Goal: Task Accomplishment & Management: Use online tool/utility

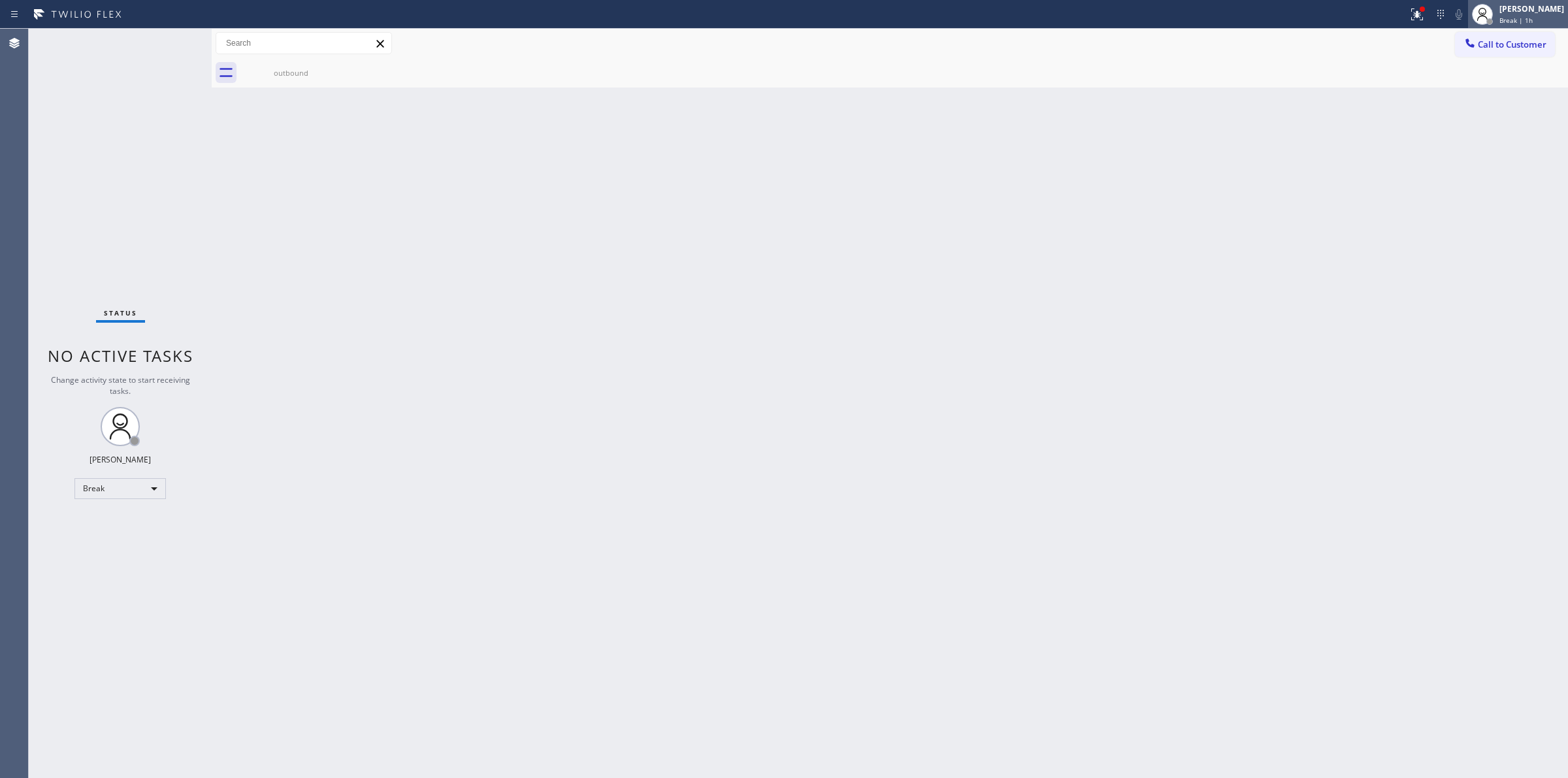
click at [1496, 4] on div at bounding box center [1482, 14] width 29 height 29
click at [1481, 81] on button "Unavailable" at bounding box center [1503, 86] width 131 height 17
drag, startPoint x: 230, startPoint y: 519, endPoint x: 382, endPoint y: 809, distance: 327.4
click at [382, 777] on html "Status report Issue detected This issue could affect your workflow. Please cont…" at bounding box center [784, 389] width 1568 height 778
drag, startPoint x: 377, startPoint y: 764, endPoint x: 0, endPoint y: 800, distance: 378.7
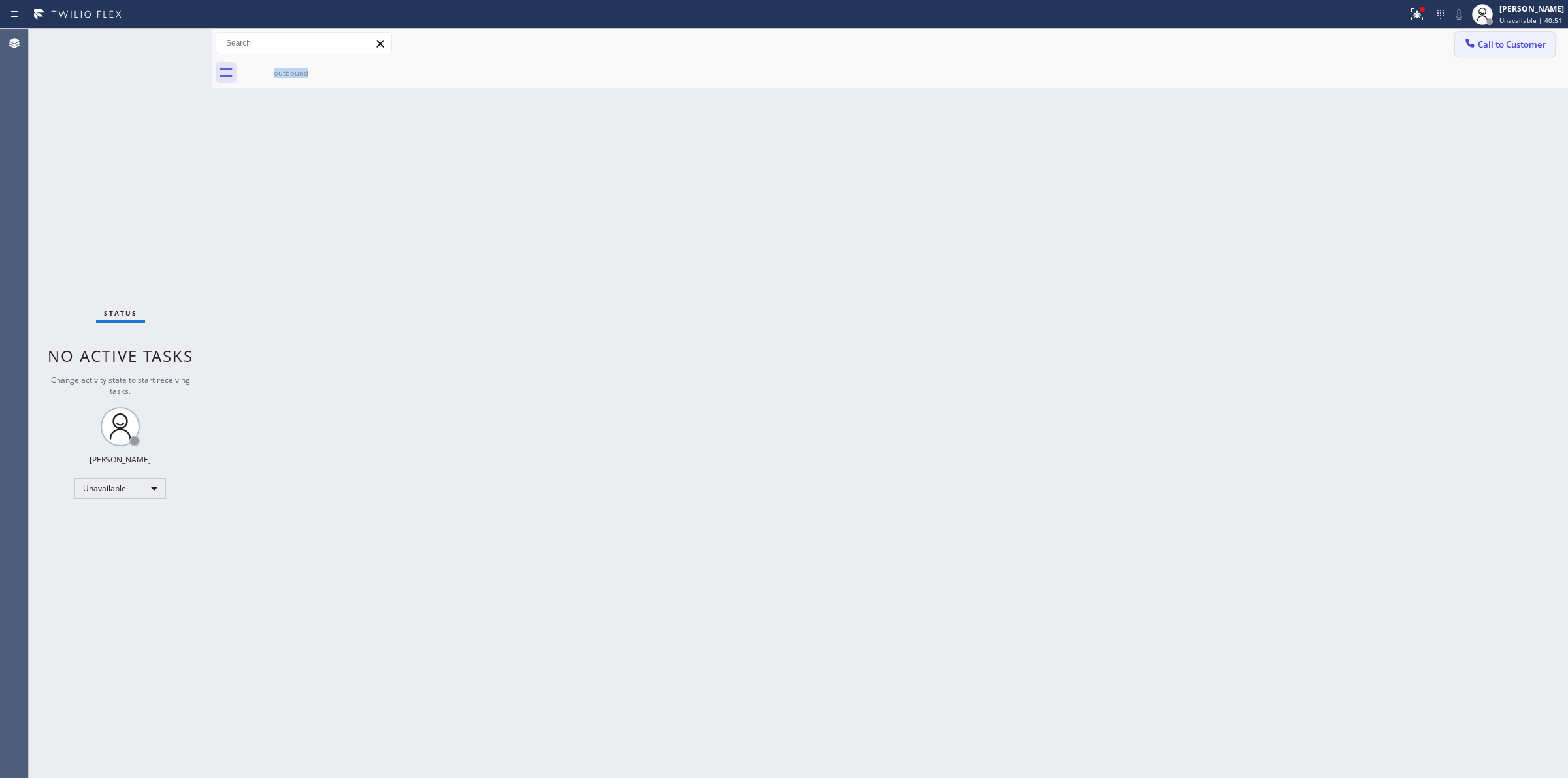
click at [1511, 44] on span "Call to Customer" at bounding box center [1512, 44] width 69 height 12
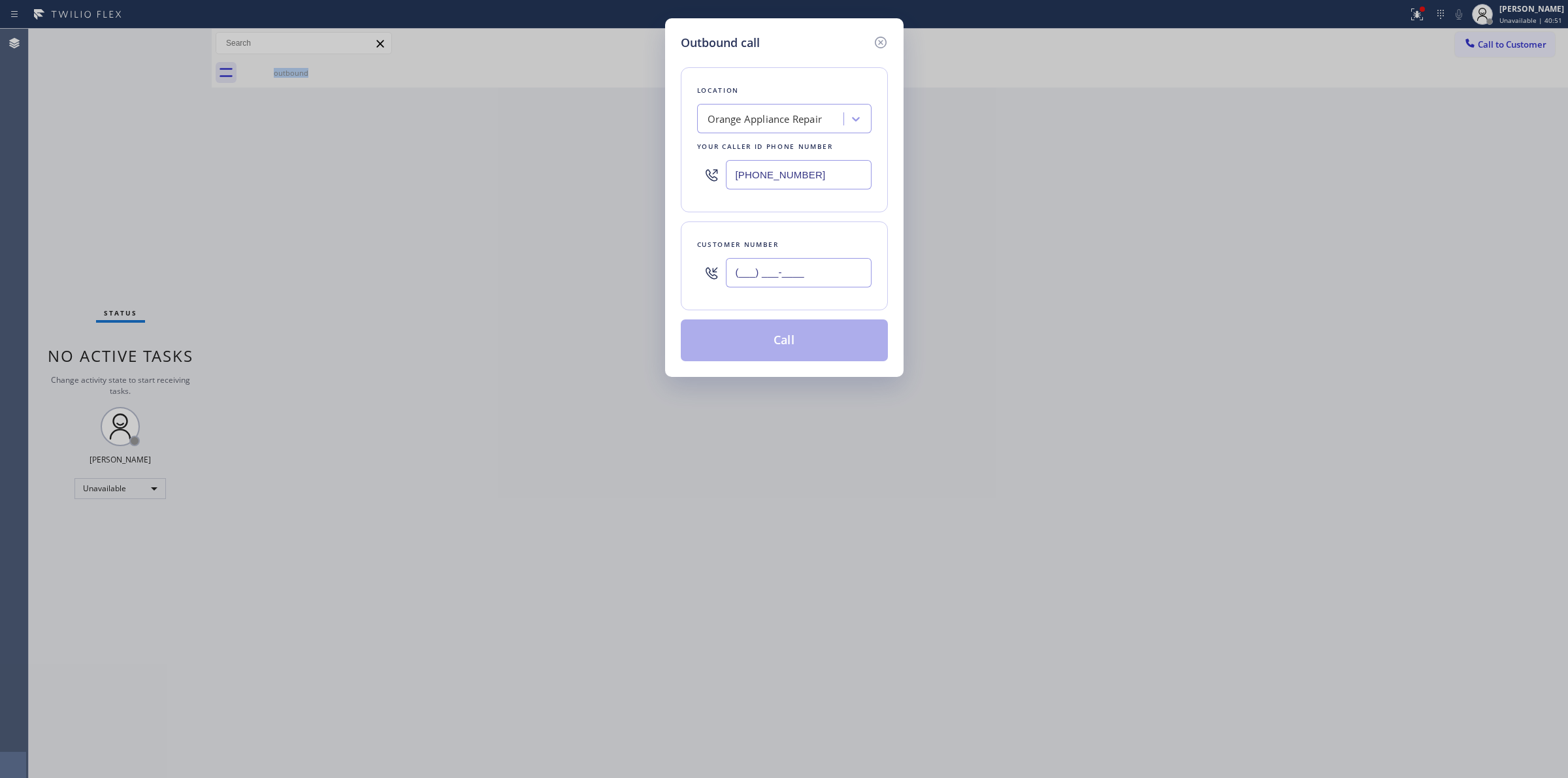
paste input "805) 327-0970"
click at [833, 282] on input "(___) ___-____" at bounding box center [798, 272] width 145 height 30
type input "[PHONE_NUMBER]"
click at [798, 117] on div "Orange Appliance Repair" at bounding box center [765, 119] width 115 height 15
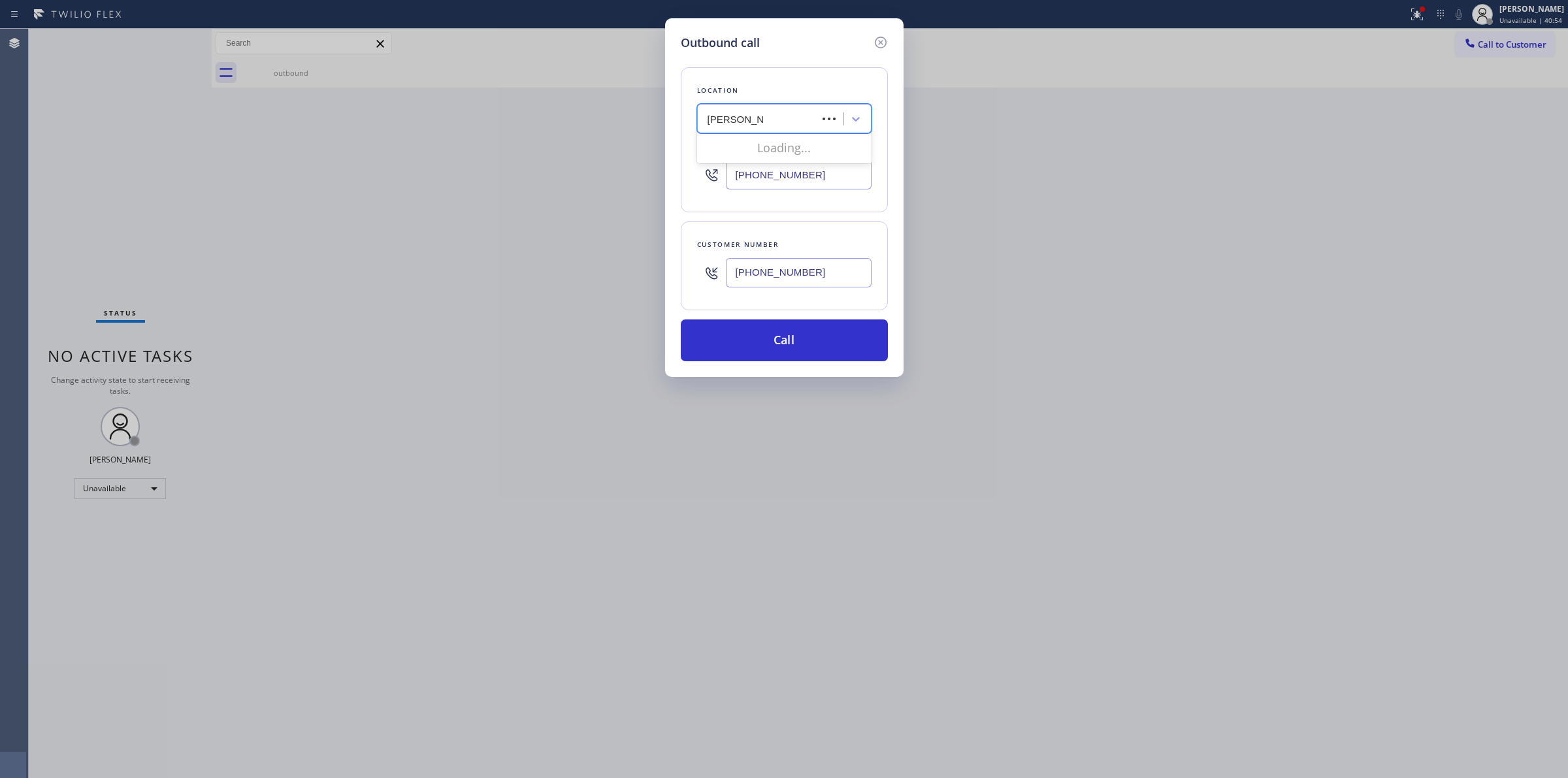
type input "Kent mending"
click at [795, 112] on div "Kent mending" at bounding box center [772, 119] width 143 height 23
type input "kent"
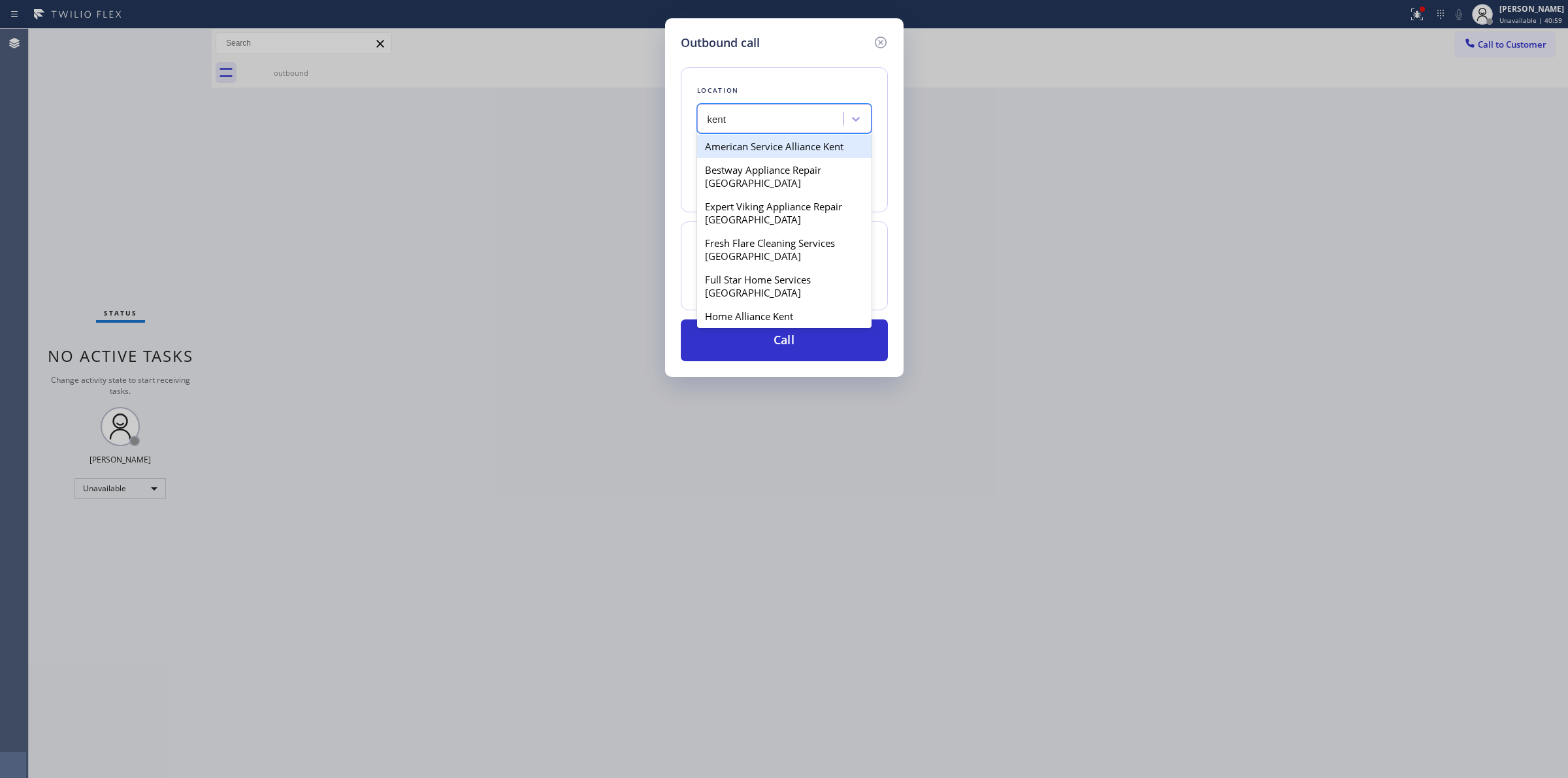
click at [791, 144] on div "American Service Alliance Kent" at bounding box center [784, 146] width 175 height 23
type input "[PHONE_NUMBER]"
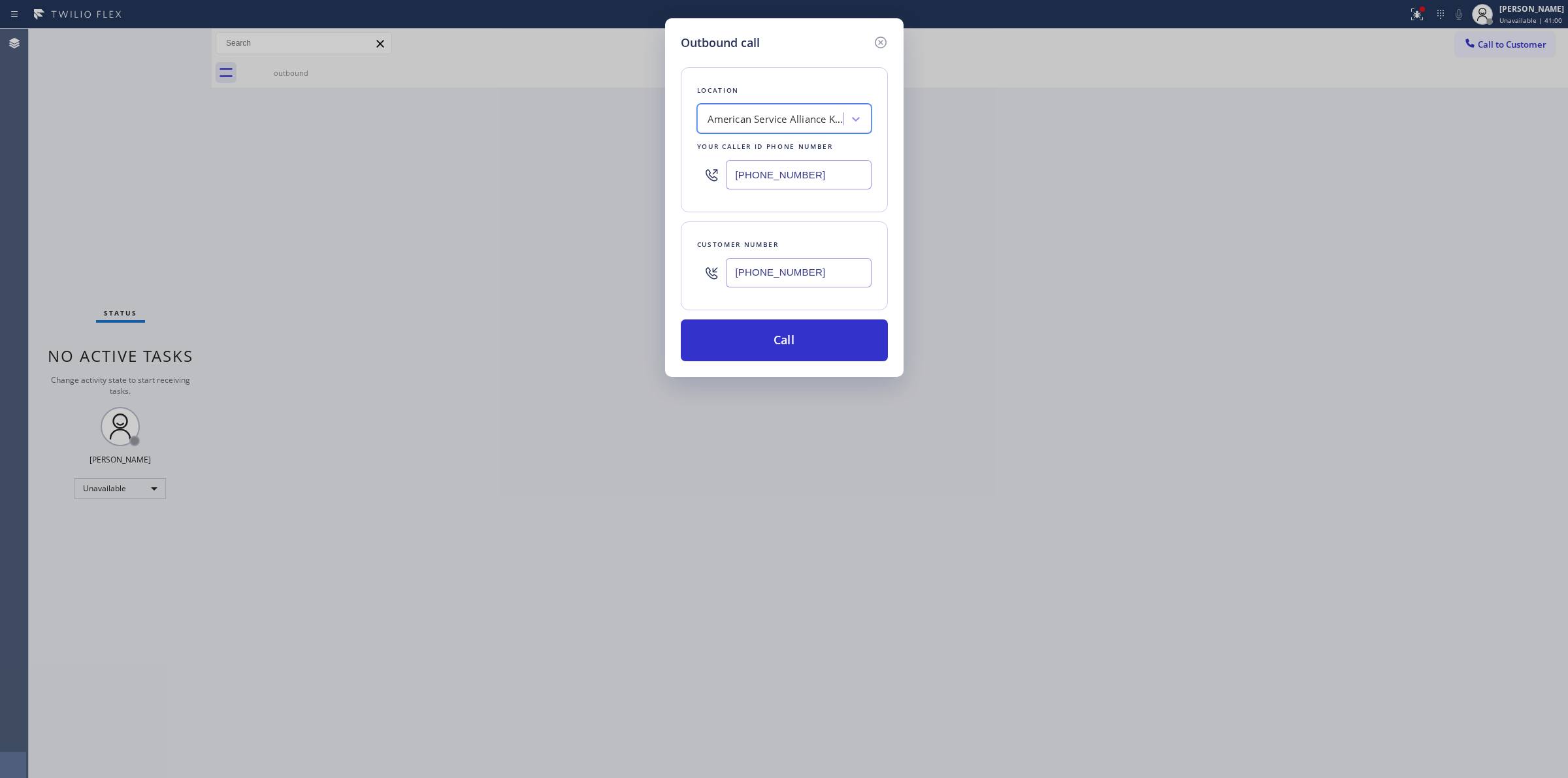
click at [792, 270] on input "[PHONE_NUMBER]" at bounding box center [798, 272] width 145 height 30
click at [787, 334] on button "Call" at bounding box center [784, 340] width 207 height 42
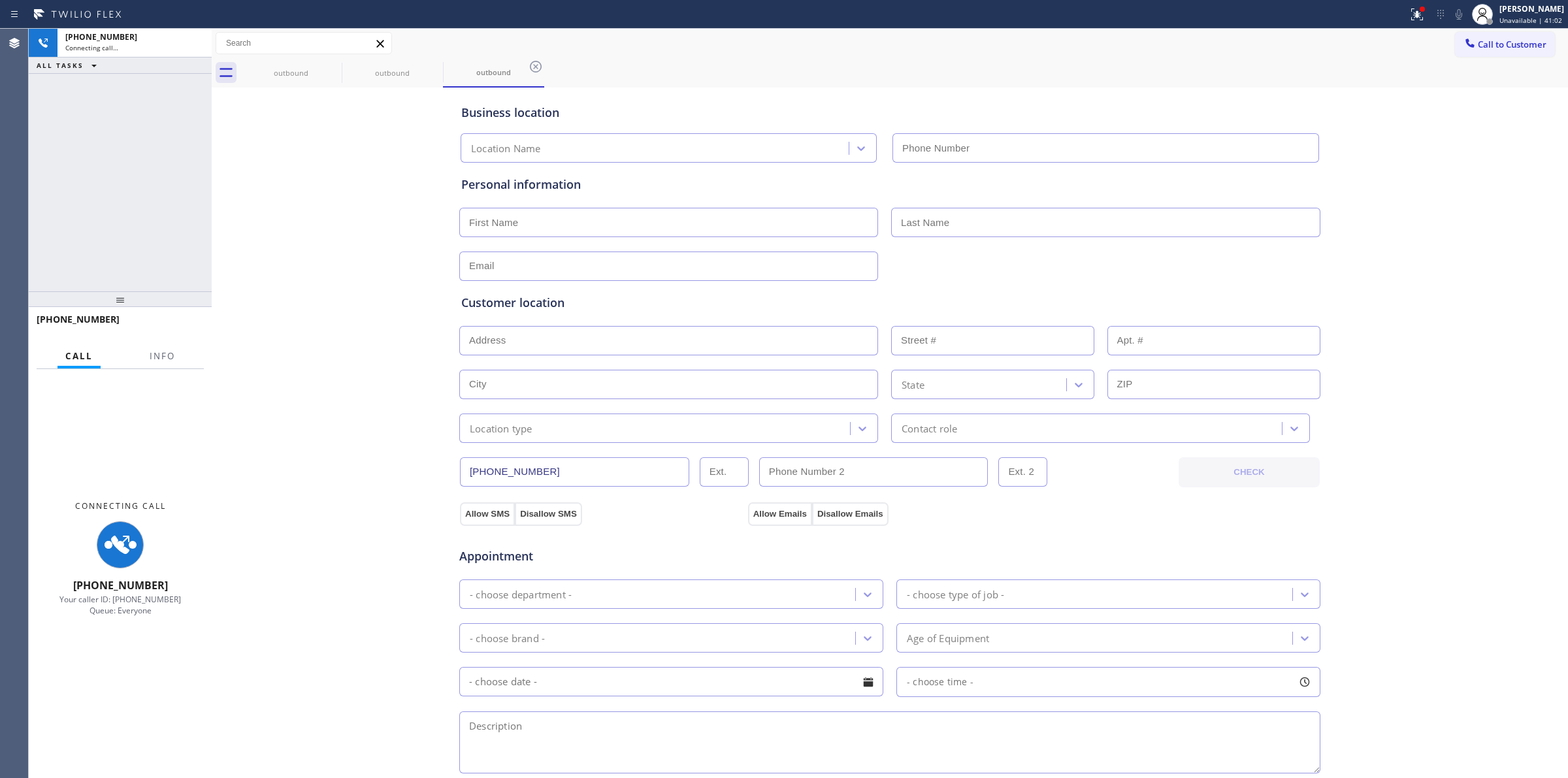
type input "[PHONE_NUMBER]"
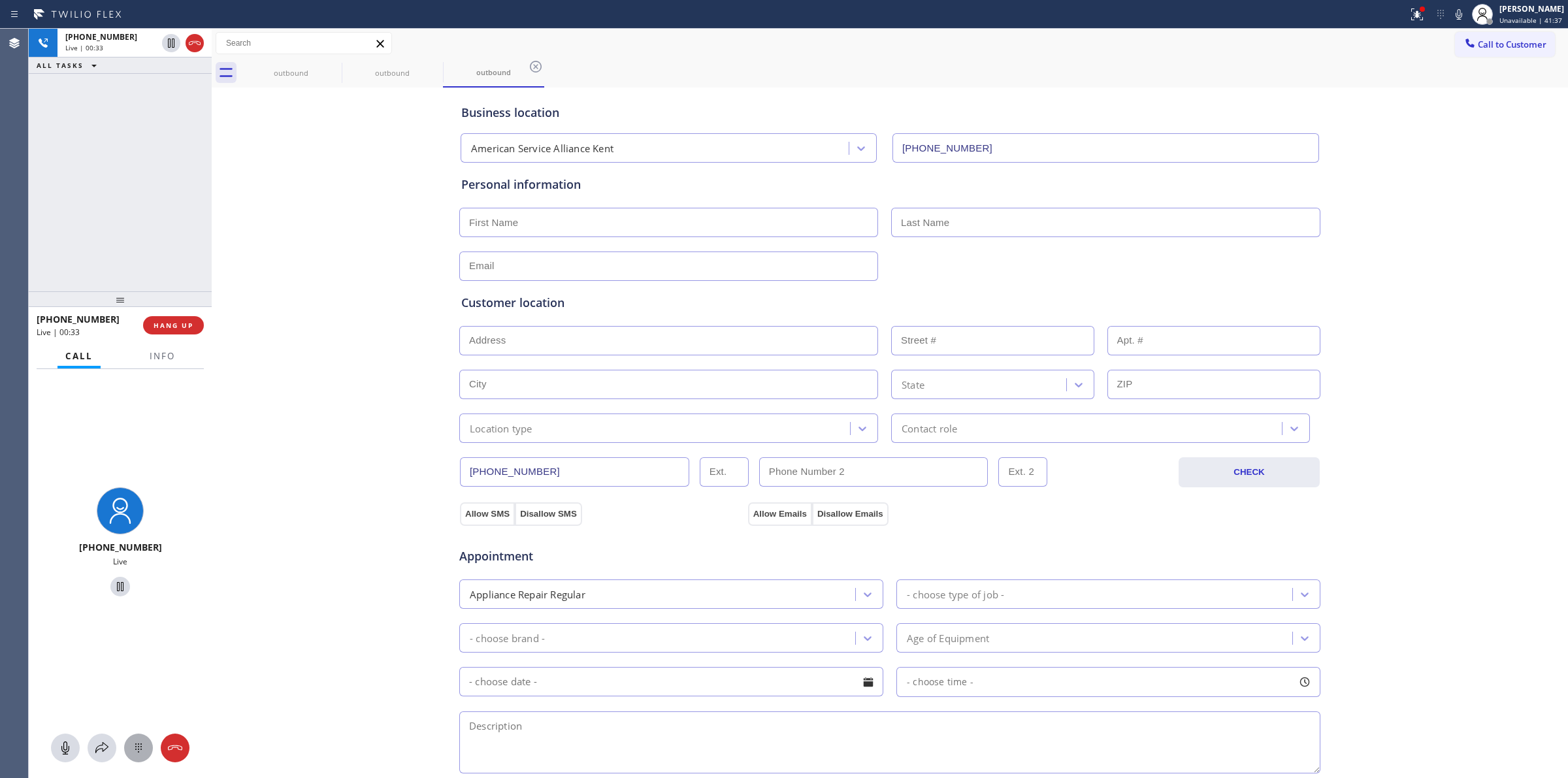
click at [133, 753] on icon at bounding box center [138, 747] width 15 height 15
click at [1471, 52] on button "Call to Customer" at bounding box center [1504, 45] width 100 height 25
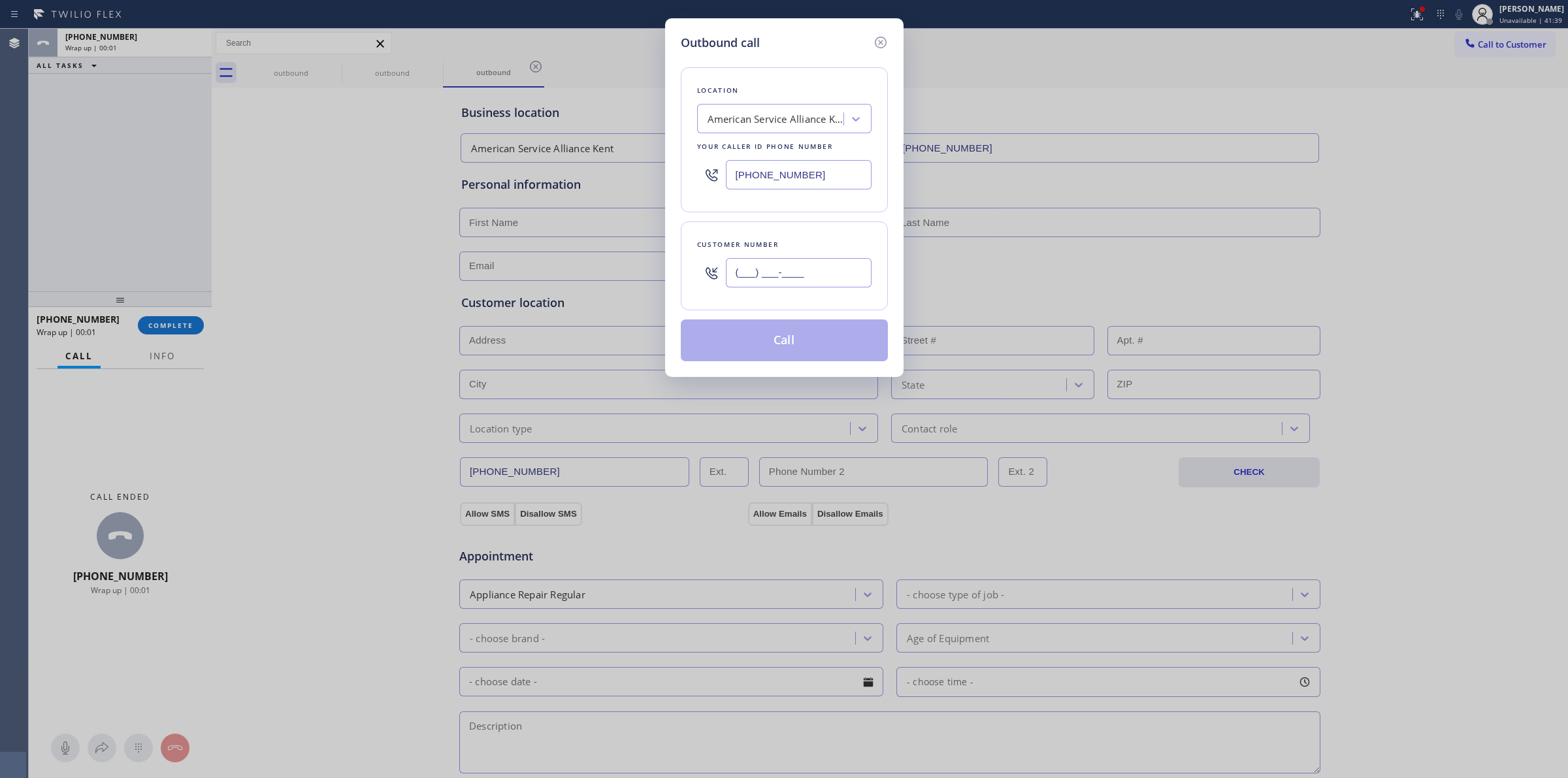
paste input "805) 327-0970"
click at [805, 288] on input "[PHONE_NUMBER]" at bounding box center [798, 272] width 145 height 30
type input "[PHONE_NUMBER]"
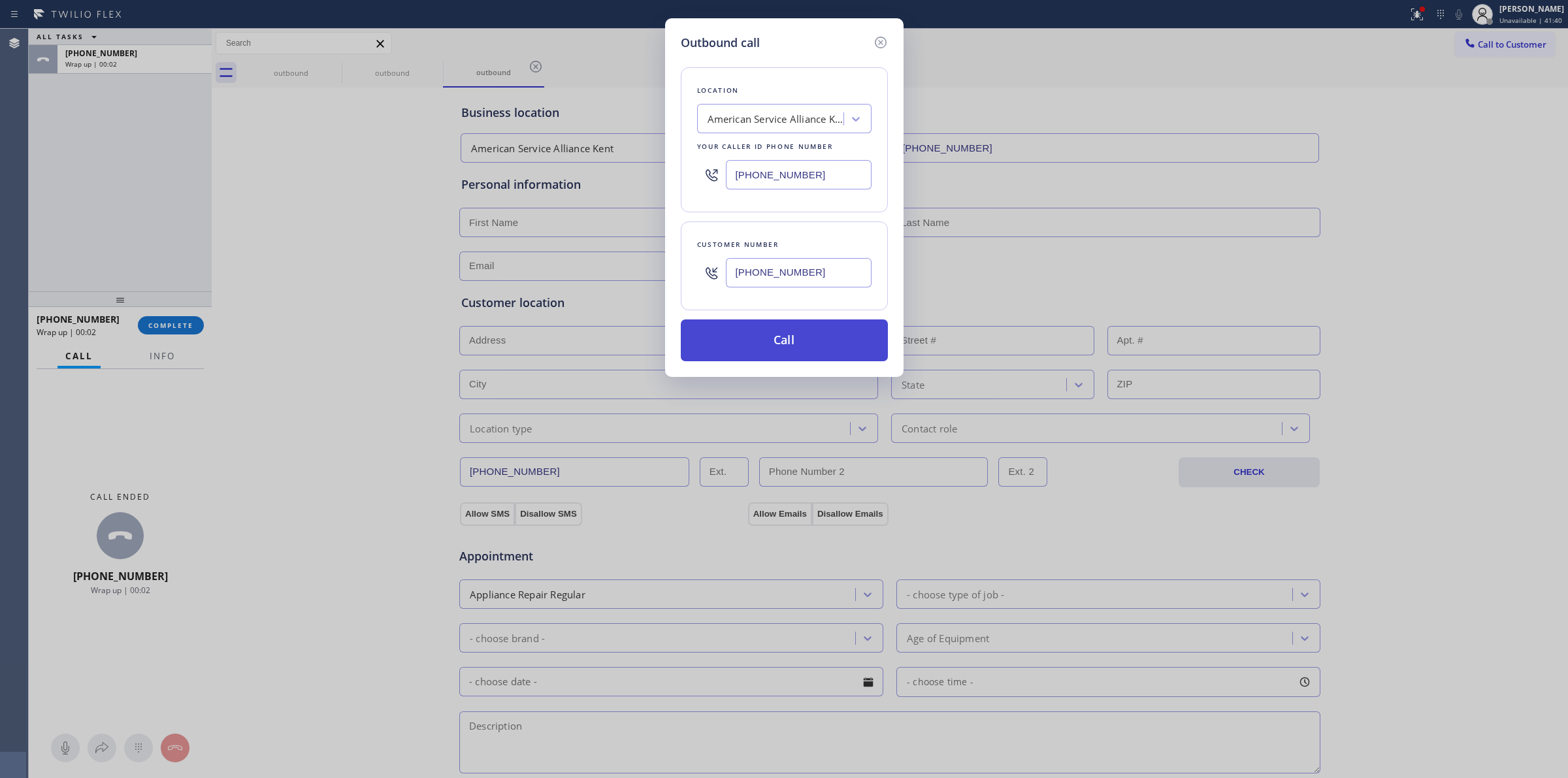
click at [793, 338] on button "Call" at bounding box center [784, 340] width 207 height 42
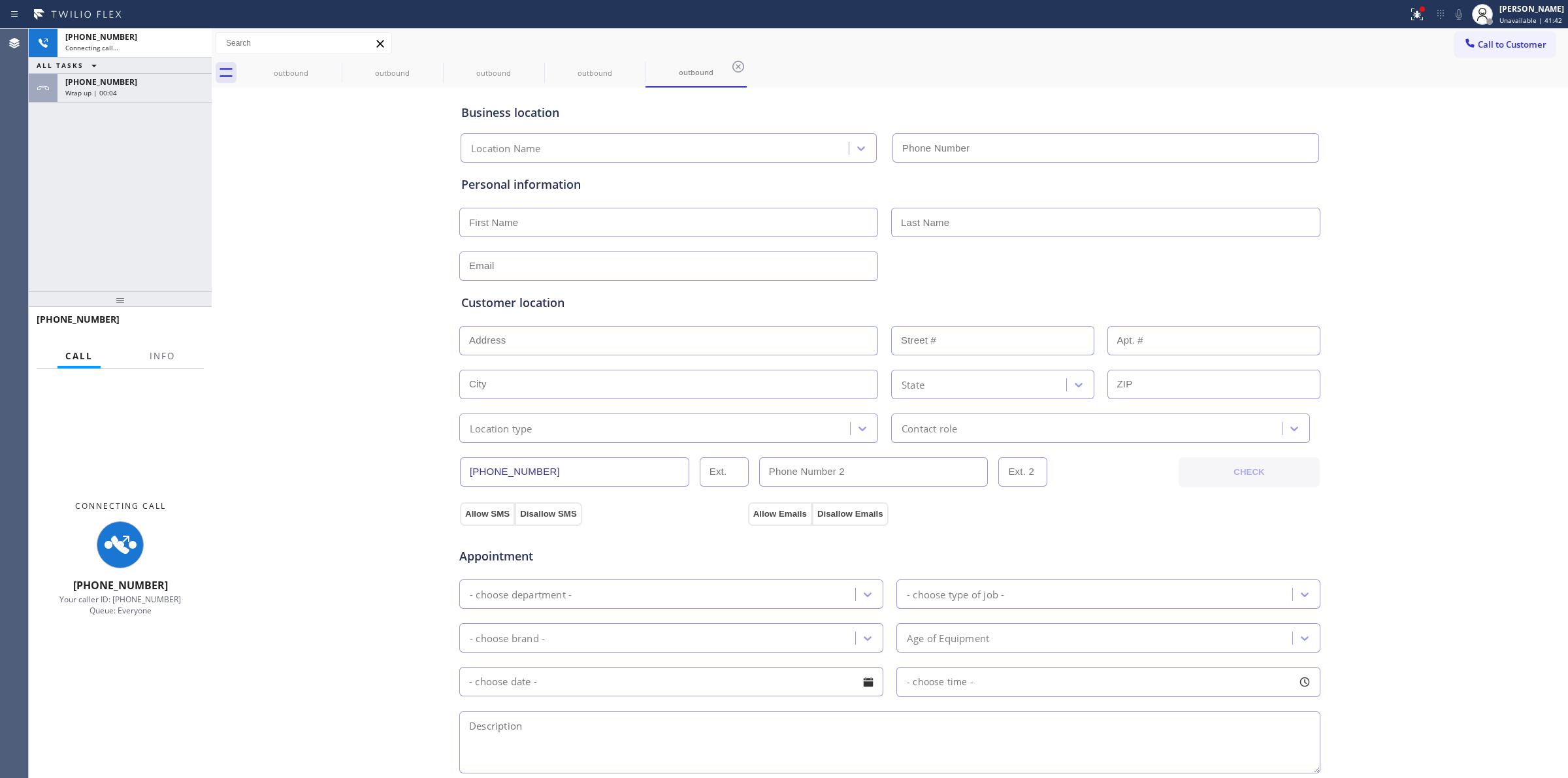
type input "[PHONE_NUMBER]"
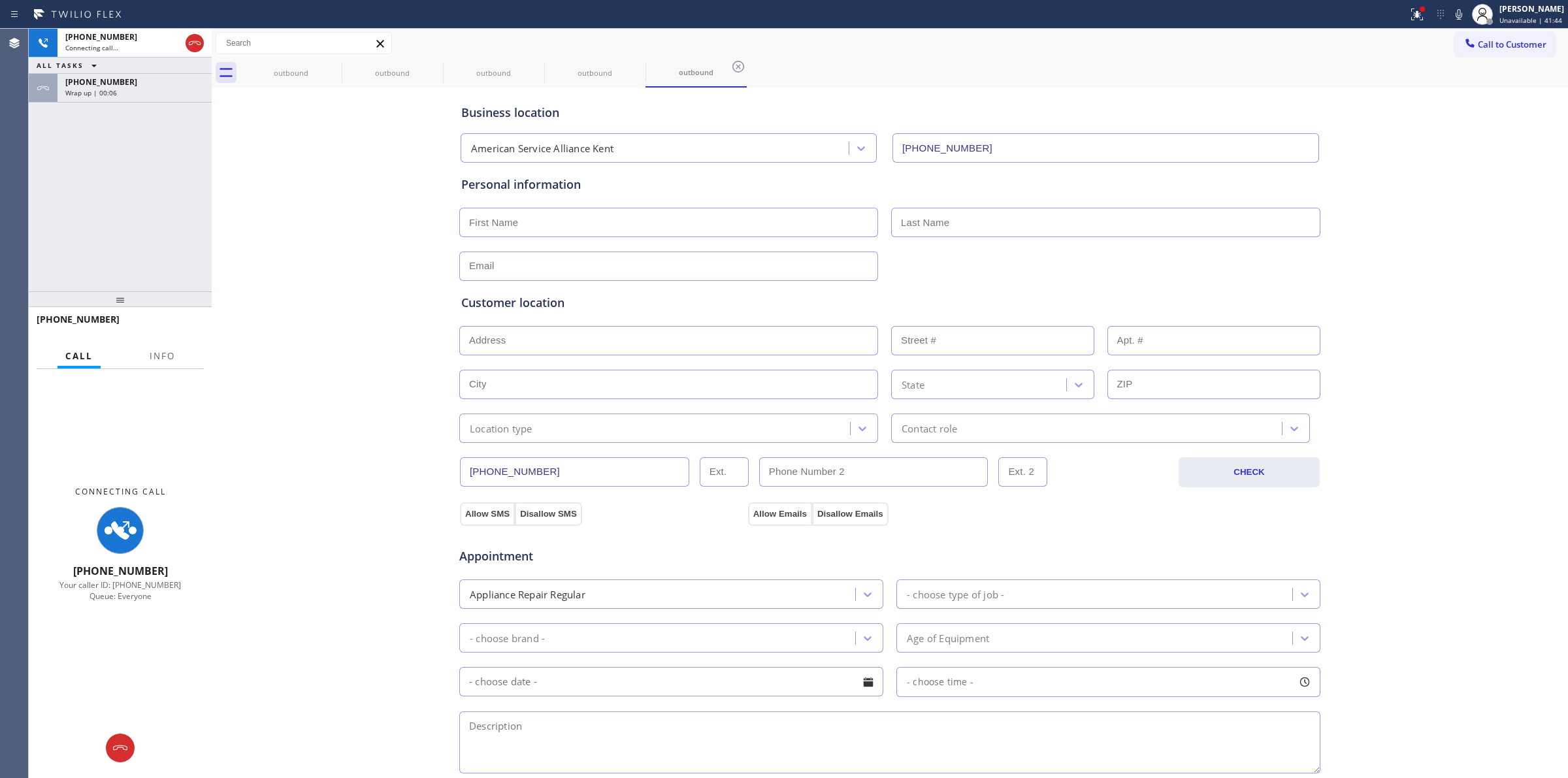
click at [1416, 168] on div "Business location American Service Alliance [GEOGRAPHIC_DATA] [PHONE_NUMBER] Pe…" at bounding box center [889, 536] width 1349 height 892
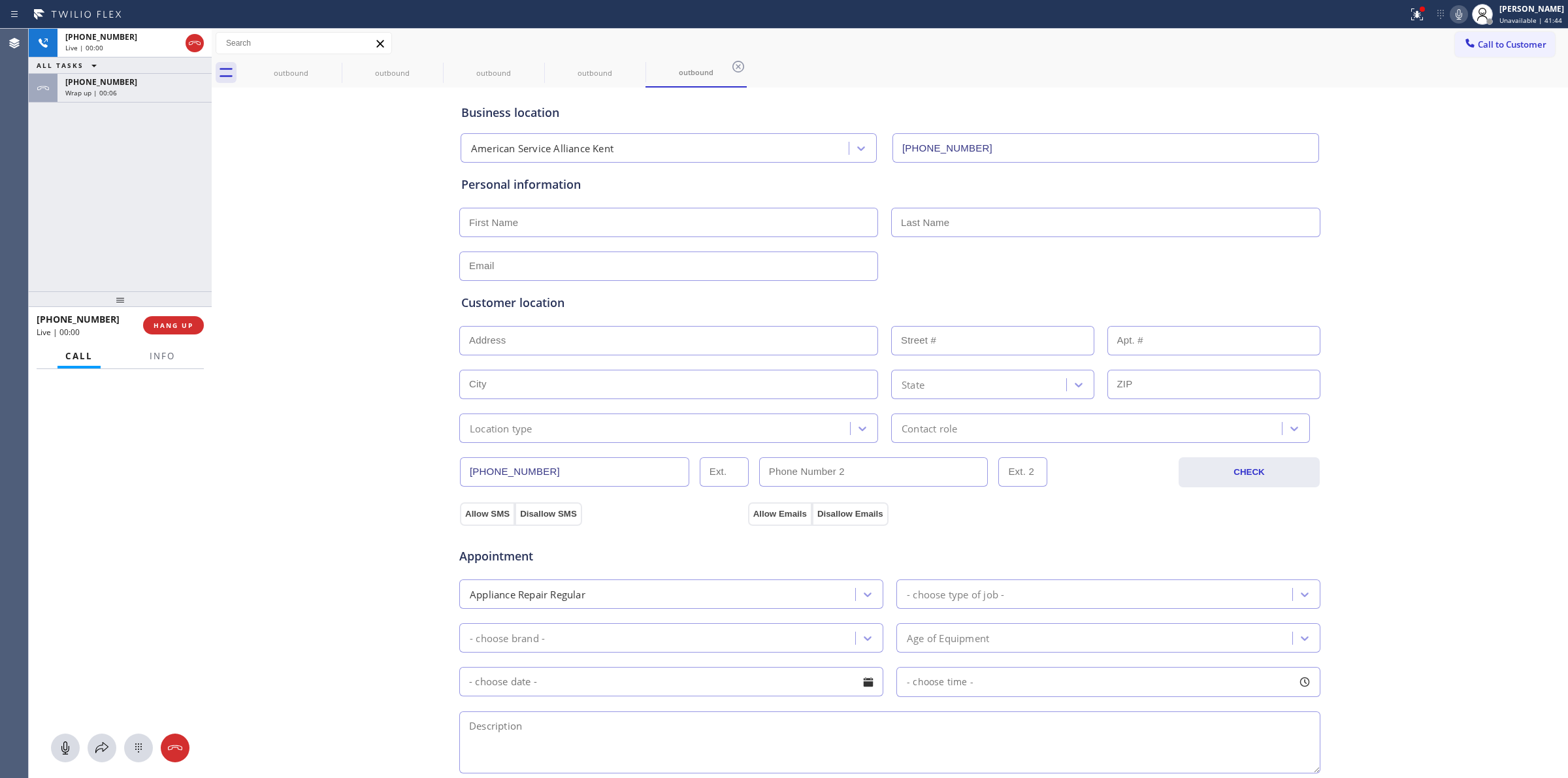
click at [1467, 14] on icon at bounding box center [1458, 13] width 15 height 15
click at [112, 96] on span "Wrap up | 00:07" at bounding box center [91, 92] width 52 height 9
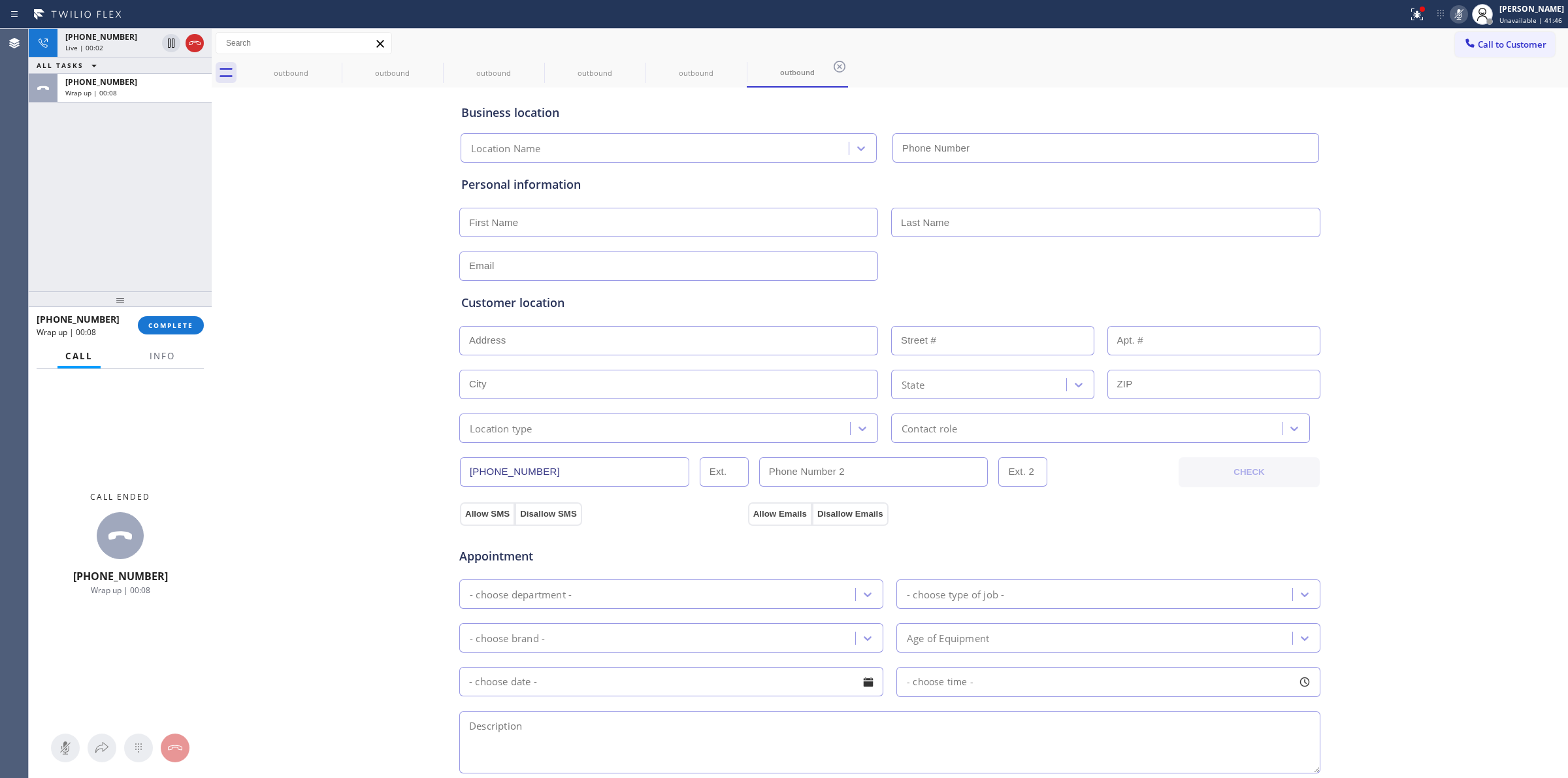
type input "[PHONE_NUMBER]"
click at [165, 321] on button "COMPLETE" at bounding box center [171, 325] width 66 height 18
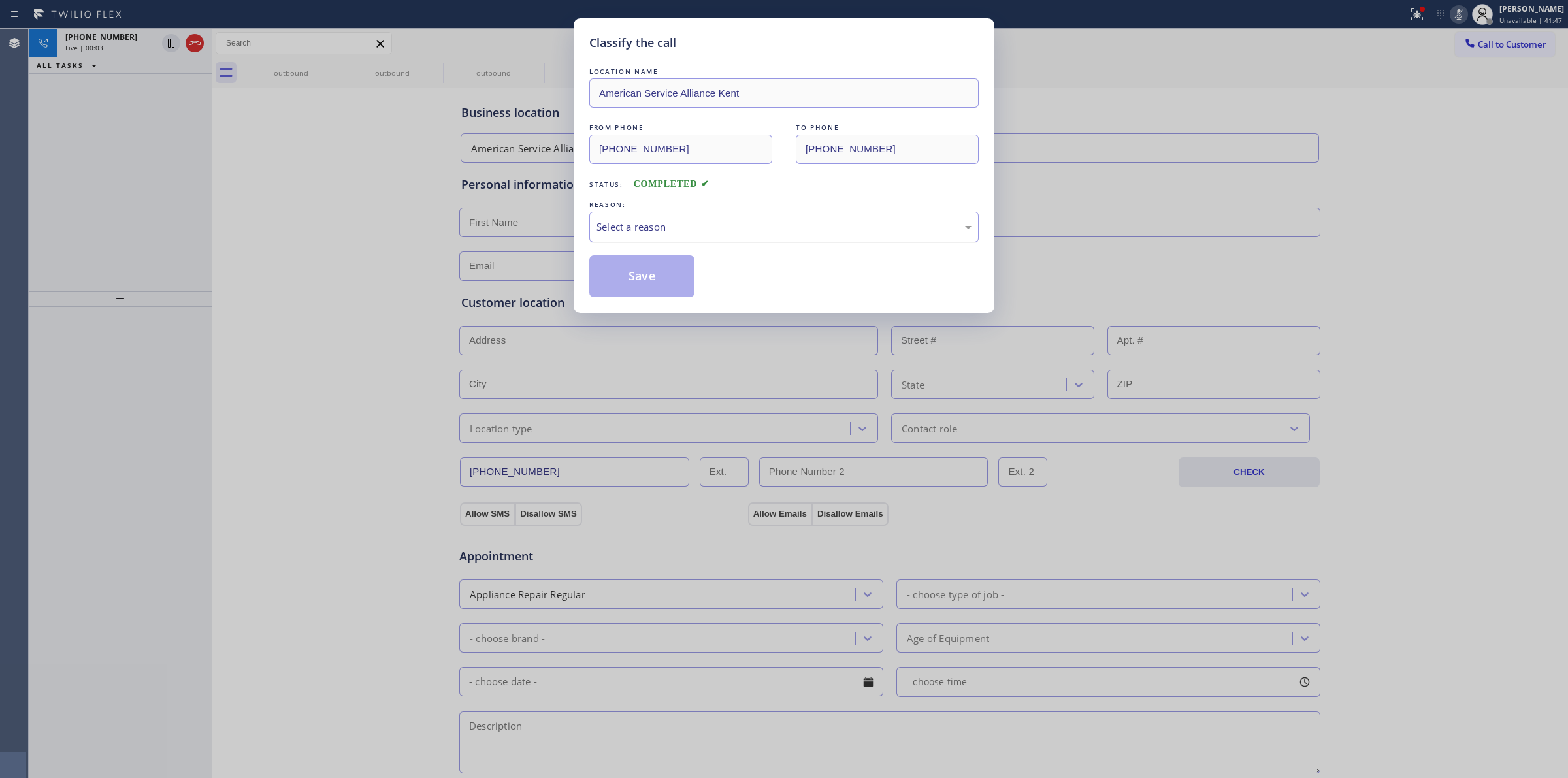
click at [604, 229] on div "Select a reason" at bounding box center [784, 227] width 375 height 15
drag, startPoint x: 637, startPoint y: 289, endPoint x: 915, endPoint y: 2, distance: 399.6
click at [637, 286] on button "Save" at bounding box center [641, 276] width 105 height 42
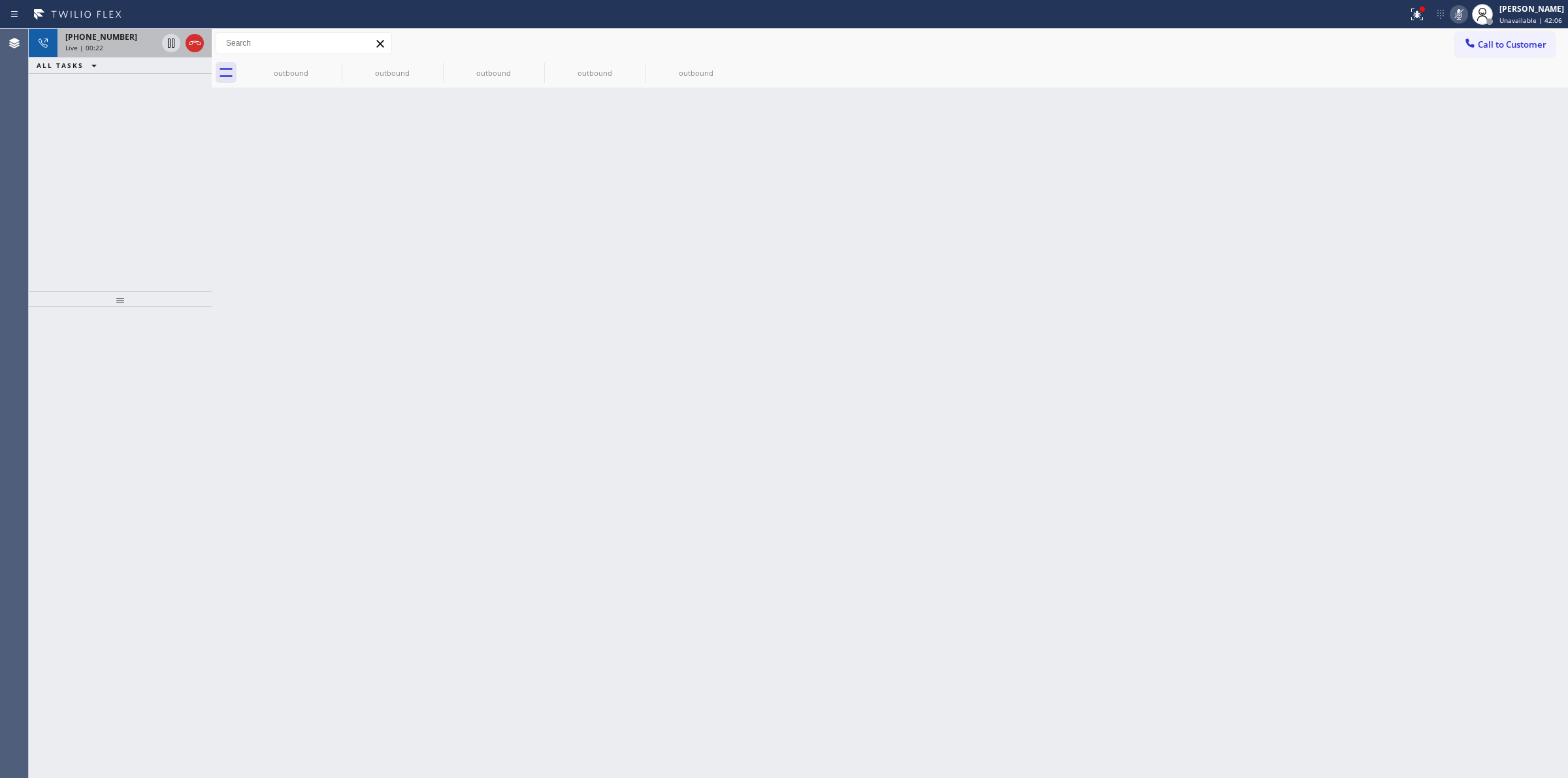
click at [115, 35] on span "[PHONE_NUMBER]" at bounding box center [101, 37] width 72 height 11
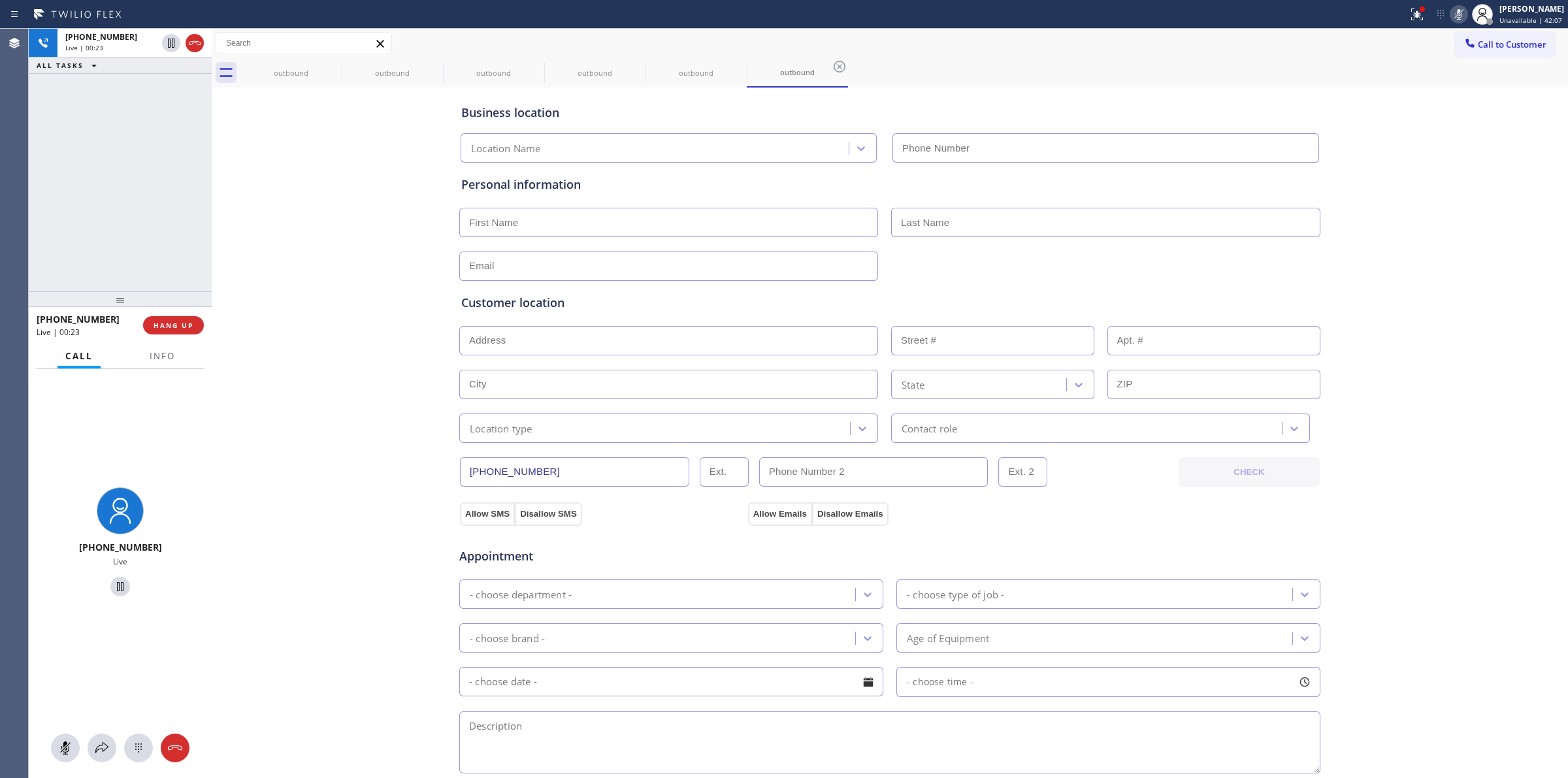
click at [151, 759] on div at bounding box center [120, 748] width 183 height 29
type input "[PHONE_NUMBER]"
click at [139, 747] on icon at bounding box center [138, 747] width 15 height 15
click at [342, 73] on div at bounding box center [342, 73] width 1 height 21
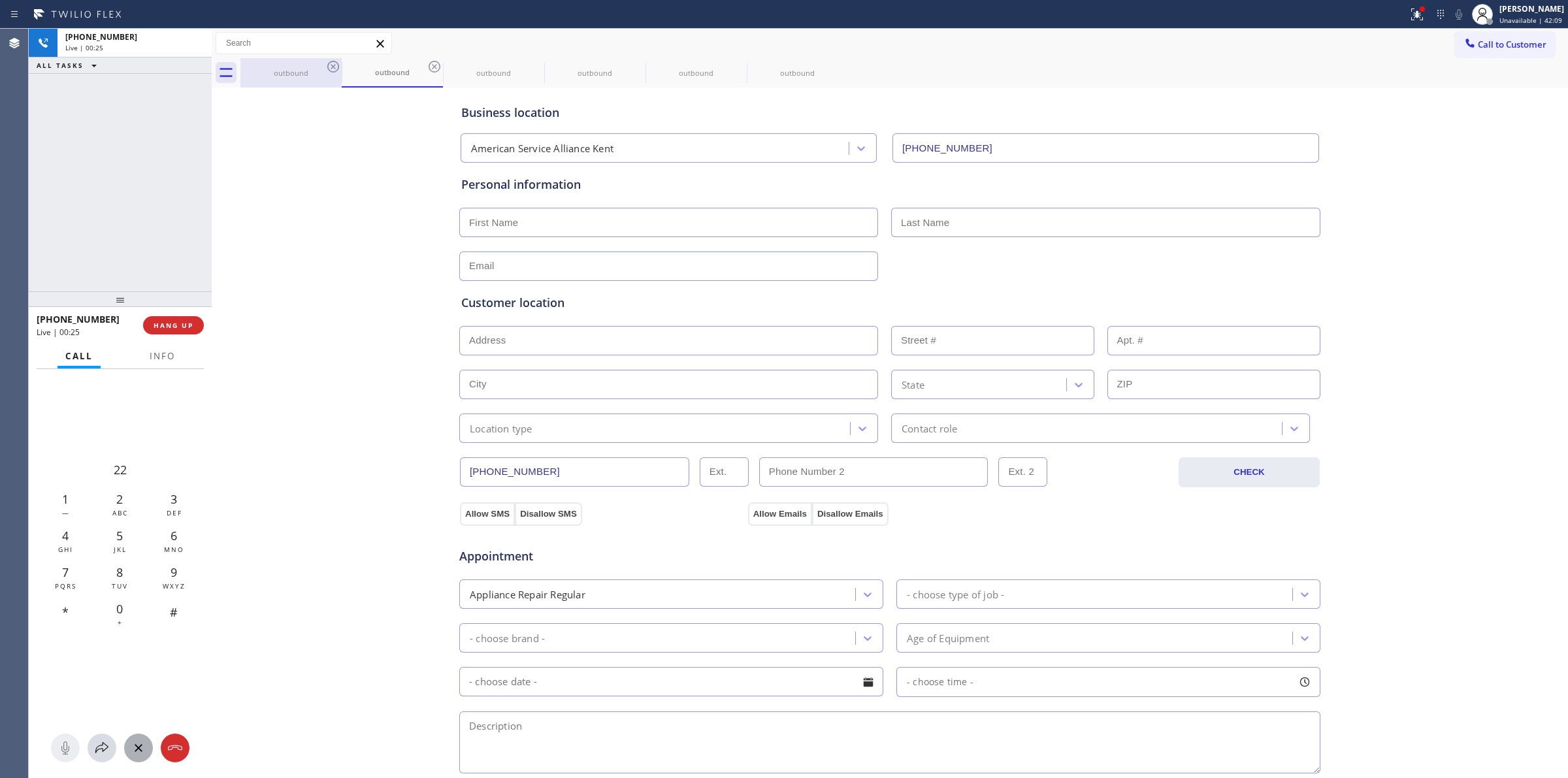
click at [334, 73] on icon at bounding box center [333, 66] width 15 height 15
click at [342, 73] on div "outbound" at bounding box center [392, 73] width 101 height 30
click at [427, 69] on icon at bounding box center [434, 66] width 15 height 15
click at [0, 0] on icon at bounding box center [0, 0] width 0 height 0
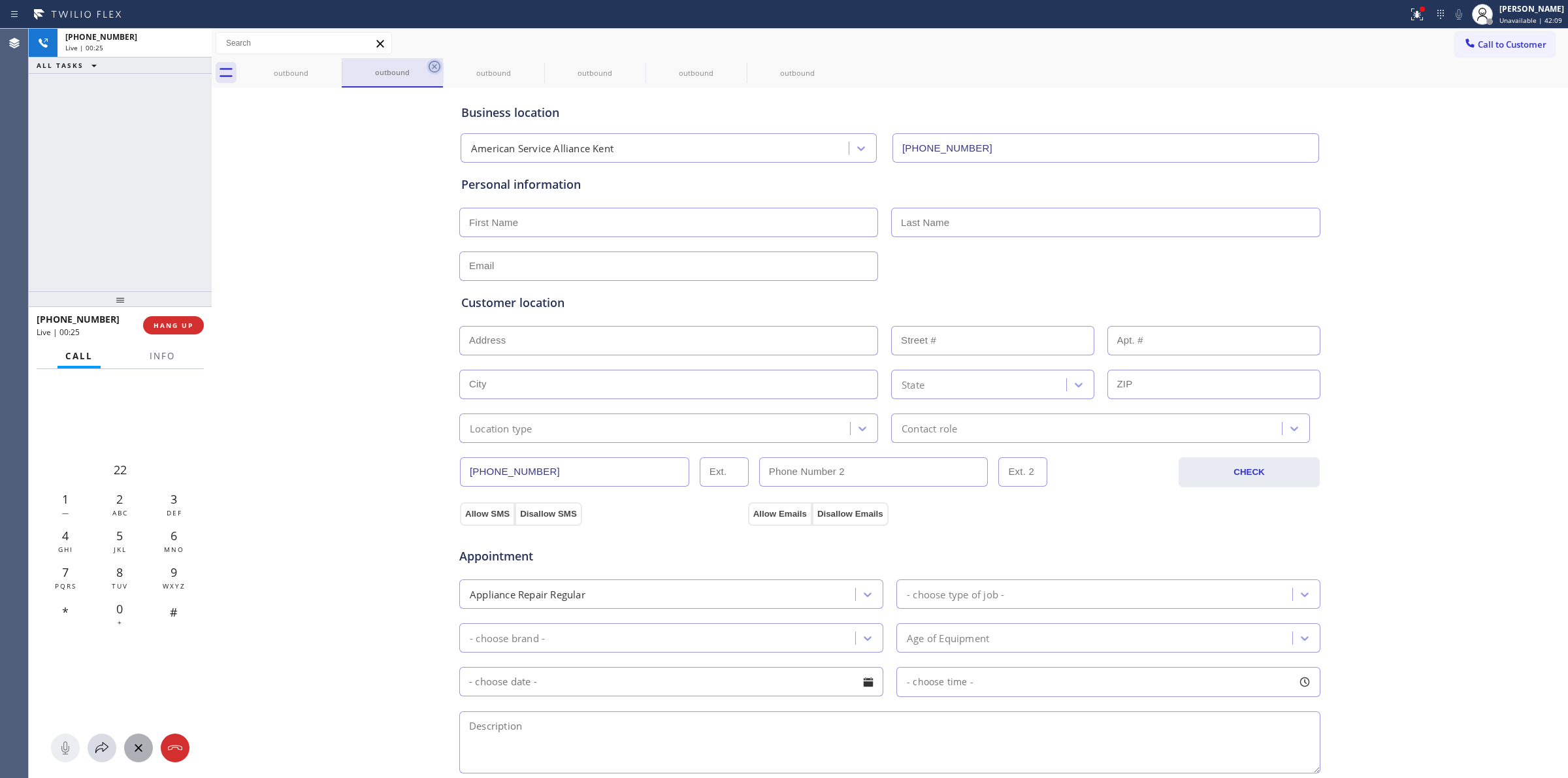
click at [0, 0] on icon at bounding box center [0, 0] width 0 height 0
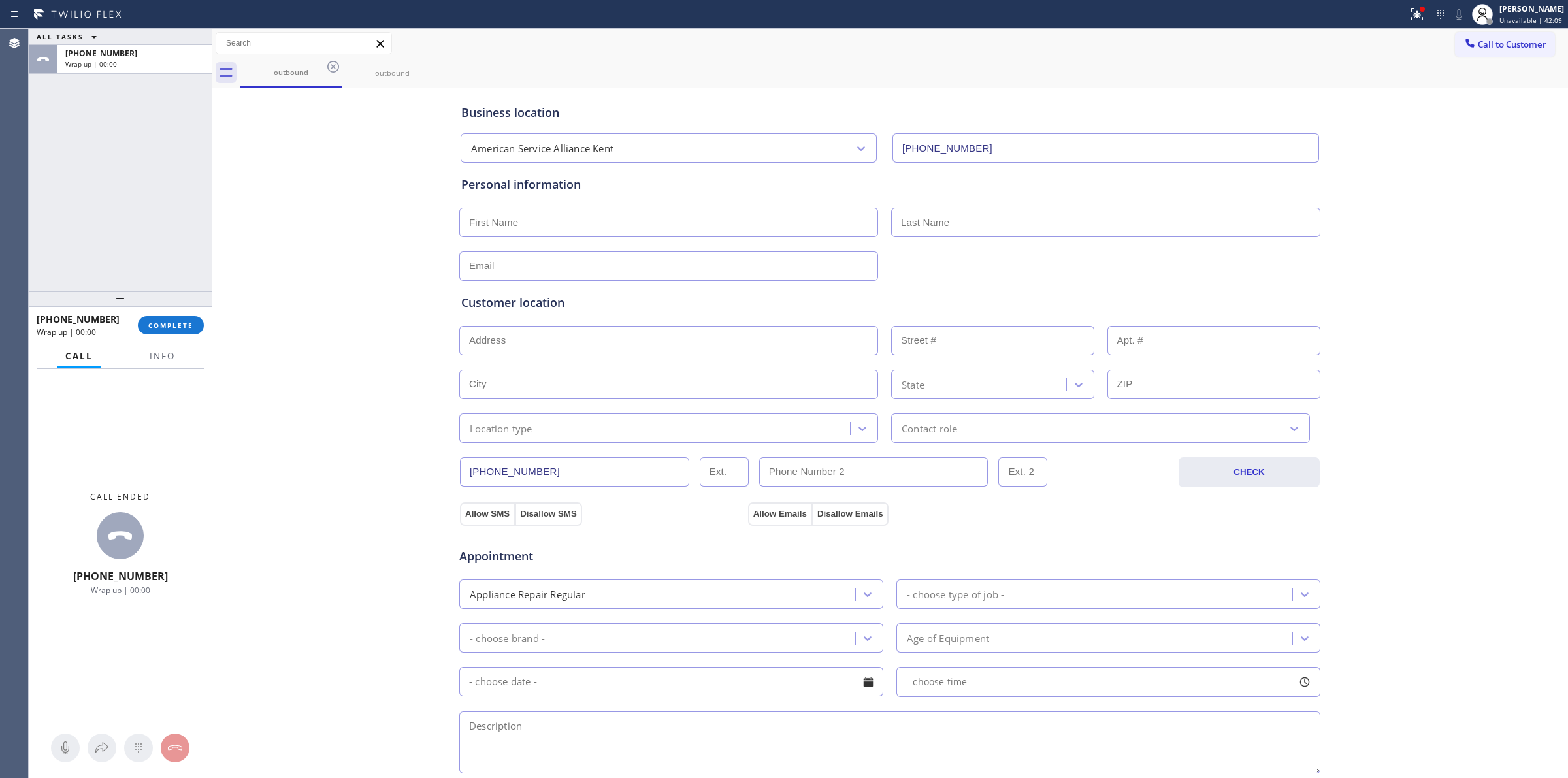
click at [334, 69] on icon at bounding box center [333, 66] width 15 height 15
click at [0, 0] on icon at bounding box center [0, 0] width 0 height 0
click at [334, 69] on div "outbound outbound" at bounding box center [904, 73] width 1327 height 30
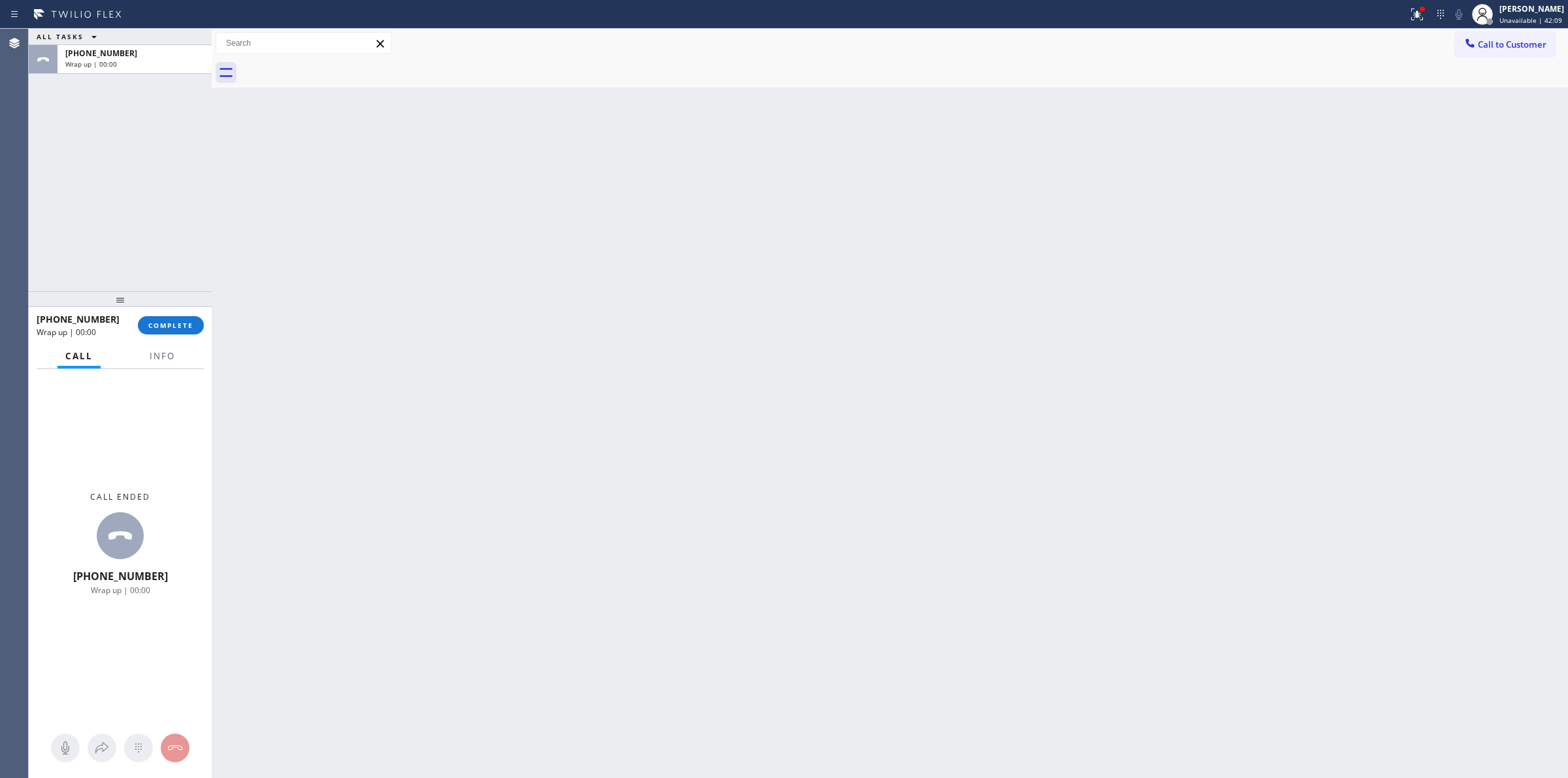
click at [334, 69] on div at bounding box center [904, 73] width 1327 height 30
click at [386, 139] on div "Back to Dashboard Change Sender ID Customers Technicians Select a contact Outbo…" at bounding box center [889, 403] width 1356 height 749
click at [179, 340] on div "[PHONE_NUMBER] Wrap up | 00:27 COMPLETE" at bounding box center [120, 325] width 168 height 34
click at [182, 328] on button "COMPLETE" at bounding box center [171, 325] width 66 height 18
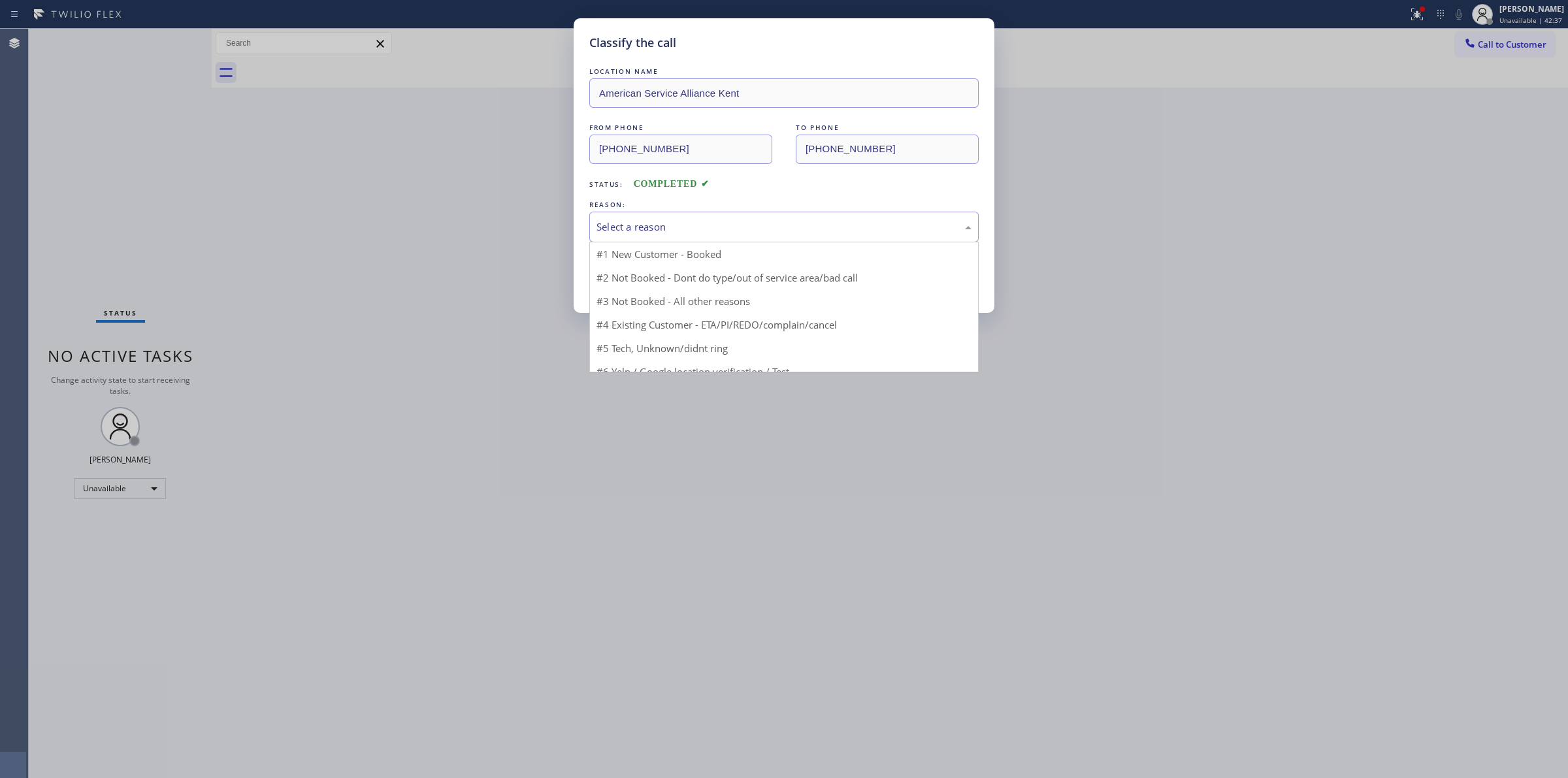
click at [706, 220] on div "Select a reason" at bounding box center [784, 227] width 375 height 15
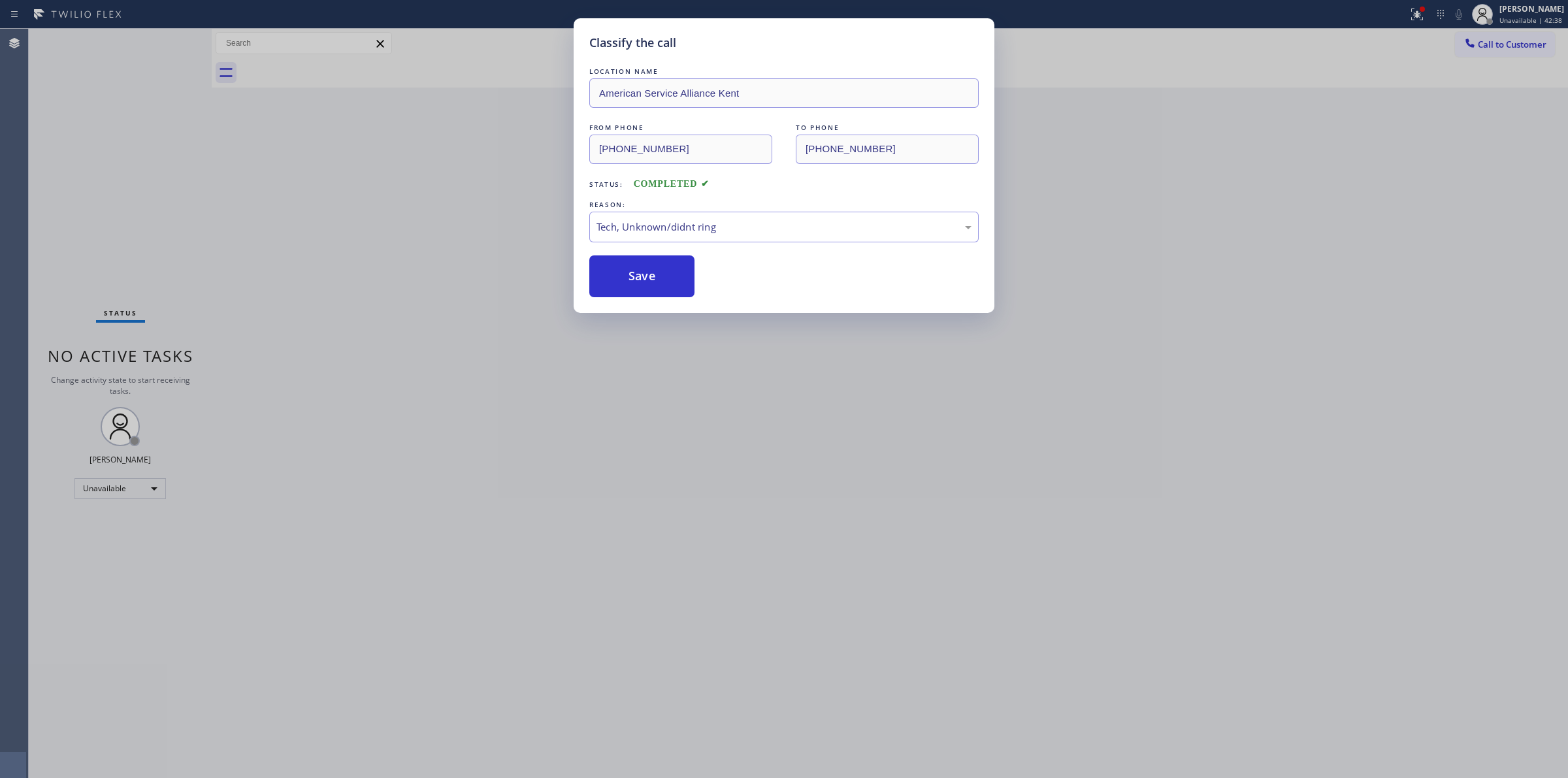
drag, startPoint x: 678, startPoint y: 332, endPoint x: 654, endPoint y: 282, distance: 55.5
click at [654, 282] on button "Save" at bounding box center [641, 276] width 105 height 42
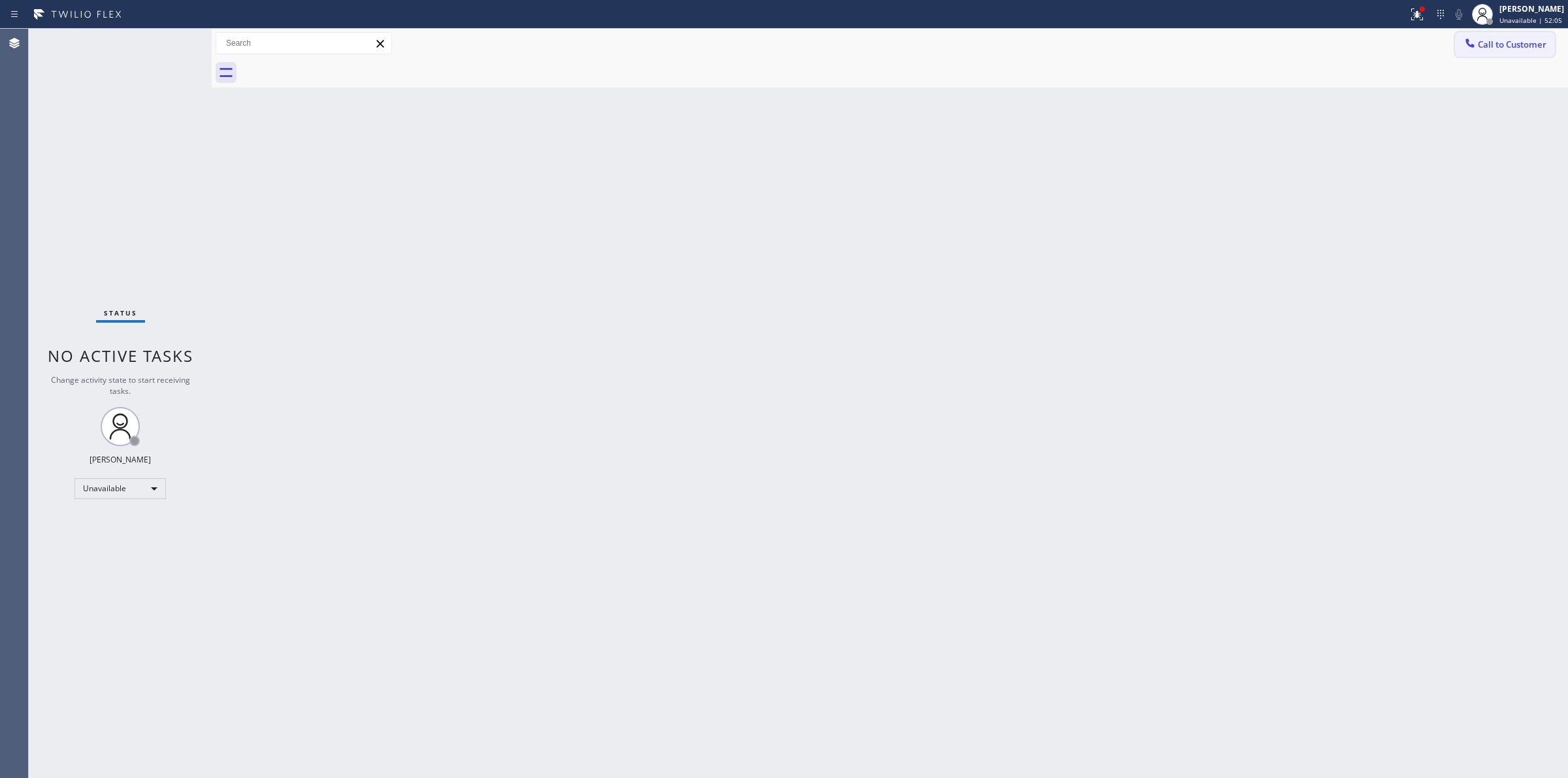
click at [1495, 37] on button "Call to Customer" at bounding box center [1504, 45] width 100 height 25
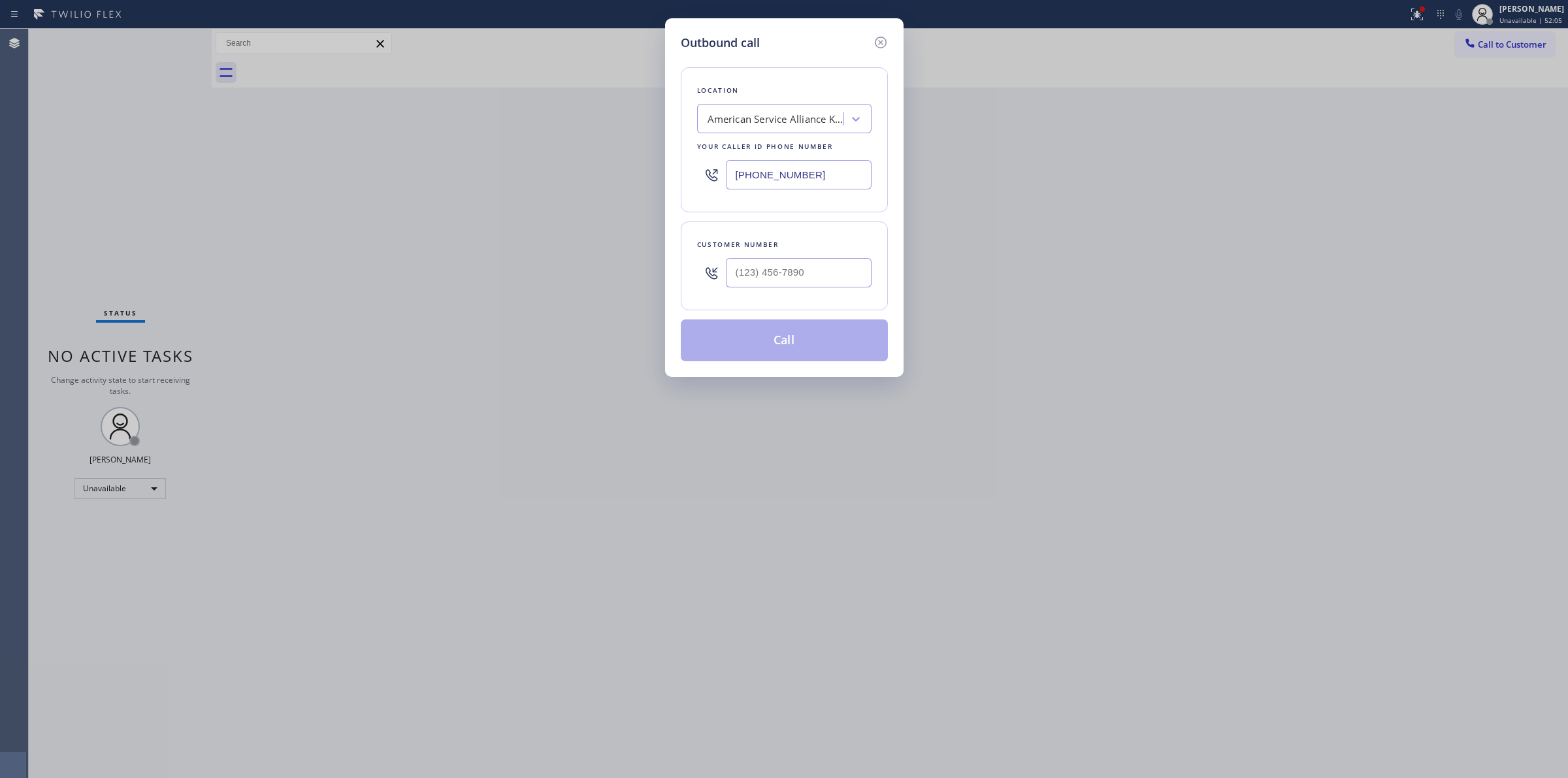
click at [801, 296] on div "Customer number" at bounding box center [784, 265] width 207 height 89
paste input "213) 497-2578"
click at [803, 278] on input "[PHONE_NUMBER]" at bounding box center [798, 272] width 145 height 30
type input "[PHONE_NUMBER]"
click at [1365, 256] on div "Outbound call Location American Service Alliance [GEOGRAPHIC_DATA] Your caller …" at bounding box center [784, 389] width 1568 height 778
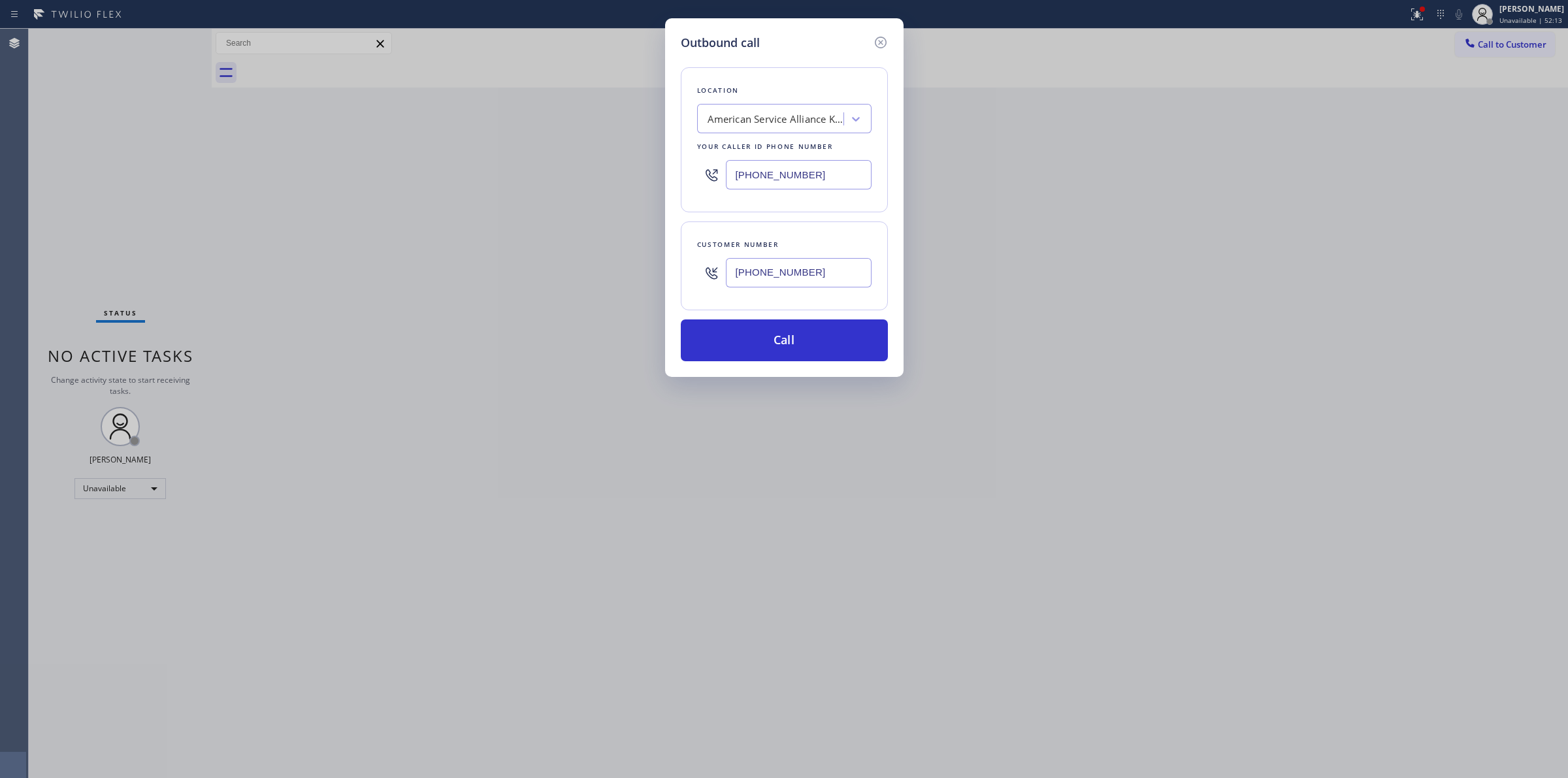
drag, startPoint x: 834, startPoint y: 183, endPoint x: 598, endPoint y: 172, distance: 236.3
click at [605, 175] on div "Outbound call Location American Service Alliance [GEOGRAPHIC_DATA] Your caller …" at bounding box center [784, 389] width 1568 height 778
paste input "___) ___-____"
type input "(___) ___-____"
click at [783, 127] on div "Search location" at bounding box center [772, 119] width 143 height 23
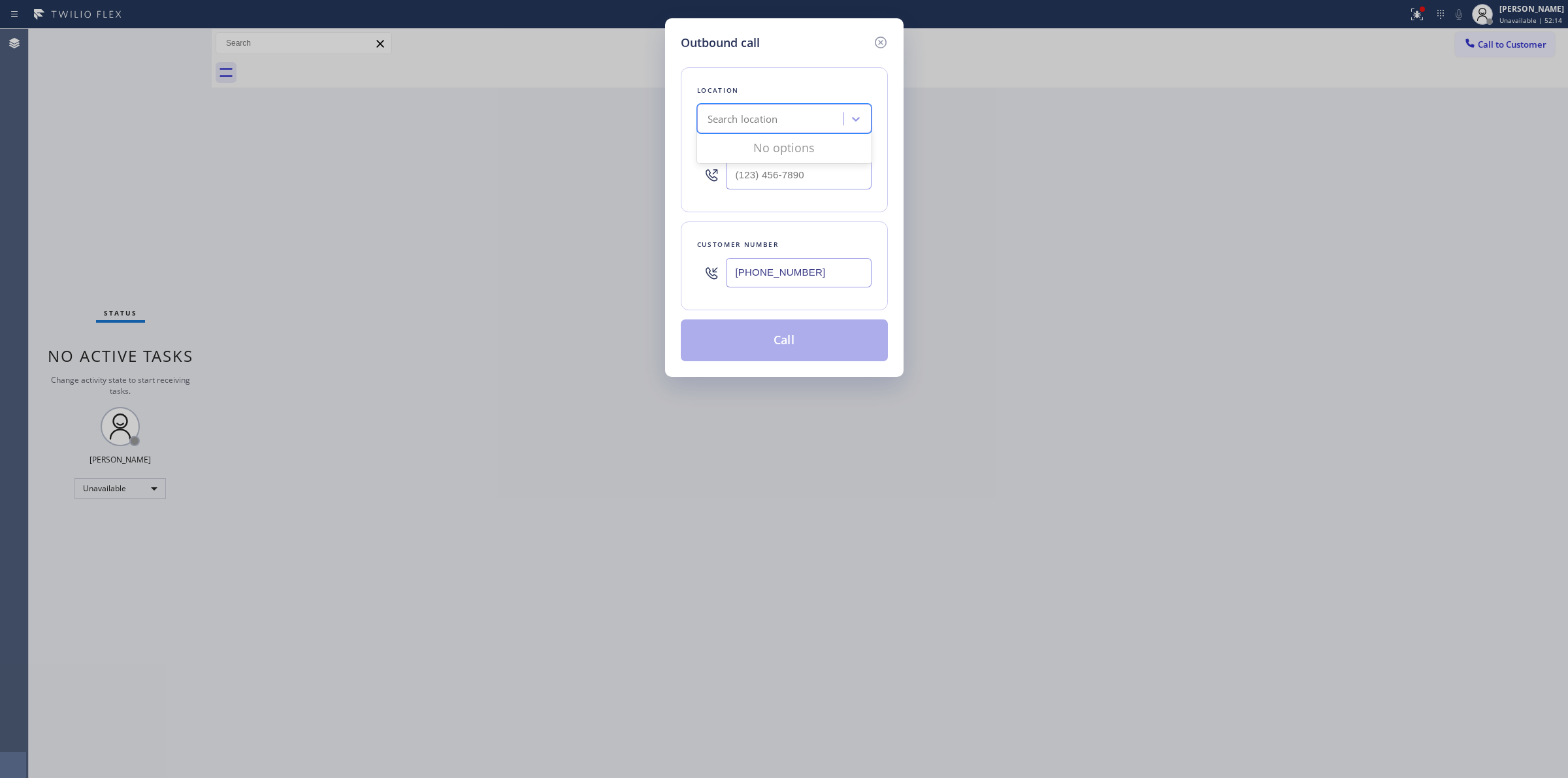
paste input "Torrance Heating and Air Conditioning"
type input "Torrance Heating and Air Conditioning"
click at [775, 160] on div "Torrance Heating and Air Conditioning" at bounding box center [784, 152] width 175 height 37
type input "[PHONE_NUMBER]"
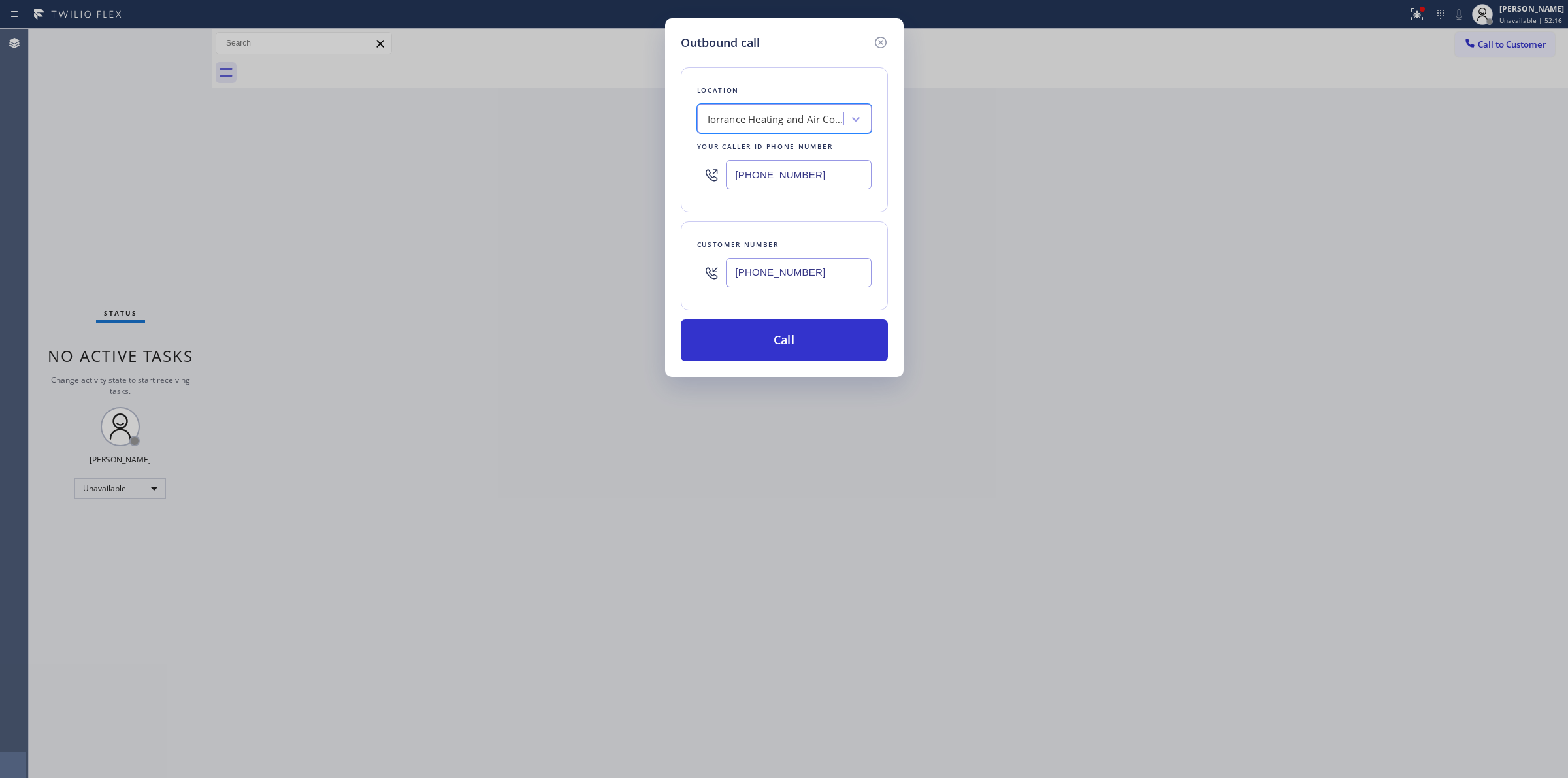
scroll to position [0, 1]
click at [788, 284] on input "[PHONE_NUMBER]" at bounding box center [798, 272] width 145 height 30
click at [782, 348] on button "Call" at bounding box center [784, 340] width 207 height 42
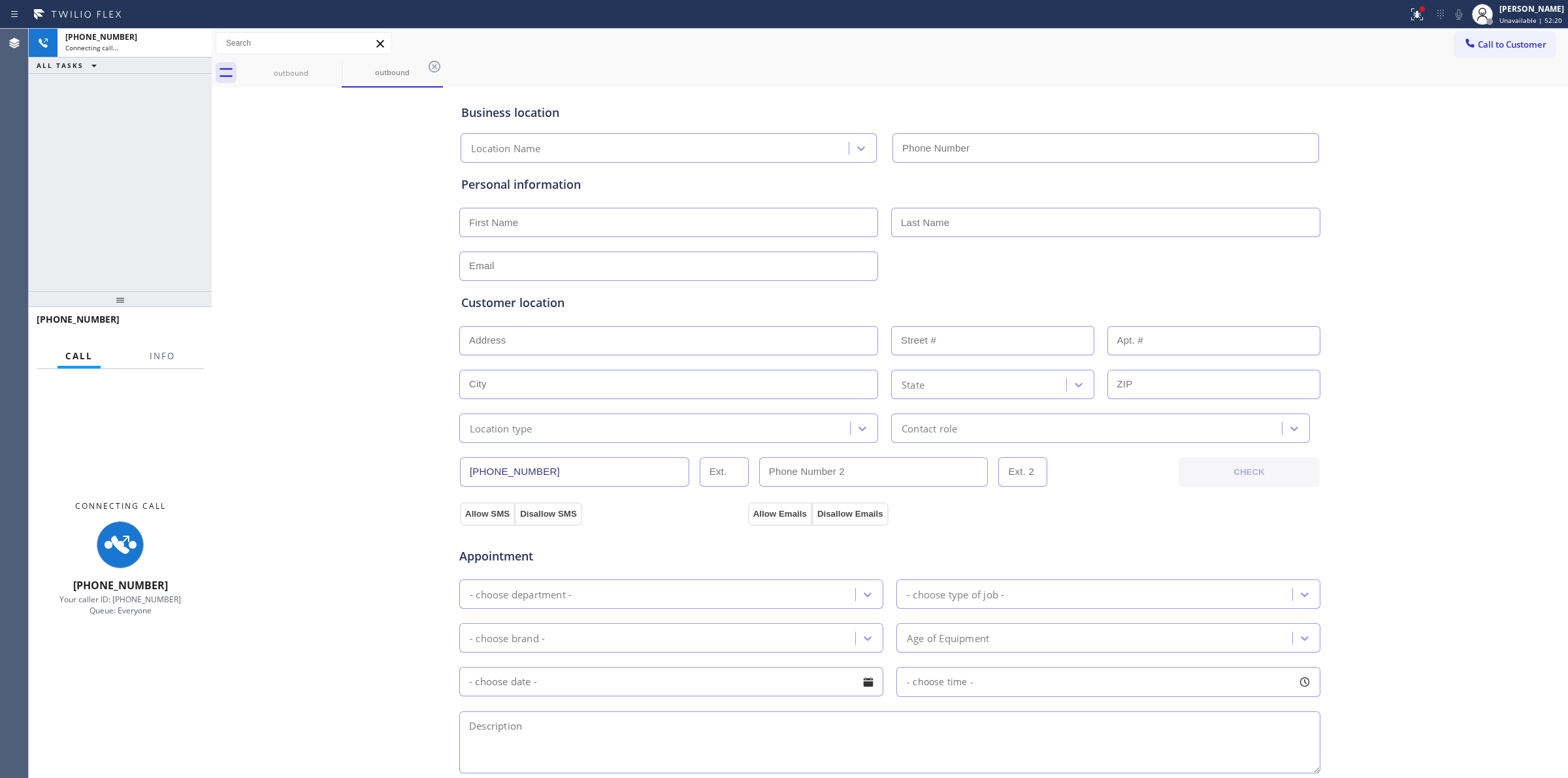
type input "[PHONE_NUMBER]"
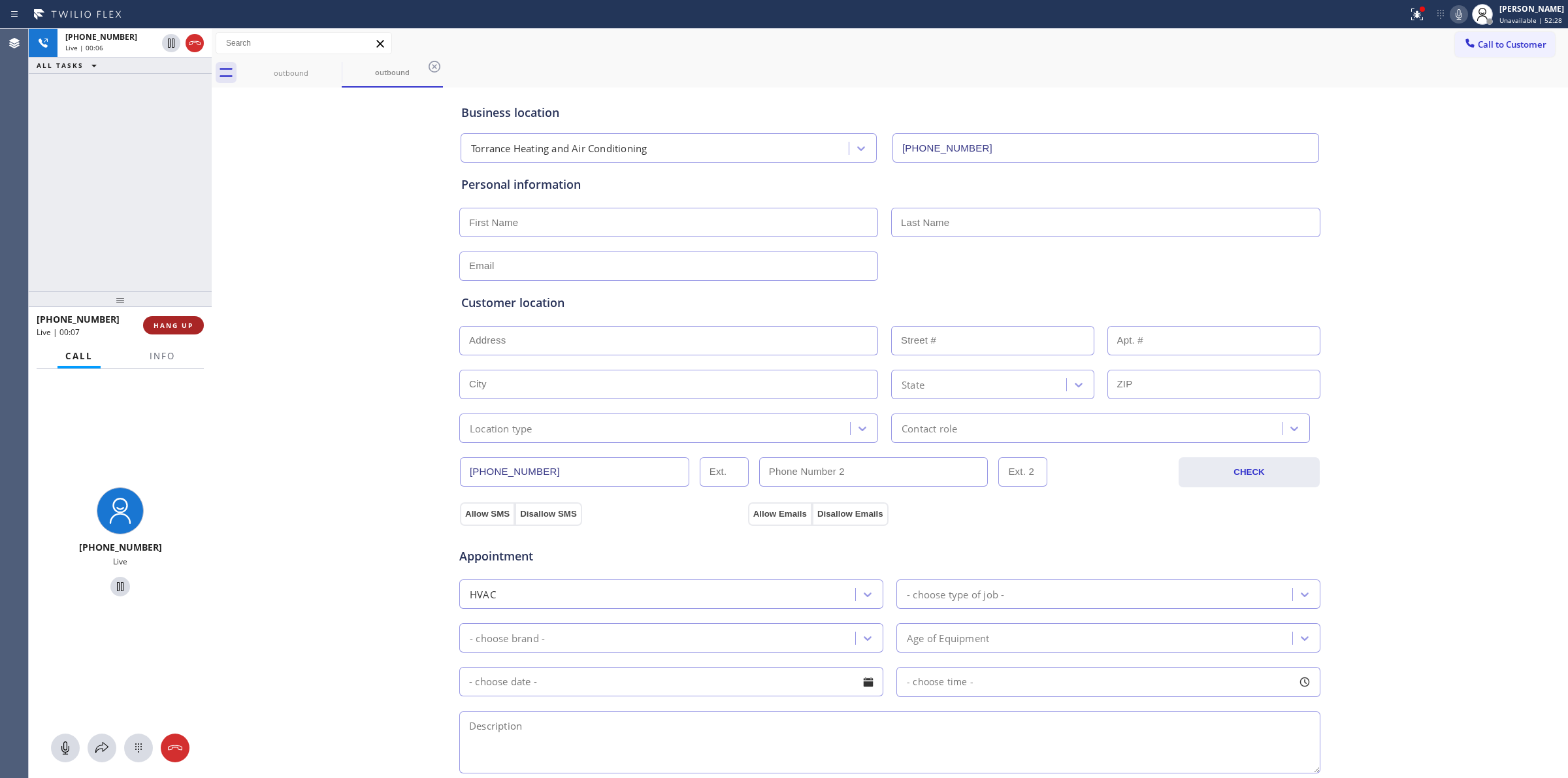
drag, startPoint x: 175, startPoint y: 331, endPoint x: 194, endPoint y: 324, distance: 20.2
click at [177, 331] on button "HANG UP" at bounding box center [174, 325] width 61 height 18
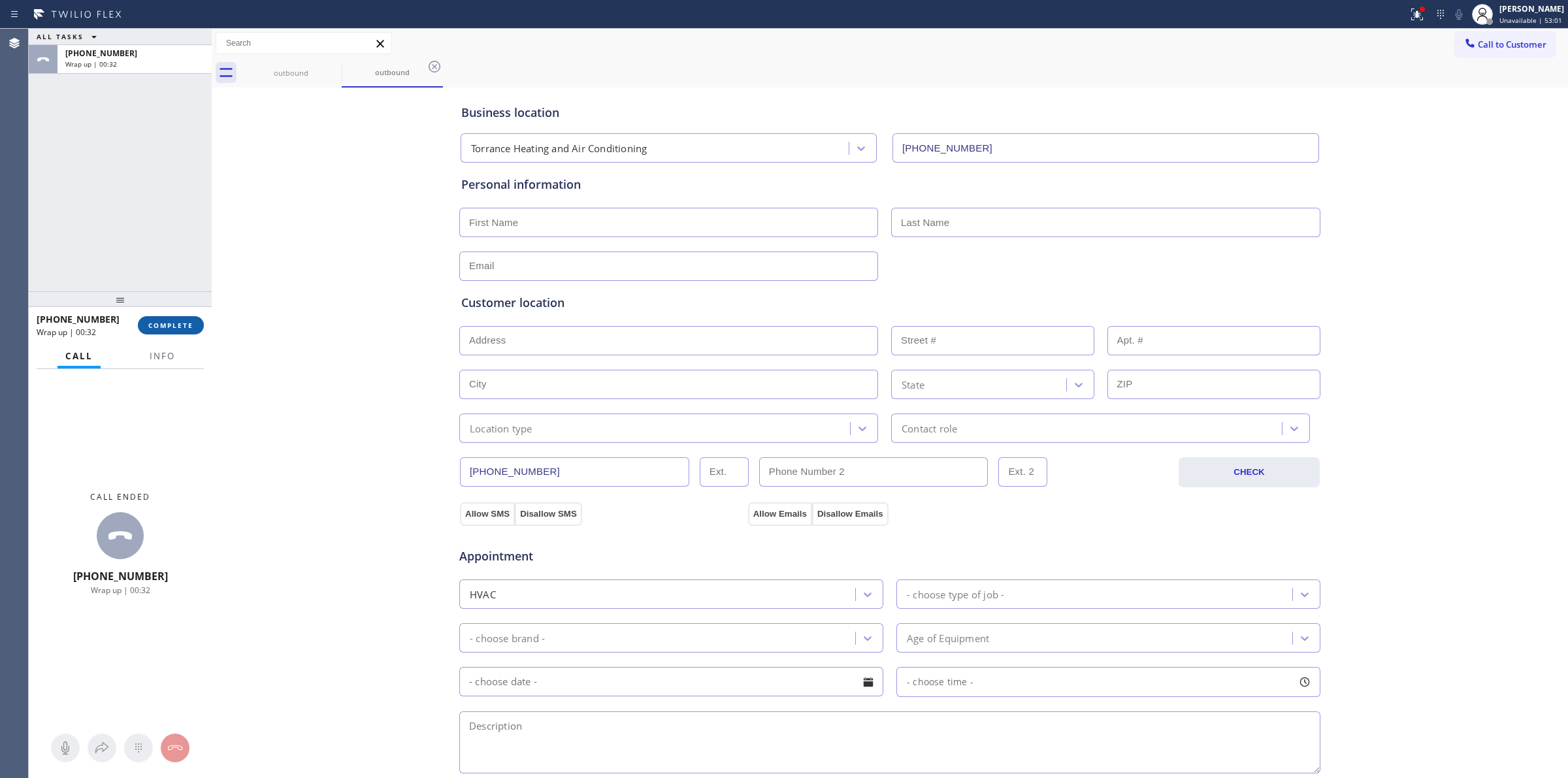
click at [184, 321] on span "COMPLETE" at bounding box center [170, 325] width 45 height 9
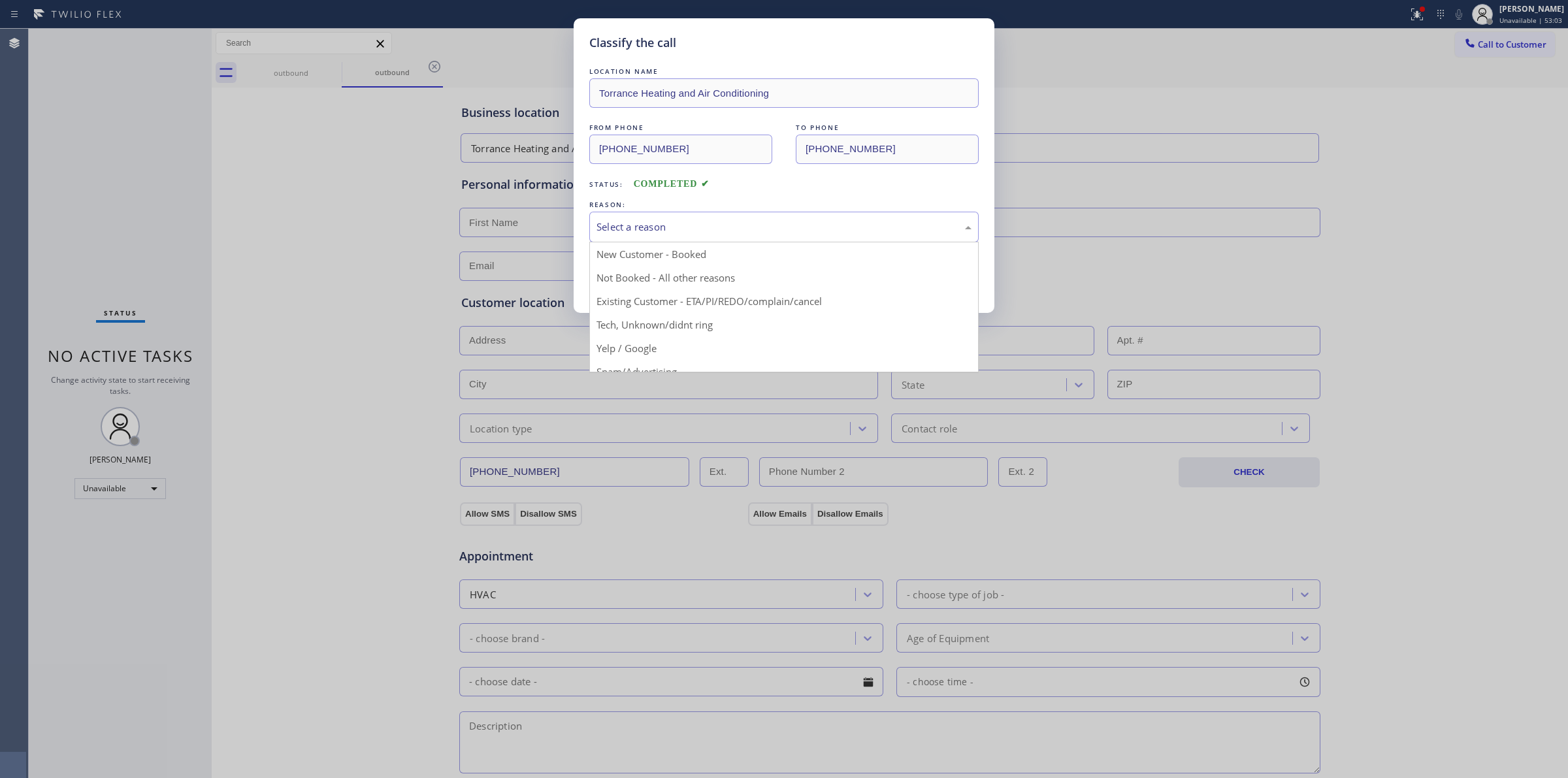
click at [801, 223] on div "Select a reason" at bounding box center [784, 227] width 375 height 15
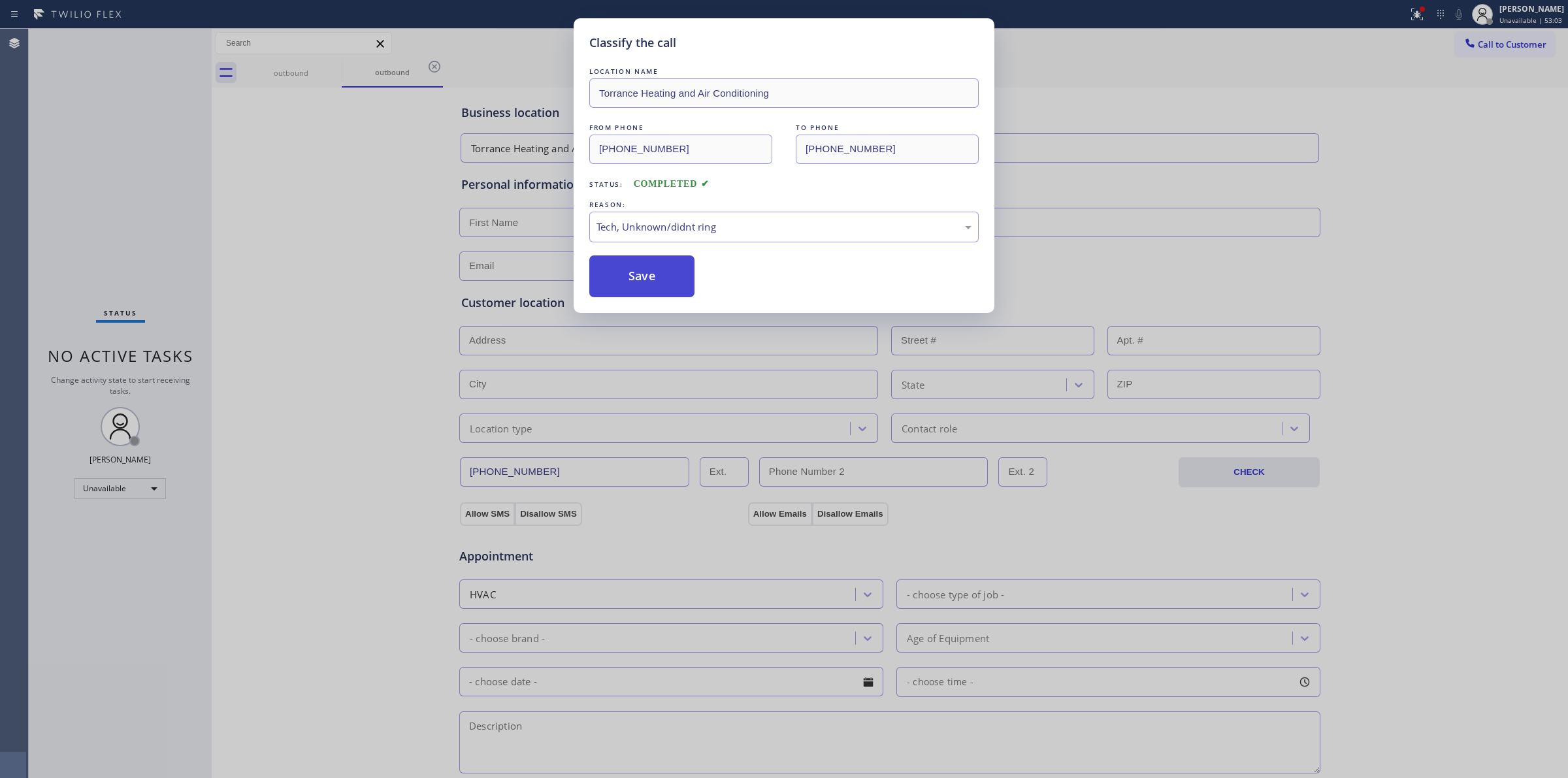
drag, startPoint x: 671, startPoint y: 328, endPoint x: 637, endPoint y: 269, distance: 68.1
click at [637, 269] on button "Save" at bounding box center [641, 276] width 105 height 42
click at [1522, 30] on div "Call to Customer Outbound call Location Torrance Heating and Air Conditioning Y…" at bounding box center [889, 43] width 1356 height 30
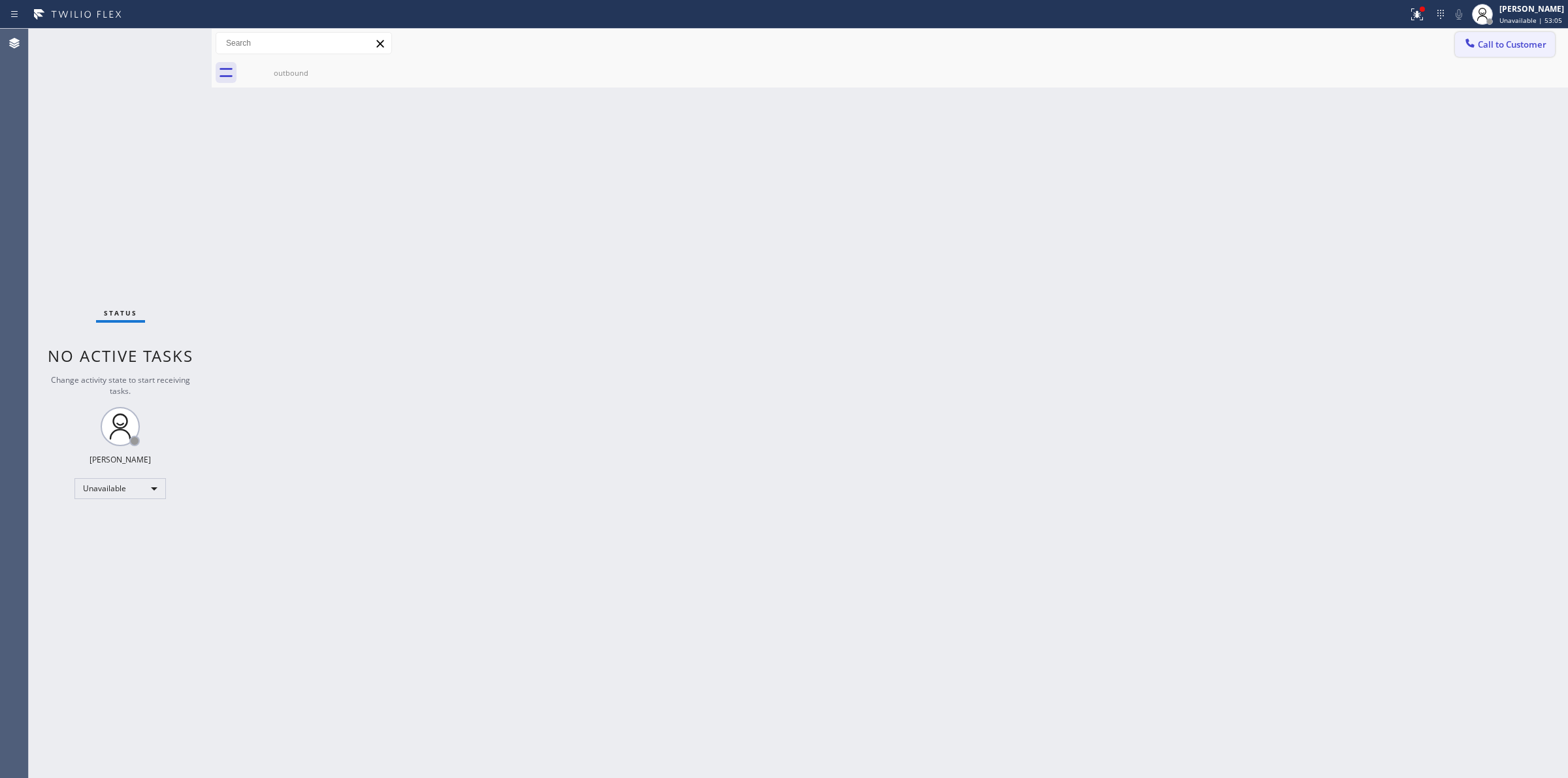
click at [1510, 37] on button "Call to Customer" at bounding box center [1504, 45] width 100 height 25
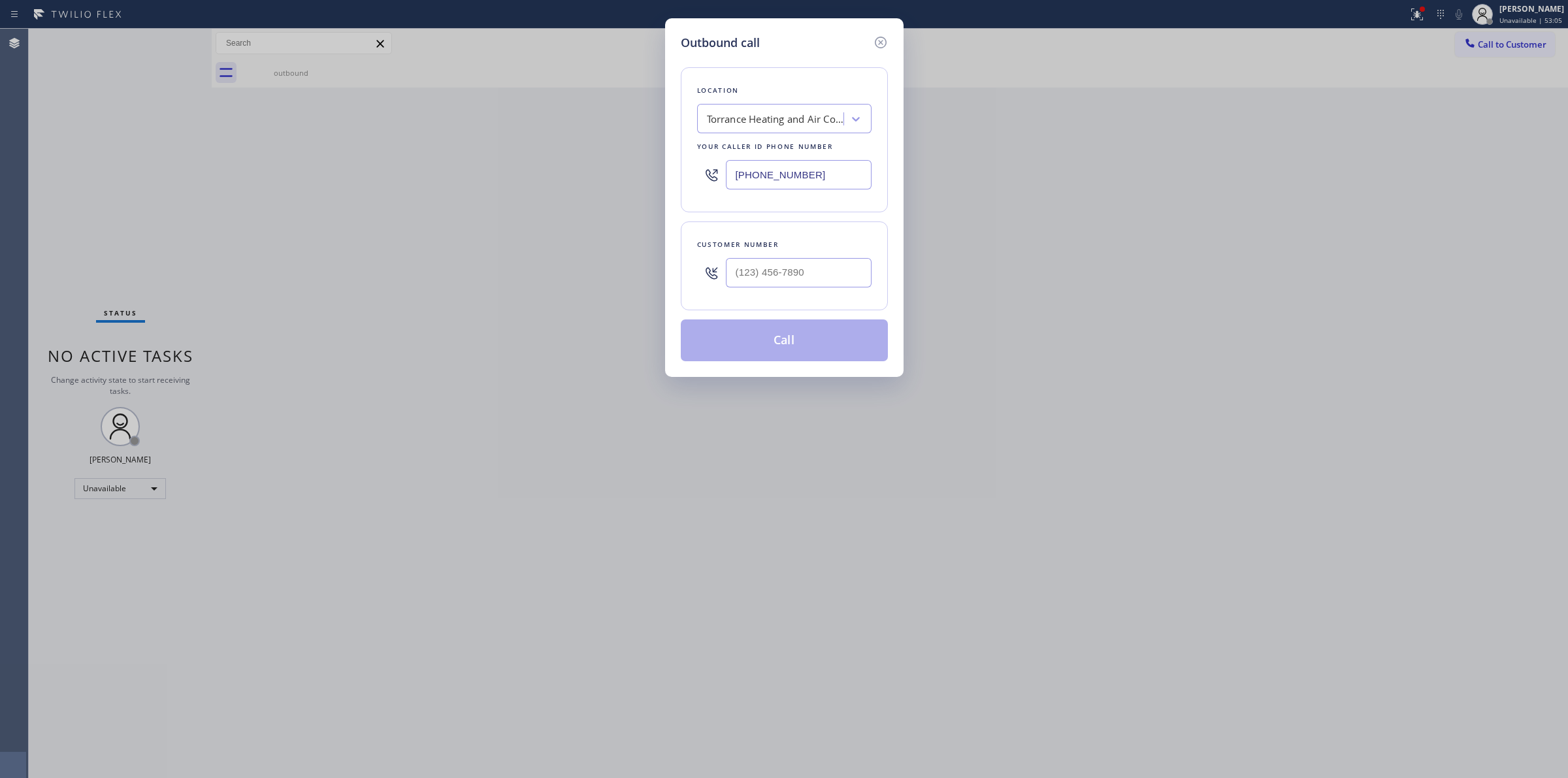
click at [788, 291] on div at bounding box center [798, 272] width 145 height 42
paste input "213) 497-2578"
click at [801, 262] on input "[PHONE_NUMBER]" at bounding box center [798, 272] width 145 height 30
type input "[PHONE_NUMBER]"
click at [808, 333] on button "Call" at bounding box center [784, 340] width 207 height 42
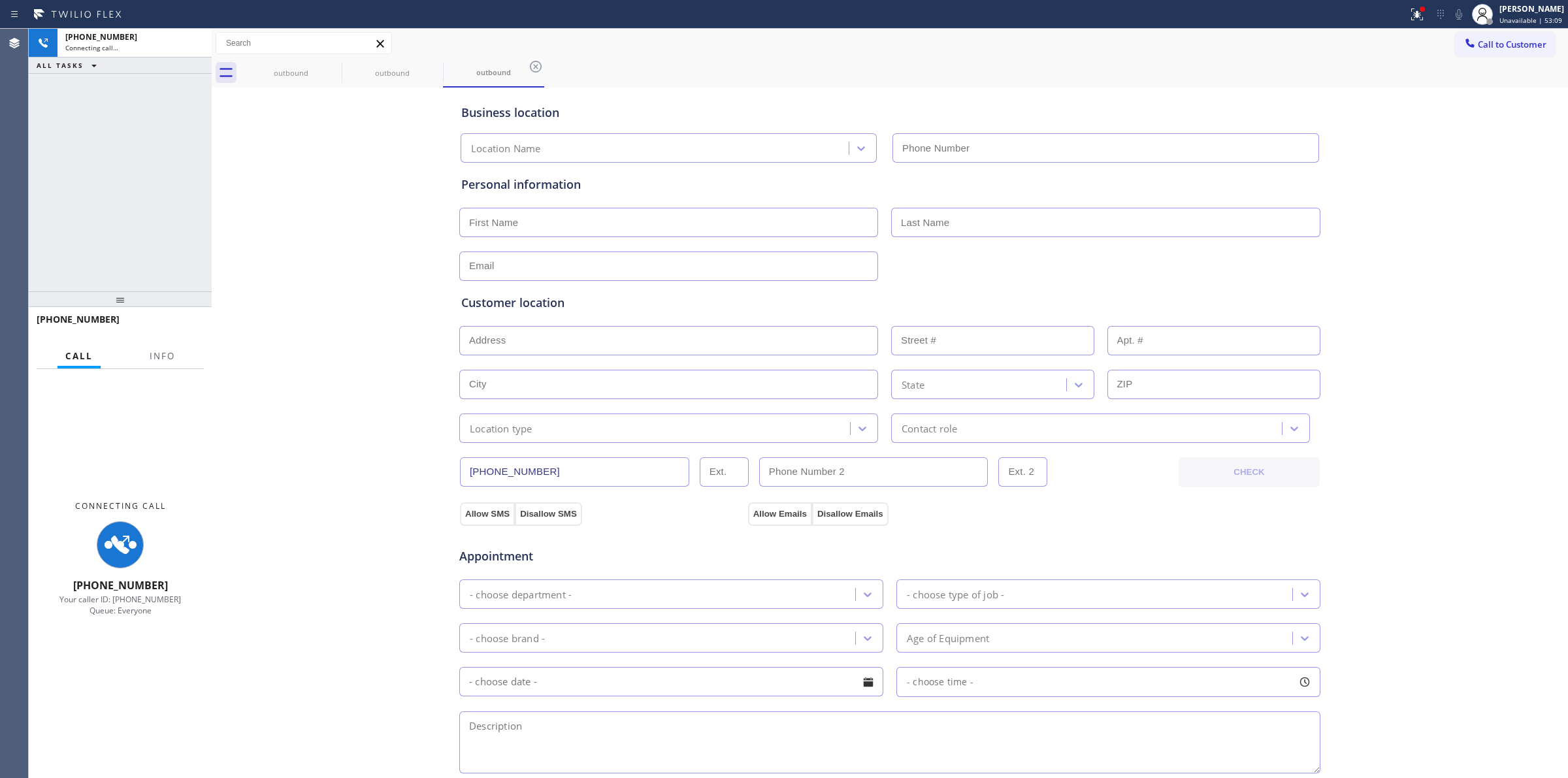
type input "[PHONE_NUMBER]"
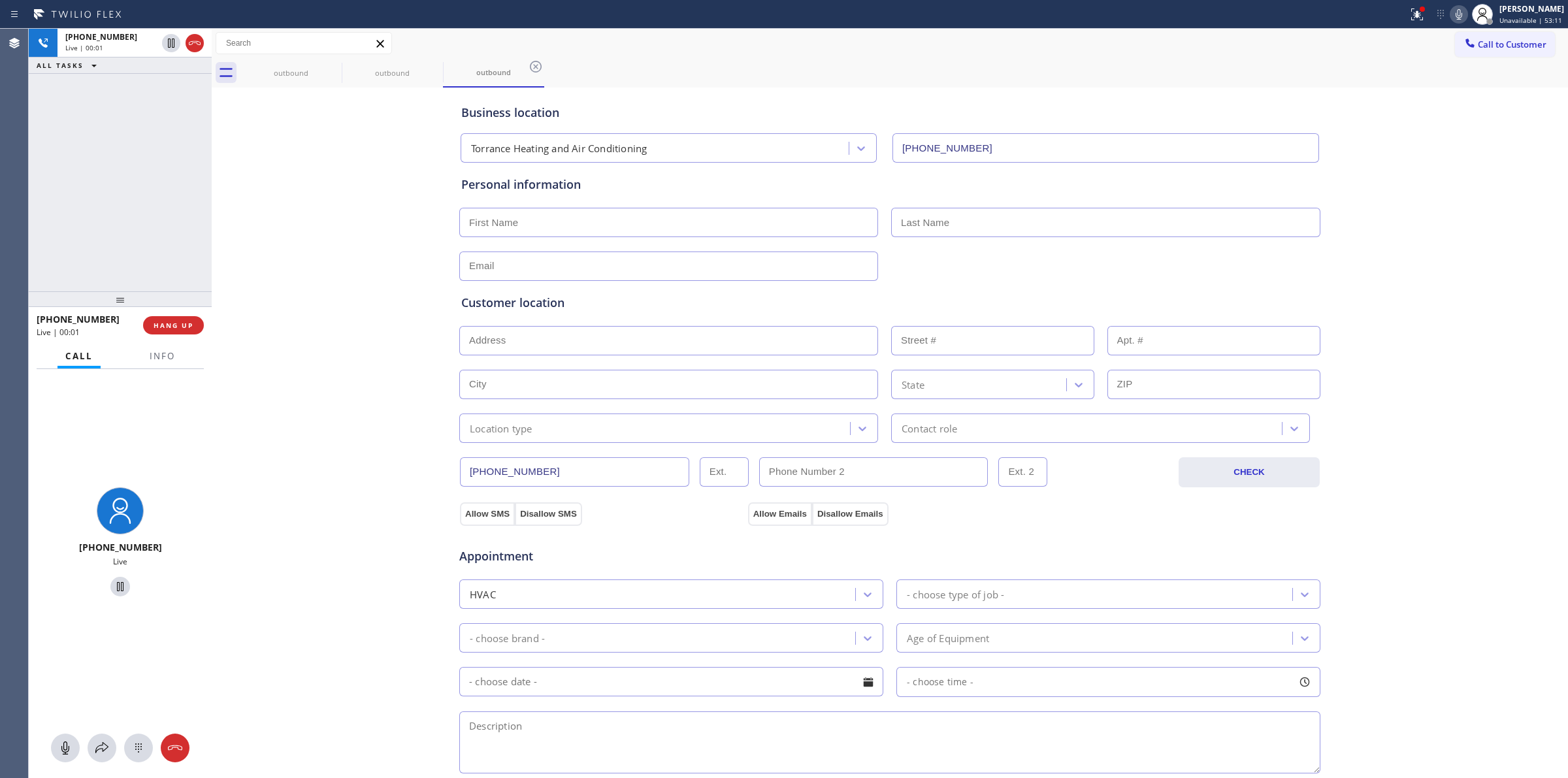
click at [1391, 158] on div "Business location Torrance Heating and Air Conditioning [PHONE_NUMBER] Personal…" at bounding box center [889, 536] width 1349 height 892
click at [142, 739] on icon at bounding box center [138, 747] width 15 height 15
click at [196, 319] on button "HANG UP" at bounding box center [174, 325] width 61 height 18
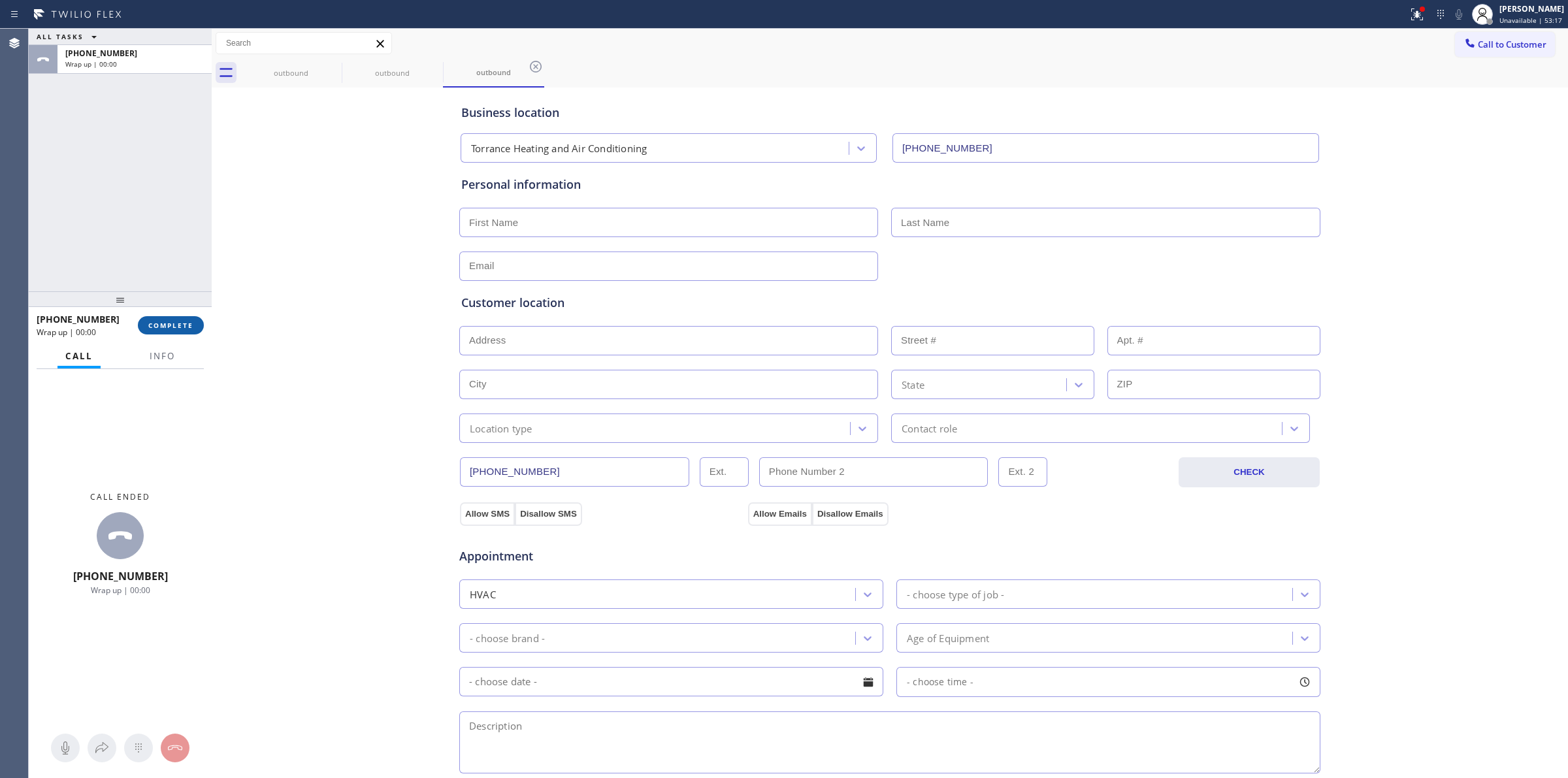
click at [194, 316] on button "COMPLETE" at bounding box center [171, 325] width 66 height 18
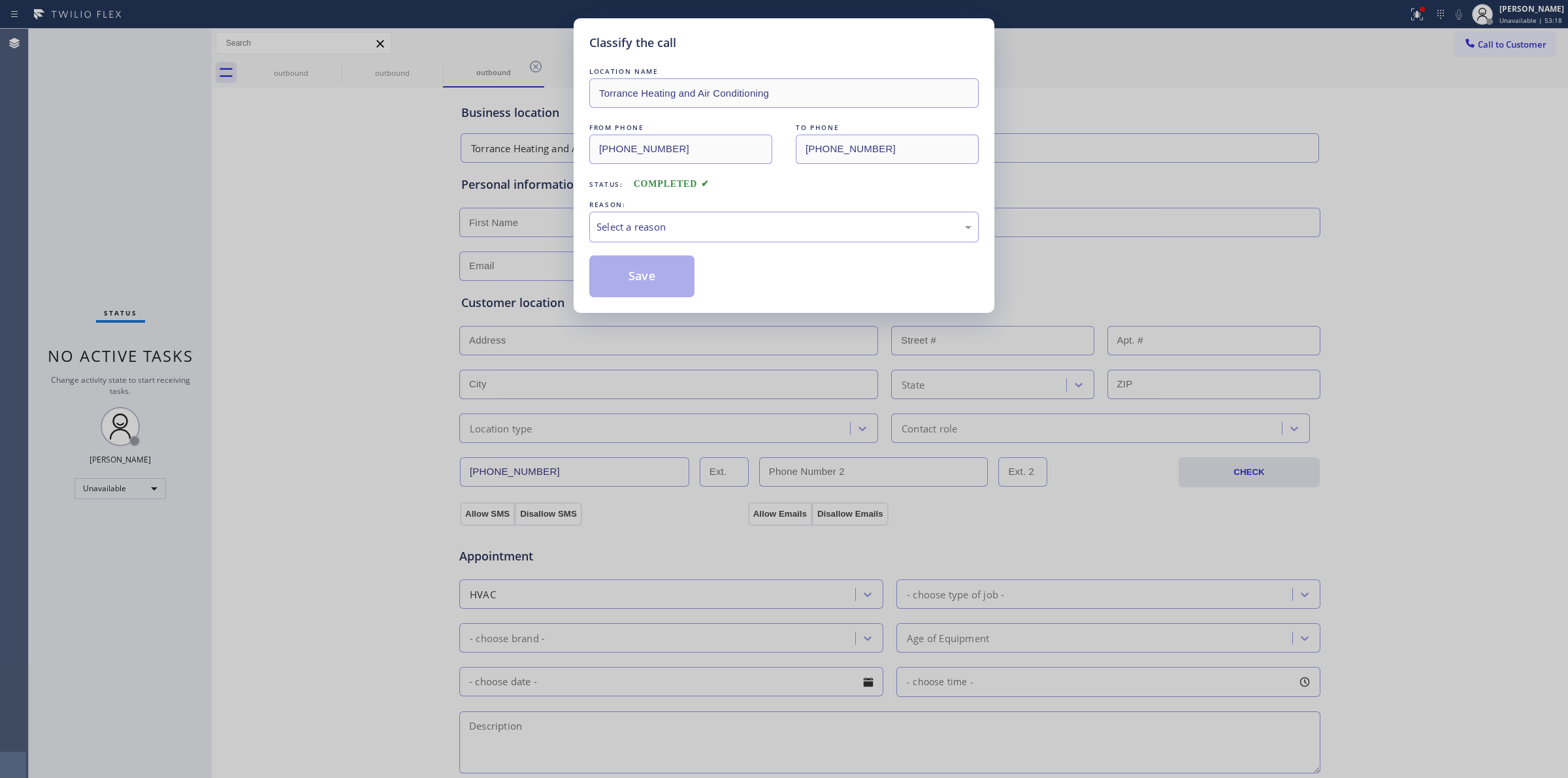
click at [784, 203] on div "REASON:" at bounding box center [784, 204] width 389 height 13
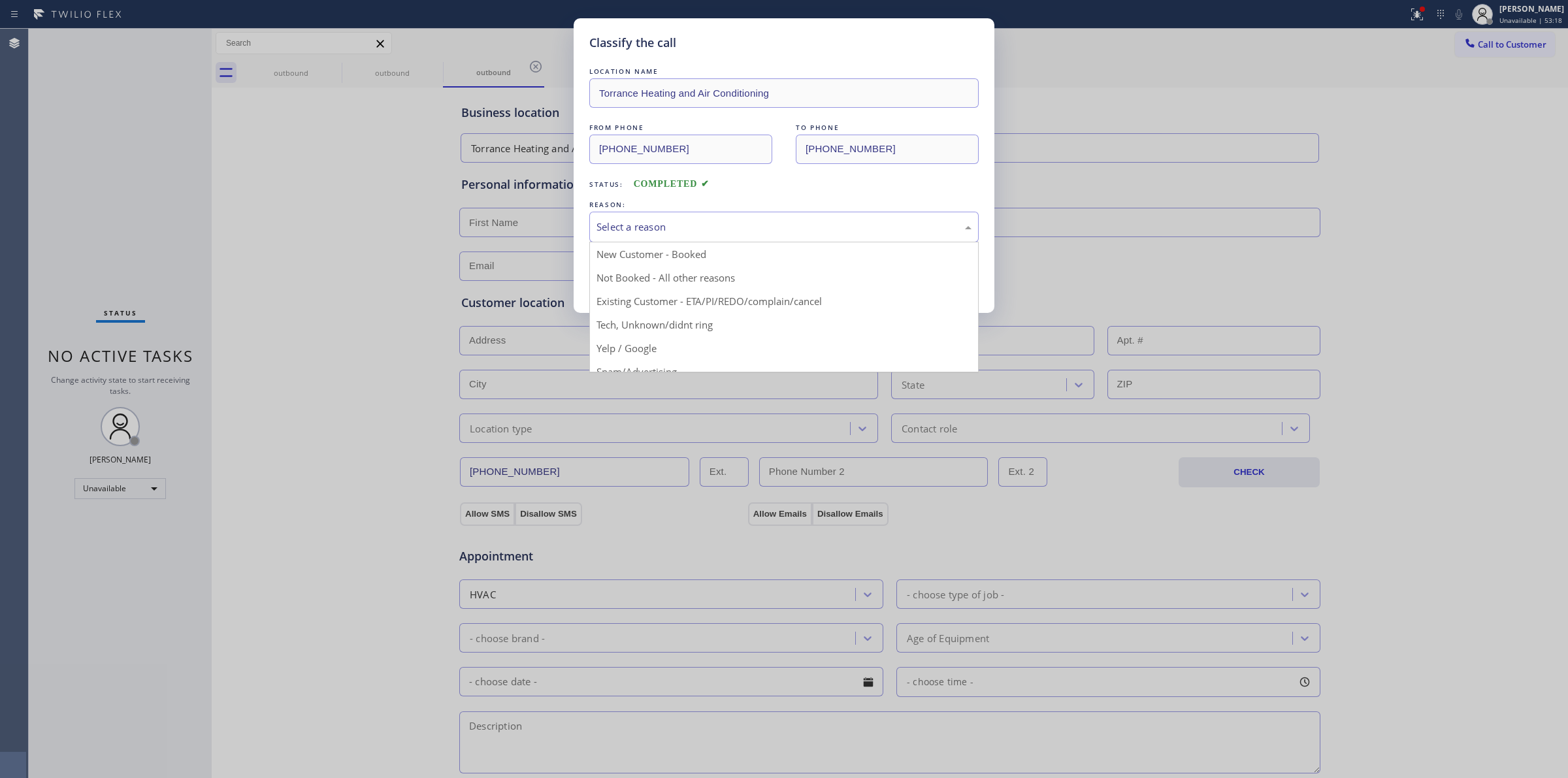
click at [773, 229] on div "Select a reason" at bounding box center [784, 227] width 375 height 15
drag, startPoint x: 680, startPoint y: 332, endPoint x: 680, endPoint y: 324, distance: 8.0
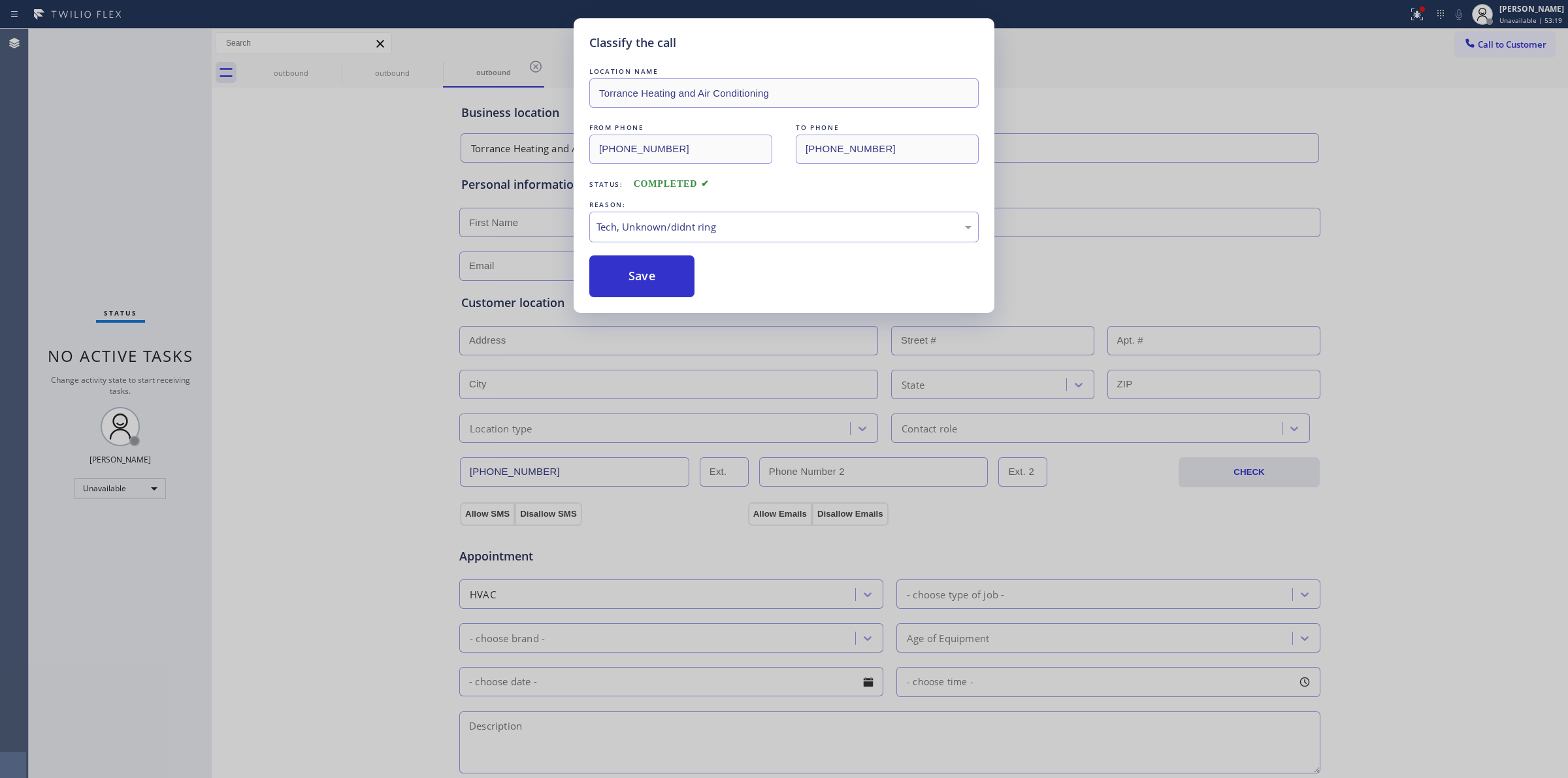
click at [672, 299] on div "Classify the call LOCATION NAME Torrance Heating and Air Conditioning FROM PHON…" at bounding box center [784, 165] width 420 height 295
drag, startPoint x: 805, startPoint y: 240, endPoint x: 795, endPoint y: 239, distance: 10.0
click at [807, 239] on div "Tech, Unknown/didnt ring" at bounding box center [784, 227] width 389 height 30
click at [668, 279] on button "Save" at bounding box center [641, 276] width 105 height 42
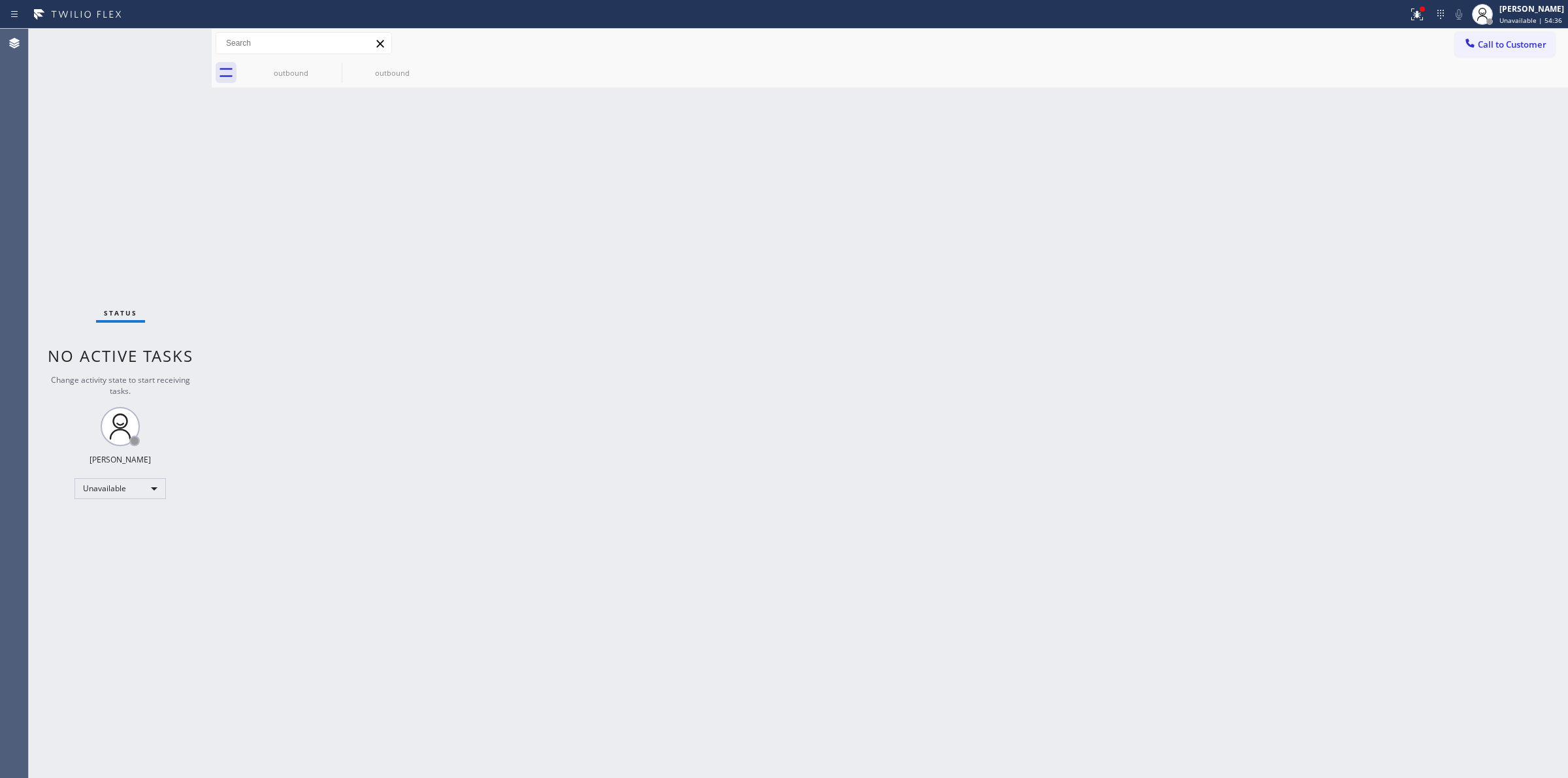
click at [453, 723] on div "Back to Dashboard Change Sender ID Customers Technicians Select a contact Outbo…" at bounding box center [889, 403] width 1356 height 749
drag, startPoint x: 406, startPoint y: 699, endPoint x: 268, endPoint y: 717, distance: 139.2
drag, startPoint x: 268, startPoint y: 717, endPoint x: 1144, endPoint y: 426, distance: 923.1
click at [1144, 426] on div "Back to Dashboard Change Sender ID Customers Technicians Select a contact Outbo…" at bounding box center [889, 403] width 1356 height 749
click at [1411, 137] on div "Back to Dashboard Change Sender ID Customers Technicians Select a contact Outbo…" at bounding box center [889, 403] width 1356 height 749
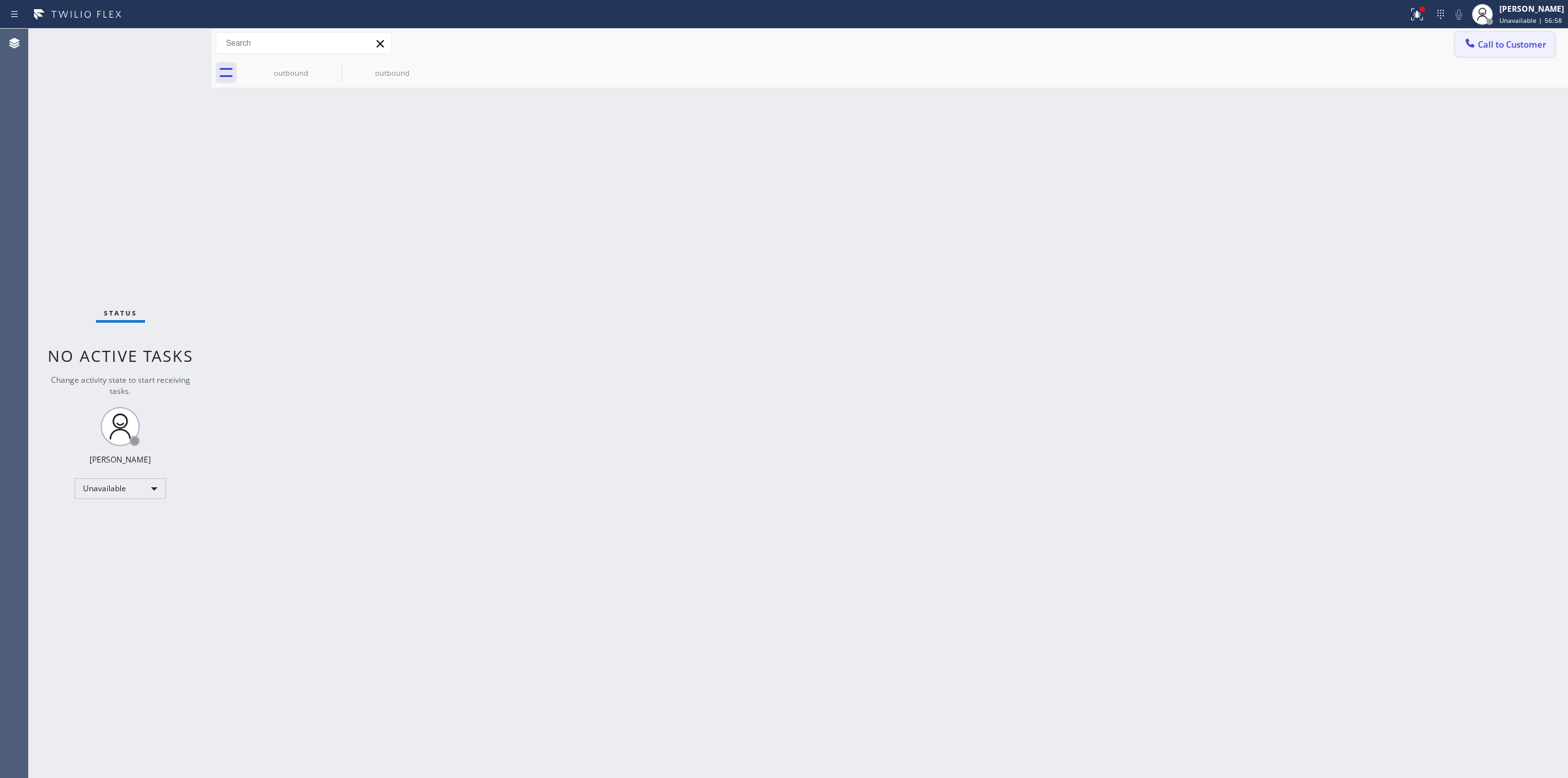
click at [1508, 47] on span "Call to Customer" at bounding box center [1512, 44] width 69 height 12
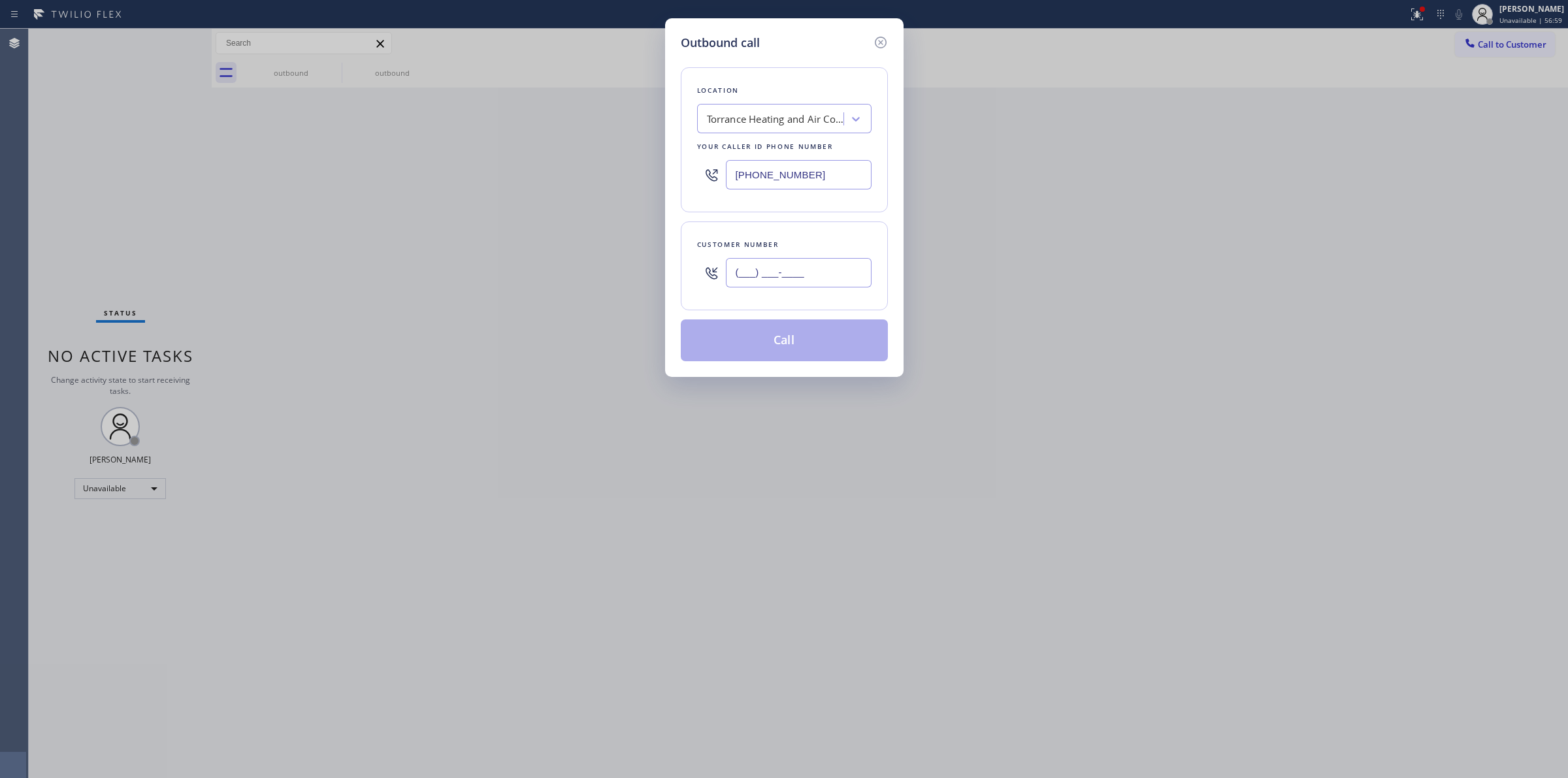
paste input "213) 526-3443"
drag, startPoint x: 749, startPoint y: 276, endPoint x: 777, endPoint y: 224, distance: 59.1
click at [749, 275] on input "[PHONE_NUMBER]" at bounding box center [798, 272] width 145 height 30
type input "[PHONE_NUMBER]"
click at [1418, 249] on div "Outbound call Location Torrance Heating and Air Conditioning Your caller id pho…" at bounding box center [784, 389] width 1568 height 778
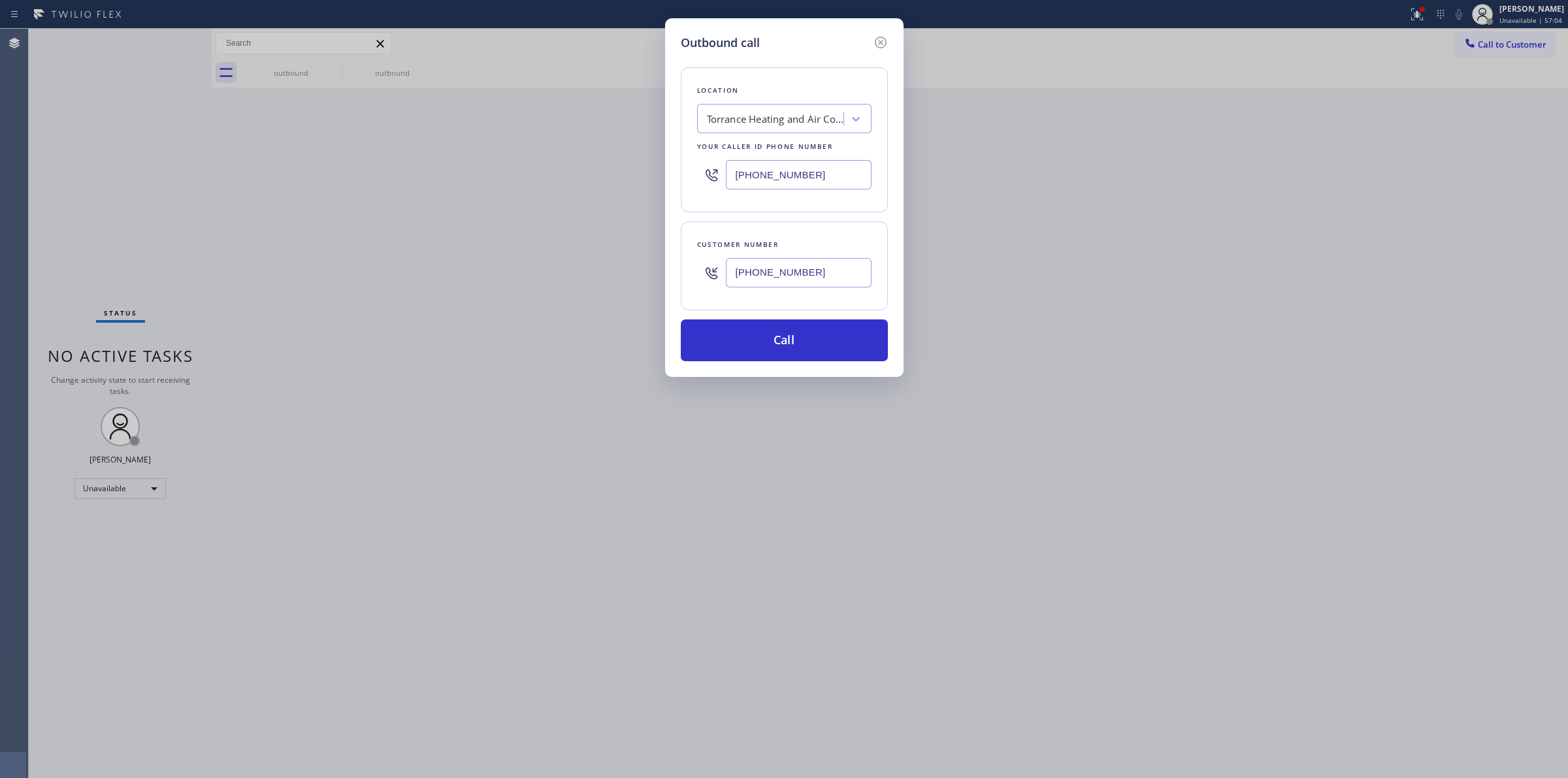
drag, startPoint x: 844, startPoint y: 178, endPoint x: 657, endPoint y: 169, distance: 187.2
click at [662, 170] on div "Outbound call Location Torrance Heating and Air Conditioning Your caller id pho…" at bounding box center [784, 389] width 1568 height 778
paste input "714) 874-398"
type input "[PHONE_NUMBER]"
click at [805, 341] on button "Call" at bounding box center [784, 340] width 207 height 42
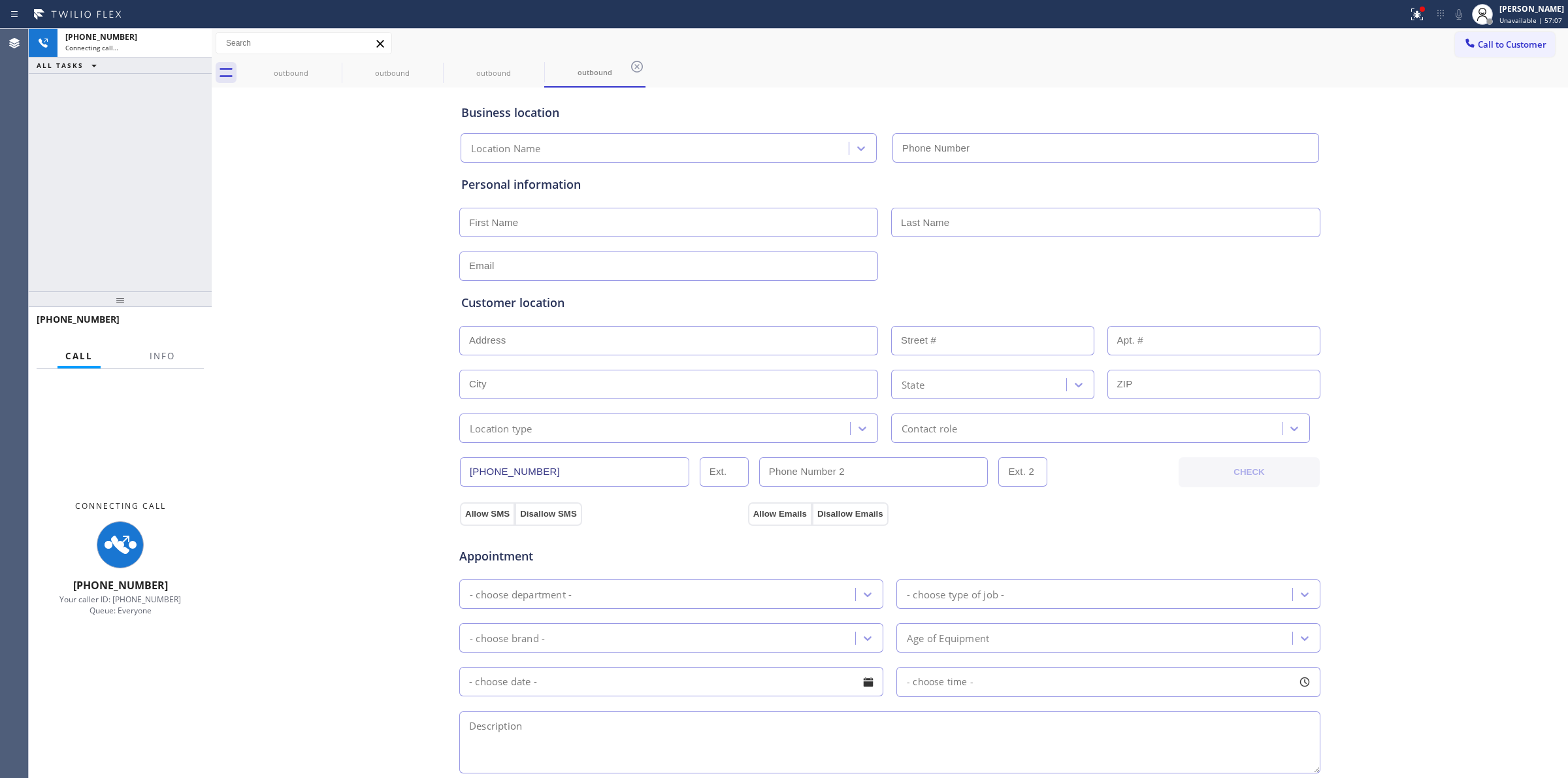
type input "[PHONE_NUMBER]"
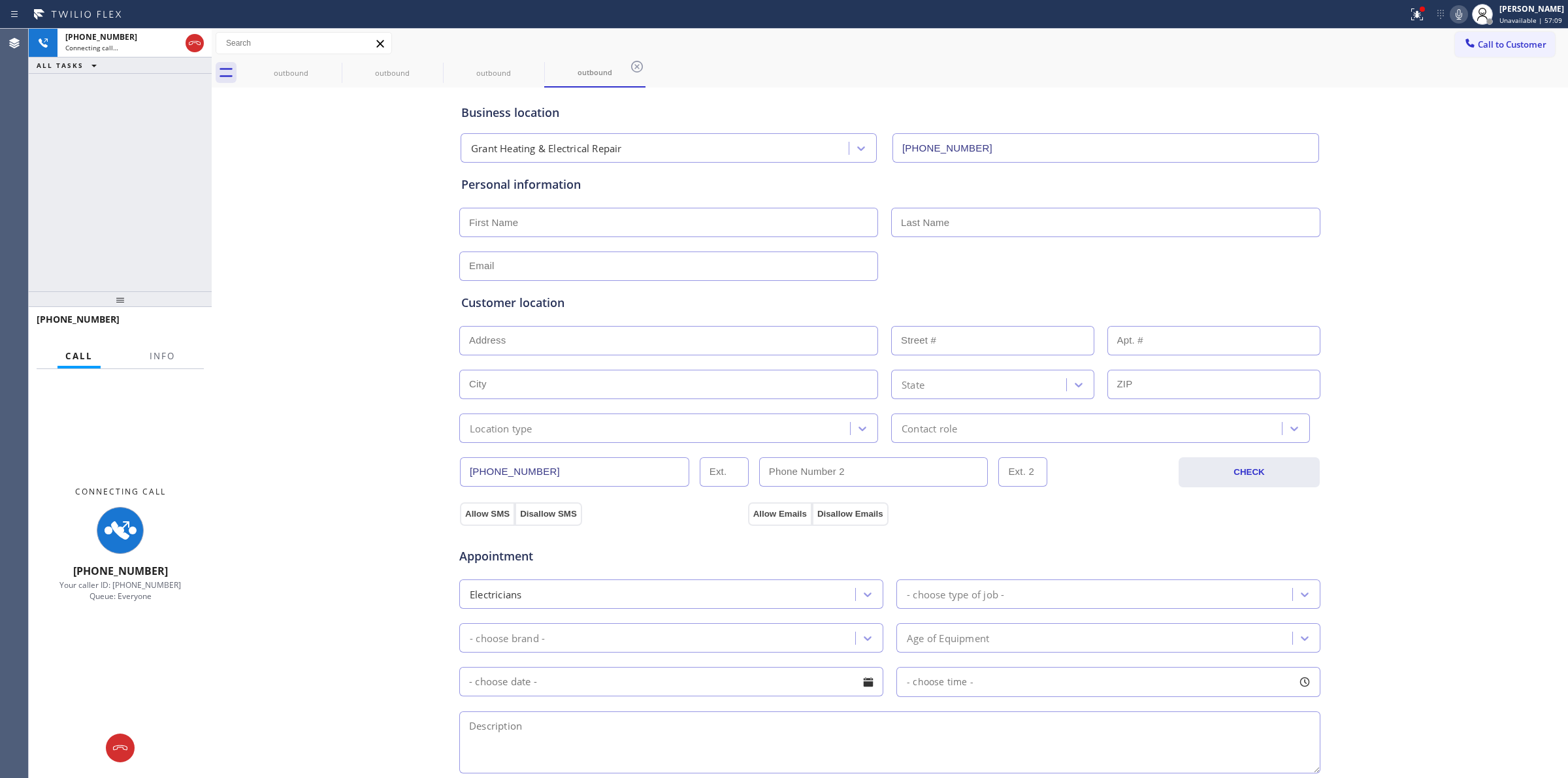
click at [1431, 184] on div "Business location Grant Heating & Electrical Repair [PHONE_NUMBER] Personal inf…" at bounding box center [889, 536] width 1349 height 892
click at [1464, 16] on icon at bounding box center [1458, 13] width 15 height 15
click at [308, 75] on div "outbound" at bounding box center [291, 73] width 99 height 10
drag, startPoint x: 321, startPoint y: 66, endPoint x: 338, endPoint y: 66, distance: 17.0
click at [321, 67] on div "outbound" at bounding box center [291, 72] width 99 height 10
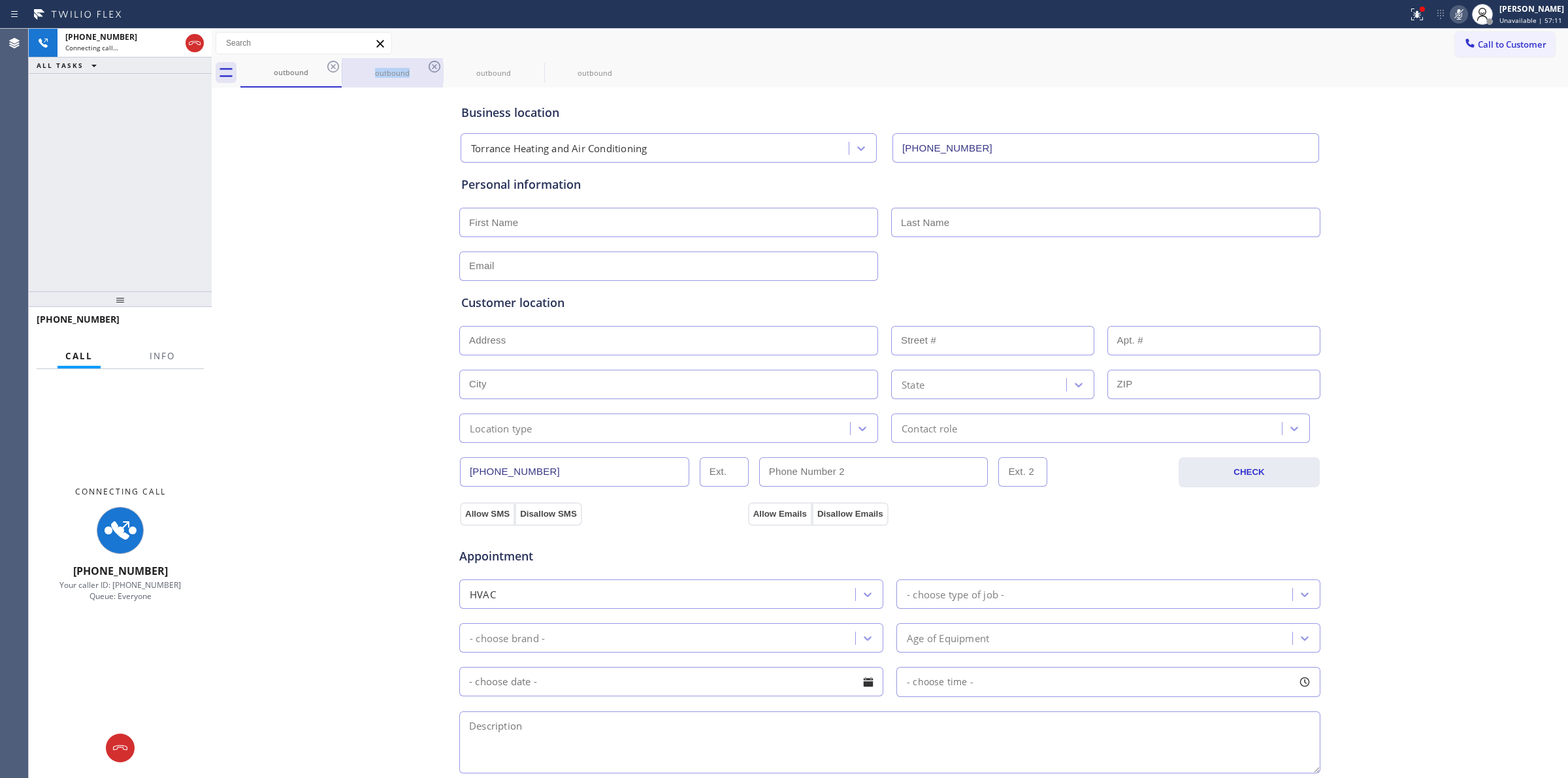
click at [341, 66] on div "outbound outbound outbound outbound" at bounding box center [904, 73] width 1327 height 30
click at [342, 66] on div at bounding box center [342, 73] width 1 height 21
click at [341, 66] on icon at bounding box center [333, 66] width 15 height 15
click at [427, 66] on icon at bounding box center [434, 66] width 15 height 15
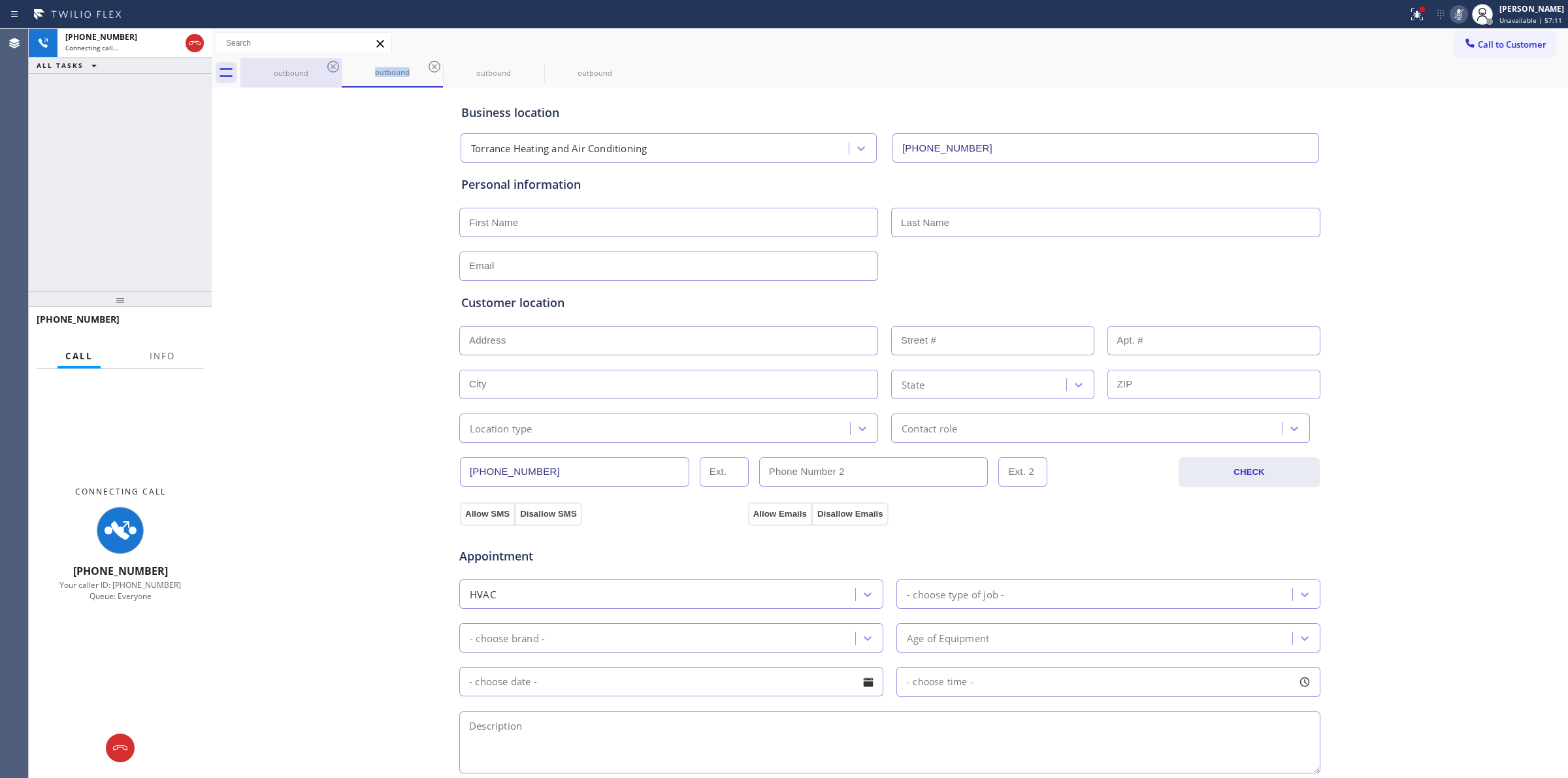
click at [0, 0] on icon at bounding box center [0, 0] width 0 height 0
click at [341, 66] on div "outbound outbound outbound outbound" at bounding box center [904, 73] width 1327 height 30
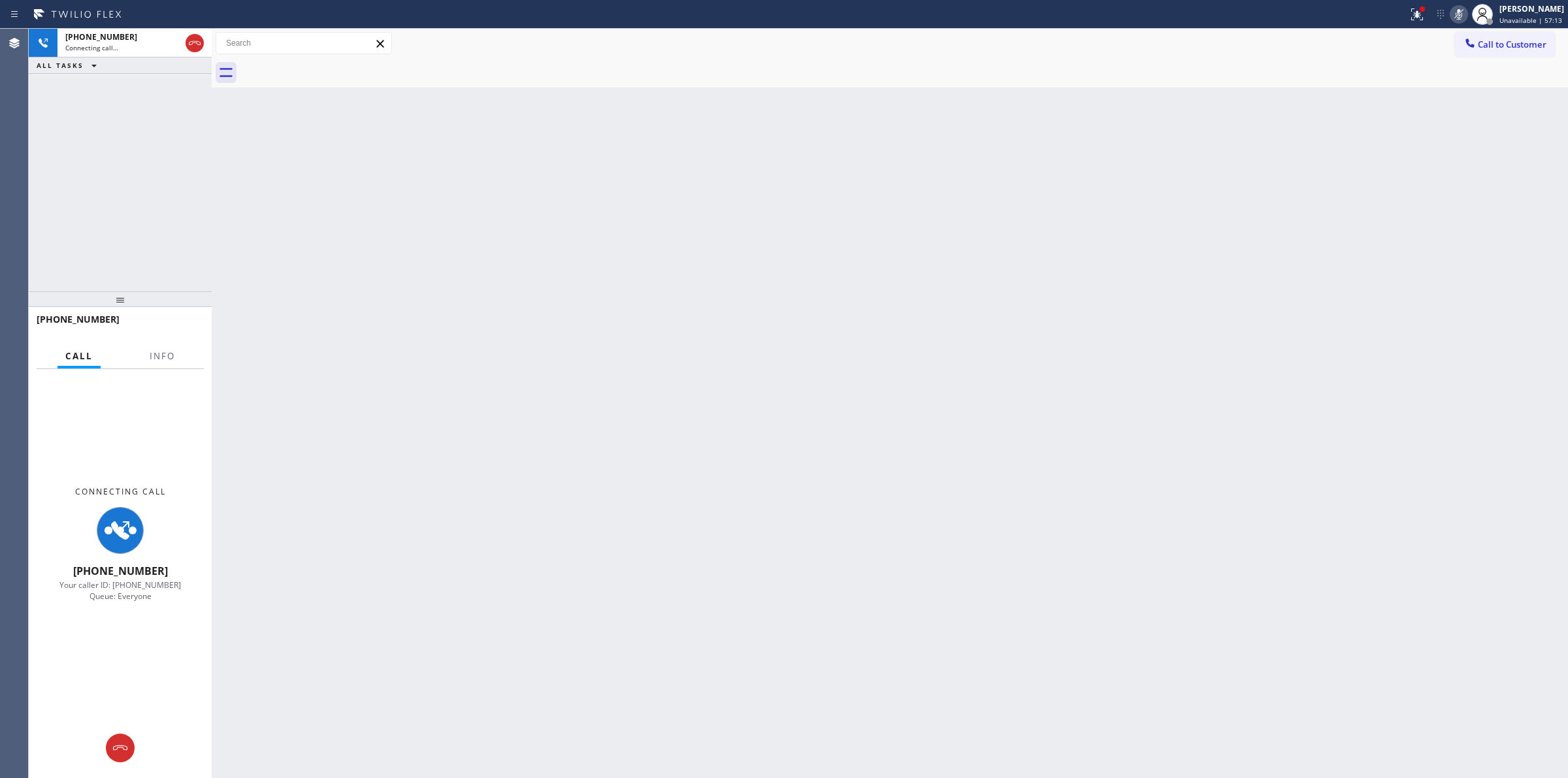
click at [312, 39] on input "text" at bounding box center [303, 42] width 175 height 21
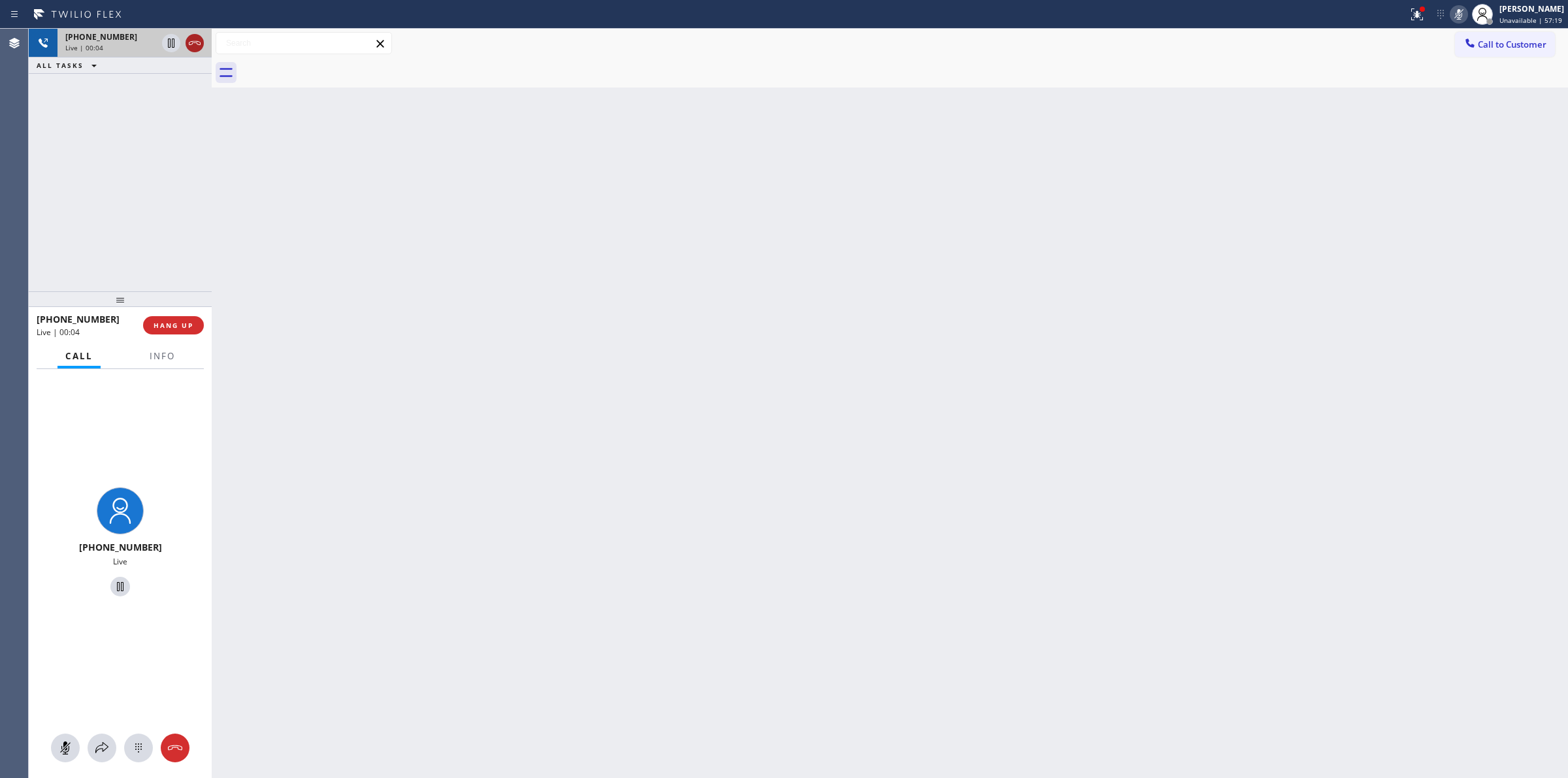
click at [197, 43] on icon at bounding box center [194, 42] width 15 height 15
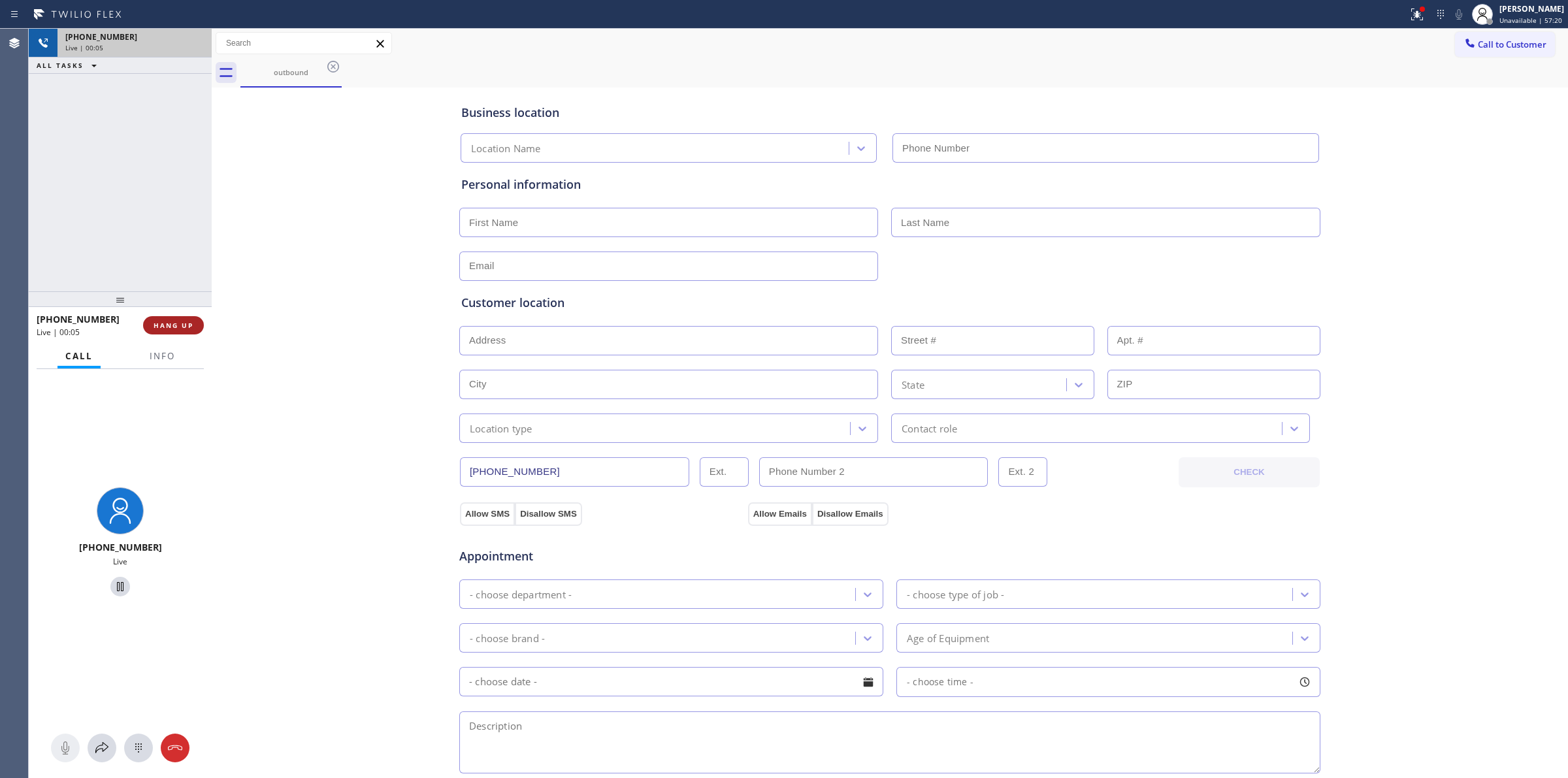
click at [204, 328] on button "HANG UP" at bounding box center [174, 325] width 61 height 18
type input "[PHONE_NUMBER]"
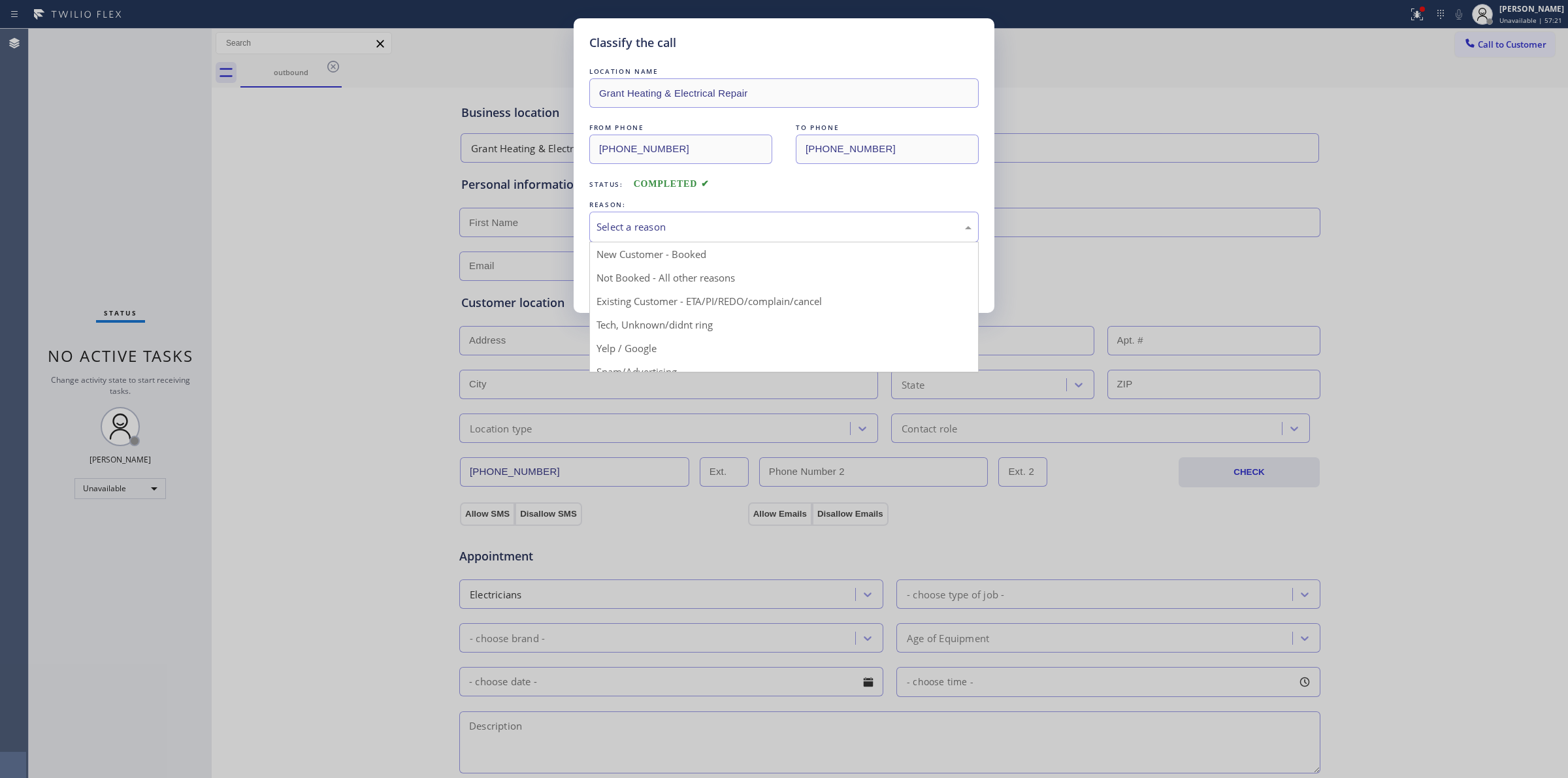
click at [737, 236] on div "Select a reason" at bounding box center [784, 227] width 389 height 30
drag, startPoint x: 690, startPoint y: 334, endPoint x: 680, endPoint y: 305, distance: 30.7
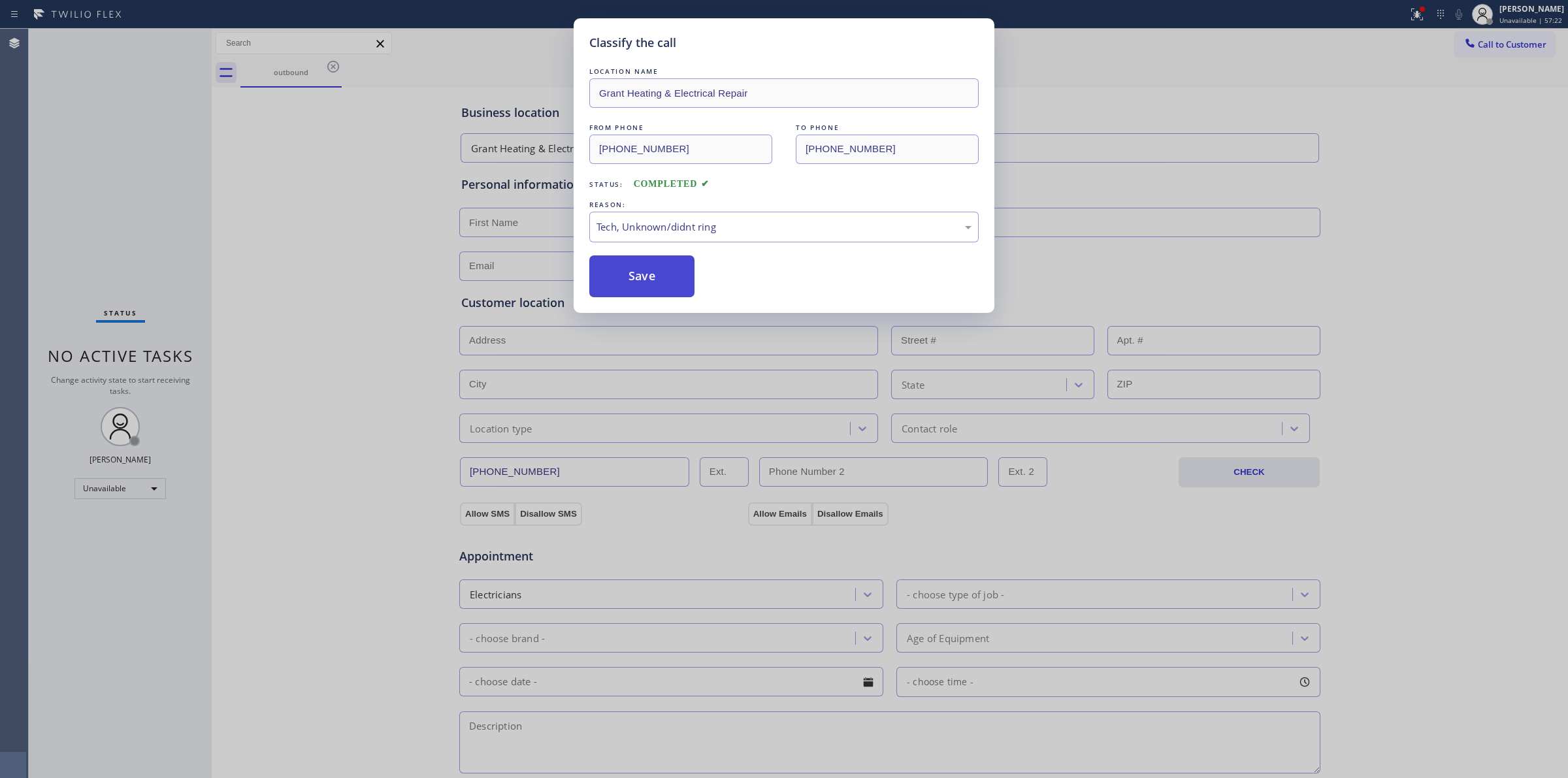
click at [662, 282] on button "Save" at bounding box center [641, 276] width 105 height 42
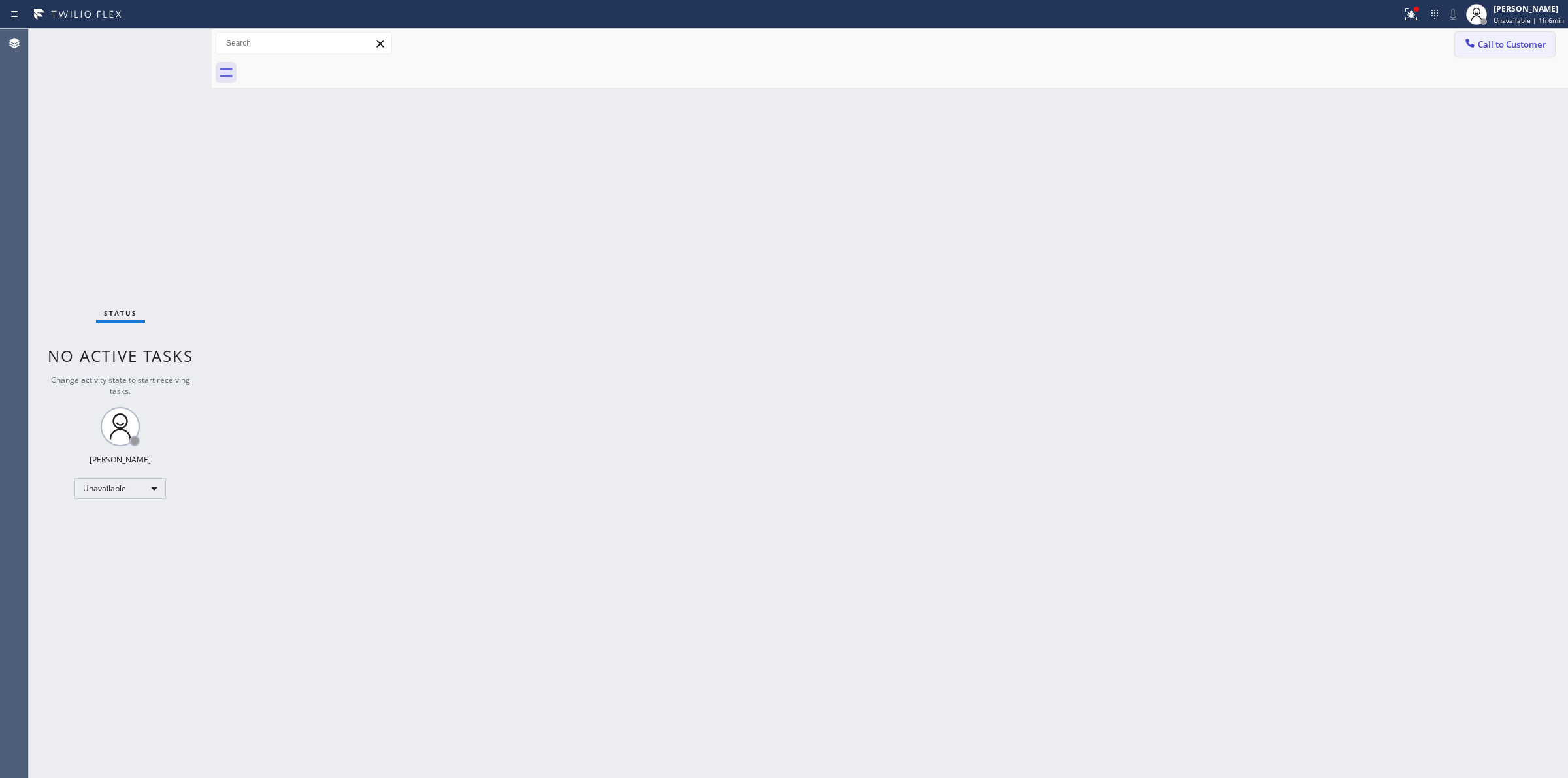
click at [1496, 47] on span "Call to Customer" at bounding box center [1512, 44] width 69 height 12
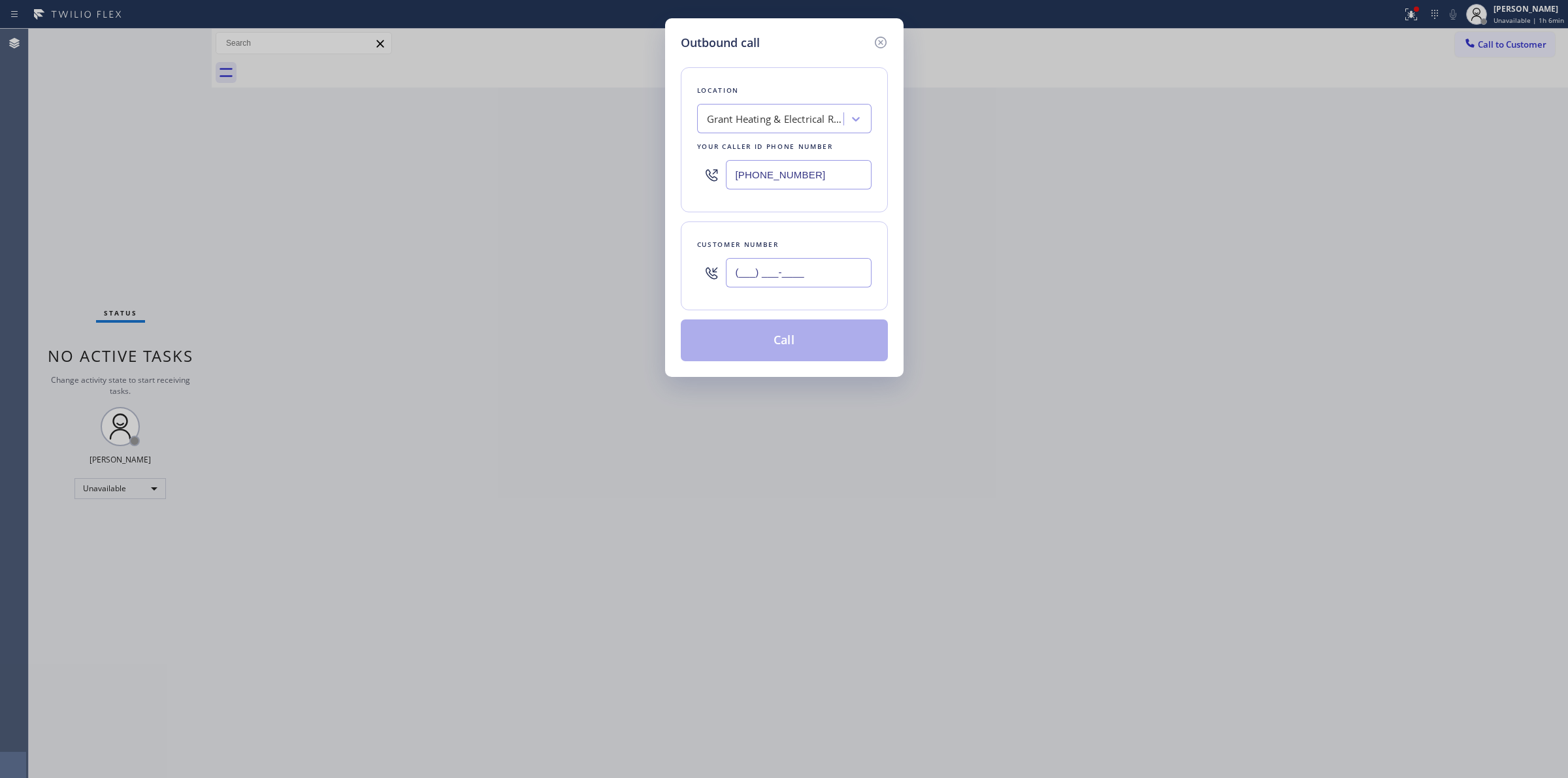
paste input "773) 350-2504"
click at [834, 259] on input "(___) ___-____" at bounding box center [798, 272] width 145 height 30
type input "[PHONE_NUMBER]"
drag, startPoint x: 688, startPoint y: 168, endPoint x: 620, endPoint y: 161, distance: 68.4
click at [595, 155] on div "Outbound call Location Grant Heating & Electrical Repair Your caller id phone n…" at bounding box center [784, 389] width 1568 height 778
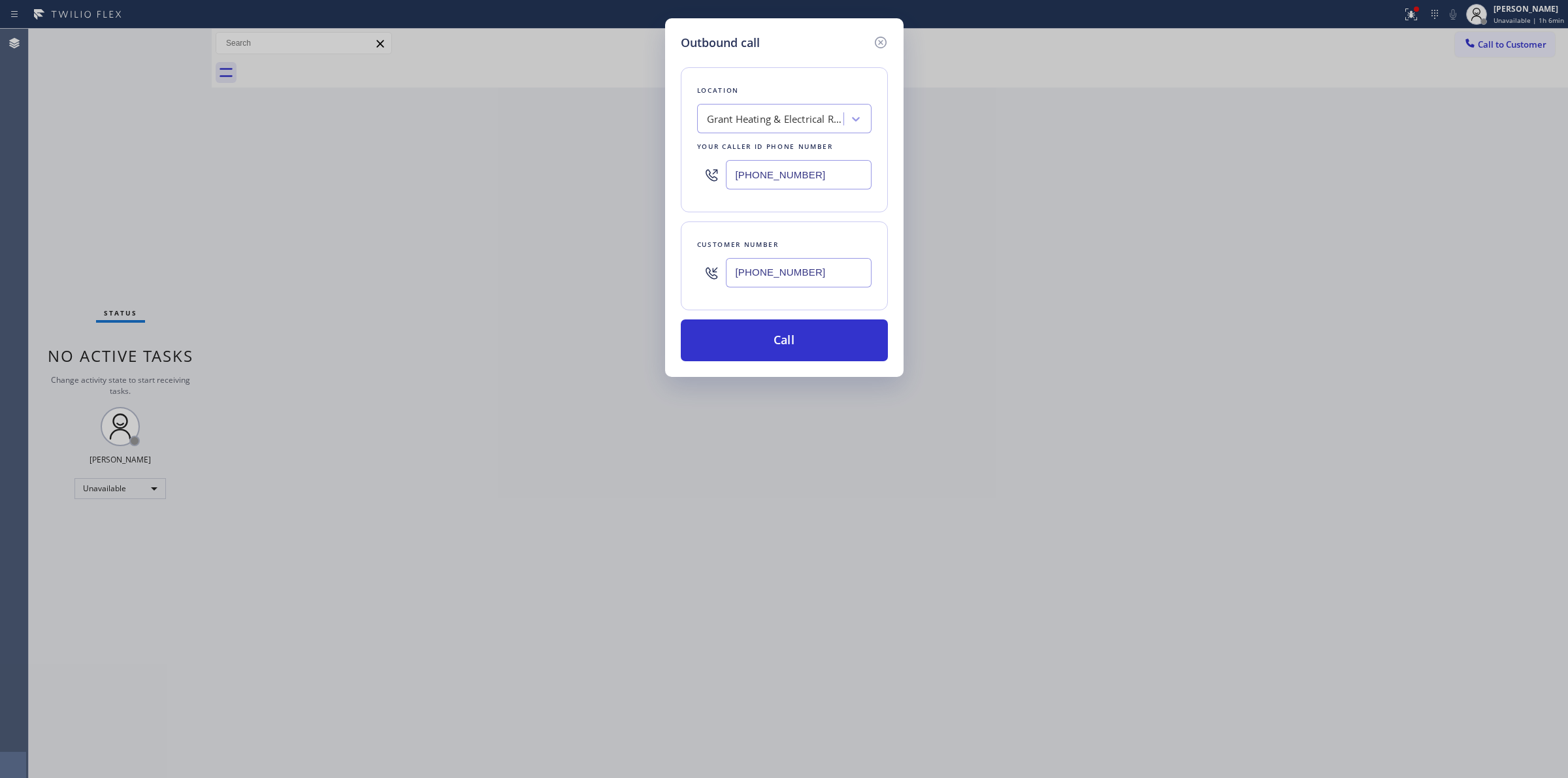
paste input "73) 830-4668"
type input "[PHONE_NUMBER]"
click at [787, 121] on div "[GEOGRAPHIC_DATA] Appliance Repair" at bounding box center [775, 119] width 137 height 15
click at [822, 331] on button "Call" at bounding box center [784, 340] width 207 height 42
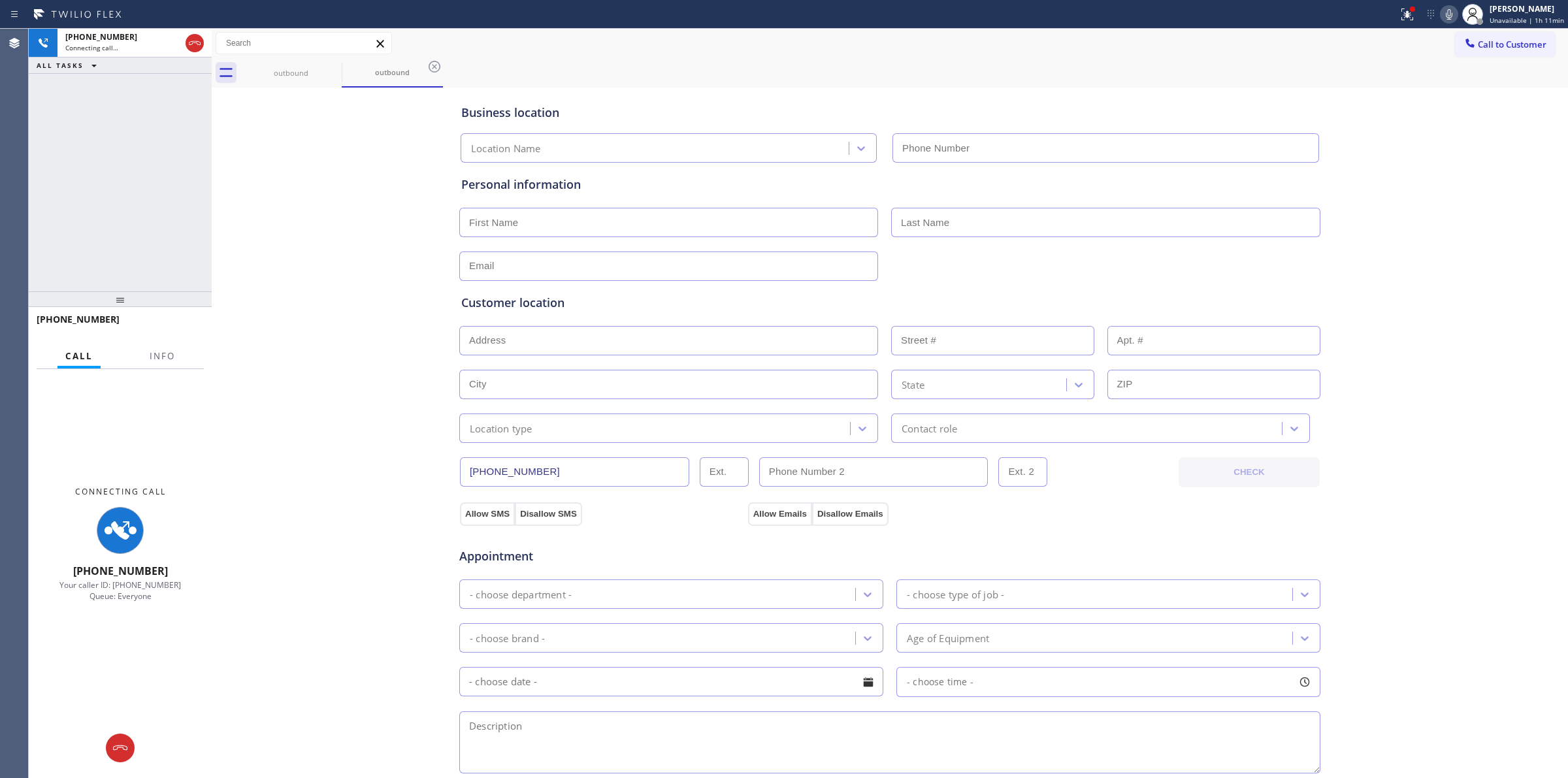
type input "[PHONE_NUMBER]"
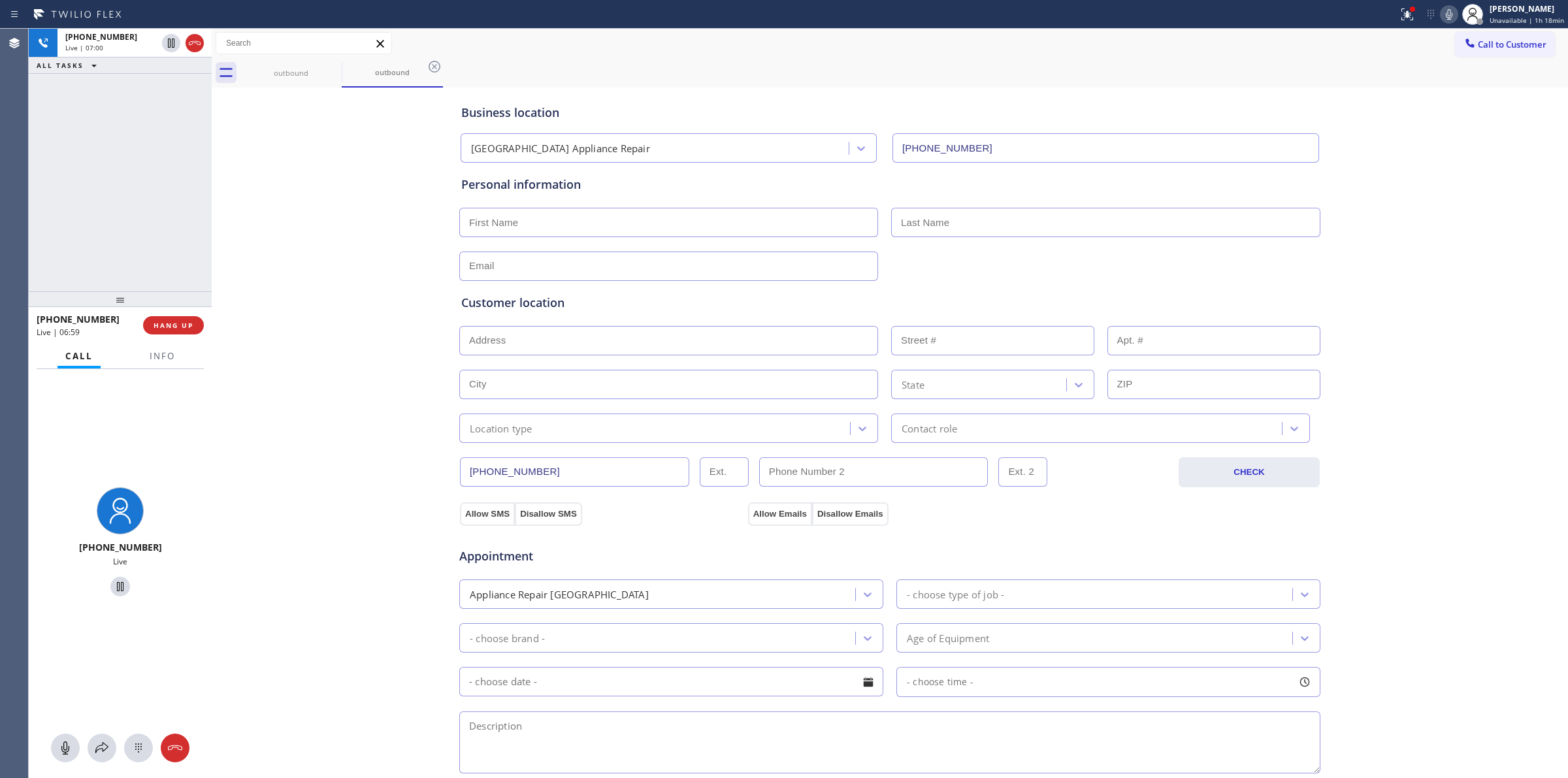
click at [1457, 16] on icon at bounding box center [1448, 13] width 15 height 15
click at [198, 46] on icon at bounding box center [194, 42] width 15 height 15
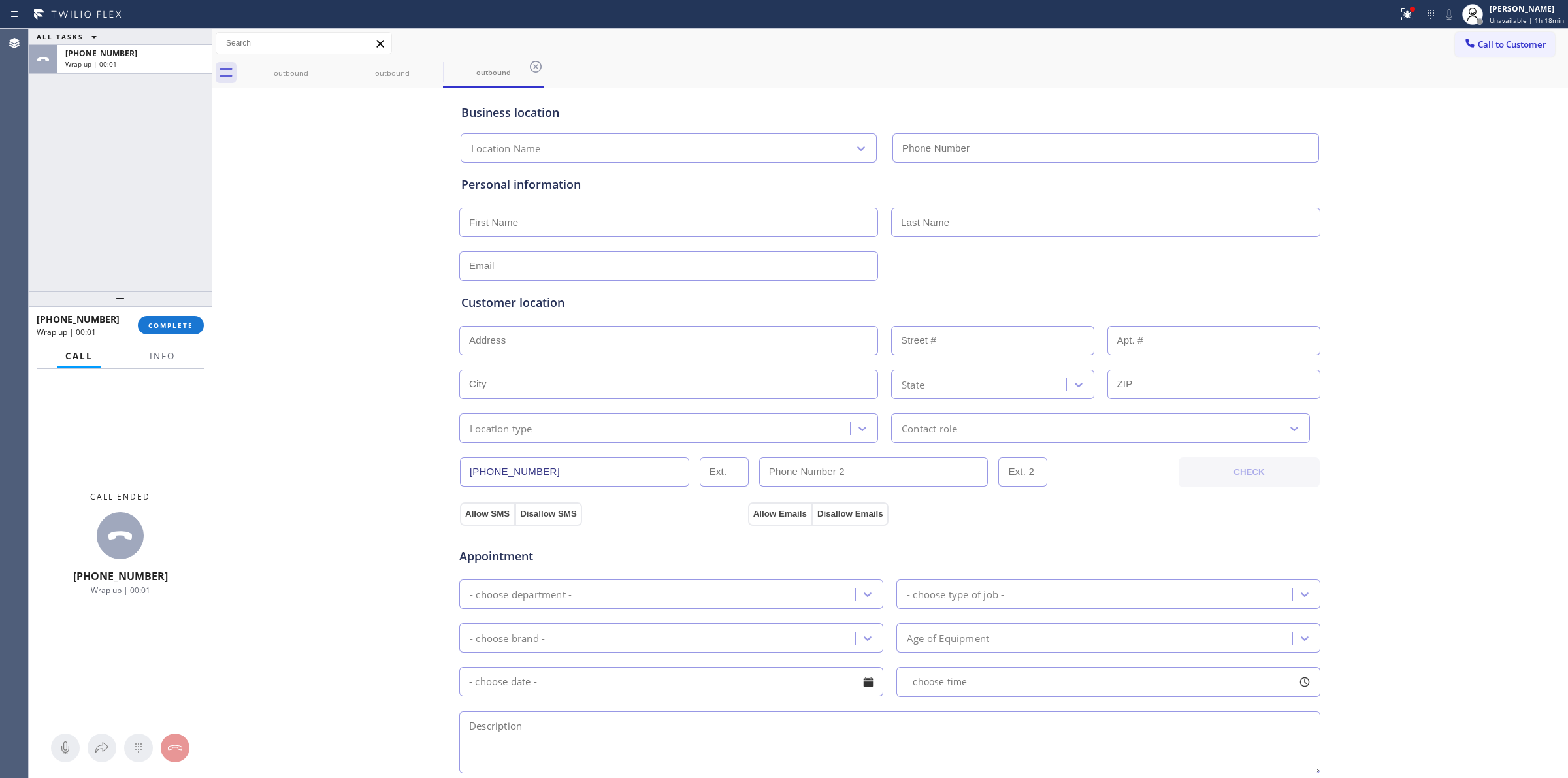
type input "[PHONE_NUMBER]"
click at [185, 324] on span "COMPLETE" at bounding box center [170, 325] width 45 height 9
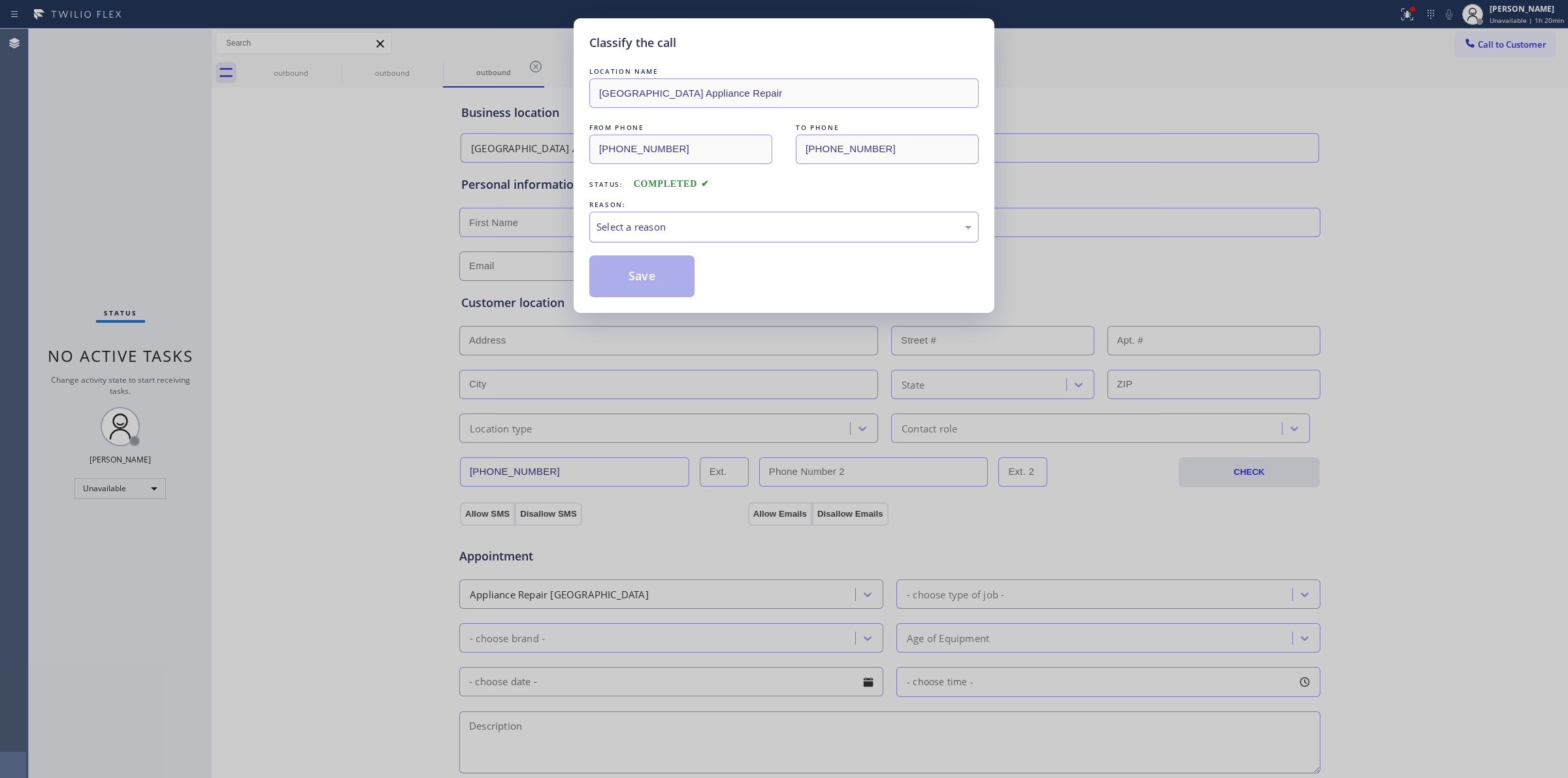
click at [707, 220] on div "Select a reason" at bounding box center [784, 227] width 375 height 15
drag, startPoint x: 631, startPoint y: 275, endPoint x: 699, endPoint y: 220, distance: 87.5
click at [686, 200] on div "LOCATION NAME [GEOGRAPHIC_DATA] Appliance Repair FROM PHONE [PHONE_NUMBER] TO P…" at bounding box center [784, 180] width 389 height 232
click at [699, 220] on div "Tech, Unknown/didnt ring" at bounding box center [784, 227] width 375 height 15
click at [625, 276] on button "Save" at bounding box center [641, 276] width 105 height 42
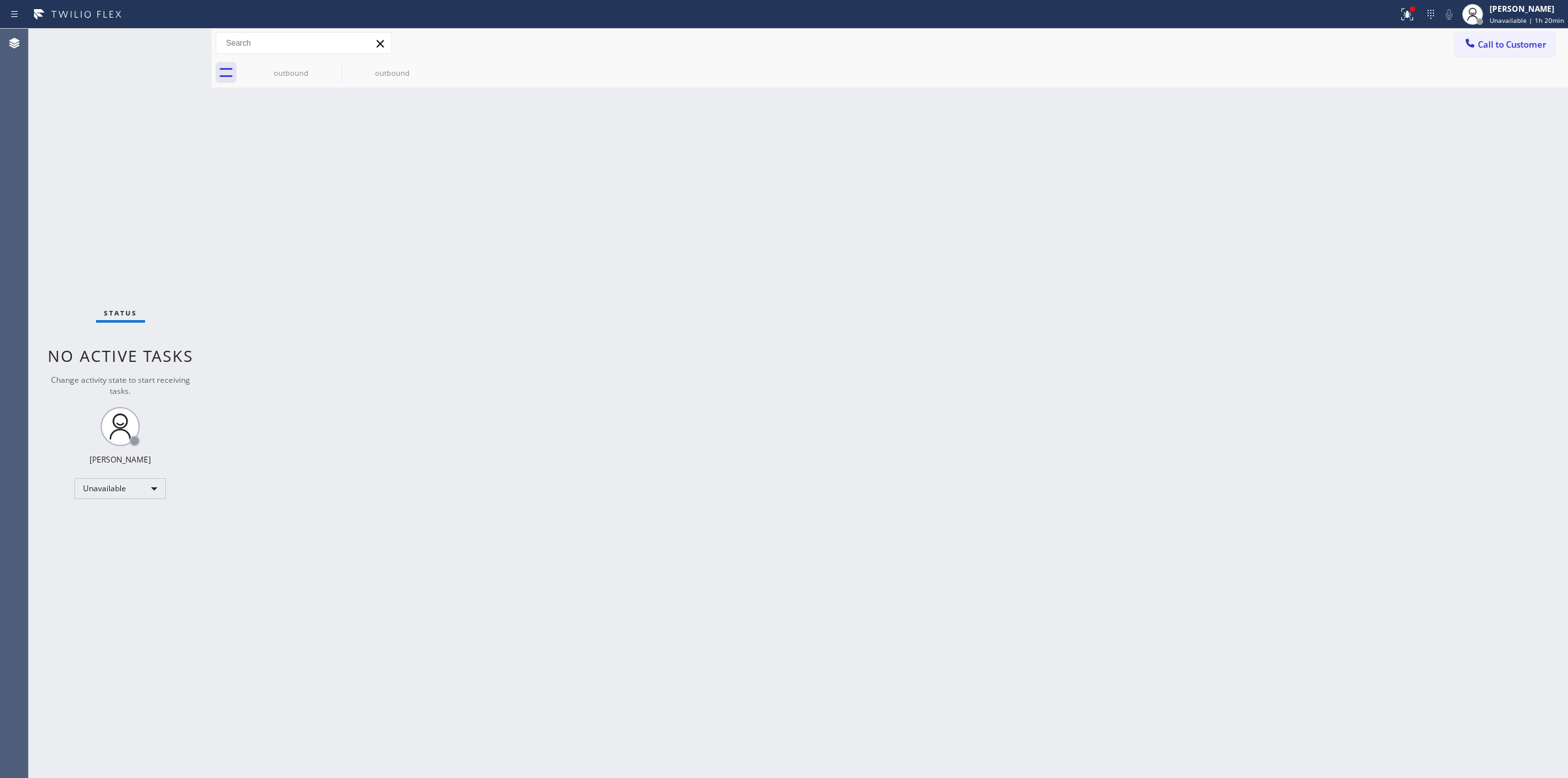
click at [1503, 64] on div "outbound outbound" at bounding box center [904, 73] width 1327 height 30
drag, startPoint x: 1498, startPoint y: 52, endPoint x: 1434, endPoint y: 87, distance: 72.9
click at [1496, 52] on button "Call to Customer" at bounding box center [1504, 45] width 100 height 25
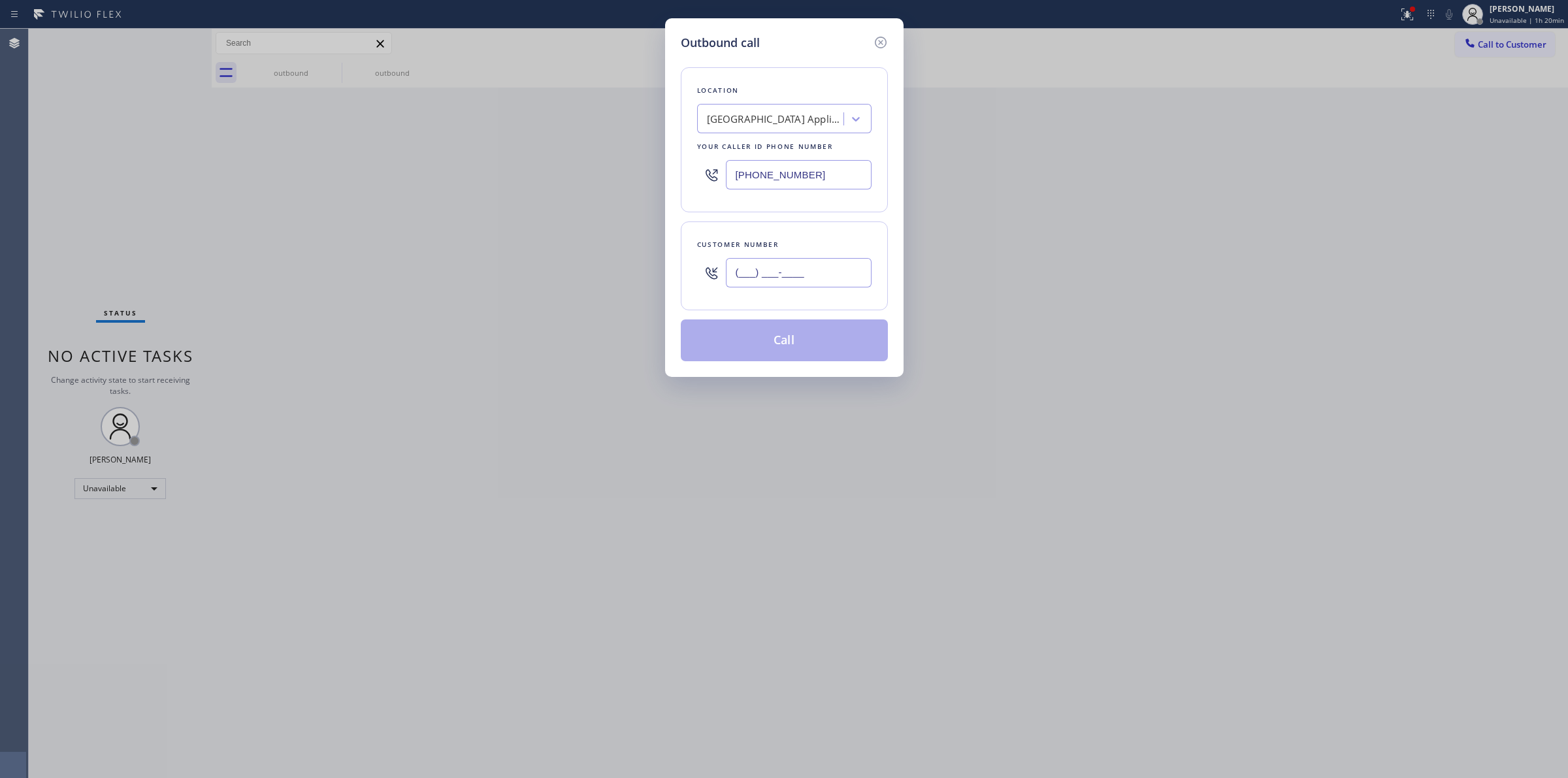
click at [785, 288] on input "(___) ___-____" at bounding box center [798, 272] width 145 height 30
paste input "773) 350-2504"
type input "[PHONE_NUMBER]"
drag, startPoint x: 602, startPoint y: 180, endPoint x: 523, endPoint y: 172, distance: 79.4
click at [553, 178] on div "Outbound call Location [GEOGRAPHIC_DATA] Appliance Repair Your caller id phone …" at bounding box center [784, 389] width 1568 height 778
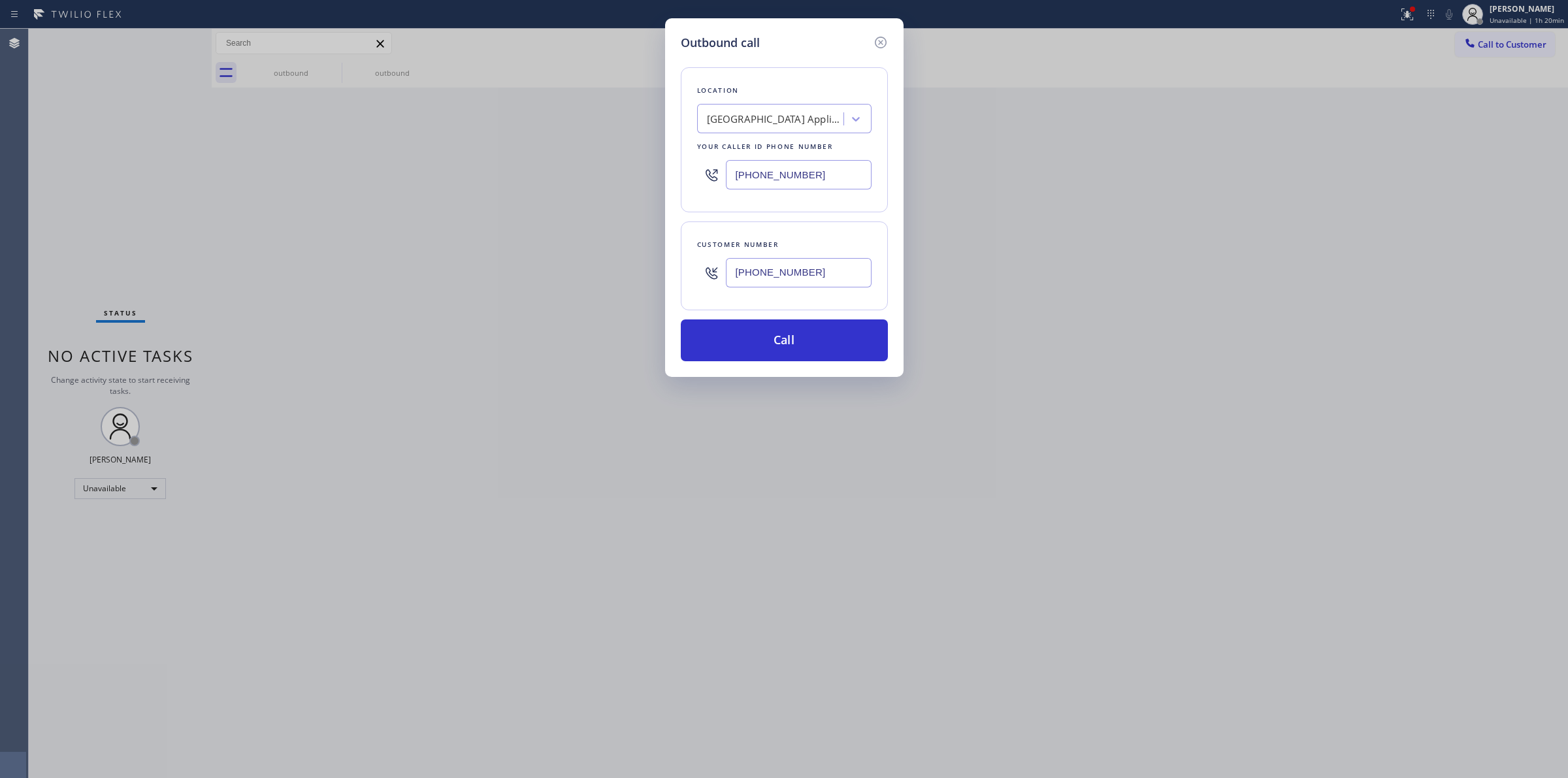
paste input "text"
type input "[PHONE_NUMBER]"
click at [823, 341] on button "Call" at bounding box center [784, 340] width 207 height 42
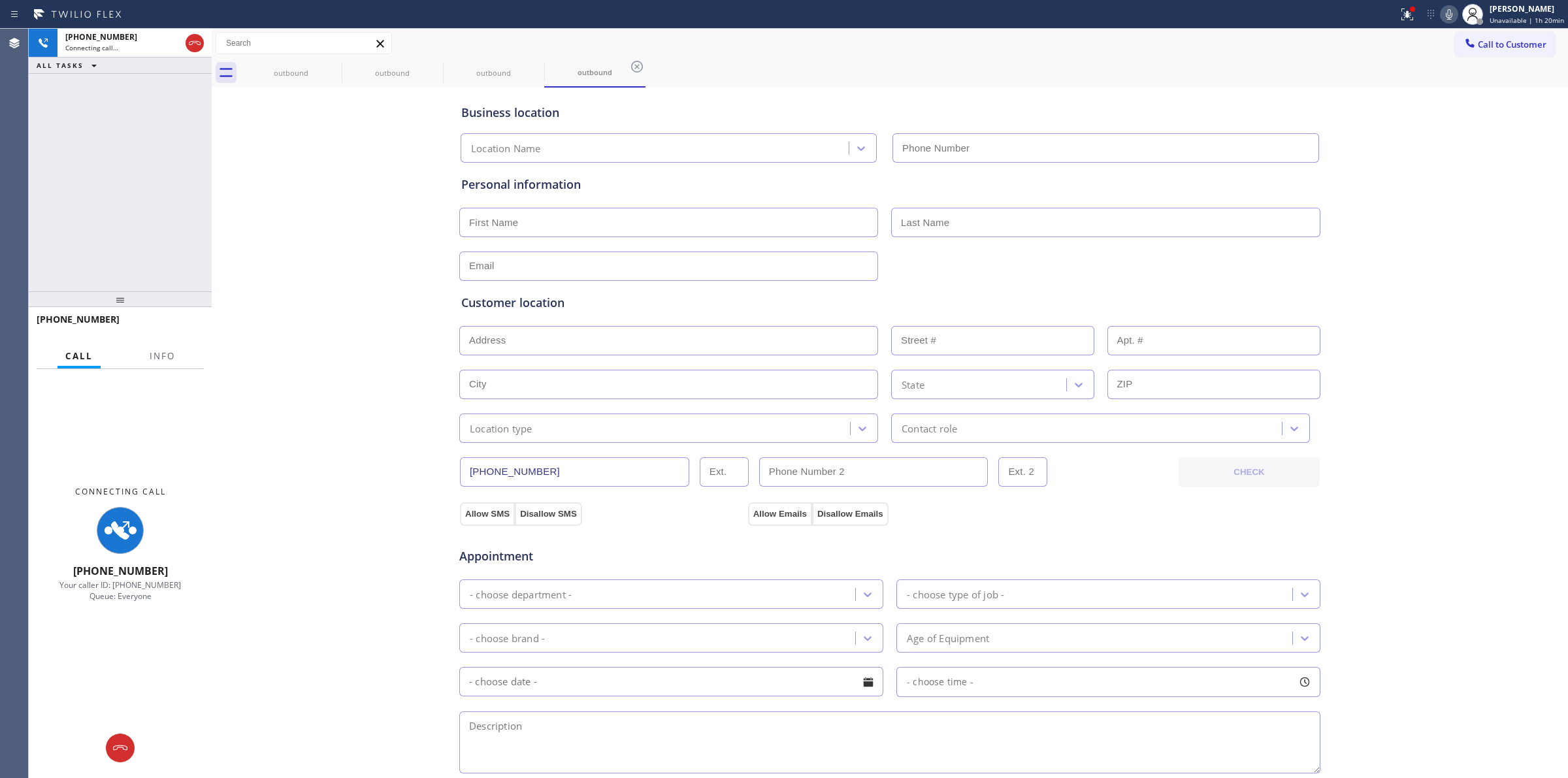
type input "[PHONE_NUMBER]"
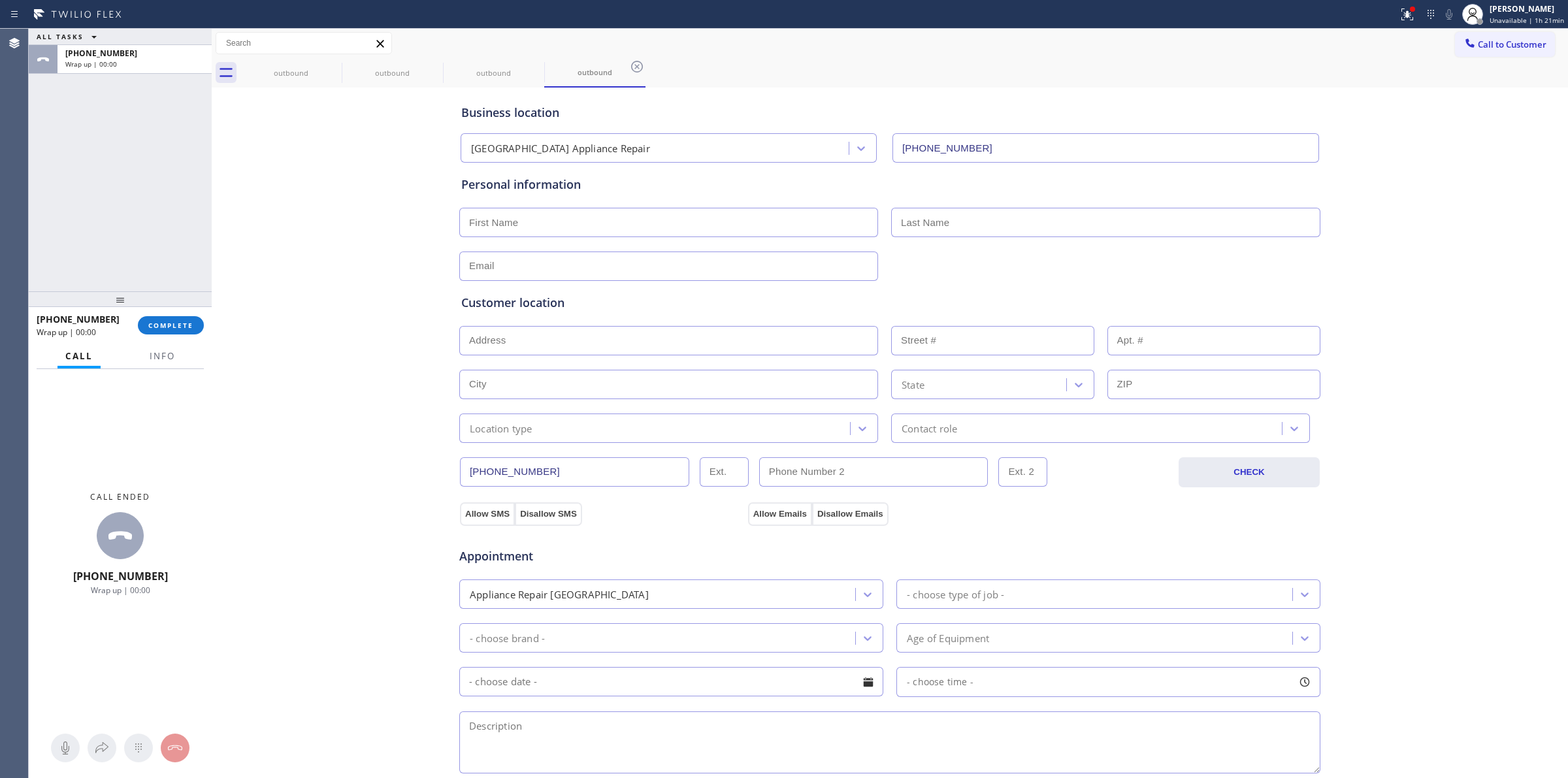
click at [316, 264] on div "Business location [GEOGRAPHIC_DATA] Appliance Repair [PHONE_NUMBER] Personal in…" at bounding box center [889, 536] width 1349 height 892
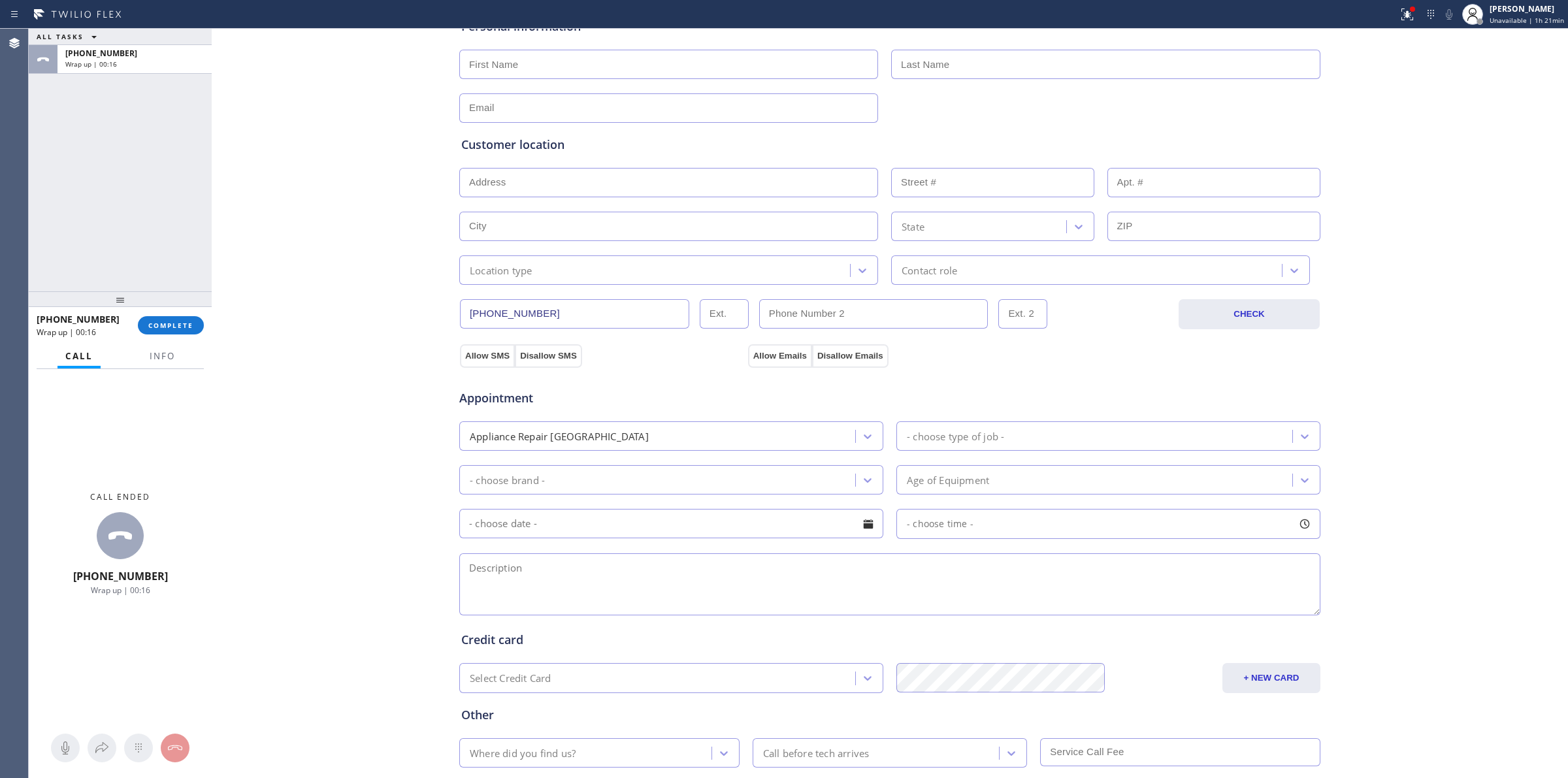
scroll to position [237, 0]
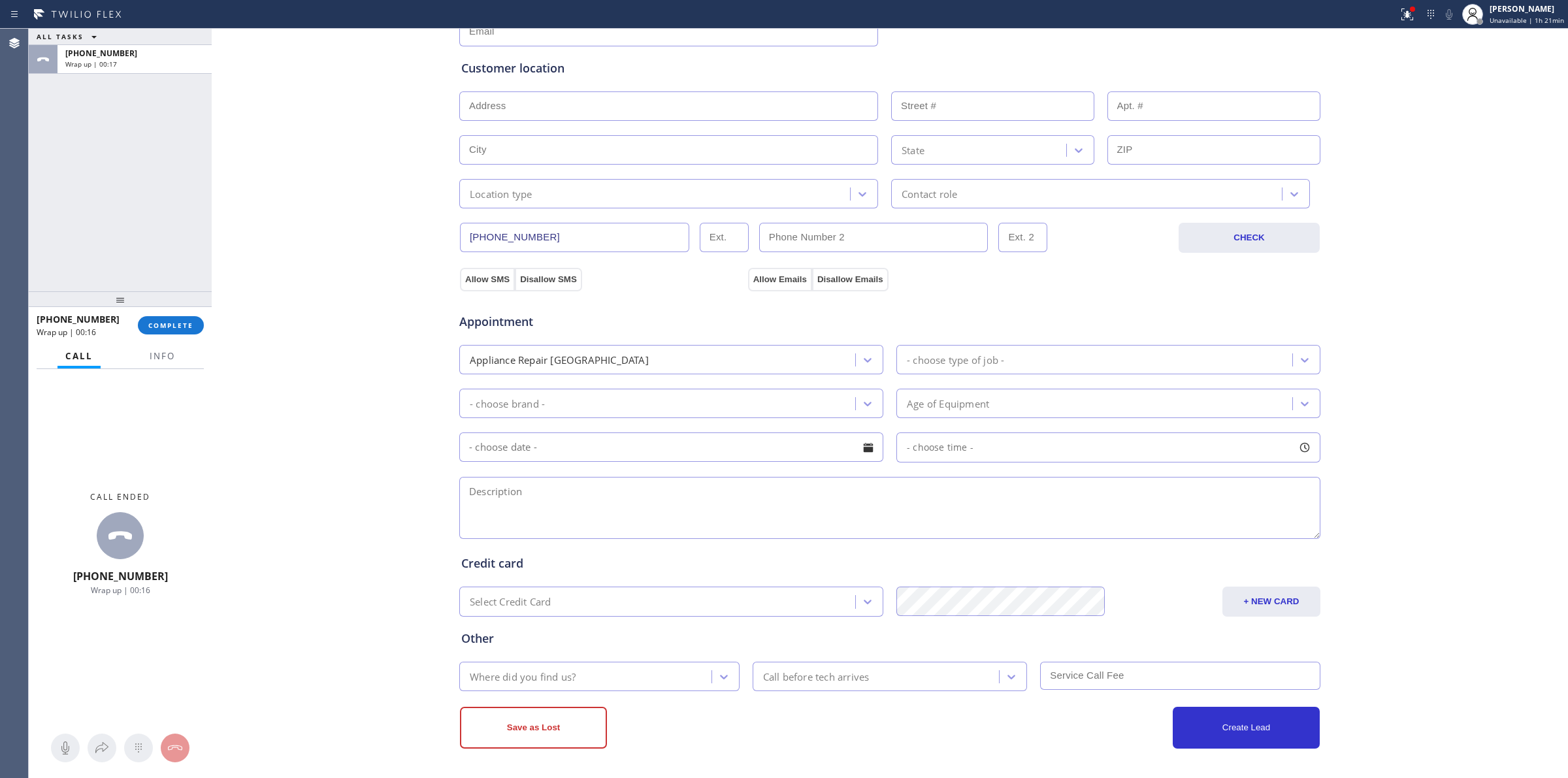
click at [568, 507] on textarea at bounding box center [889, 507] width 861 height 62
paste textarea "9 -12 | $75 | Whirlpool | washer | 5 yrs | SBS | F9E1. water not draining. Disp…"
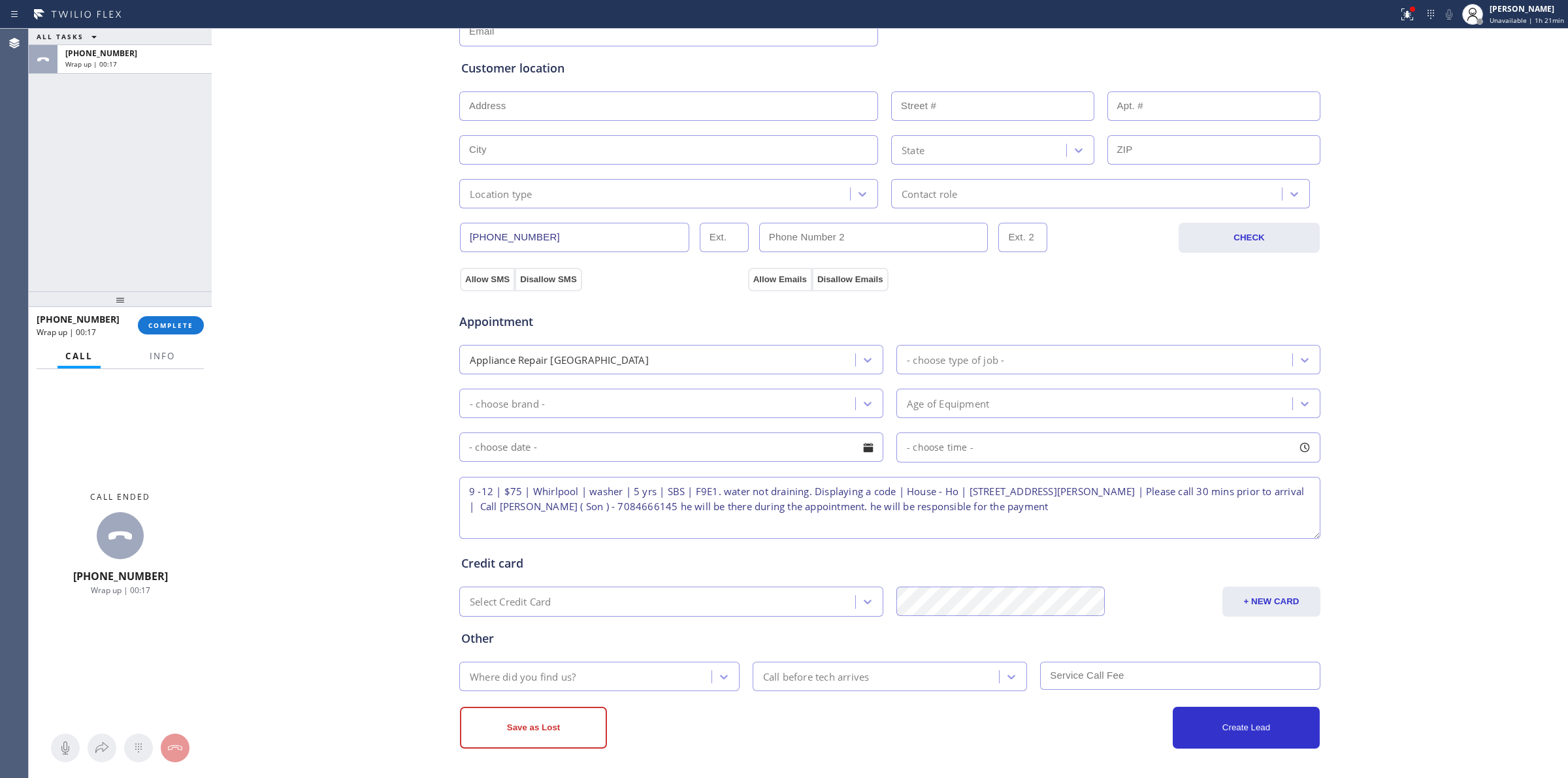
scroll to position [0, 0]
type textarea "9 -12 | $75 | Whirlpool | washer | 5 yrs | SBS | F9E1. water not draining. Disp…"
click at [481, 286] on div "Appointment Appliance Repair High End - choose type of job - - choose brand - A…" at bounding box center [889, 413] width 862 height 256
click at [503, 274] on button "Allow SMS" at bounding box center [487, 280] width 55 height 23
click at [784, 275] on button "Allow Emails" at bounding box center [779, 280] width 64 height 23
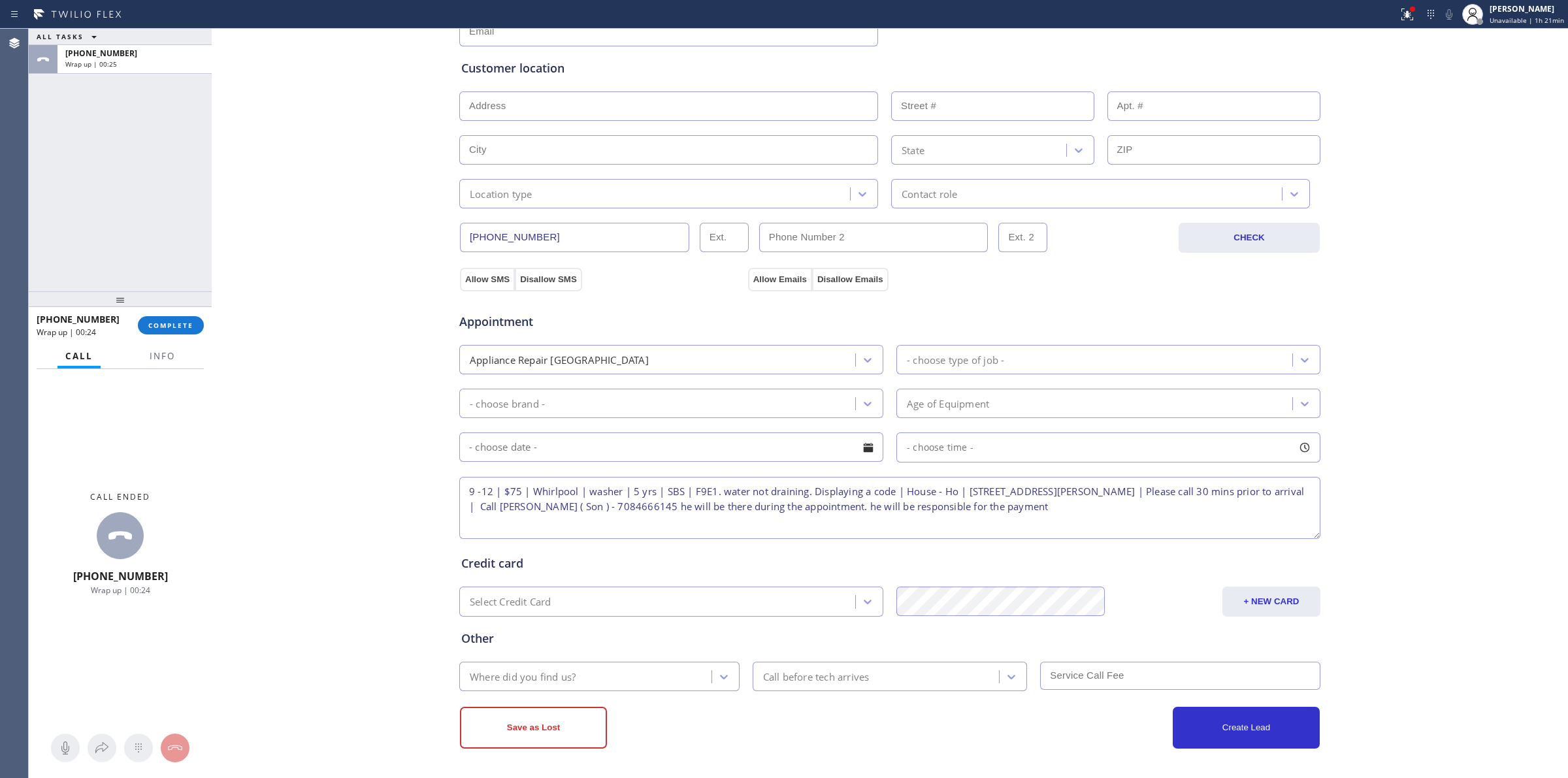
click at [563, 194] on div "Location type" at bounding box center [656, 194] width 386 height 23
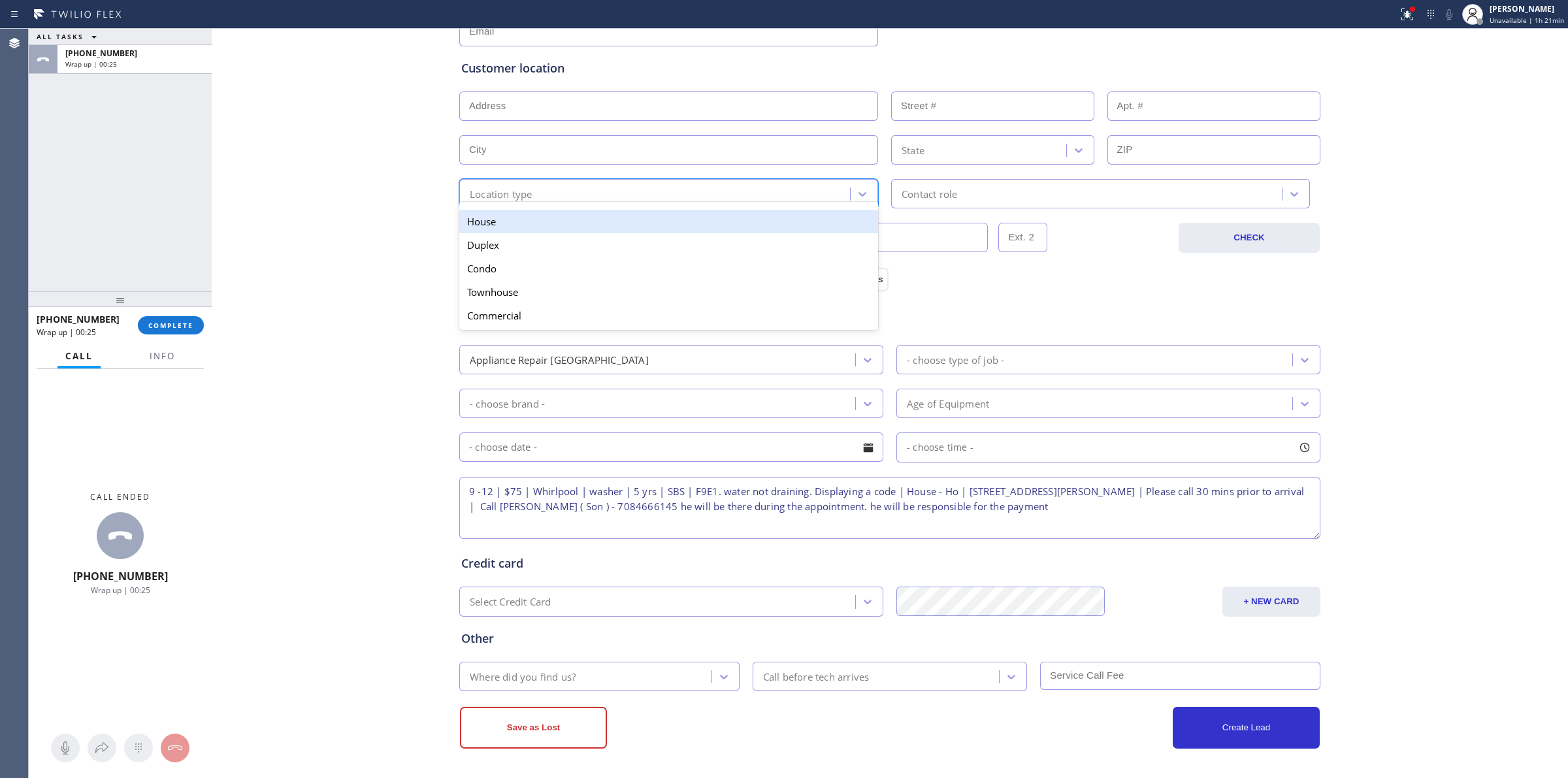
drag, startPoint x: 544, startPoint y: 227, endPoint x: 671, endPoint y: 223, distance: 127.1
click at [552, 226] on div "House" at bounding box center [668, 221] width 419 height 23
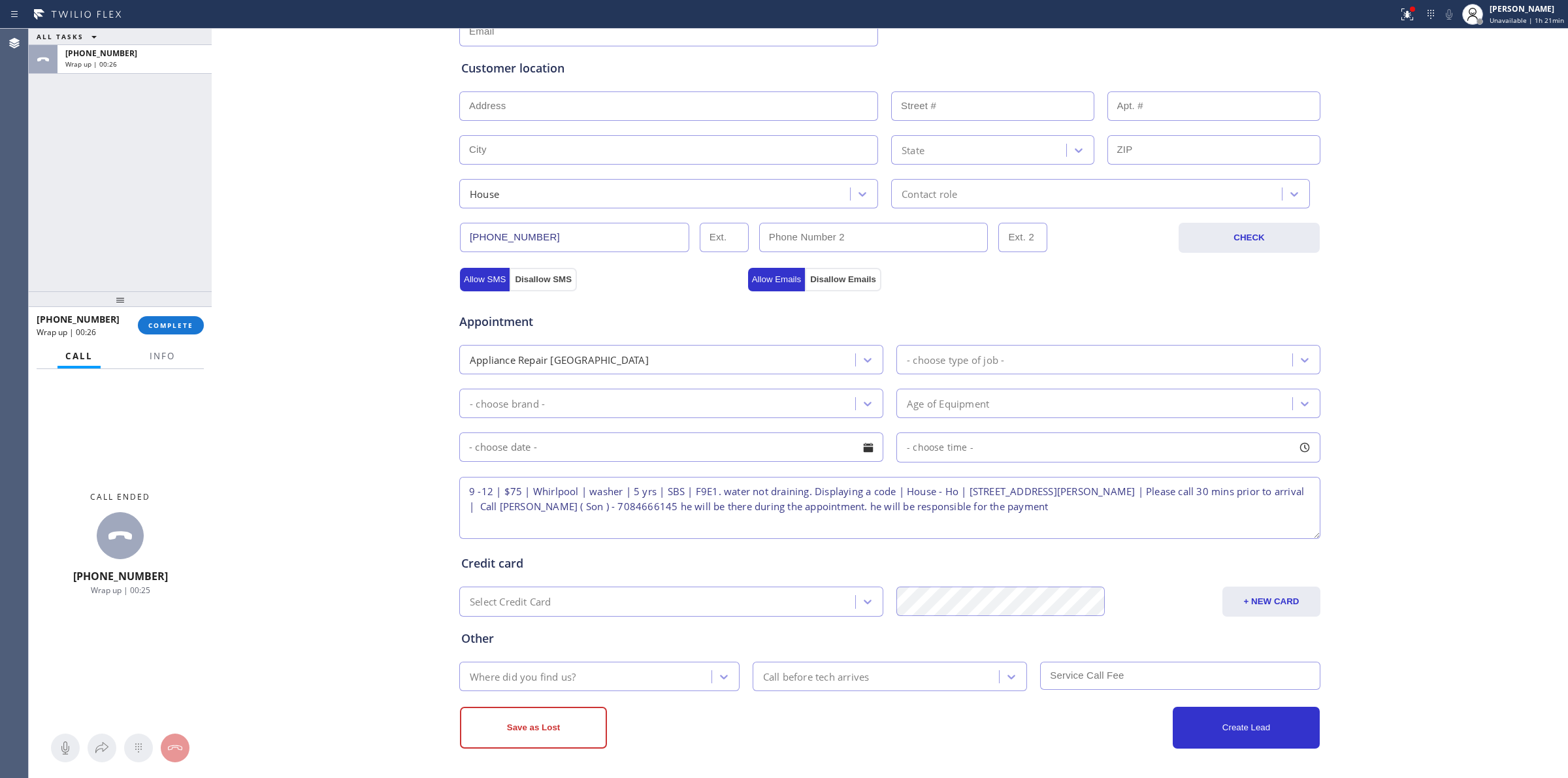
drag, startPoint x: 875, startPoint y: 200, endPoint x: 899, endPoint y: 196, distance: 24.3
click at [892, 196] on div "House Contact role" at bounding box center [889, 193] width 863 height 32
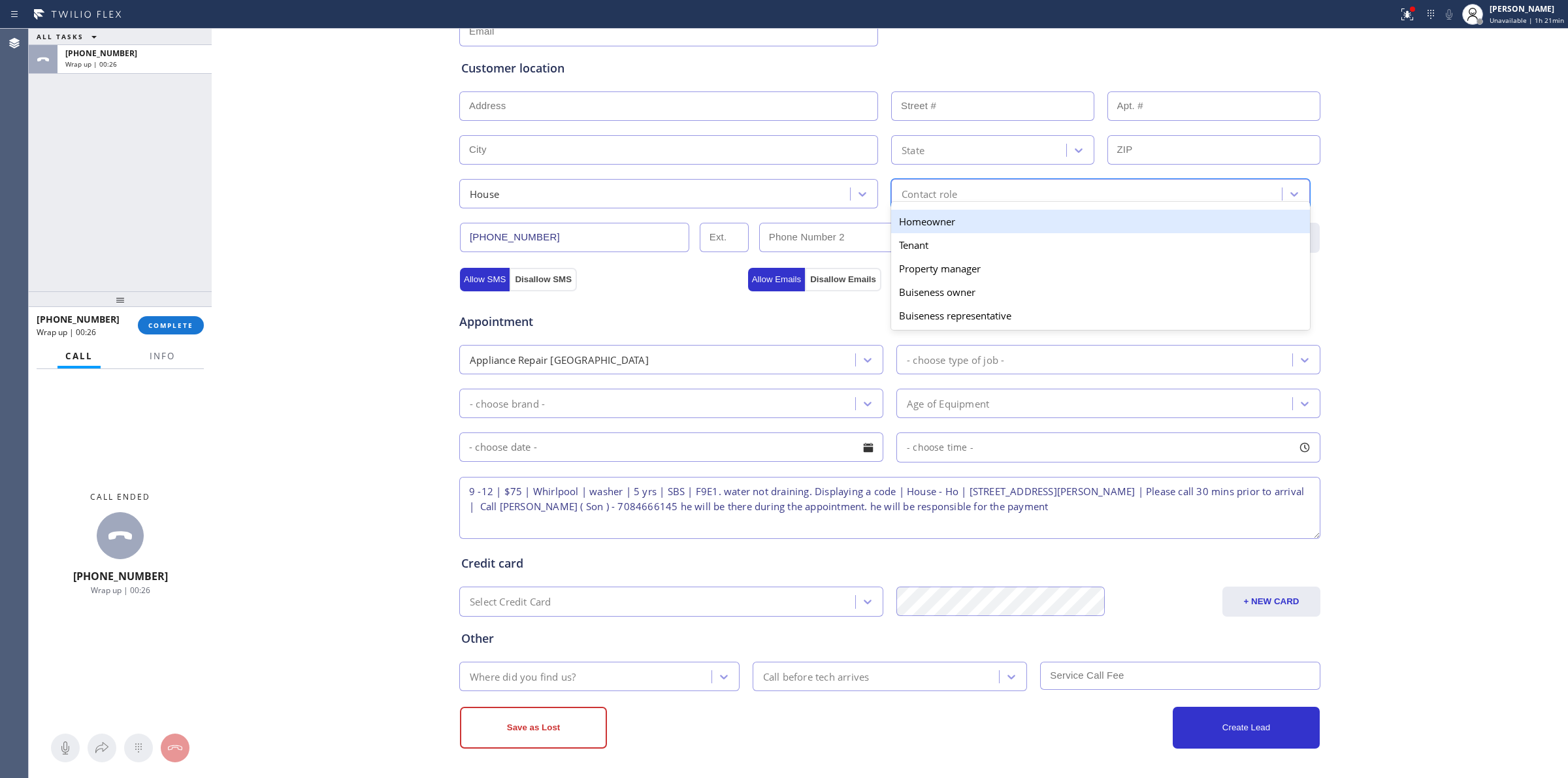
click at [901, 196] on div "Contact role" at bounding box center [929, 194] width 56 height 15
click at [913, 220] on div "Homeowner" at bounding box center [1100, 221] width 419 height 23
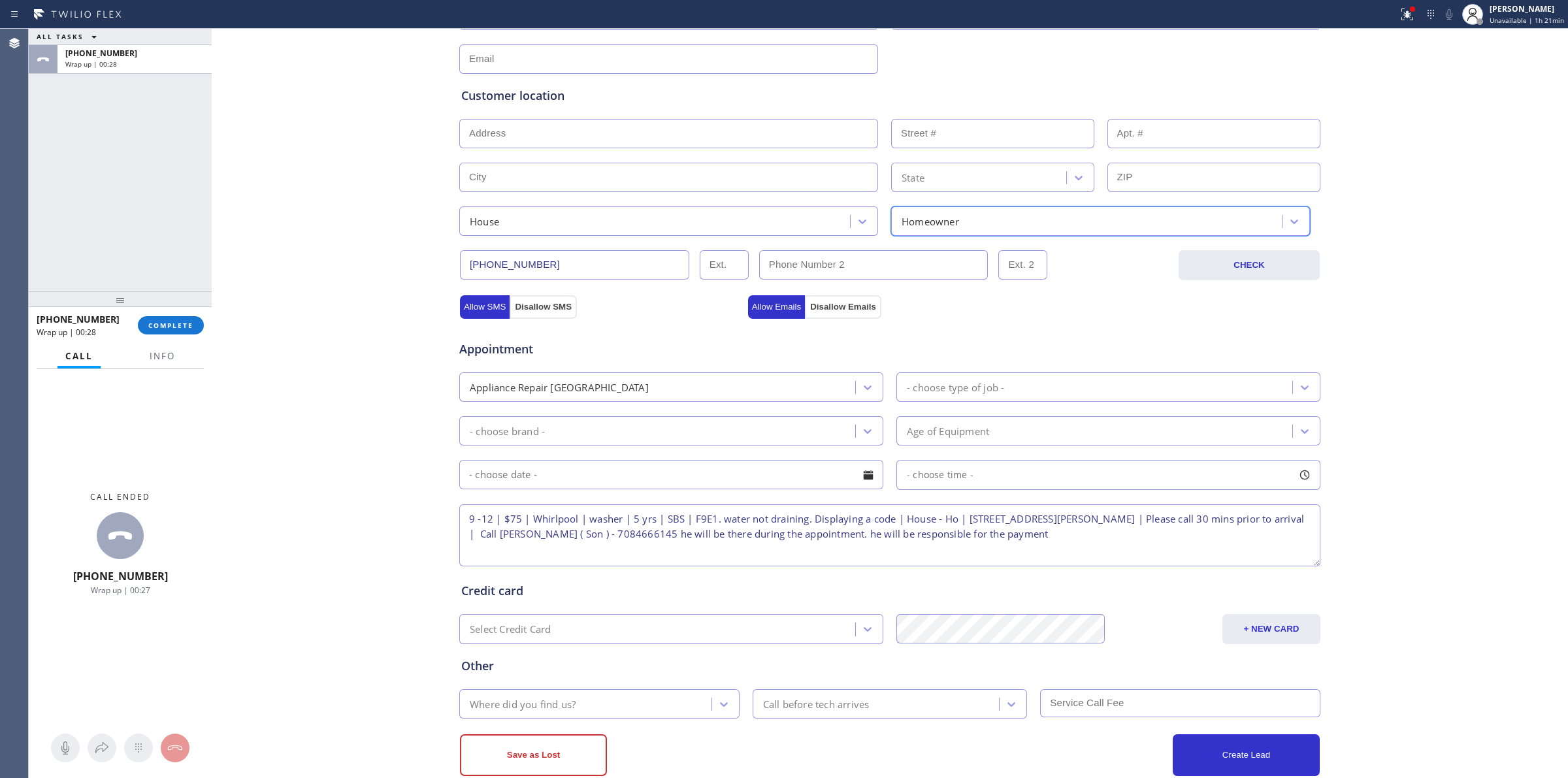
scroll to position [155, 0]
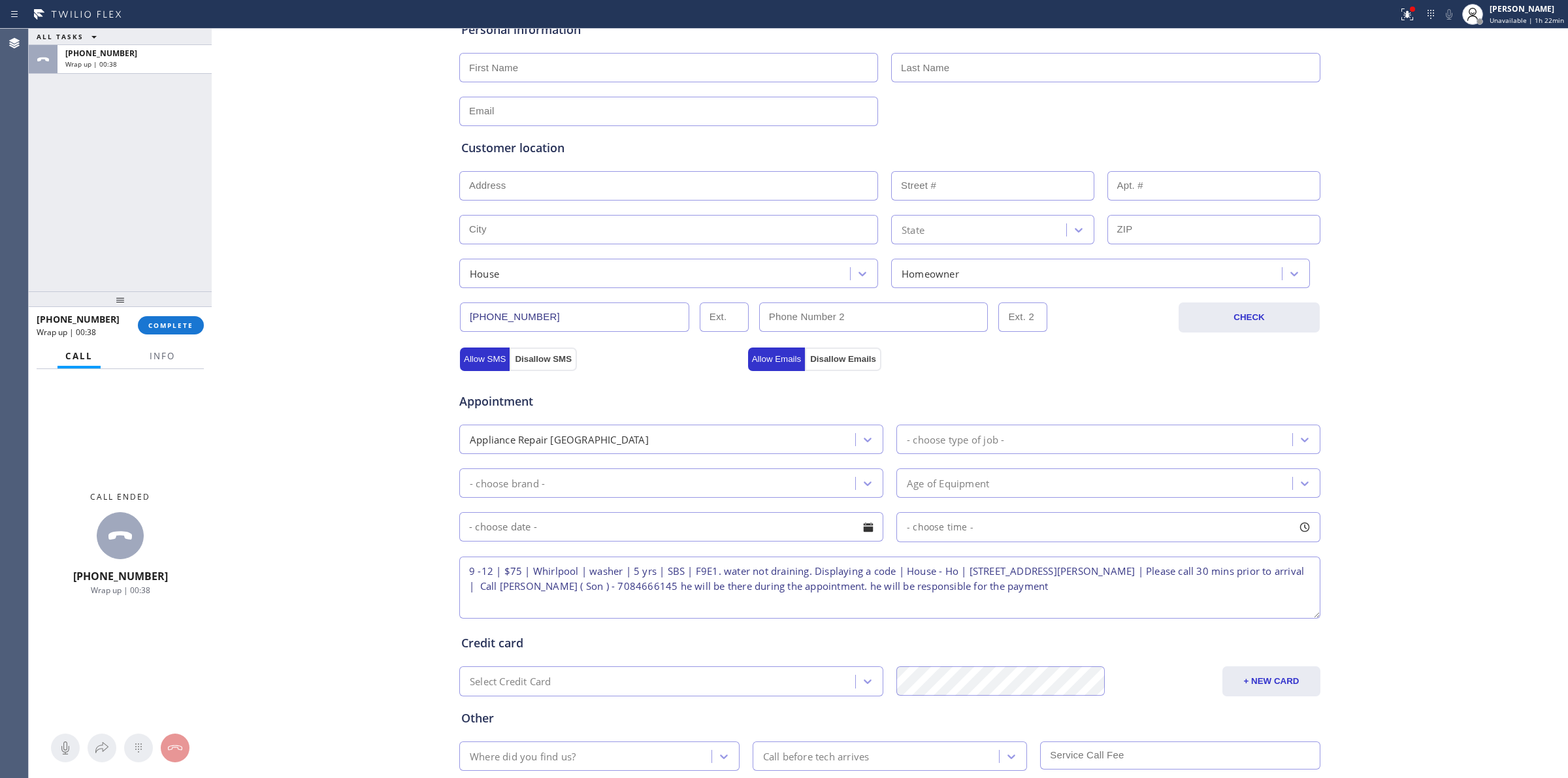
paste input "[STREET_ADDRESS][PERSON_NAME]"
click at [550, 191] on input "text" at bounding box center [668, 186] width 419 height 30
type input "[STREET_ADDRESS][PERSON_NAME]"
type input "9544"
type input "[GEOGRAPHIC_DATA]"
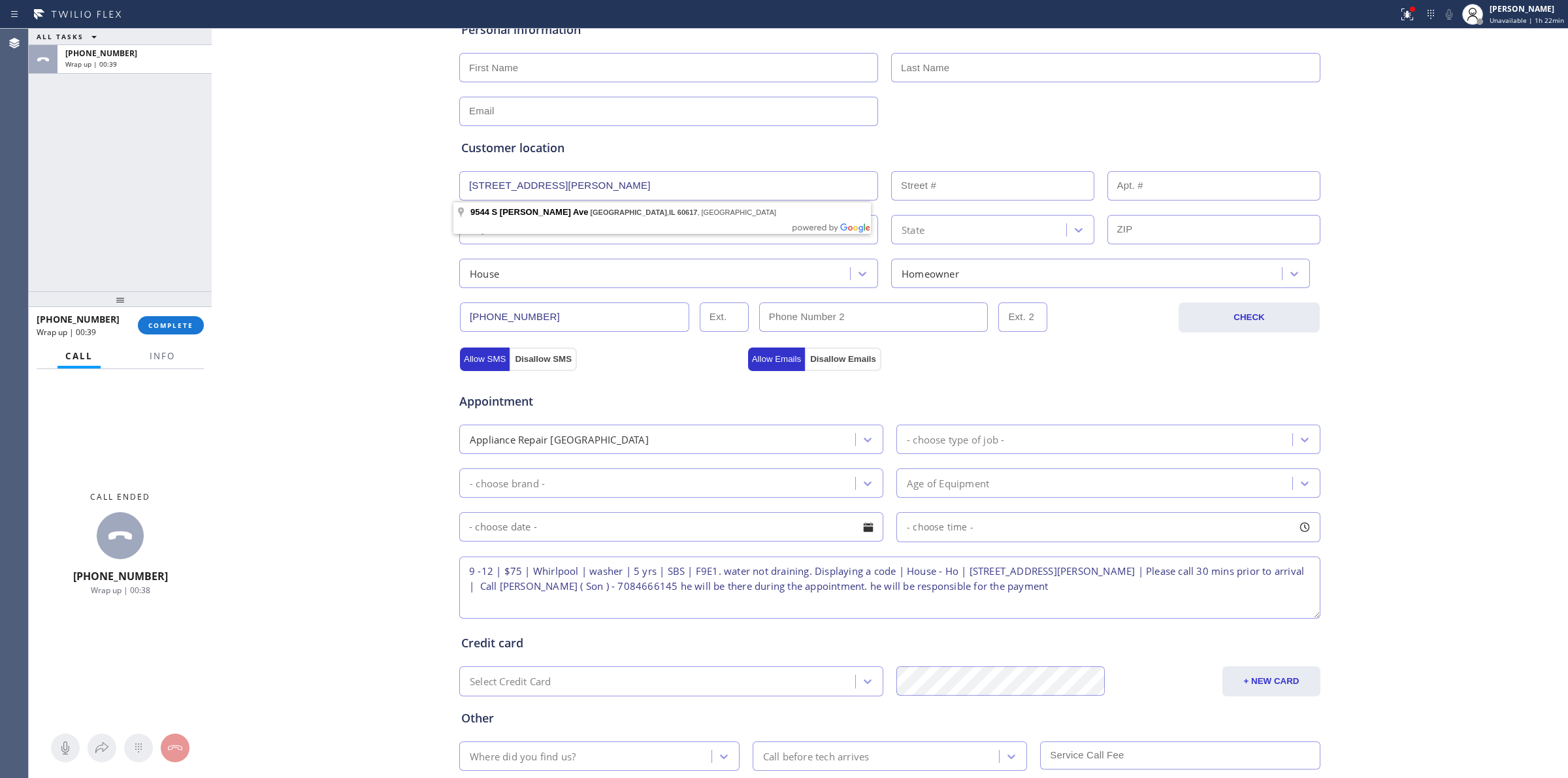
type input "60617"
click at [387, 208] on div "Business location [GEOGRAPHIC_DATA] Appliance Repair [PHONE_NUMBER] Personal in…" at bounding box center [889, 382] width 1349 height 892
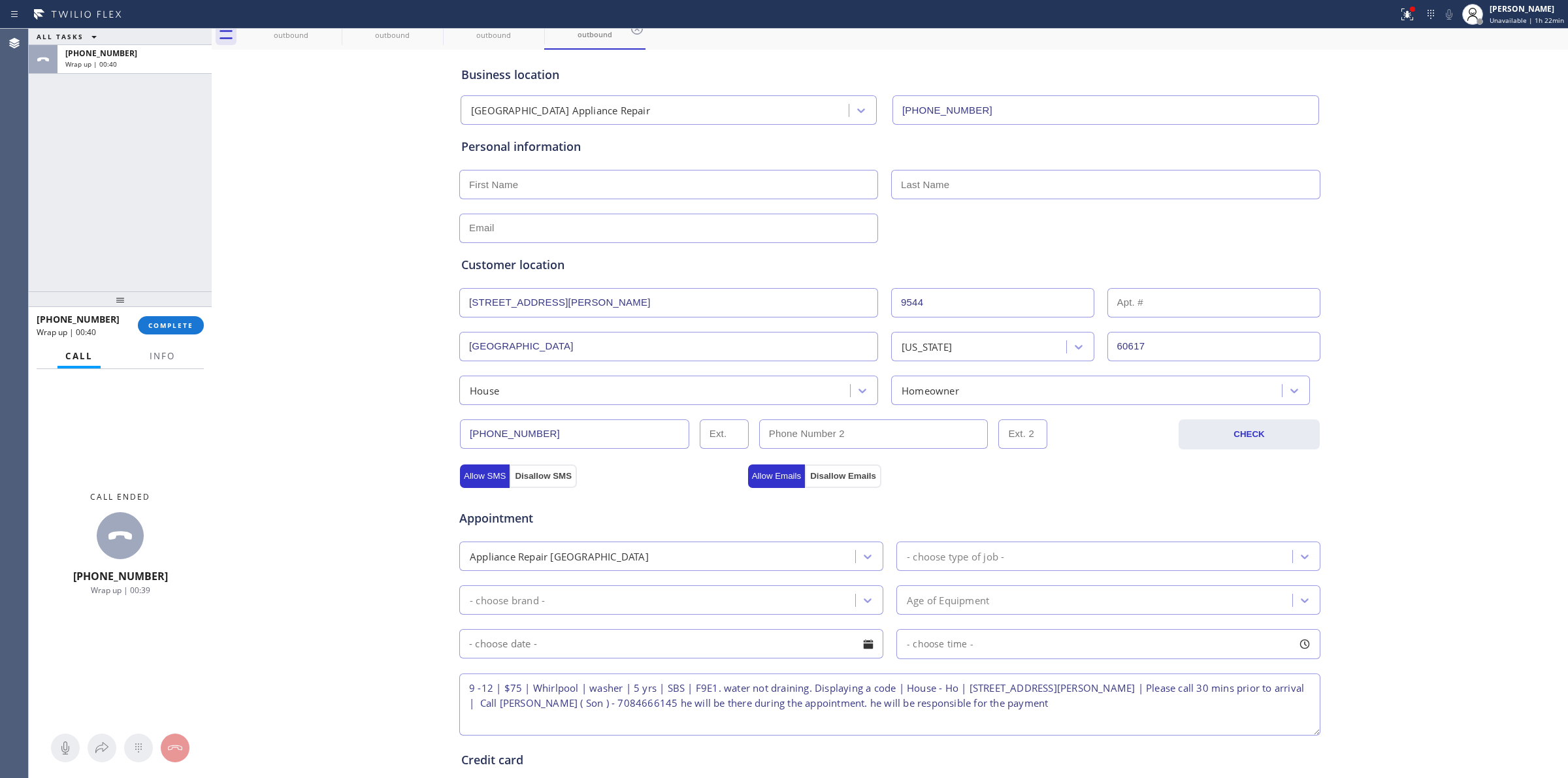
scroll to position [0, 0]
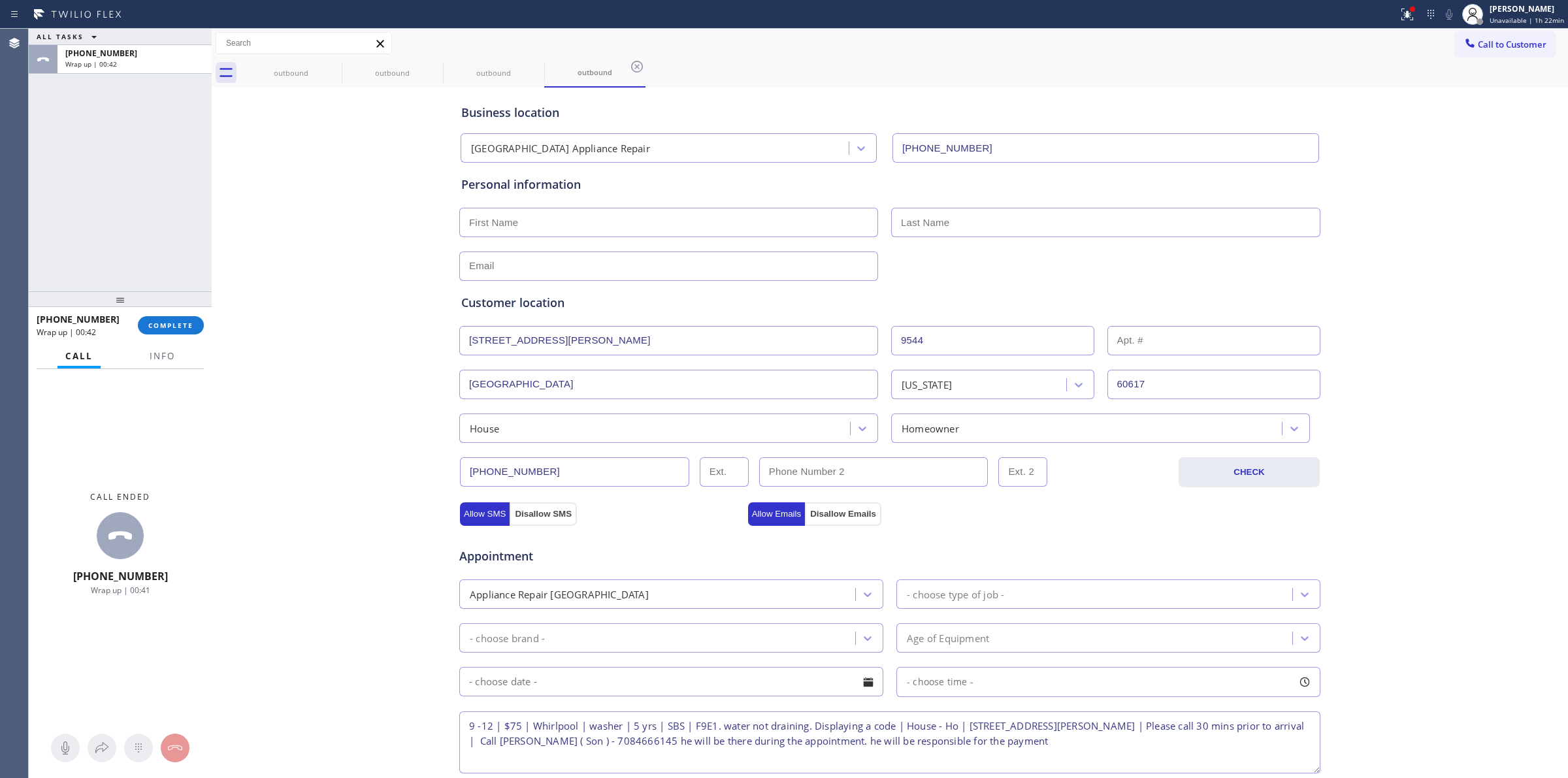
paste input "[PERSON_NAME]"
click at [534, 229] on input "text" at bounding box center [668, 222] width 419 height 30
type input "[PERSON_NAME]"
drag, startPoint x: 784, startPoint y: 182, endPoint x: 884, endPoint y: 201, distance: 101.8
click at [788, 182] on div "Personal information" at bounding box center [889, 185] width 857 height 18
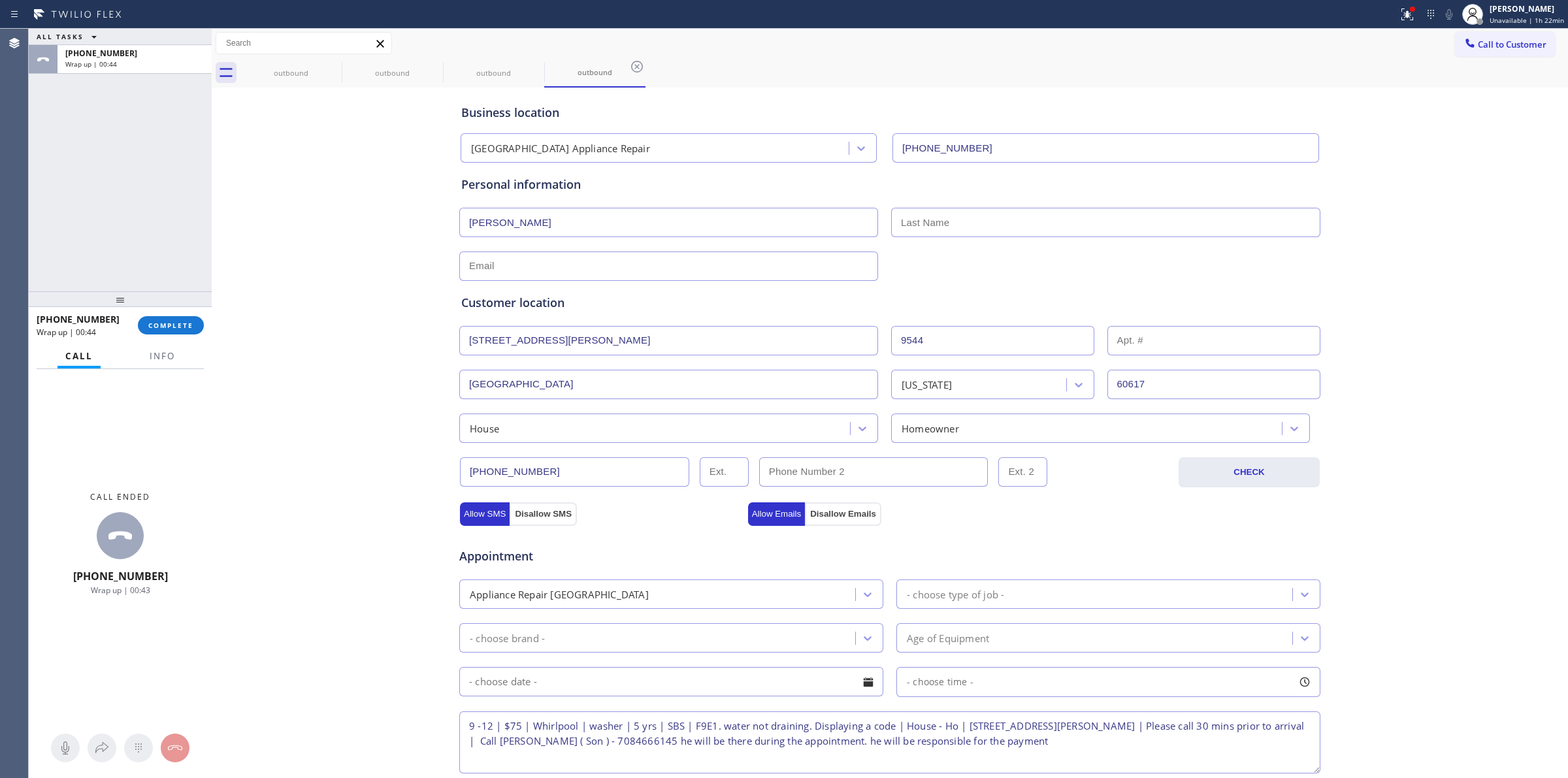
click at [945, 211] on input "text" at bounding box center [1105, 222] width 429 height 30
paste input "[PERSON_NAME]"
type input "[PERSON_NAME]"
drag, startPoint x: 498, startPoint y: 268, endPoint x: 396, endPoint y: 270, distance: 102.0
click at [497, 268] on input "text" at bounding box center [668, 266] width 419 height 30
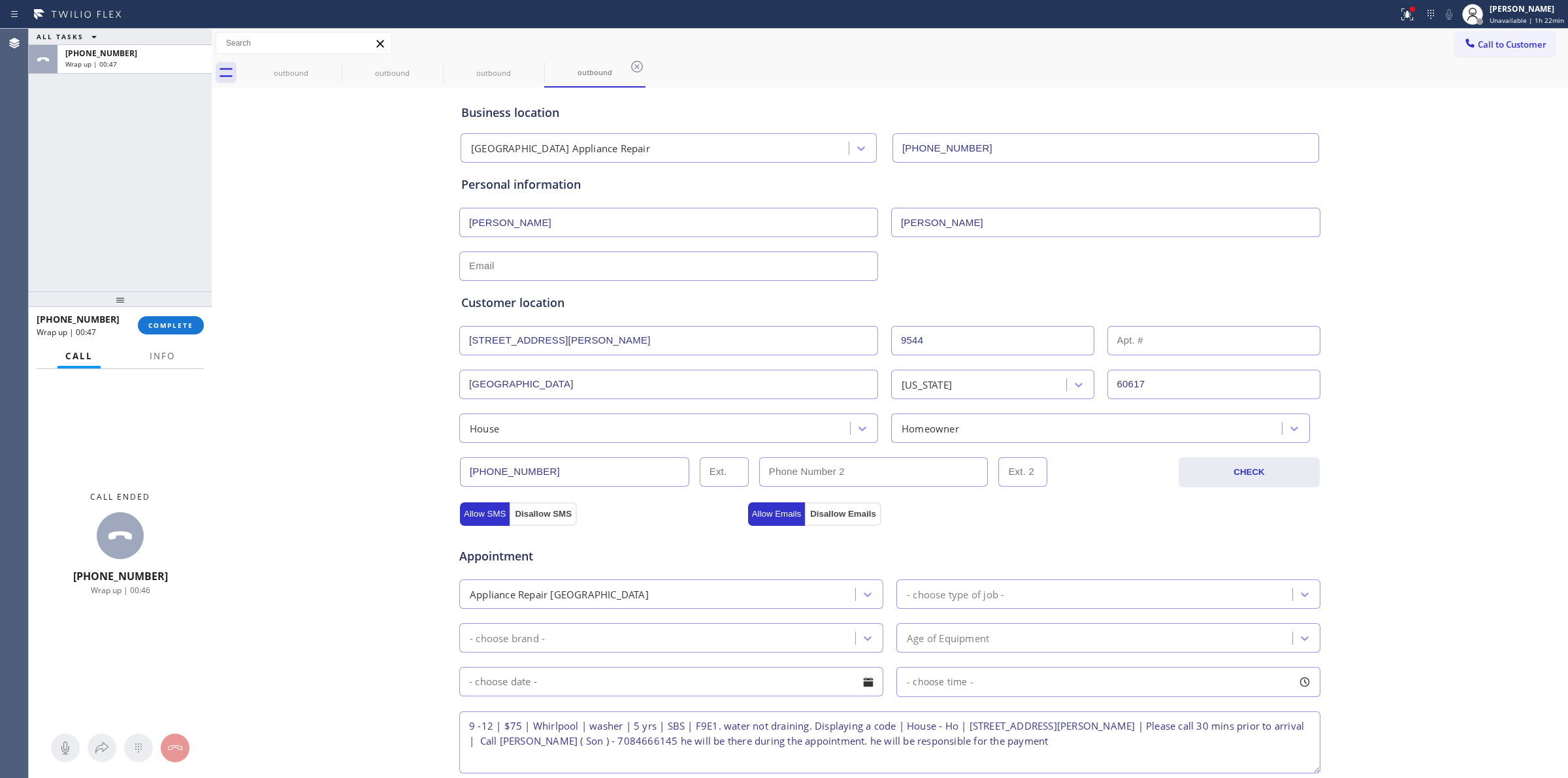
paste input "[EMAIL_ADDRESS][DOMAIN_NAME]"
type input "[EMAIL_ADDRESS][DOMAIN_NAME]"
click at [396, 270] on div "Business location [GEOGRAPHIC_DATA] Appliance Repair [PHONE_NUMBER] Personal in…" at bounding box center [889, 536] width 1349 height 892
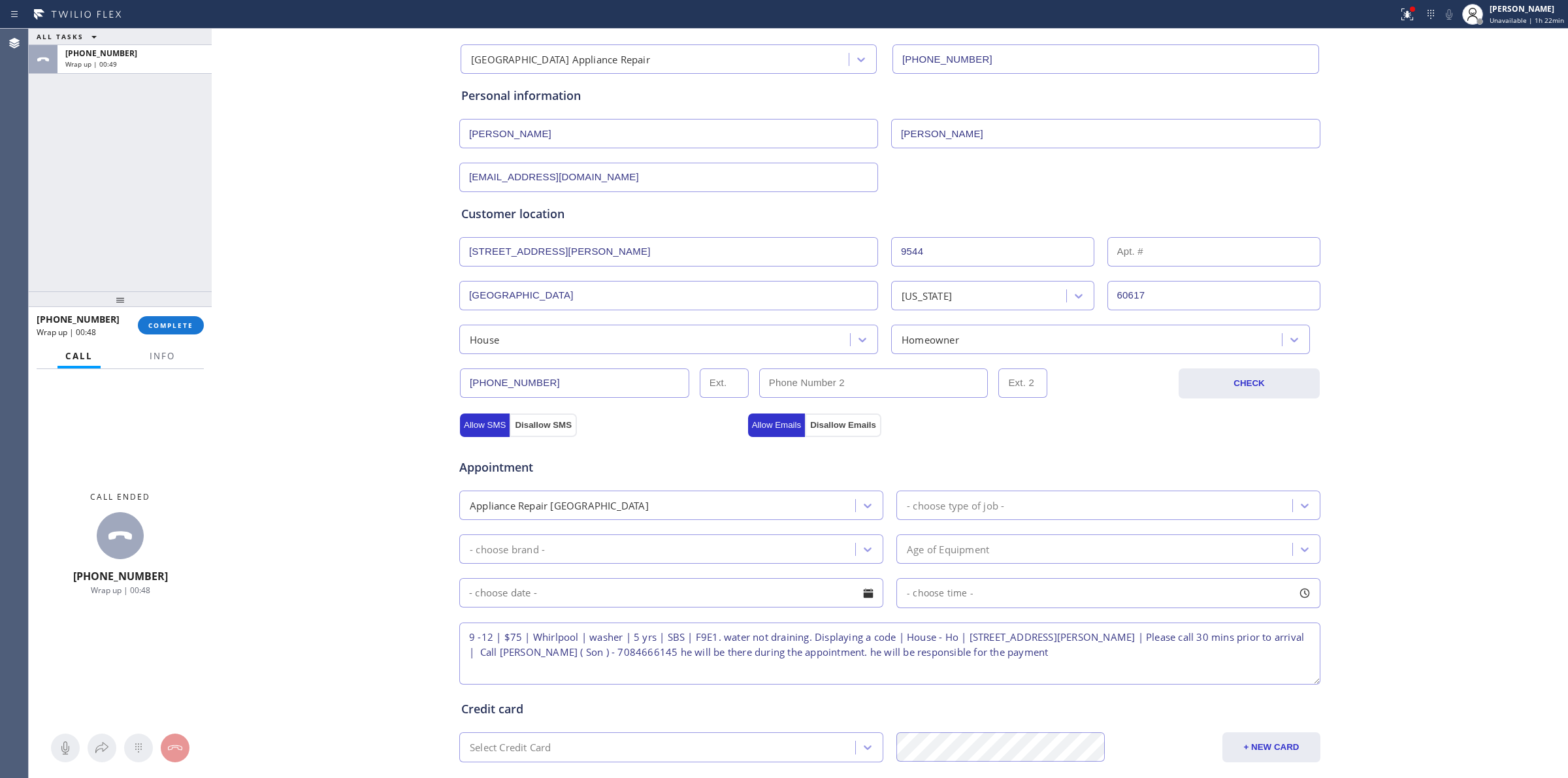
scroll to position [237, 0]
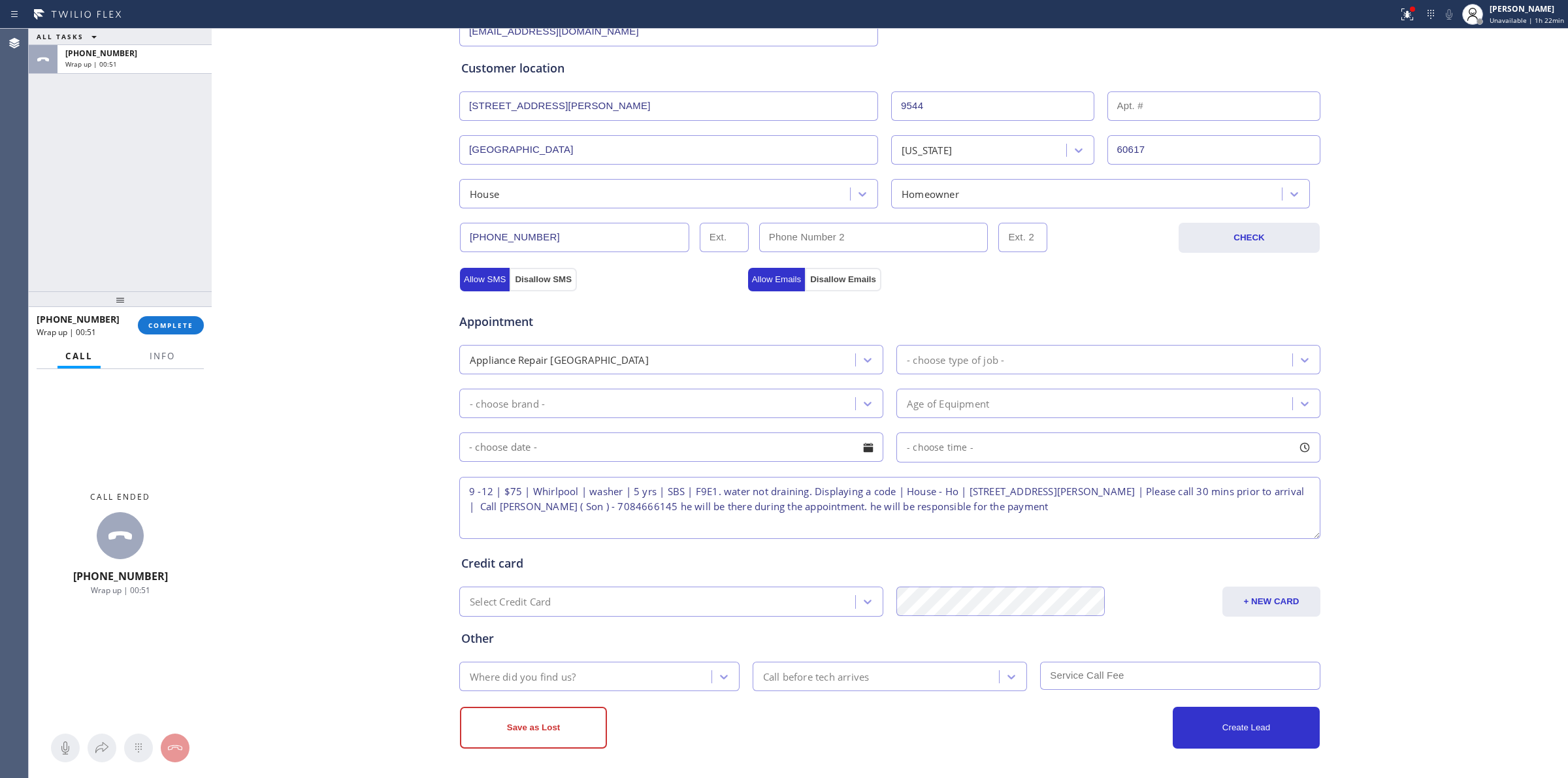
click at [566, 348] on div "Appliance Repair [GEOGRAPHIC_DATA]" at bounding box center [659, 359] width 392 height 23
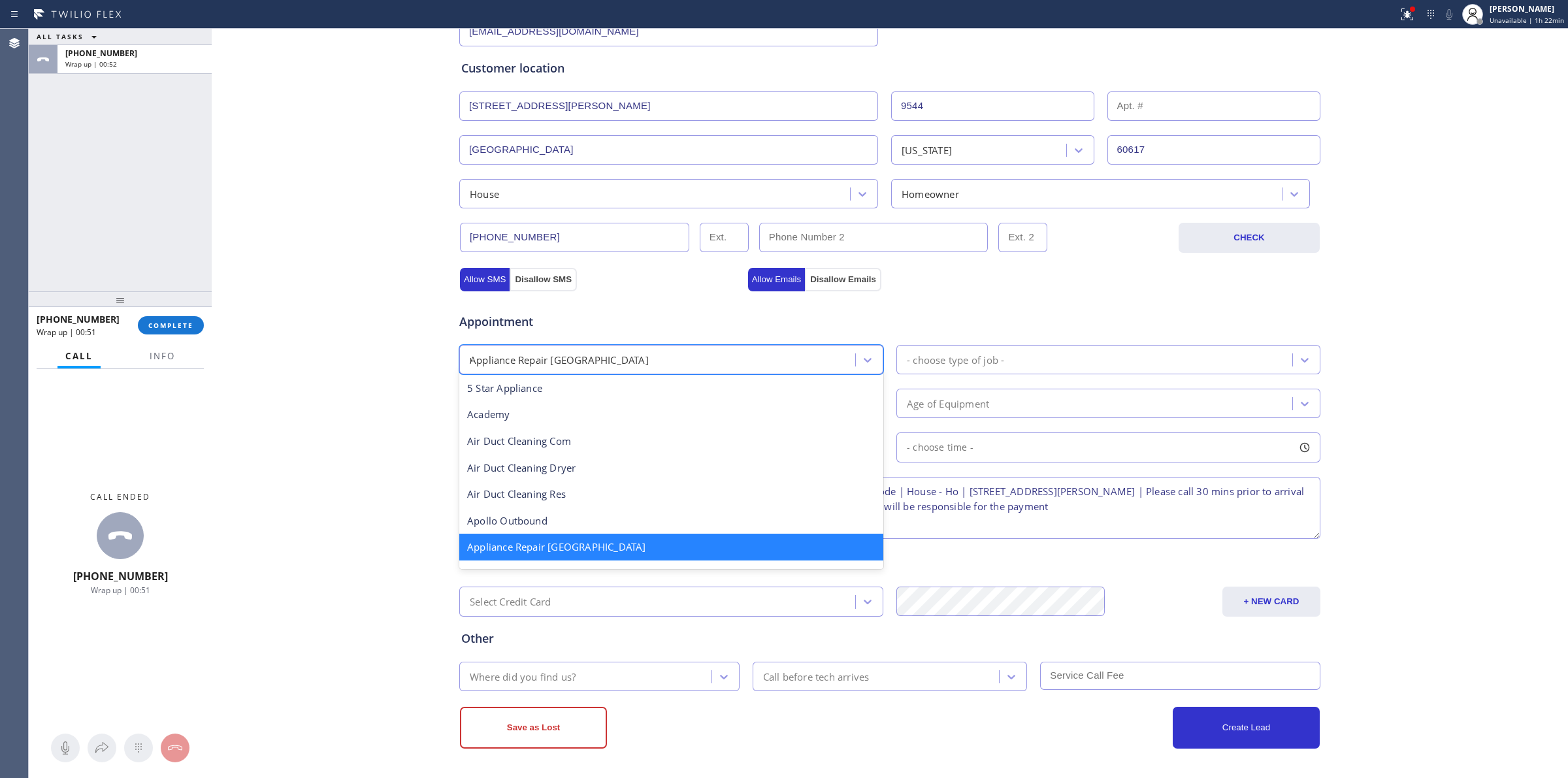
scroll to position [0, 0]
type input "reg"
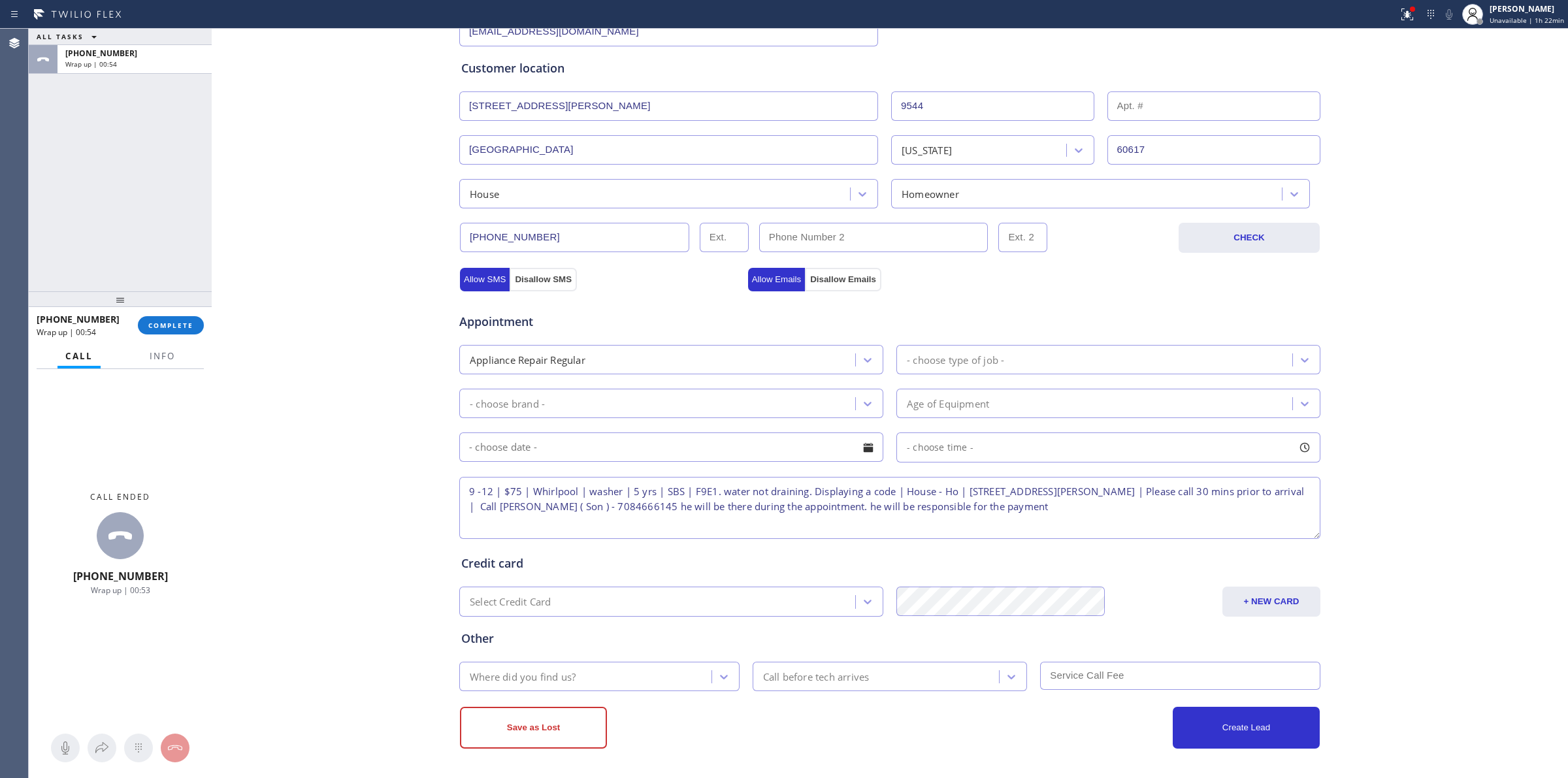
drag, startPoint x: 599, startPoint y: 411, endPoint x: 605, endPoint y: 406, distance: 7.8
click at [600, 409] on div "- choose brand -" at bounding box center [659, 403] width 392 height 23
type input "w"
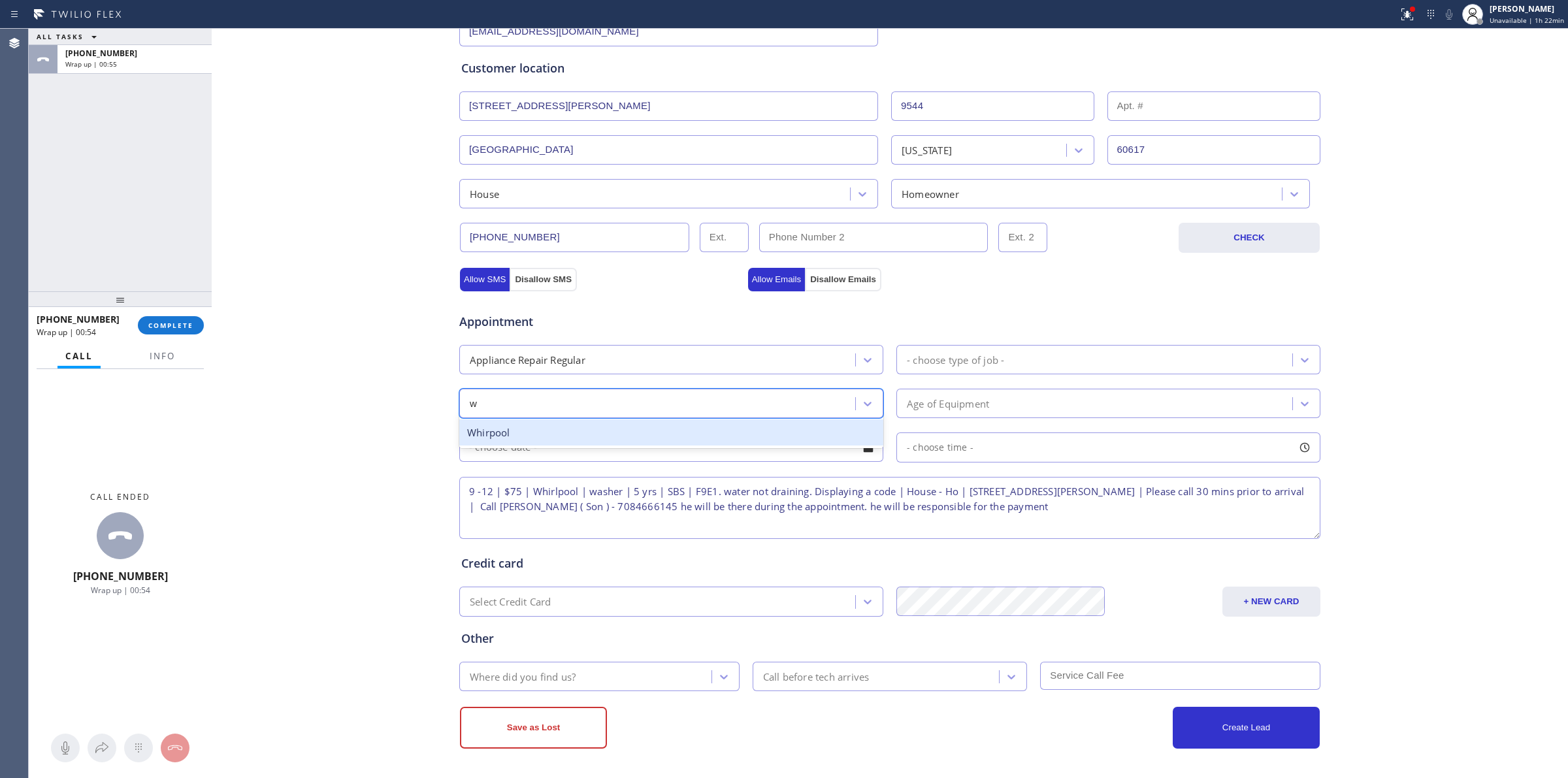
click at [518, 428] on div "Whirpool" at bounding box center [671, 433] width 424 height 27
click at [968, 353] on div "- choose type of job -" at bounding box center [955, 359] width 98 height 15
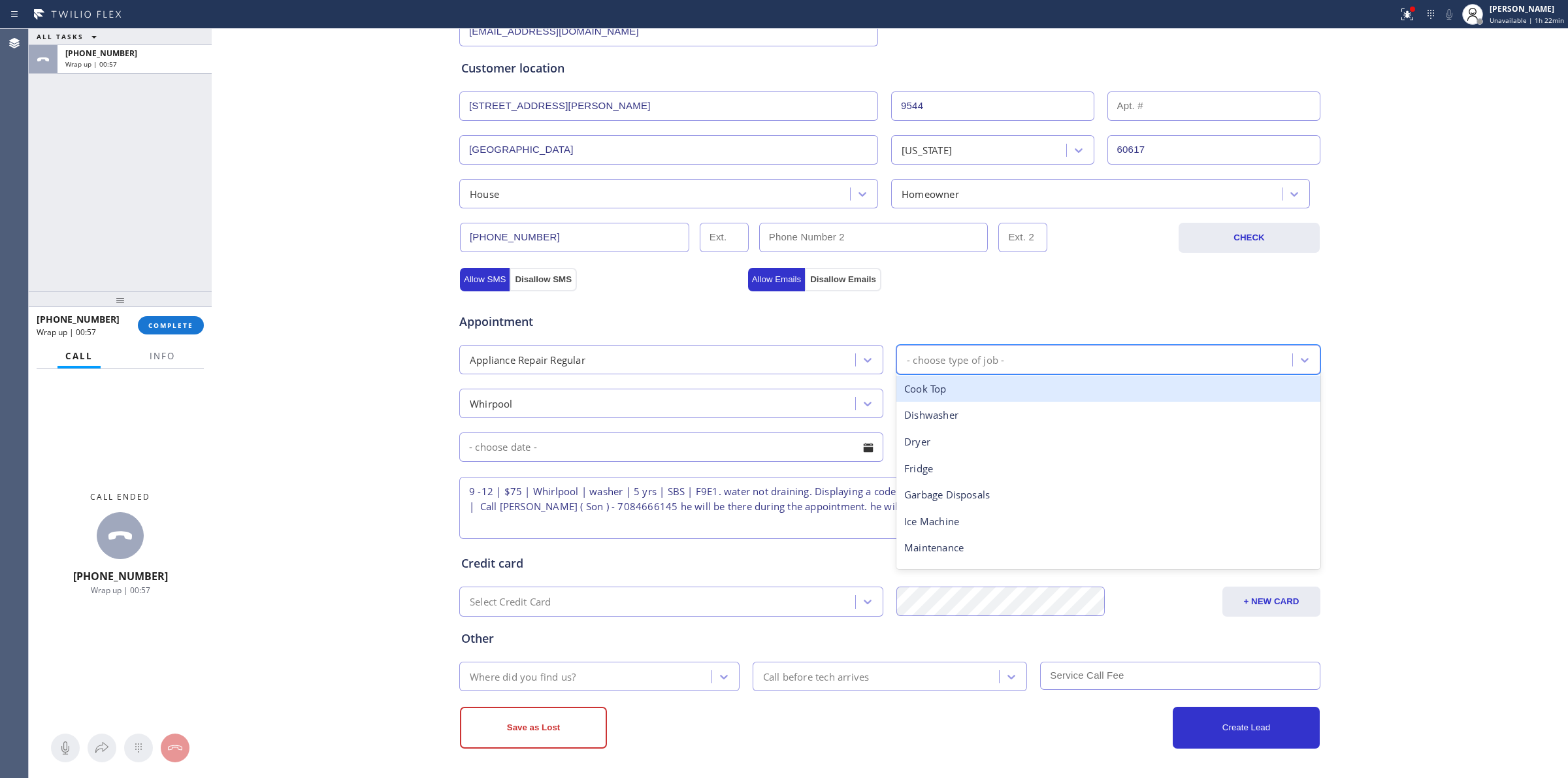
click at [960, 359] on div "- choose type of job -" at bounding box center [955, 359] width 98 height 15
type input "was"
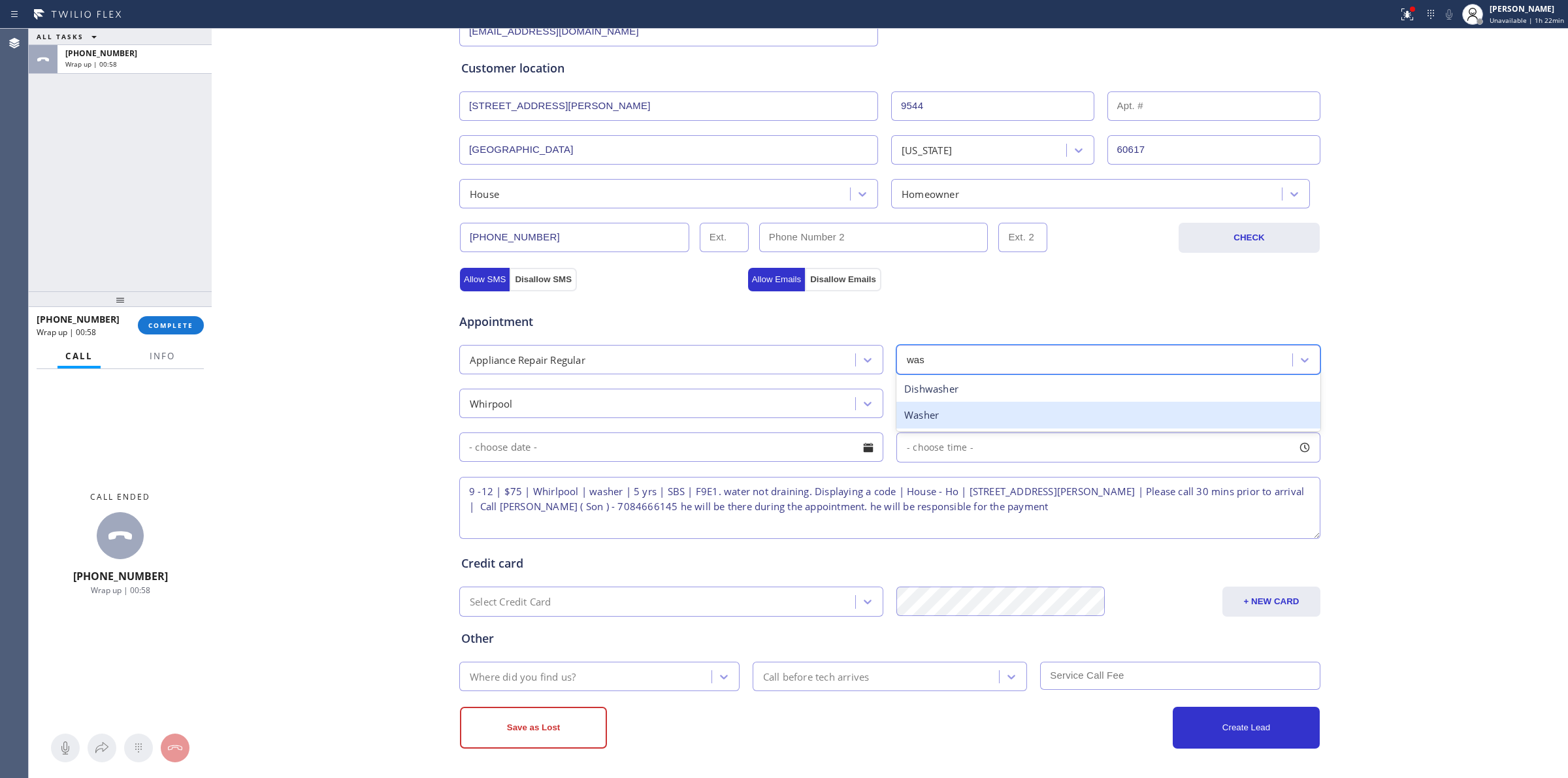
click at [925, 413] on div "Washer" at bounding box center [1108, 415] width 424 height 27
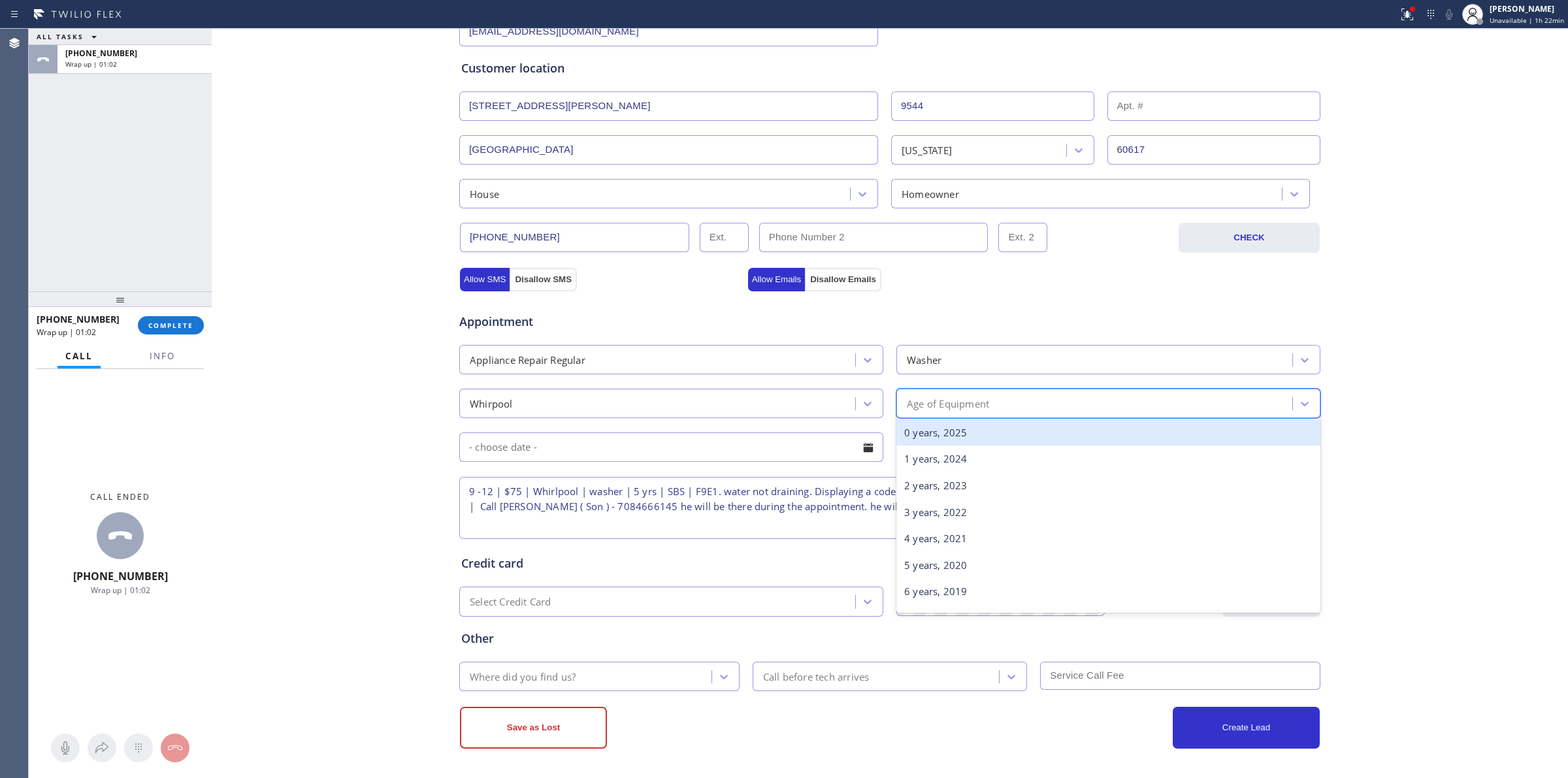
click at [986, 406] on div "Age of Equipment" at bounding box center [1096, 403] width 392 height 23
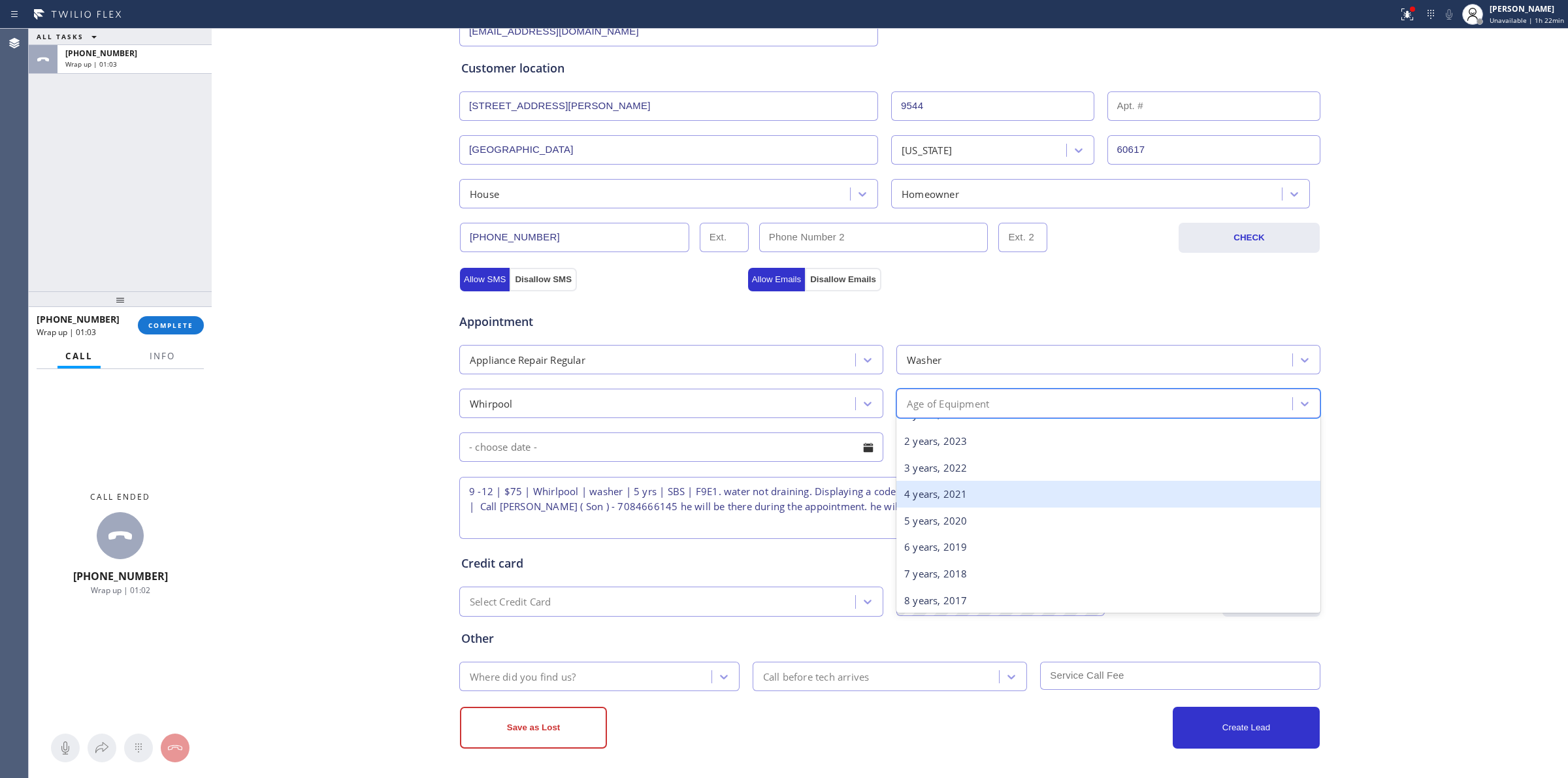
scroll to position [82, 0]
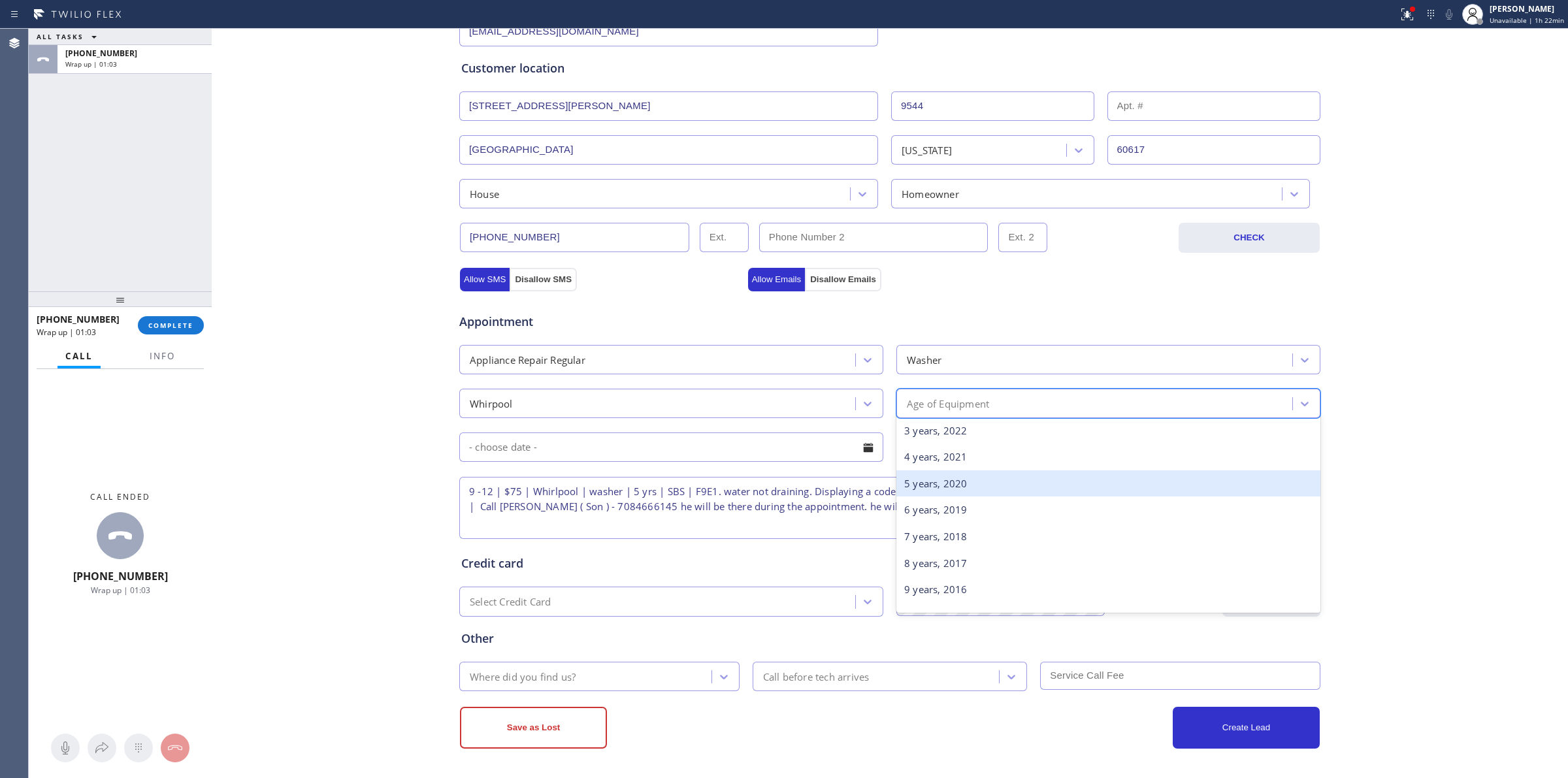
drag, startPoint x: 930, startPoint y: 485, endPoint x: 785, endPoint y: 439, distance: 152.1
click at [926, 485] on div "5 years, 2020" at bounding box center [1108, 484] width 424 height 27
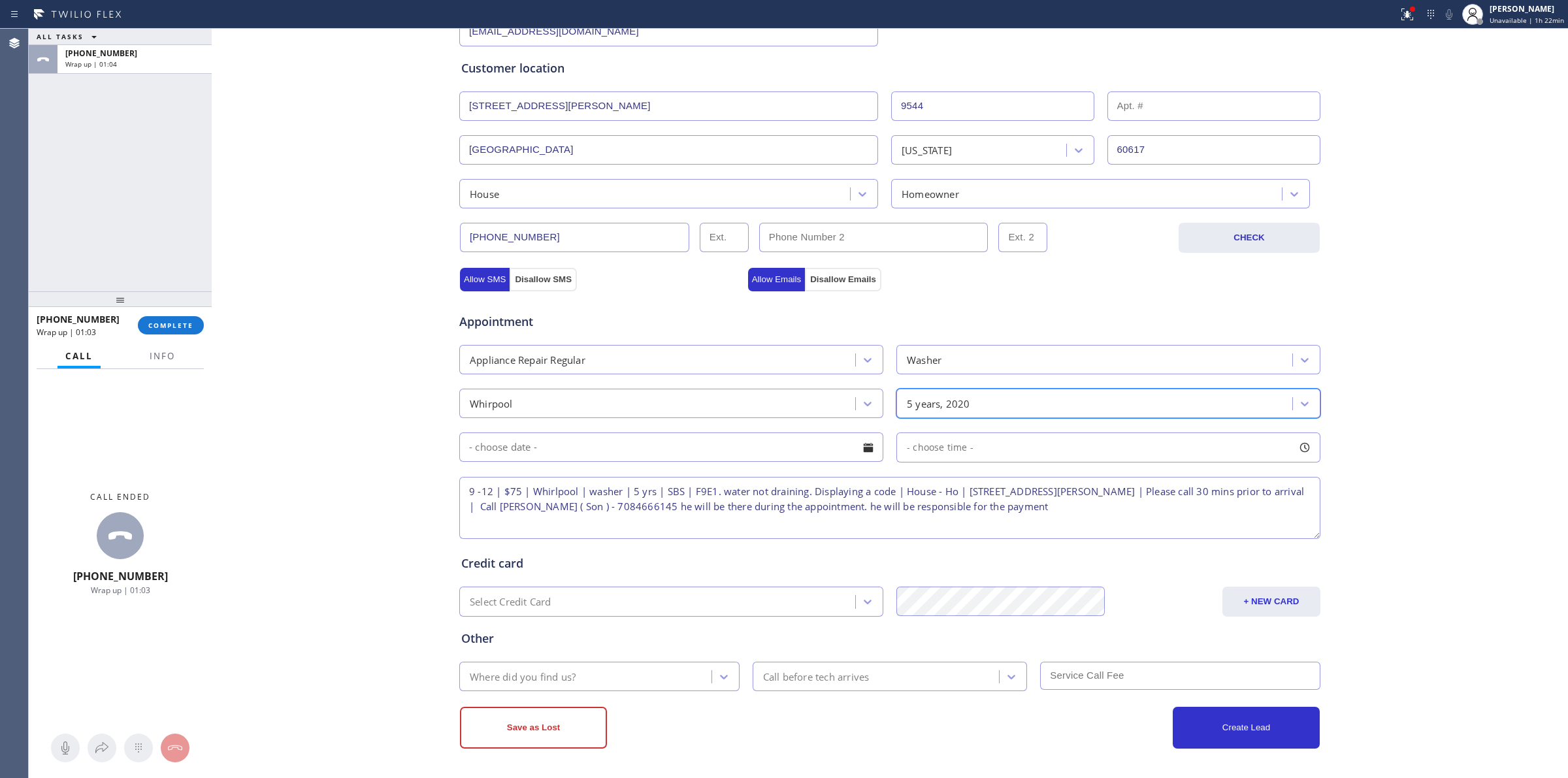
click at [769, 435] on input "text" at bounding box center [671, 446] width 424 height 30
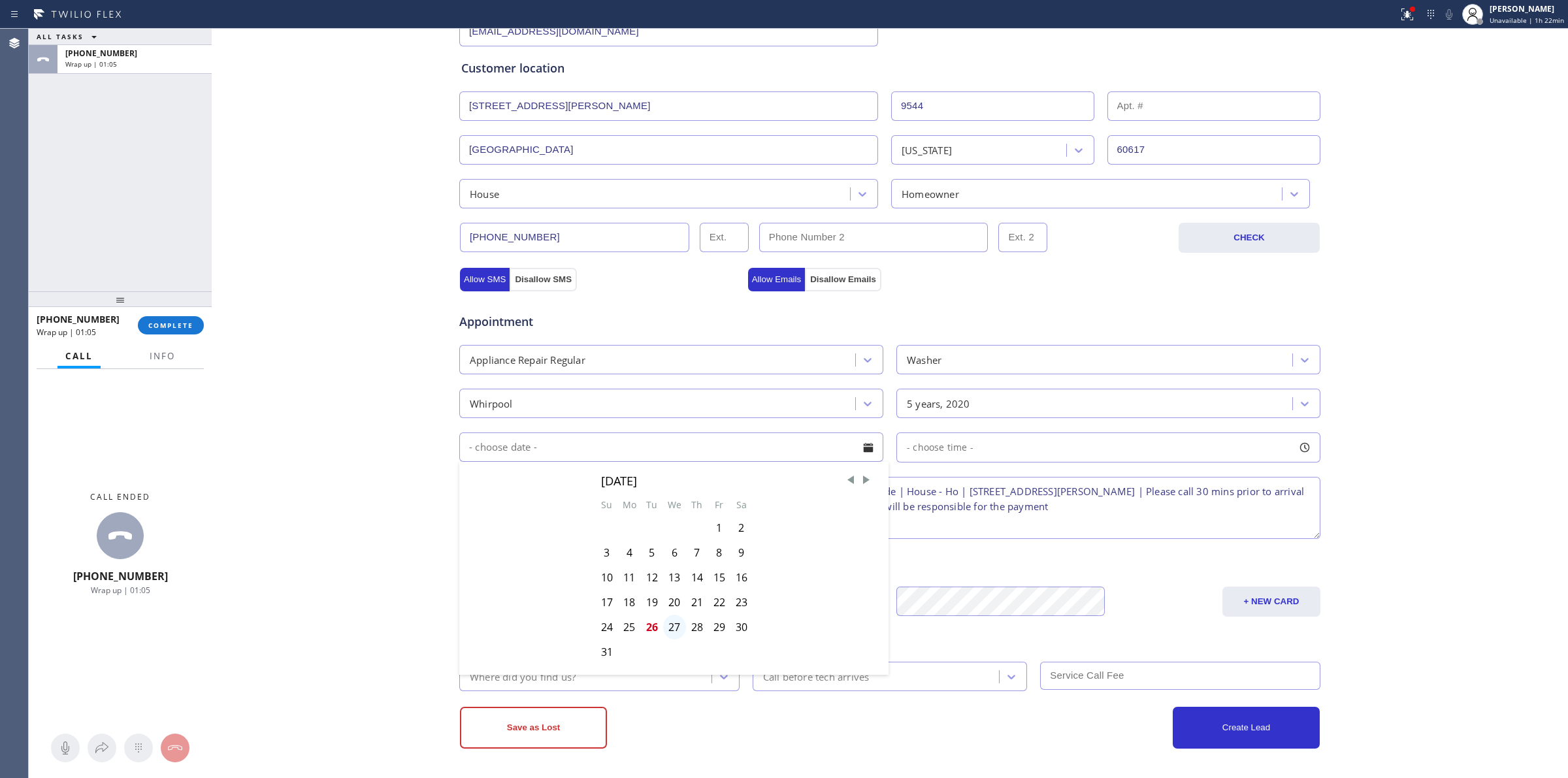
click at [670, 627] on div "27" at bounding box center [675, 627] width 23 height 25
type input "[DATE]"
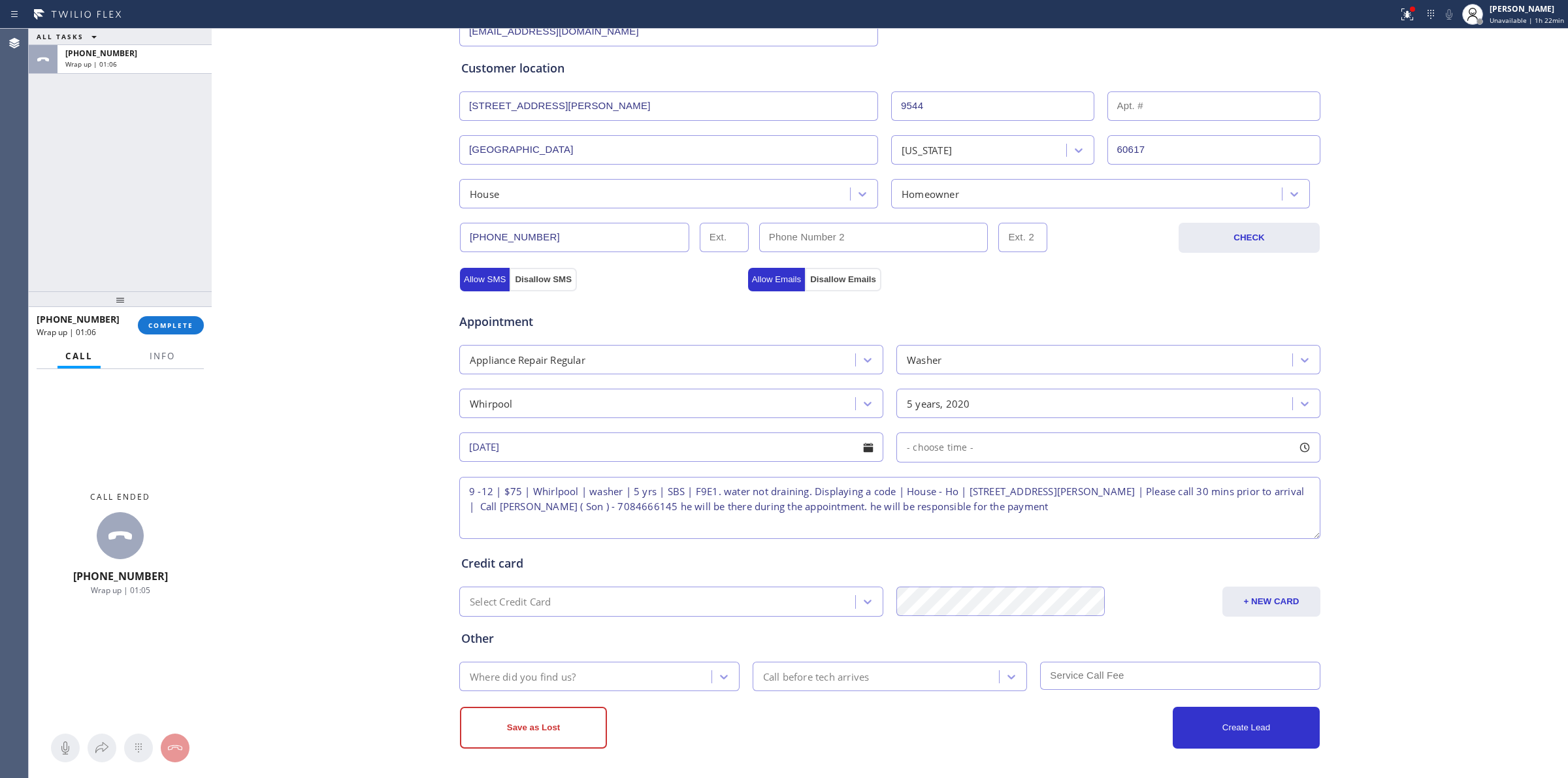
drag, startPoint x: 942, startPoint y: 419, endPoint x: 942, endPoint y: 437, distance: 18.0
click at [942, 422] on div "Appointment Appliance Repair Regular Washer Whirpool 5 years, 2020 [DATE] - cho…" at bounding box center [889, 419] width 857 height 244
click at [940, 443] on span "- choose time -" at bounding box center [940, 447] width 66 height 13
drag, startPoint x: 902, startPoint y: 521, endPoint x: 929, endPoint y: 523, distance: 27.1
click at [932, 523] on div at bounding box center [940, 527] width 15 height 28
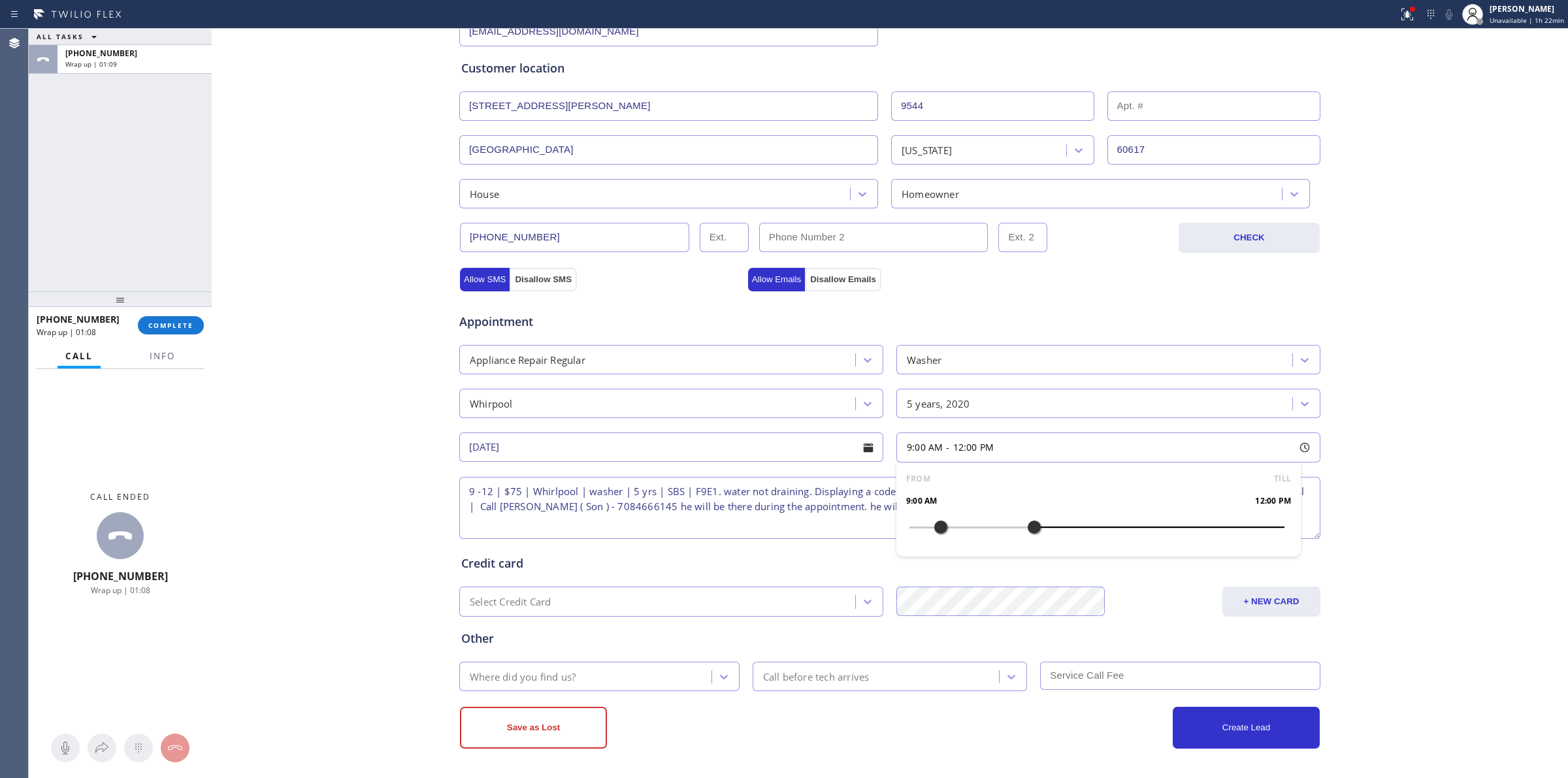
drag, startPoint x: 908, startPoint y: 526, endPoint x: 1034, endPoint y: 526, distance: 126.0
click at [360, 445] on div "Business location [GEOGRAPHIC_DATA] Appliance Repair [PHONE_NUMBER] Personal in…" at bounding box center [889, 302] width 1349 height 892
click at [550, 681] on div "Where did you find us?" at bounding box center [523, 676] width 106 height 15
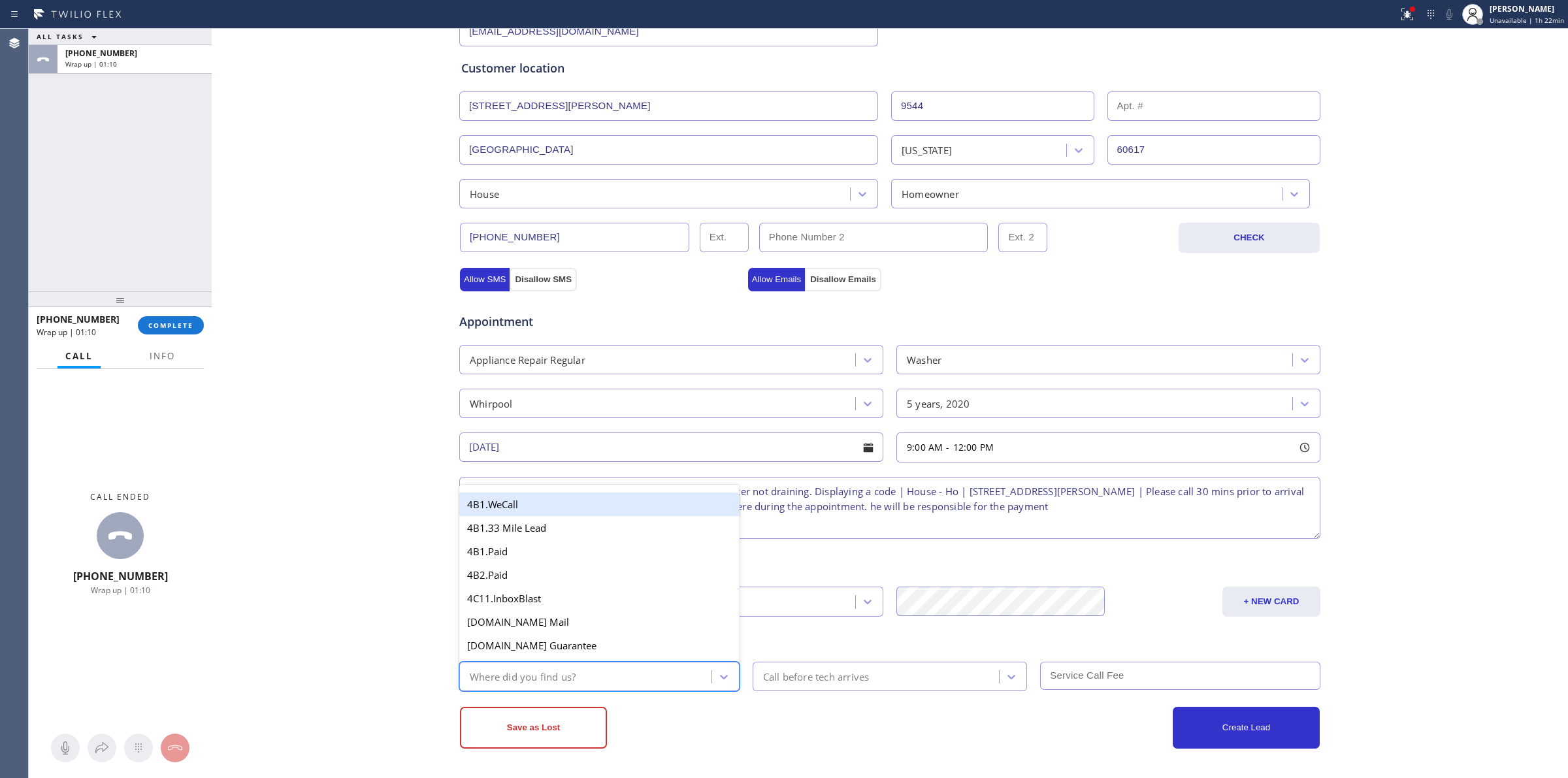
type input "w"
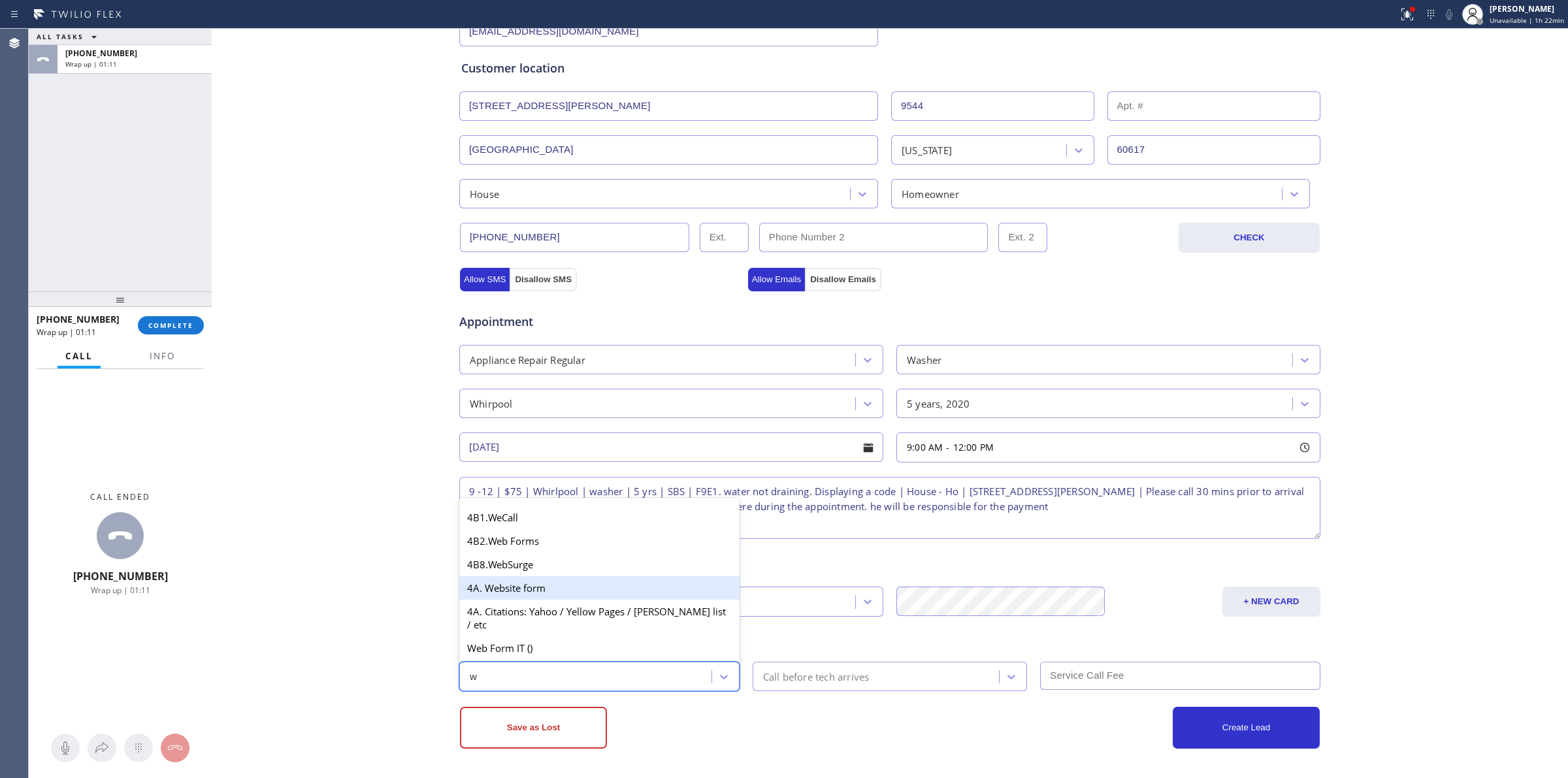
click at [518, 600] on div "4A. Website form" at bounding box center [599, 588] width 281 height 23
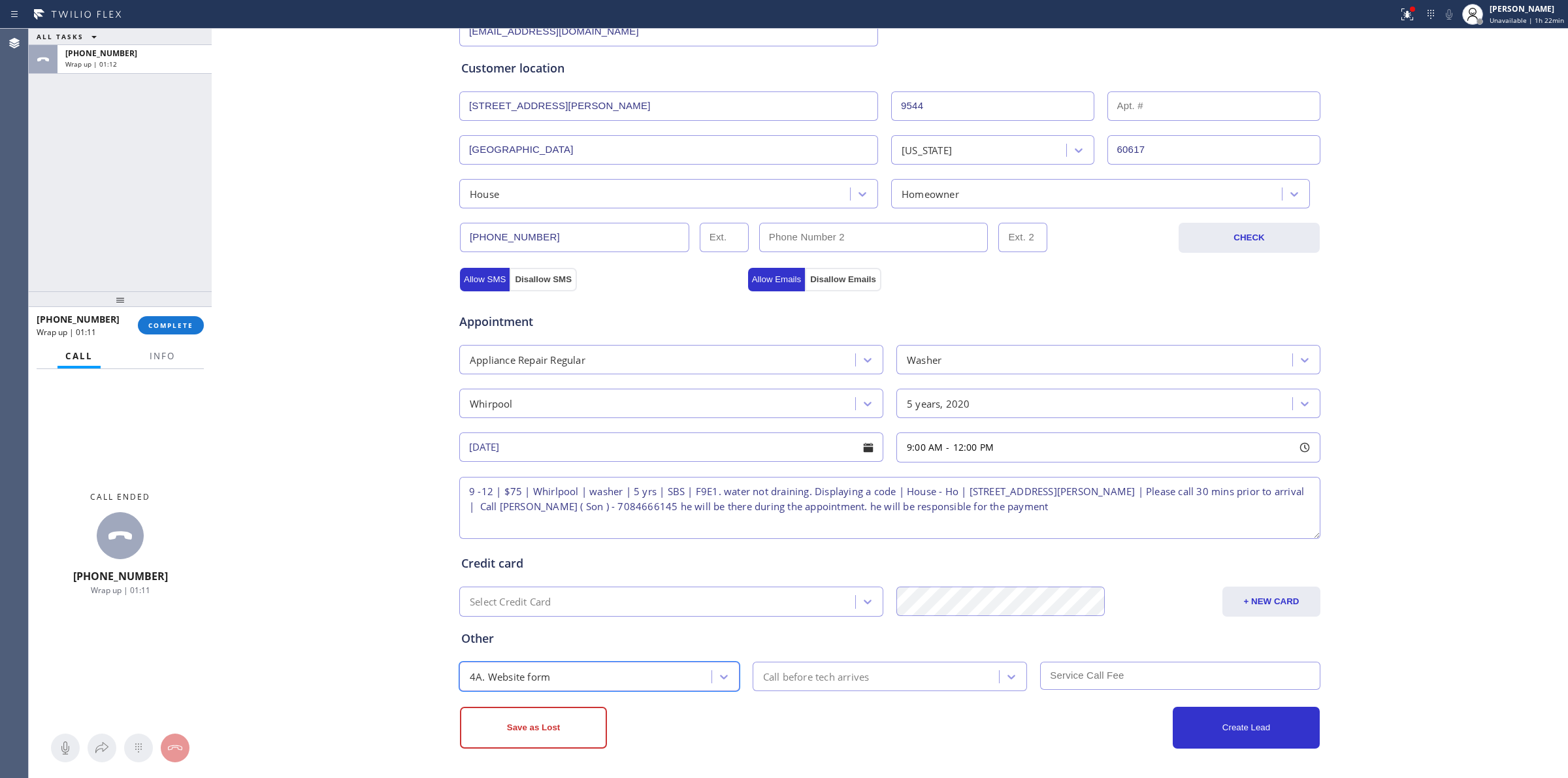
click at [824, 681] on div "Call before tech arrives" at bounding box center [816, 676] width 107 height 15
drag, startPoint x: 791, startPoint y: 548, endPoint x: 1053, endPoint y: 647, distance: 280.1
click at [802, 549] on div "30 min" at bounding box center [889, 554] width 275 height 23
click at [1079, 661] on input "text" at bounding box center [1180, 675] width 281 height 28
type input "75"
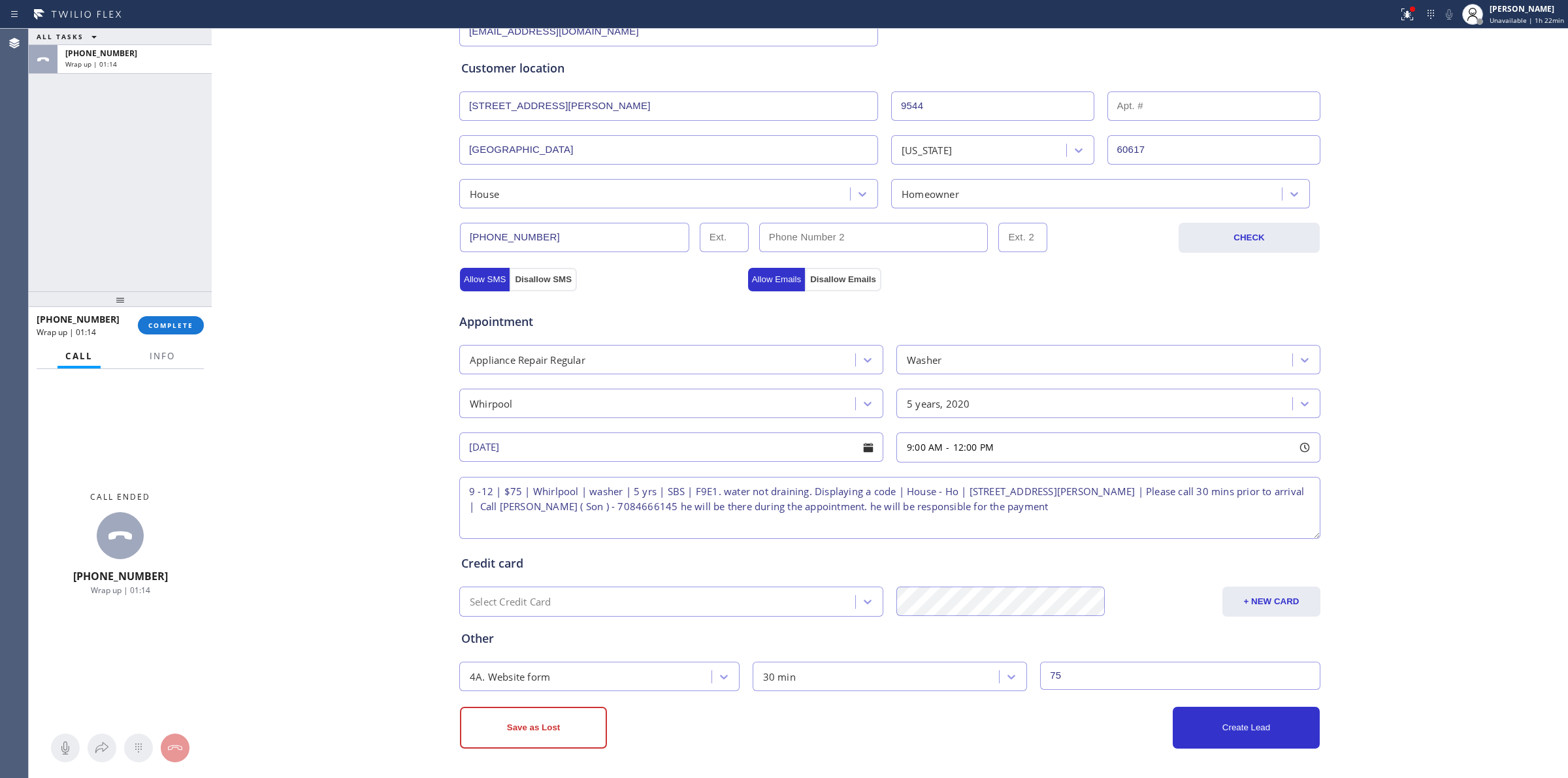
click at [1258, 612] on div "Other 4A. Website form 30 min 75" at bounding box center [889, 651] width 862 height 80
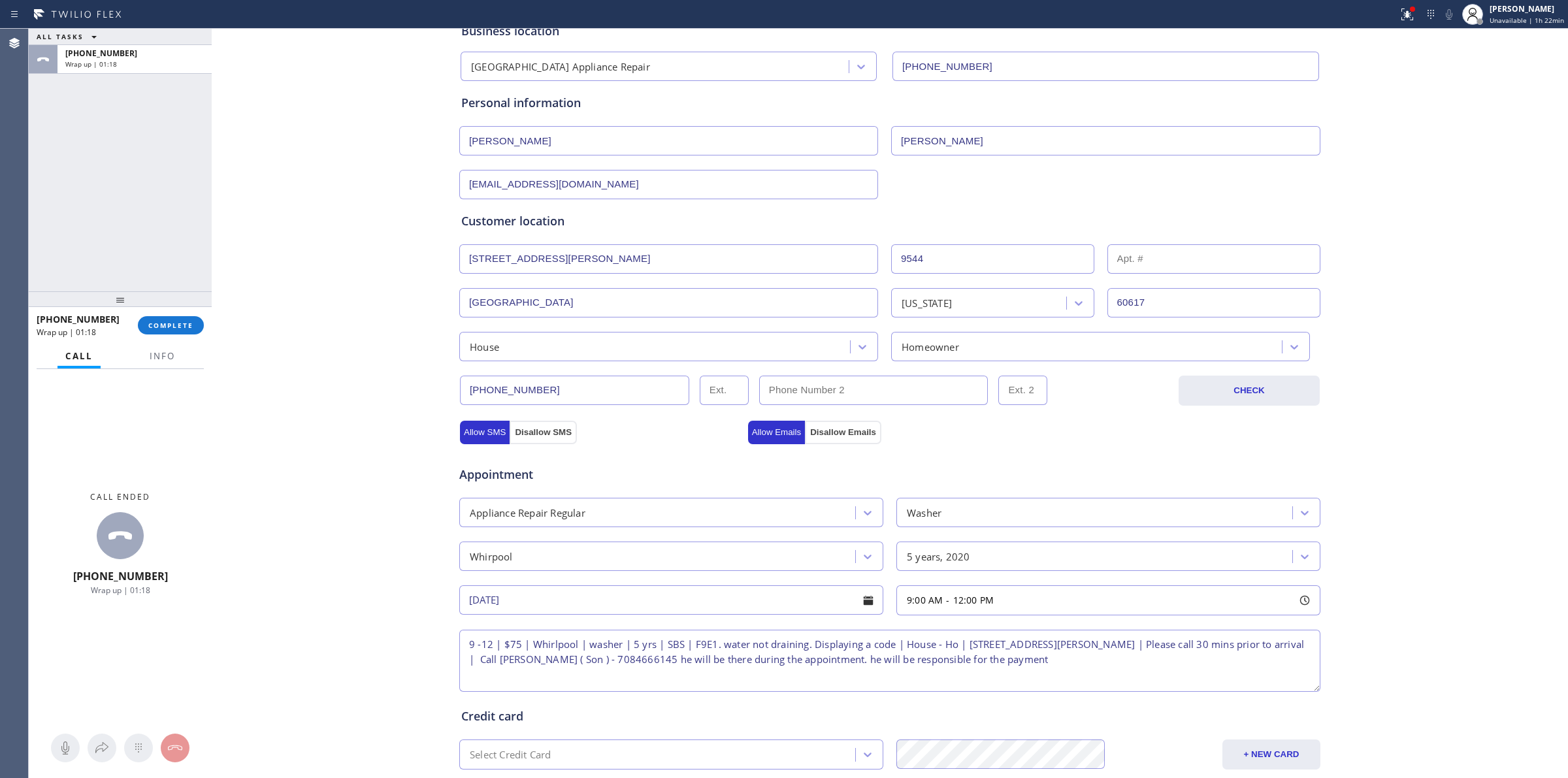
click at [1455, 588] on div "Business location [GEOGRAPHIC_DATA] Appliance Repair [PHONE_NUMBER] Personal in…" at bounding box center [889, 454] width 1349 height 892
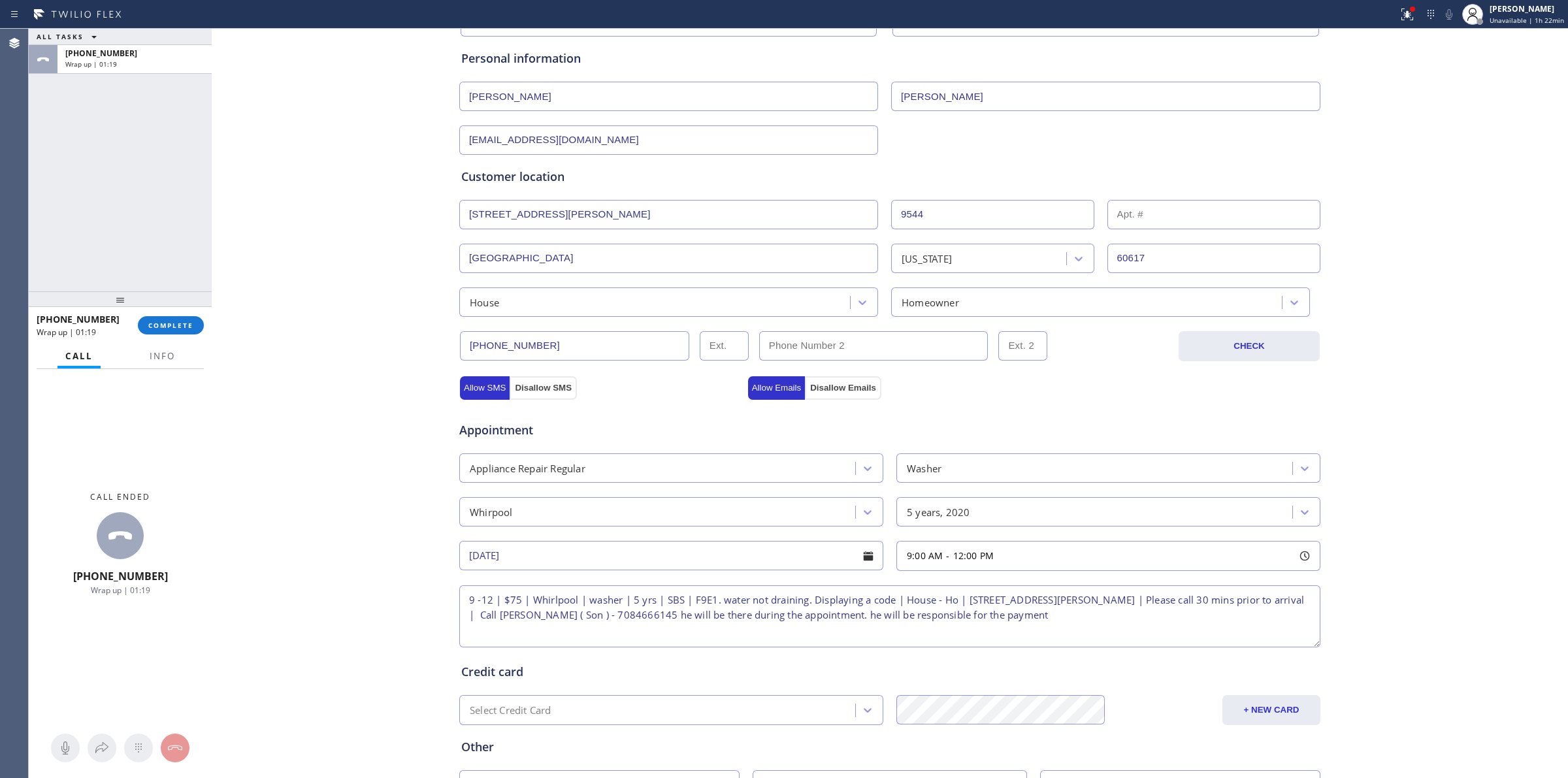
scroll to position [237, 0]
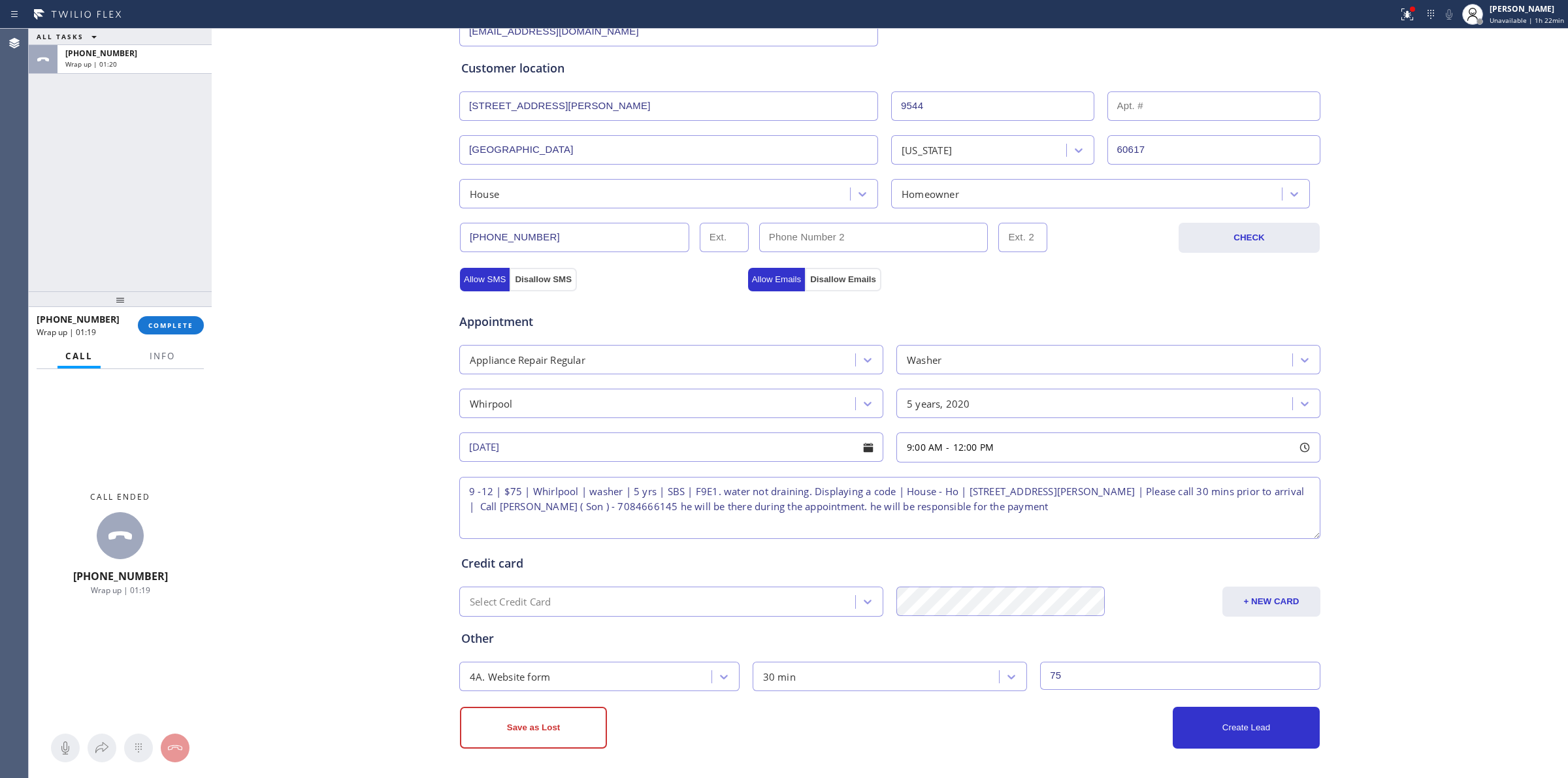
drag, startPoint x: 1278, startPoint y: 712, endPoint x: 1318, endPoint y: 718, distance: 40.4
click at [1278, 713] on button "Create Lead" at bounding box center [1246, 727] width 147 height 42
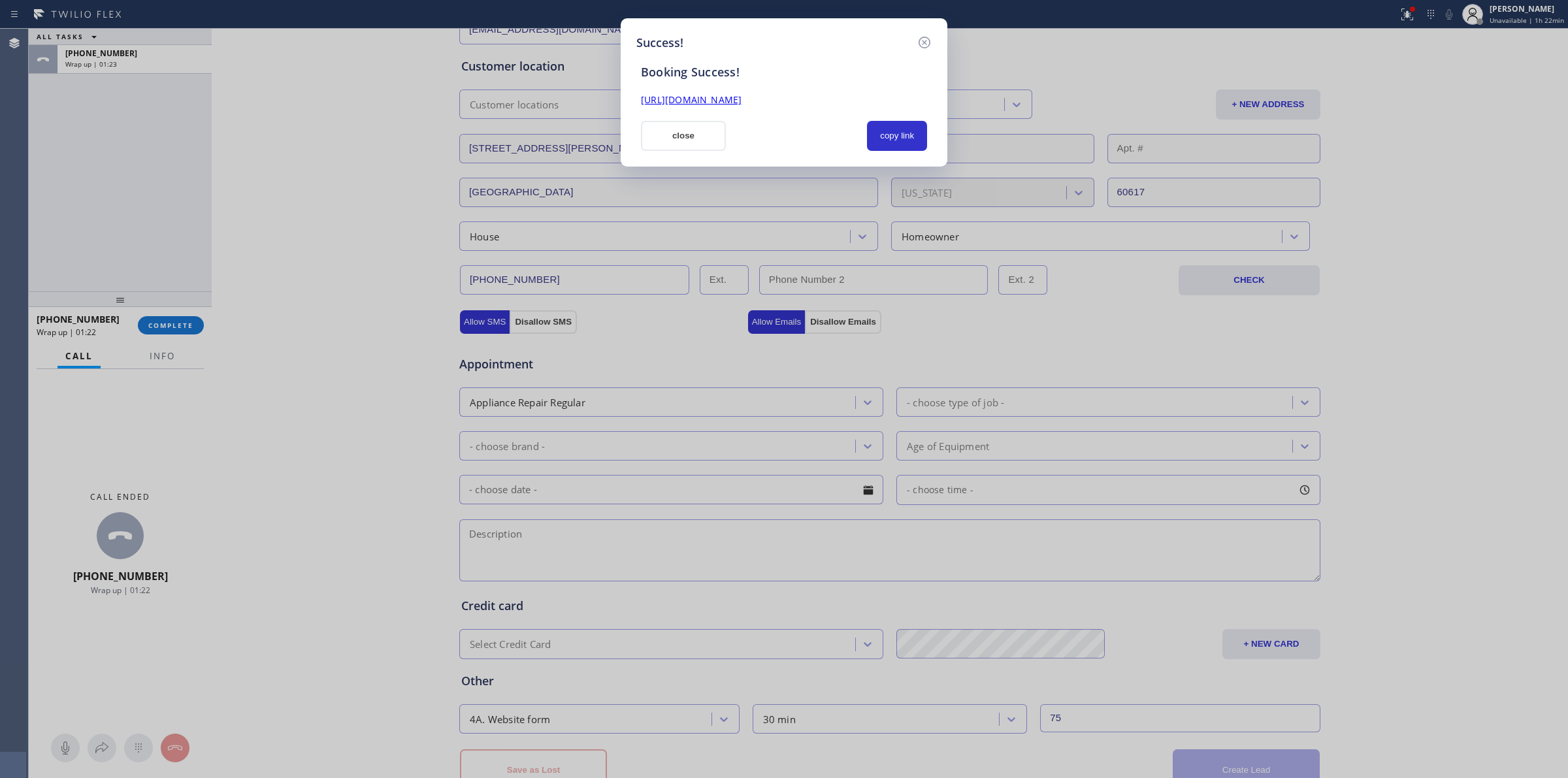
click at [787, 76] on div "Booking Success!" at bounding box center [784, 72] width 302 height 15
click at [861, 125] on div "copy link" at bounding box center [897, 136] width 76 height 30
click at [899, 142] on button "copy link" at bounding box center [897, 136] width 60 height 30
drag, startPoint x: 904, startPoint y: 119, endPoint x: 731, endPoint y: 142, distance: 174.5
click at [903, 121] on button "copy link" at bounding box center [897, 136] width 60 height 30
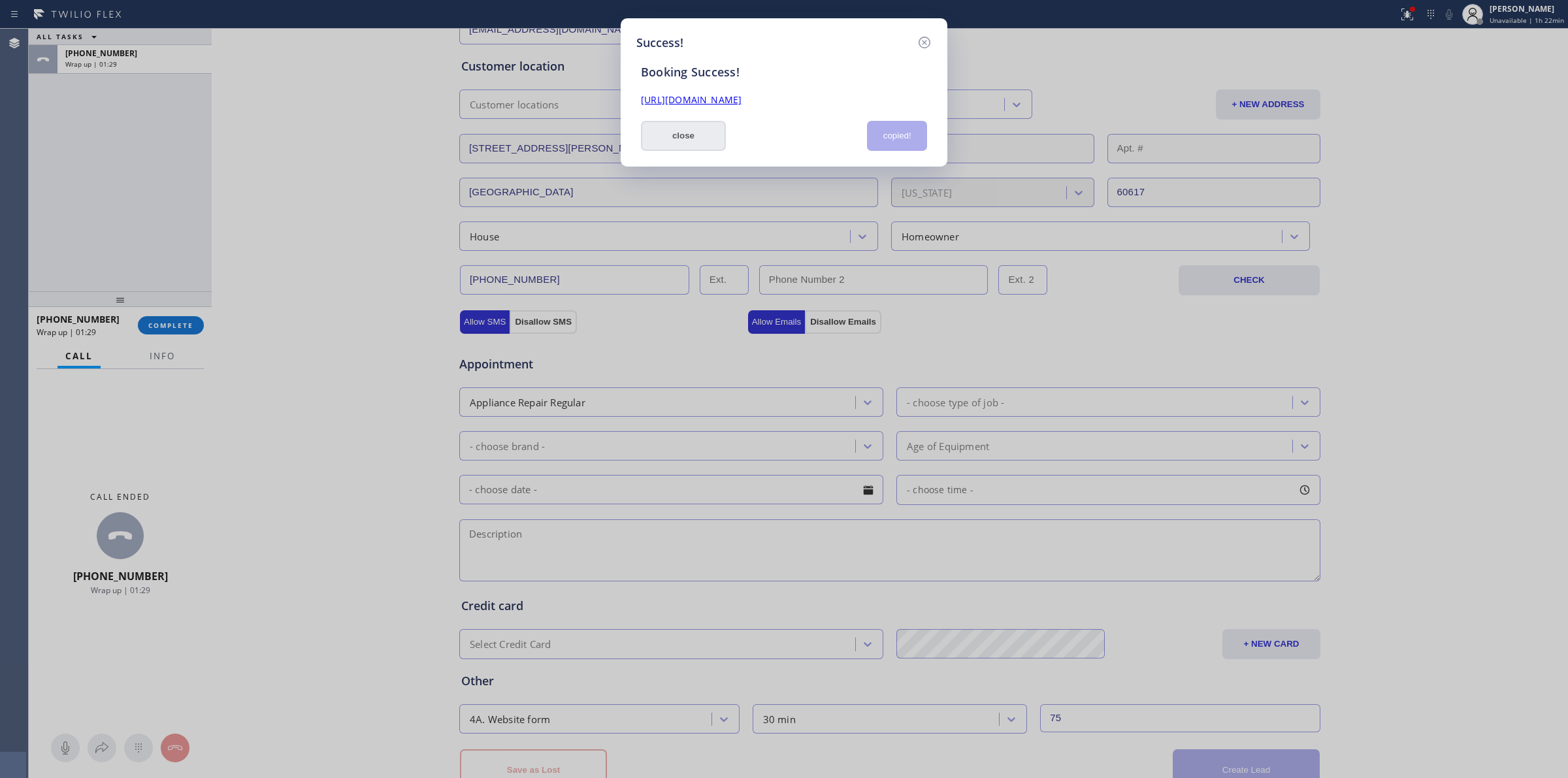
click at [660, 132] on button "close" at bounding box center [683, 136] width 85 height 30
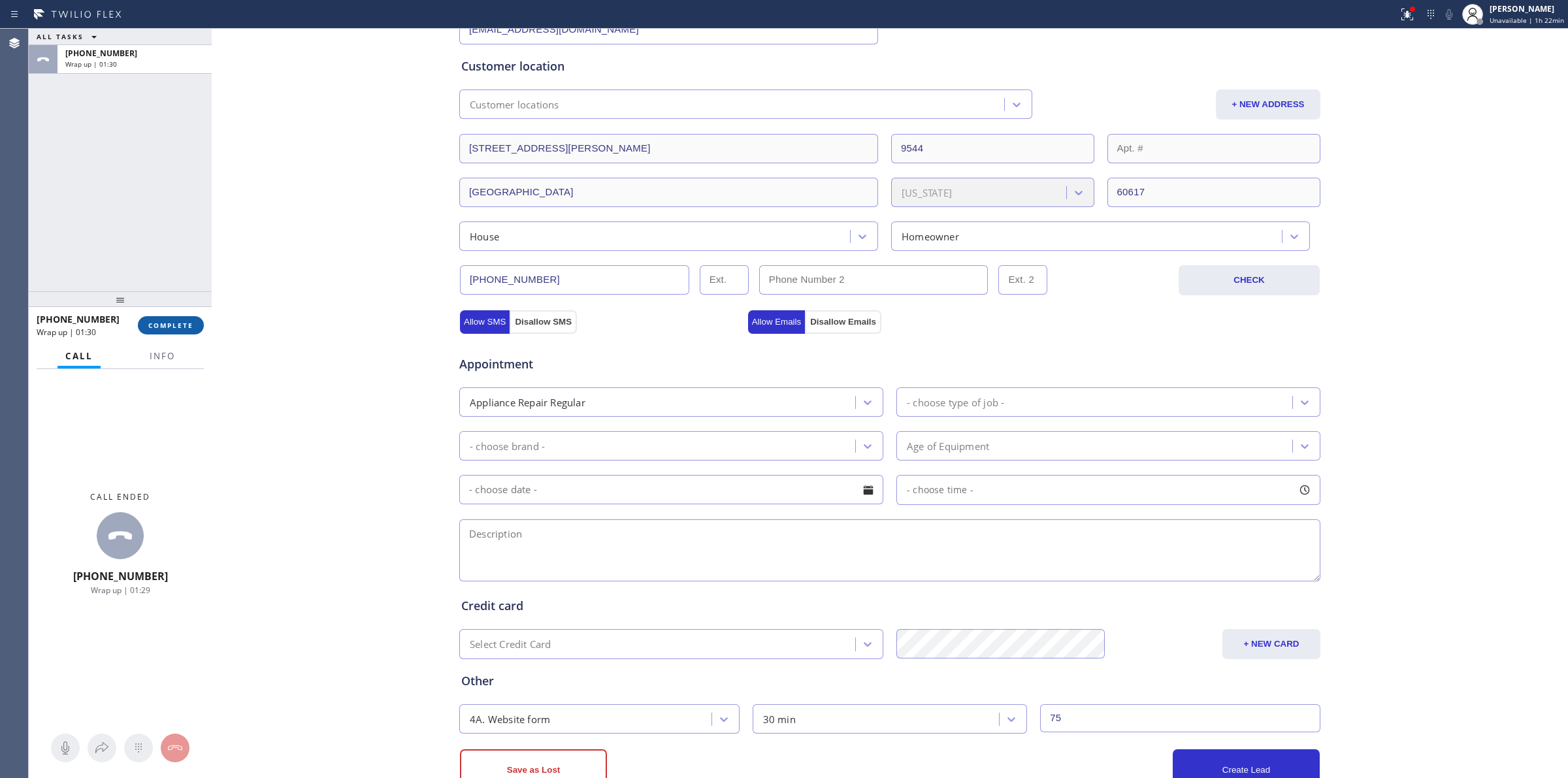
click at [184, 331] on button "COMPLETE" at bounding box center [171, 325] width 66 height 18
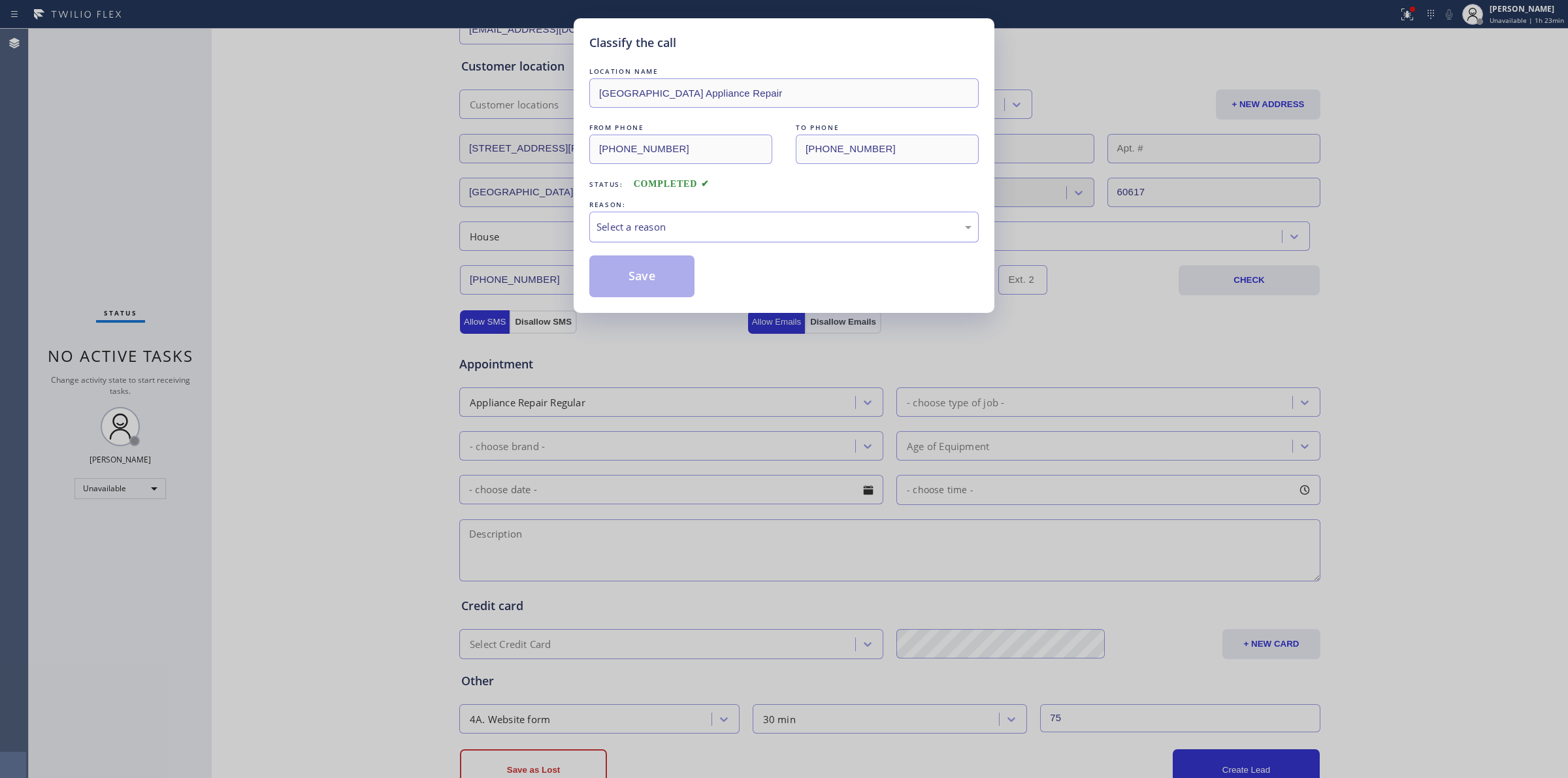
drag, startPoint x: 671, startPoint y: 210, endPoint x: 678, endPoint y: 223, distance: 14.8
click at [673, 213] on div "REASON: Select a reason" at bounding box center [784, 220] width 389 height 45
click at [678, 224] on div "Select a reason" at bounding box center [784, 227] width 375 height 15
click at [634, 282] on button "Save" at bounding box center [641, 276] width 105 height 42
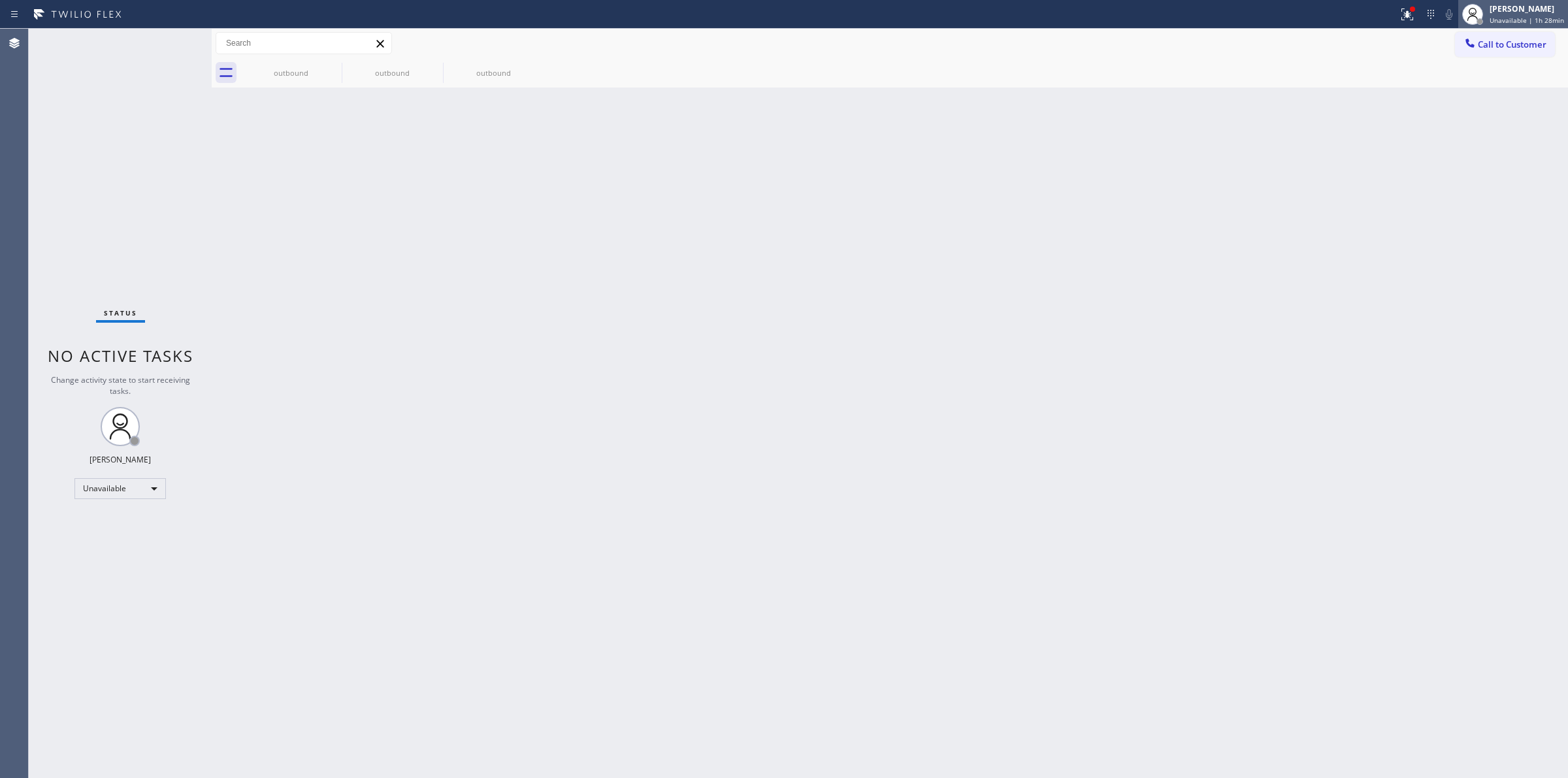
click at [1510, 7] on div "[PERSON_NAME]" at bounding box center [1526, 9] width 74 height 11
click at [1481, 99] on button "Break" at bounding box center [1503, 103] width 131 height 17
click at [1533, 8] on div "[PERSON_NAME]" at bounding box center [1531, 9] width 65 height 11
click at [1464, 91] on button "Unavailable" at bounding box center [1503, 86] width 131 height 17
click at [331, 61] on icon at bounding box center [333, 66] width 15 height 15
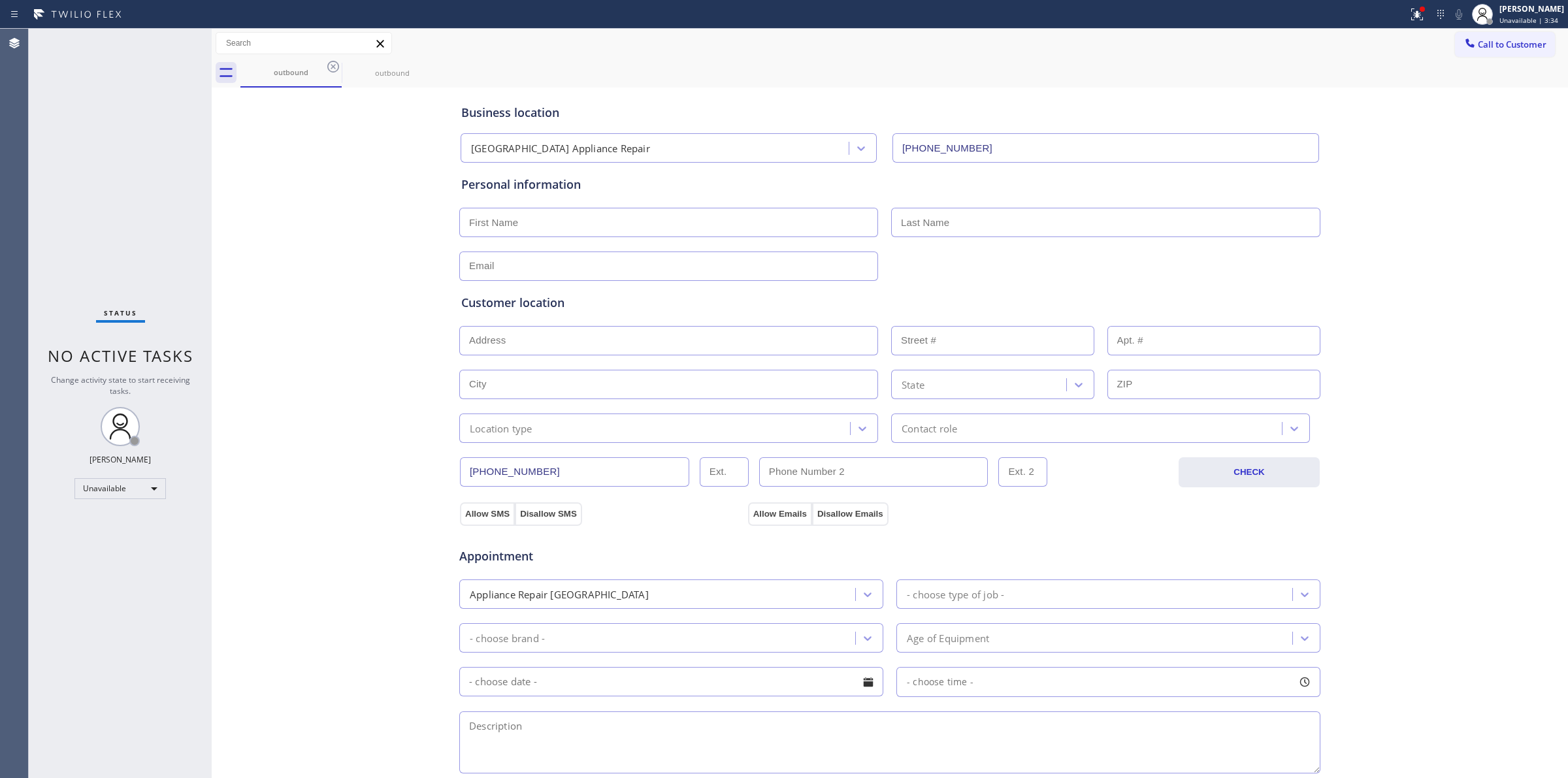
click at [331, 61] on icon at bounding box center [333, 66] width 15 height 15
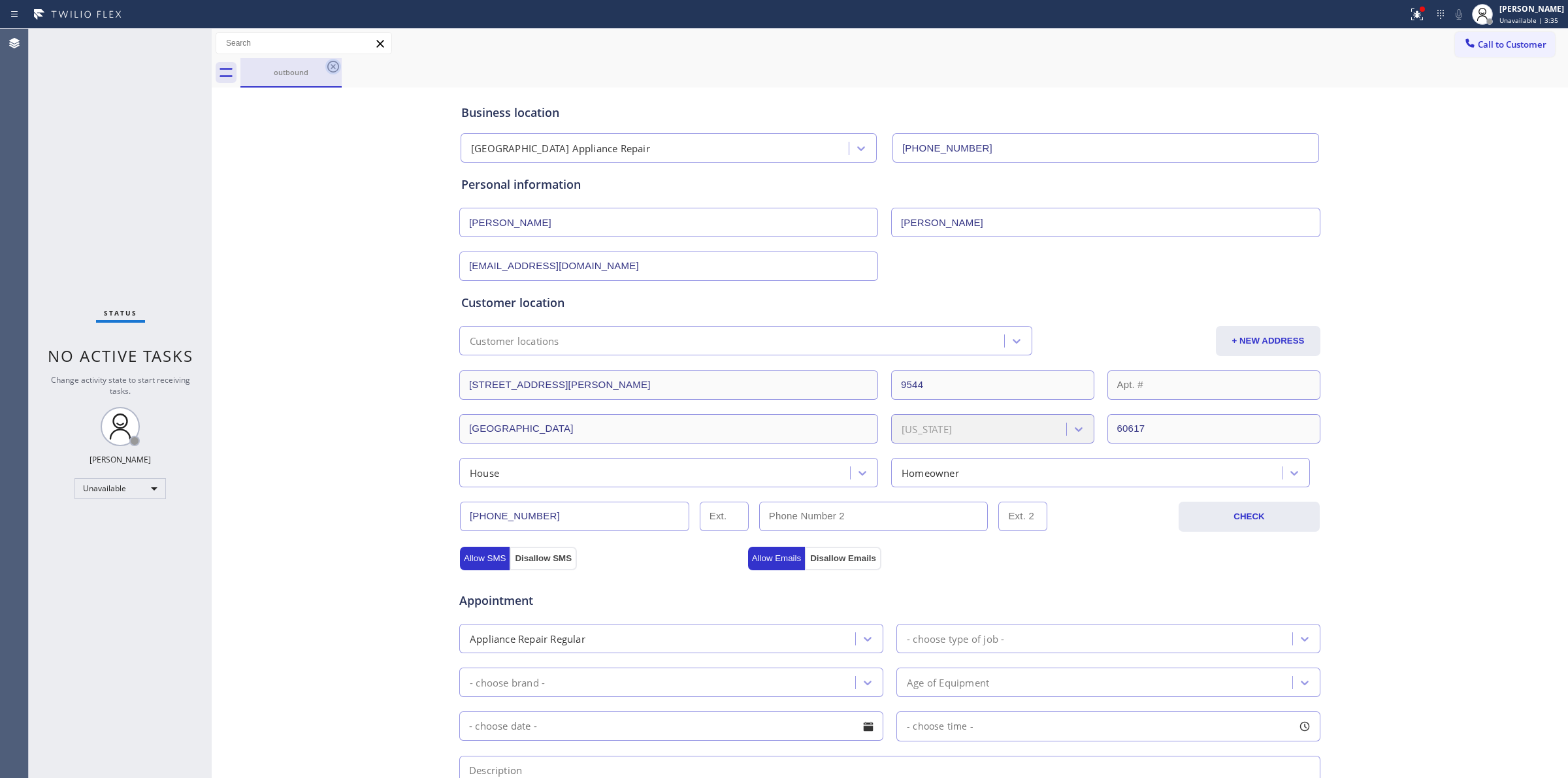
click at [331, 65] on icon at bounding box center [333, 66] width 15 height 15
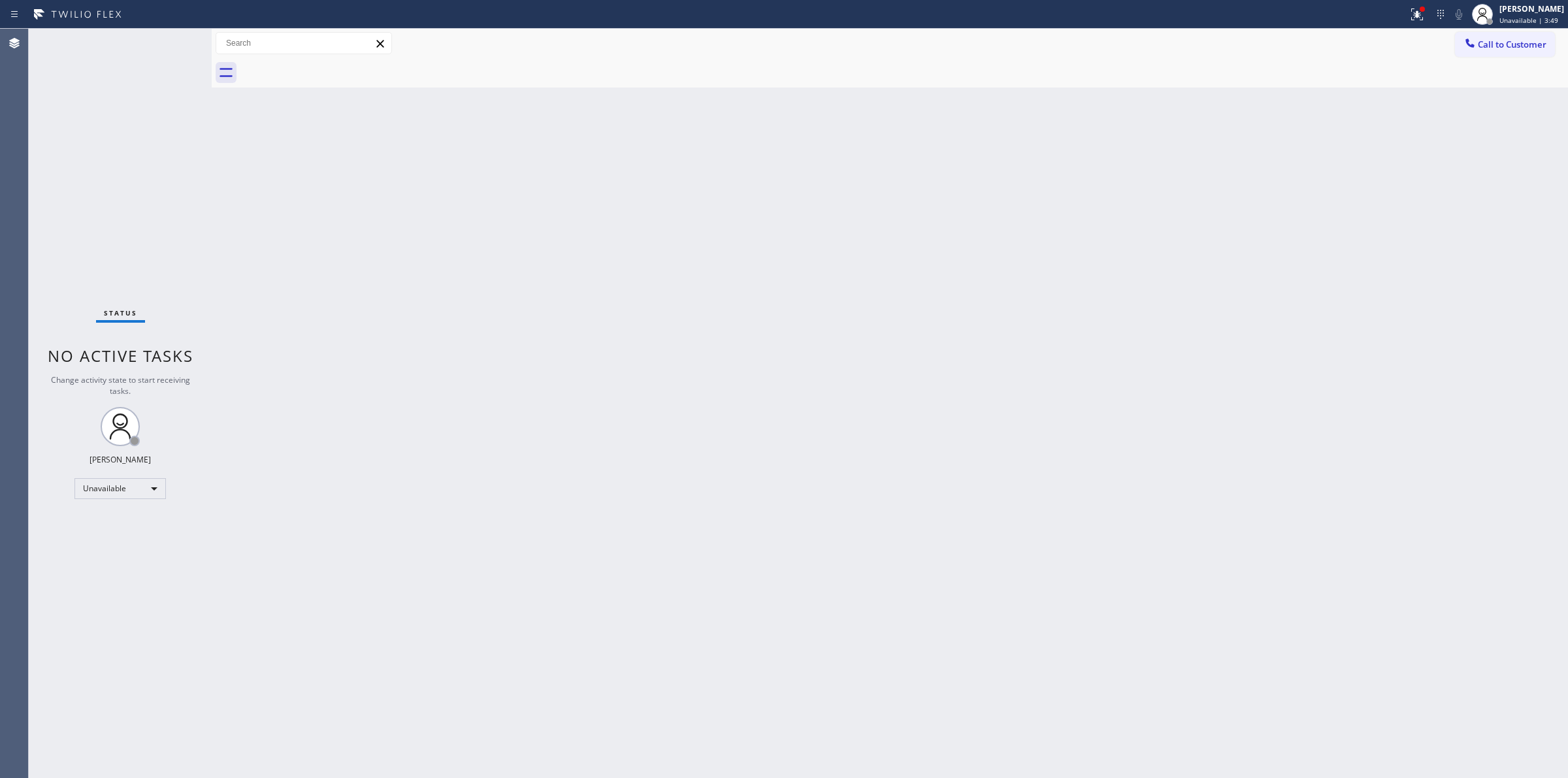
click at [1318, 502] on div "Back to Dashboard Change Sender ID Customers Technicians Select a contact Outbo…" at bounding box center [889, 403] width 1356 height 749
click at [1497, 47] on span "Call to Customer" at bounding box center [1512, 44] width 69 height 12
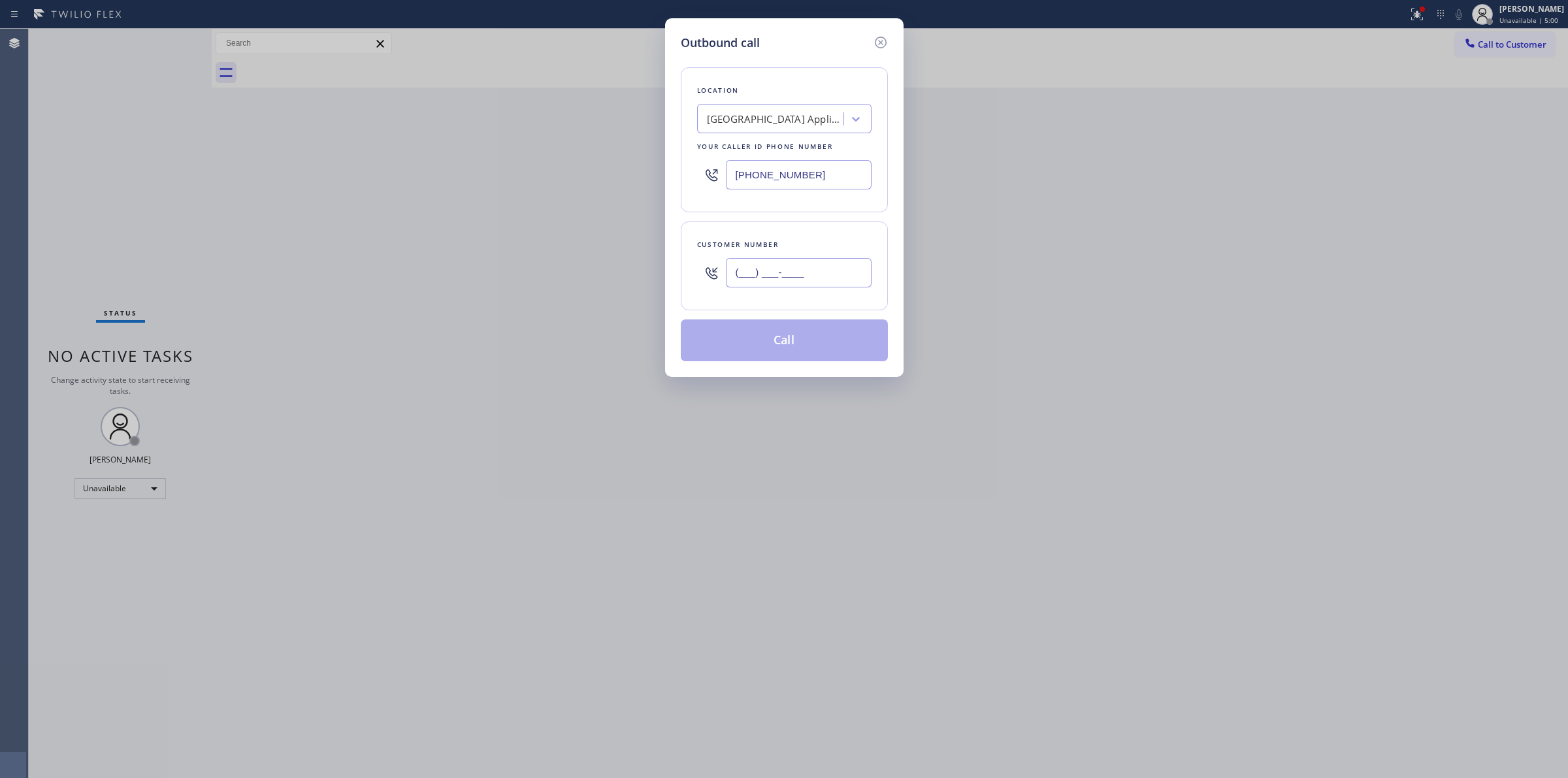
paste input "833) 637-0667"
click at [808, 281] on input "[PHONE_NUMBER]" at bounding box center [798, 272] width 145 height 30
type input "[PHONE_NUMBER]"
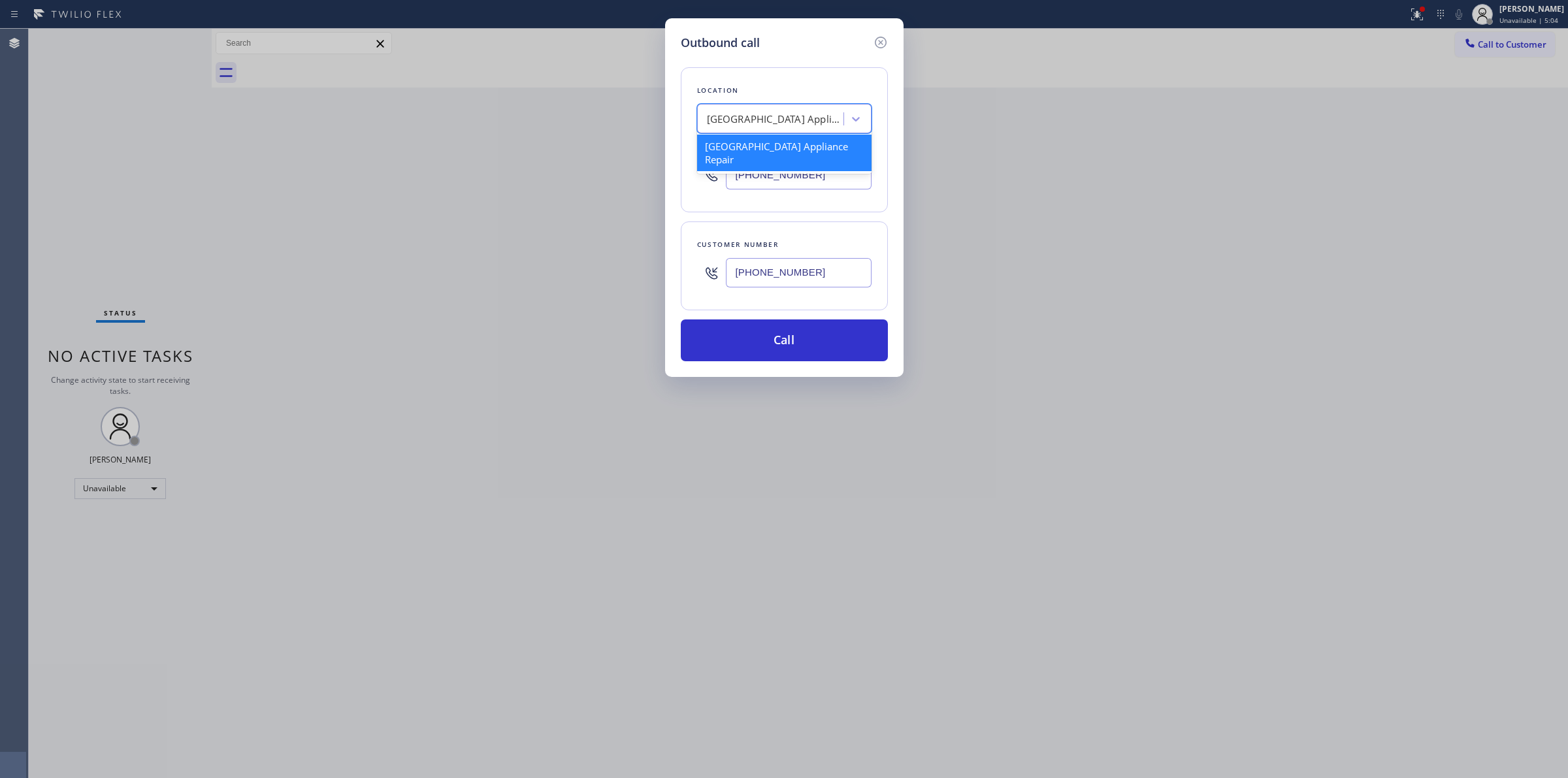
paste input "Metro Heating Repair [GEOGRAPHIC_DATA]"
type input "Metro Heating Repair [GEOGRAPHIC_DATA]"
click at [755, 155] on div "Metro Heating Repair [GEOGRAPHIC_DATA]" at bounding box center [784, 152] width 175 height 37
type input "[PHONE_NUMBER]"
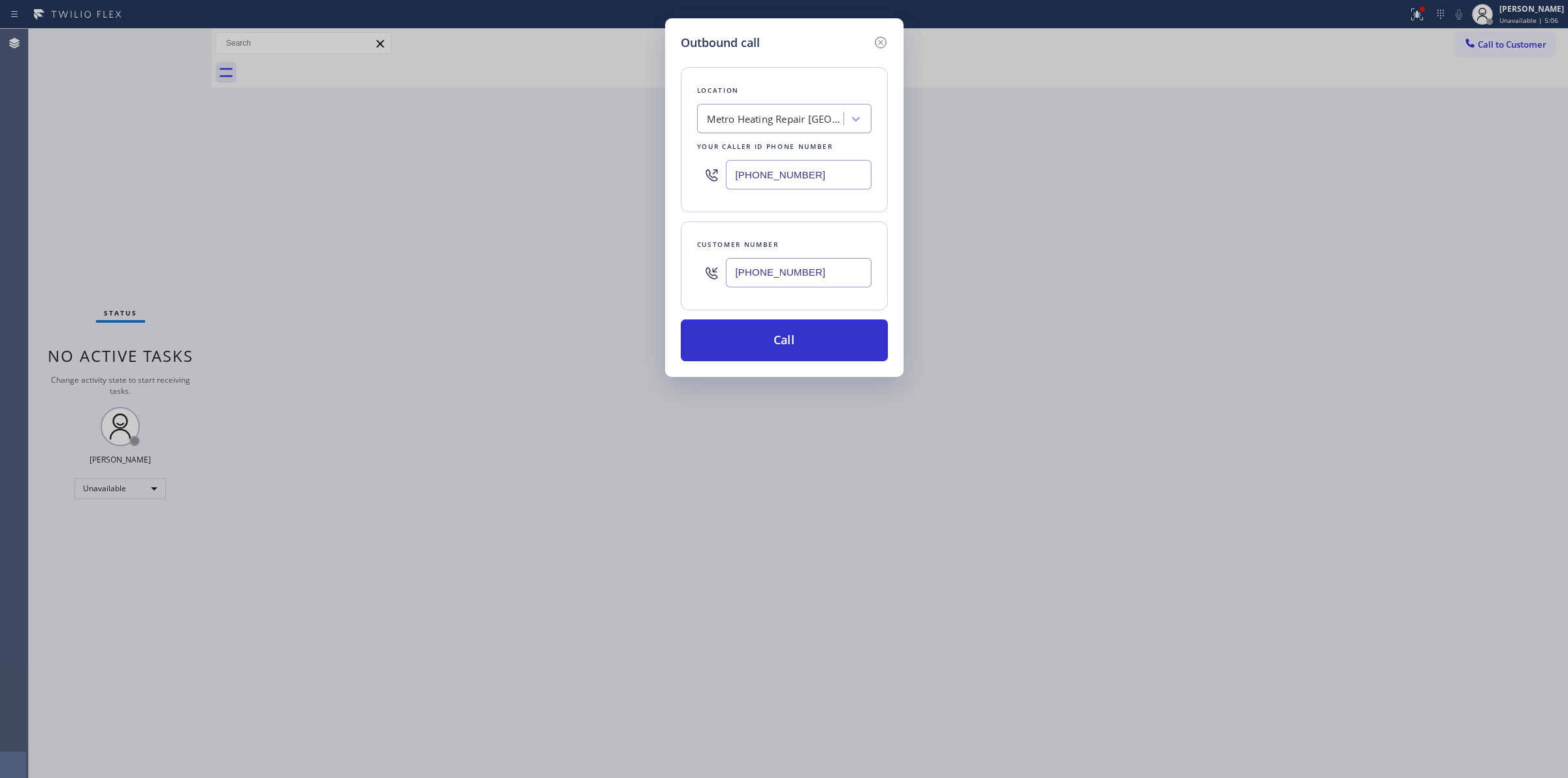
click at [829, 274] on input "[PHONE_NUMBER]" at bounding box center [798, 272] width 145 height 30
click at [795, 331] on button "Call" at bounding box center [784, 340] width 207 height 42
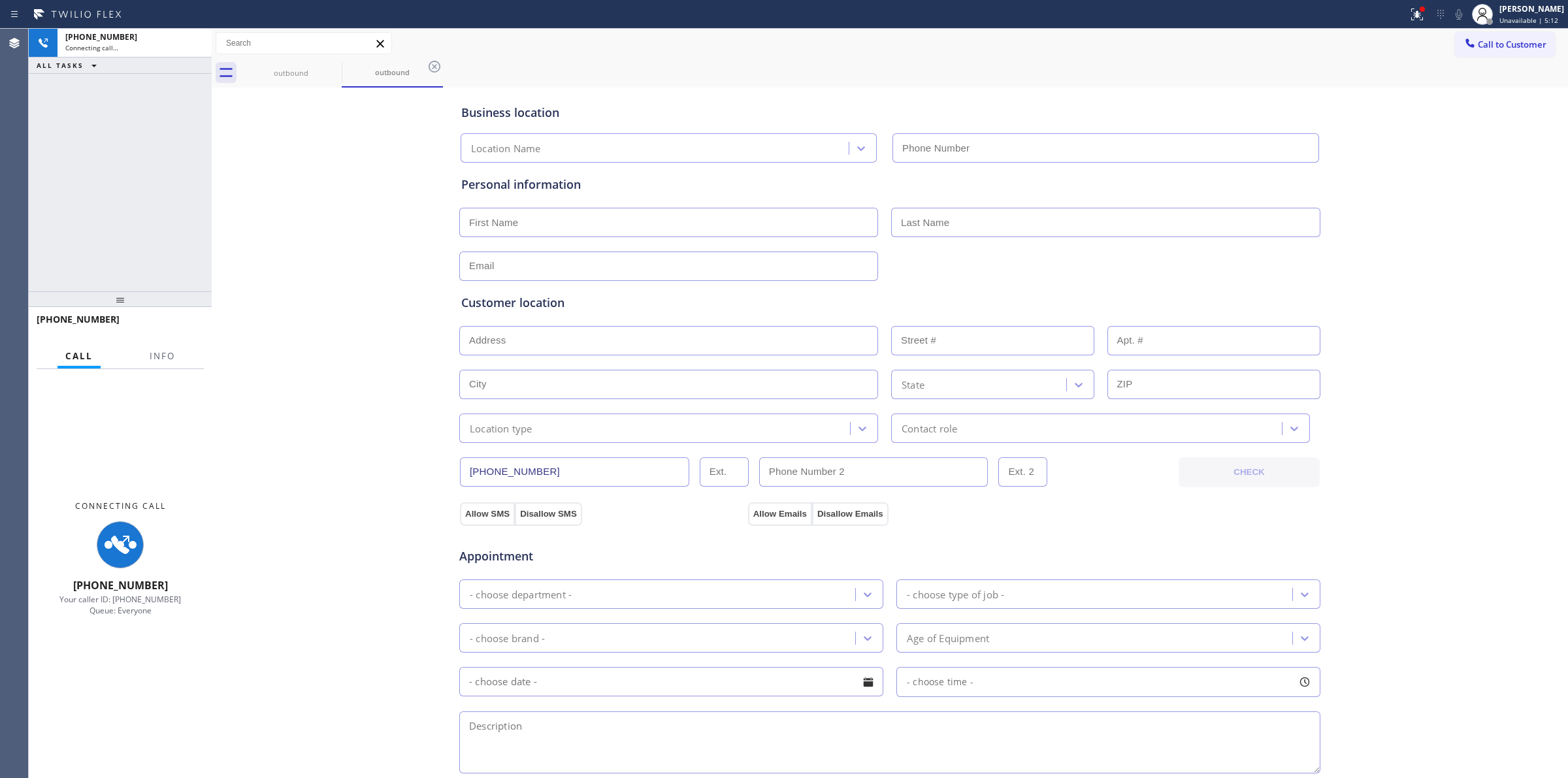
type input "[PHONE_NUMBER]"
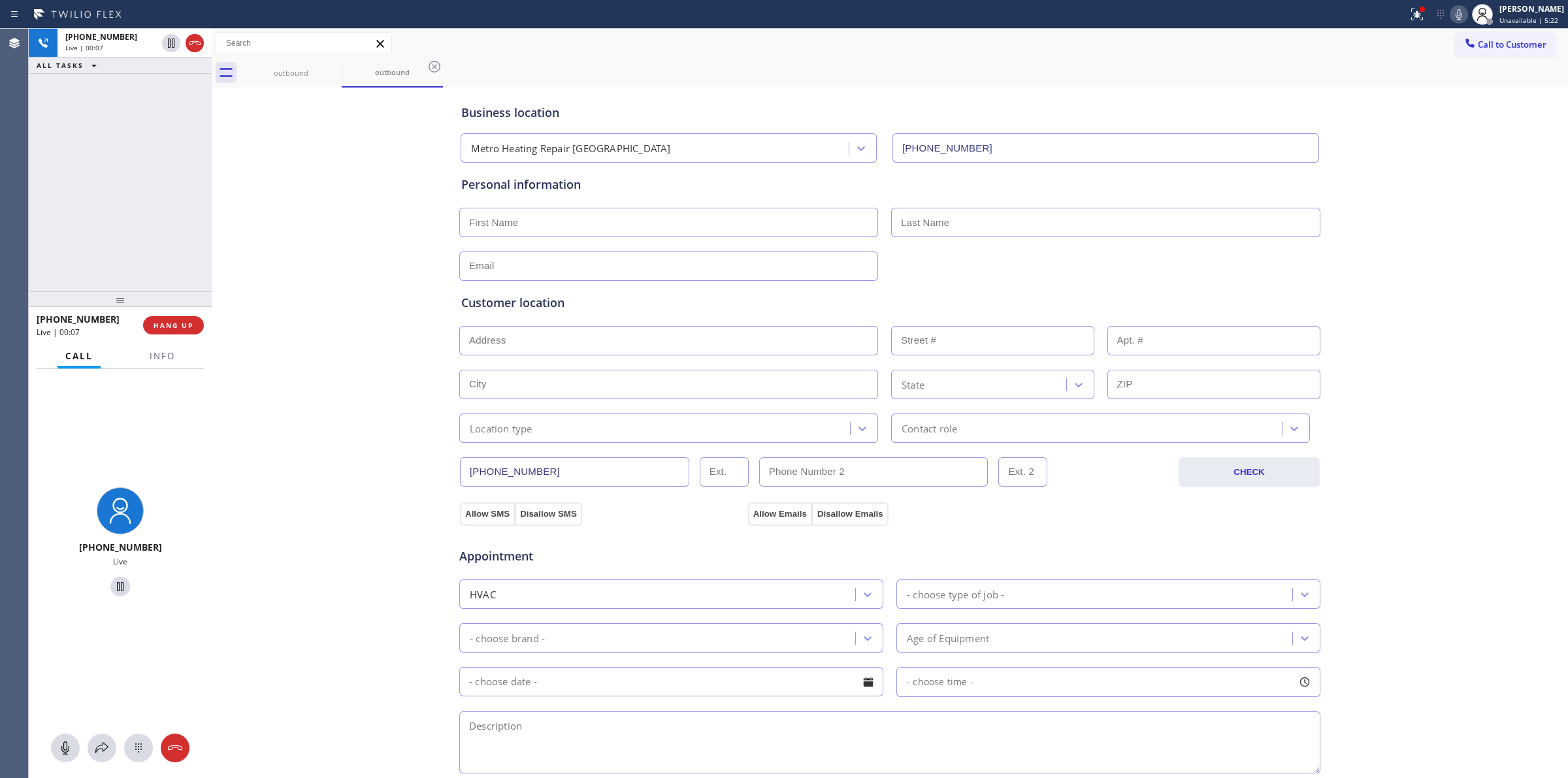
click at [259, 540] on div "Business location Metro Heating Repair [GEOGRAPHIC_DATA] [PHONE_NUMBER] Persona…" at bounding box center [889, 536] width 1349 height 892
drag, startPoint x: 139, startPoint y: 741, endPoint x: 148, endPoint y: 707, distance: 35.2
click at [139, 742] on icon at bounding box center [138, 747] width 15 height 15
click at [1458, 10] on icon at bounding box center [1458, 13] width 15 height 15
click at [191, 47] on icon at bounding box center [194, 42] width 15 height 15
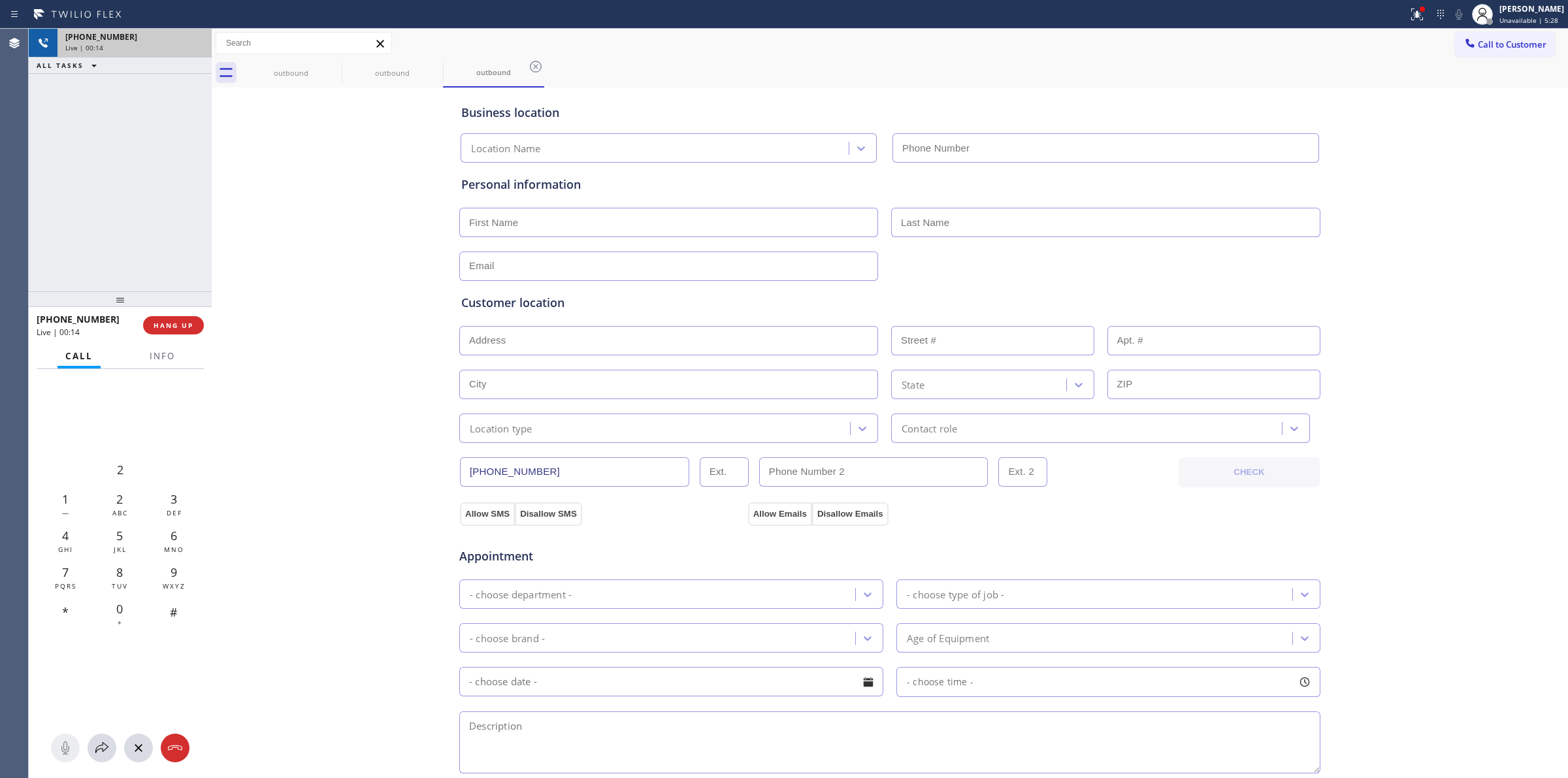
click at [180, 312] on div "[PHONE_NUMBER] Live | 00:14 HANG UP" at bounding box center [120, 325] width 168 height 34
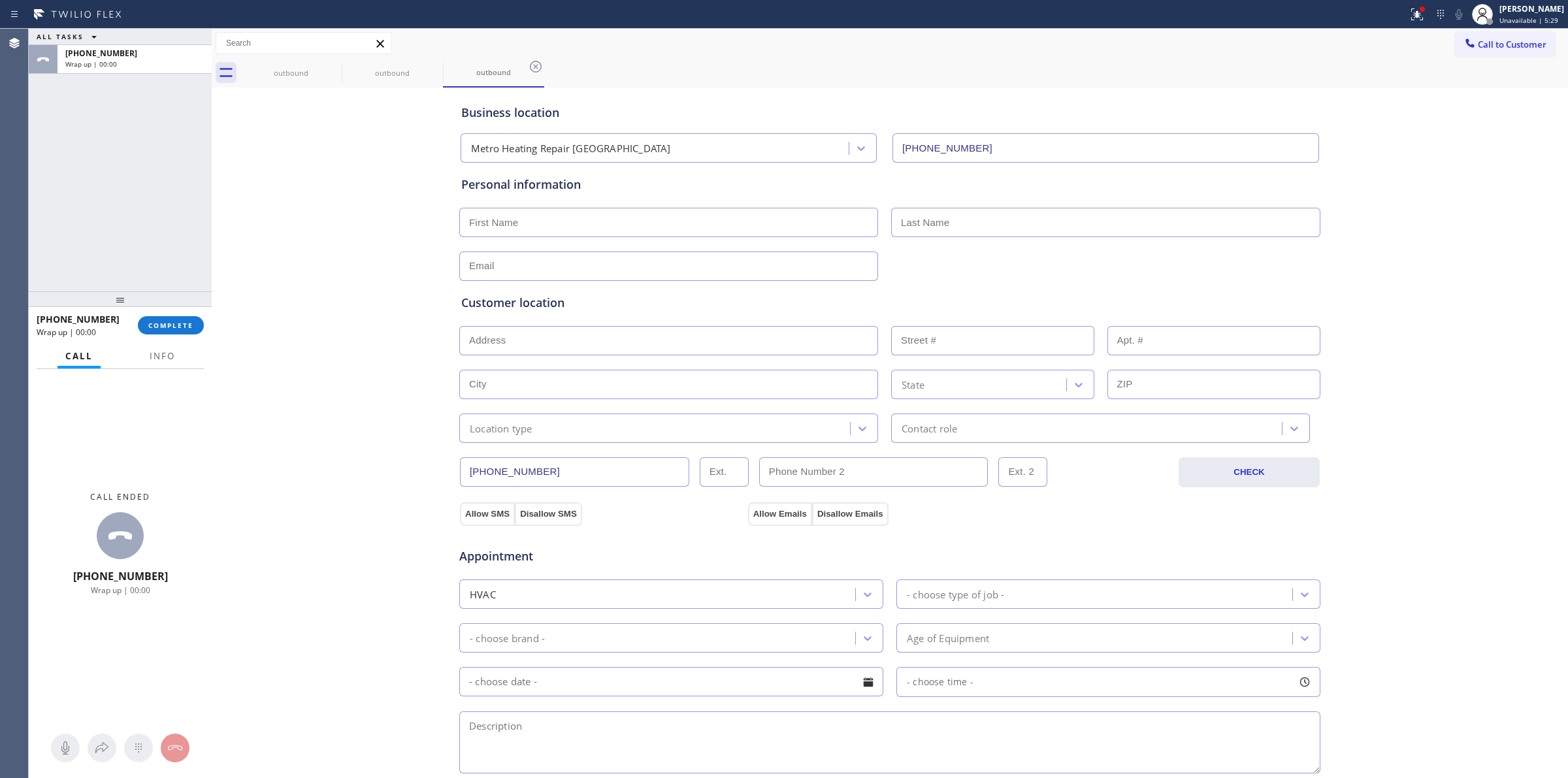
type input "[PHONE_NUMBER]"
click at [179, 321] on span "COMPLETE" at bounding box center [170, 325] width 45 height 9
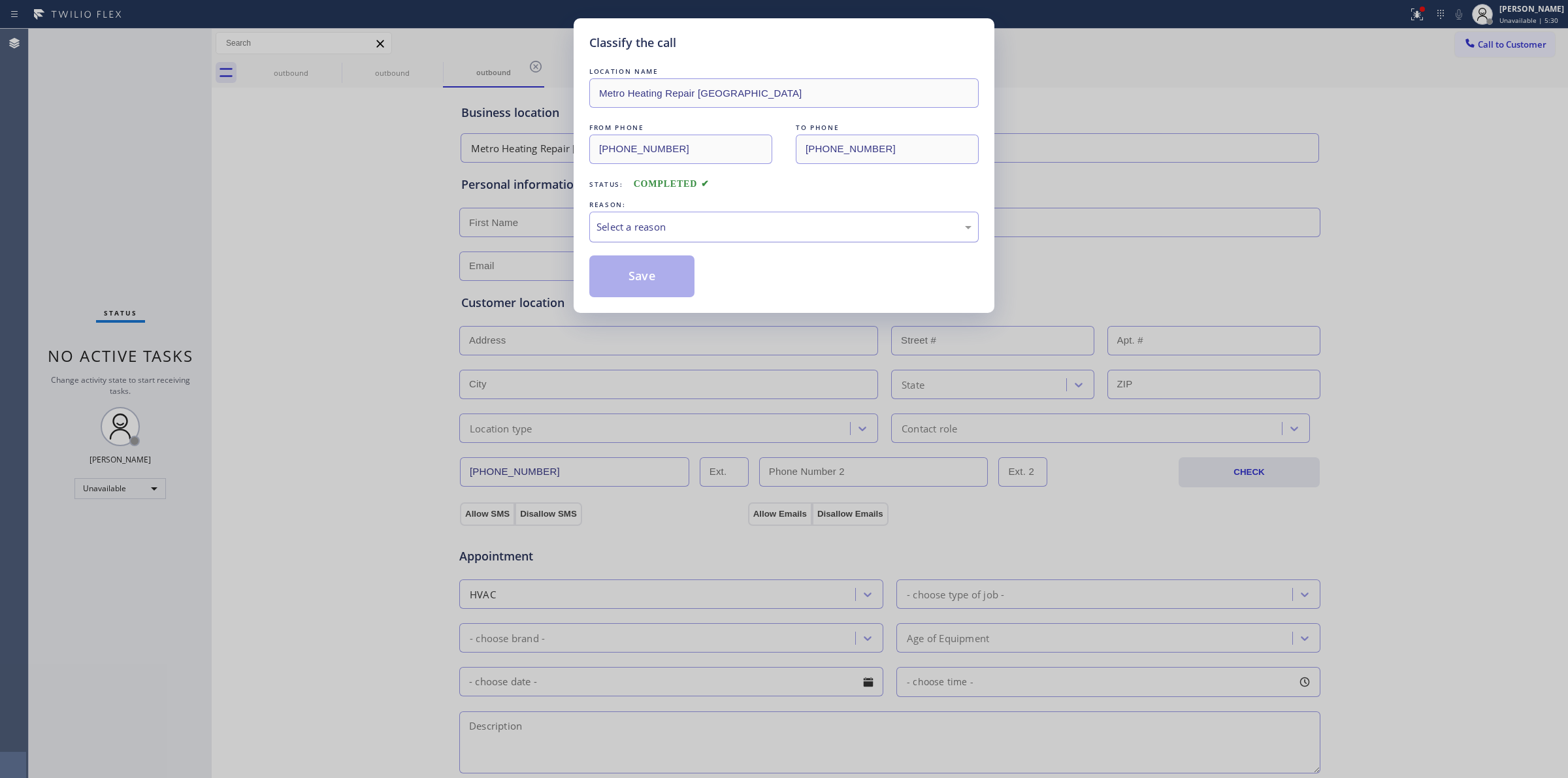
drag, startPoint x: 686, startPoint y: 250, endPoint x: 699, endPoint y: 228, distance: 25.6
click at [691, 242] on div "LOCATION NAME Metro Heating Repair [GEOGRAPHIC_DATA] FROM PHONE [PHONE_NUMBER] …" at bounding box center [784, 180] width 389 height 232
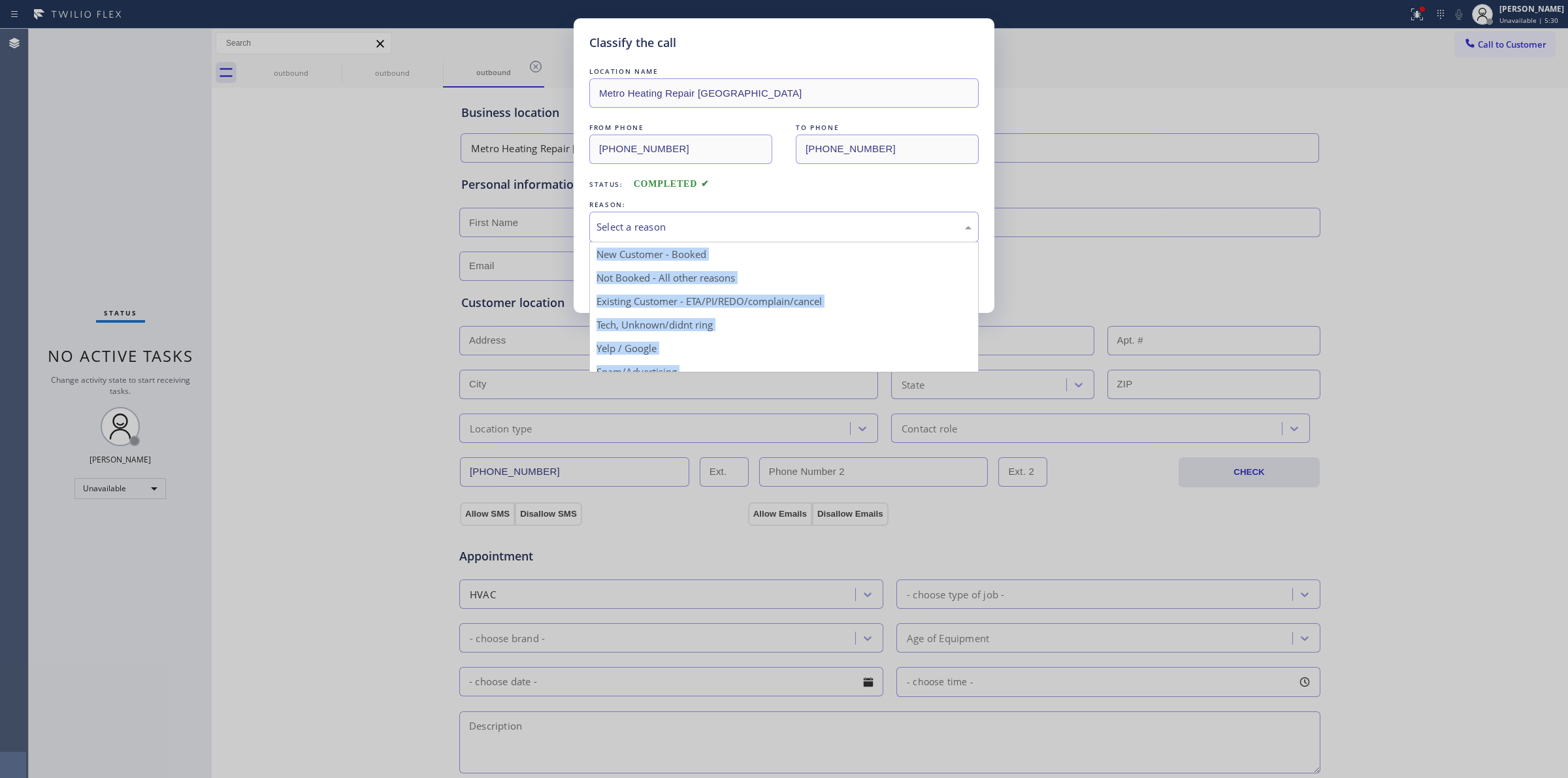
click at [699, 228] on div "Select a reason" at bounding box center [784, 227] width 375 height 15
drag, startPoint x: 678, startPoint y: 330, endPoint x: 662, endPoint y: 295, distance: 38.5
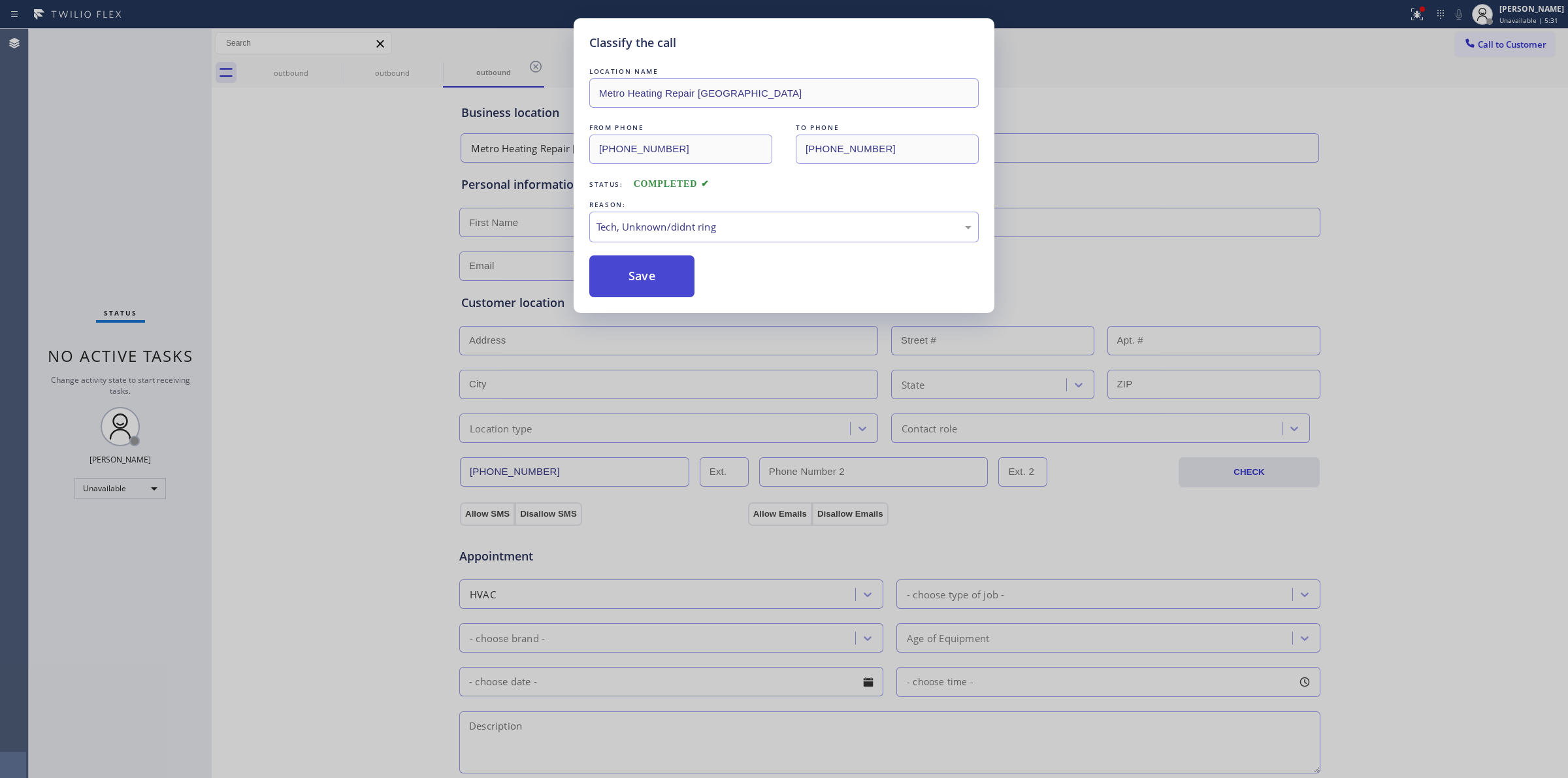
click at [654, 285] on button "Save" at bounding box center [641, 276] width 105 height 42
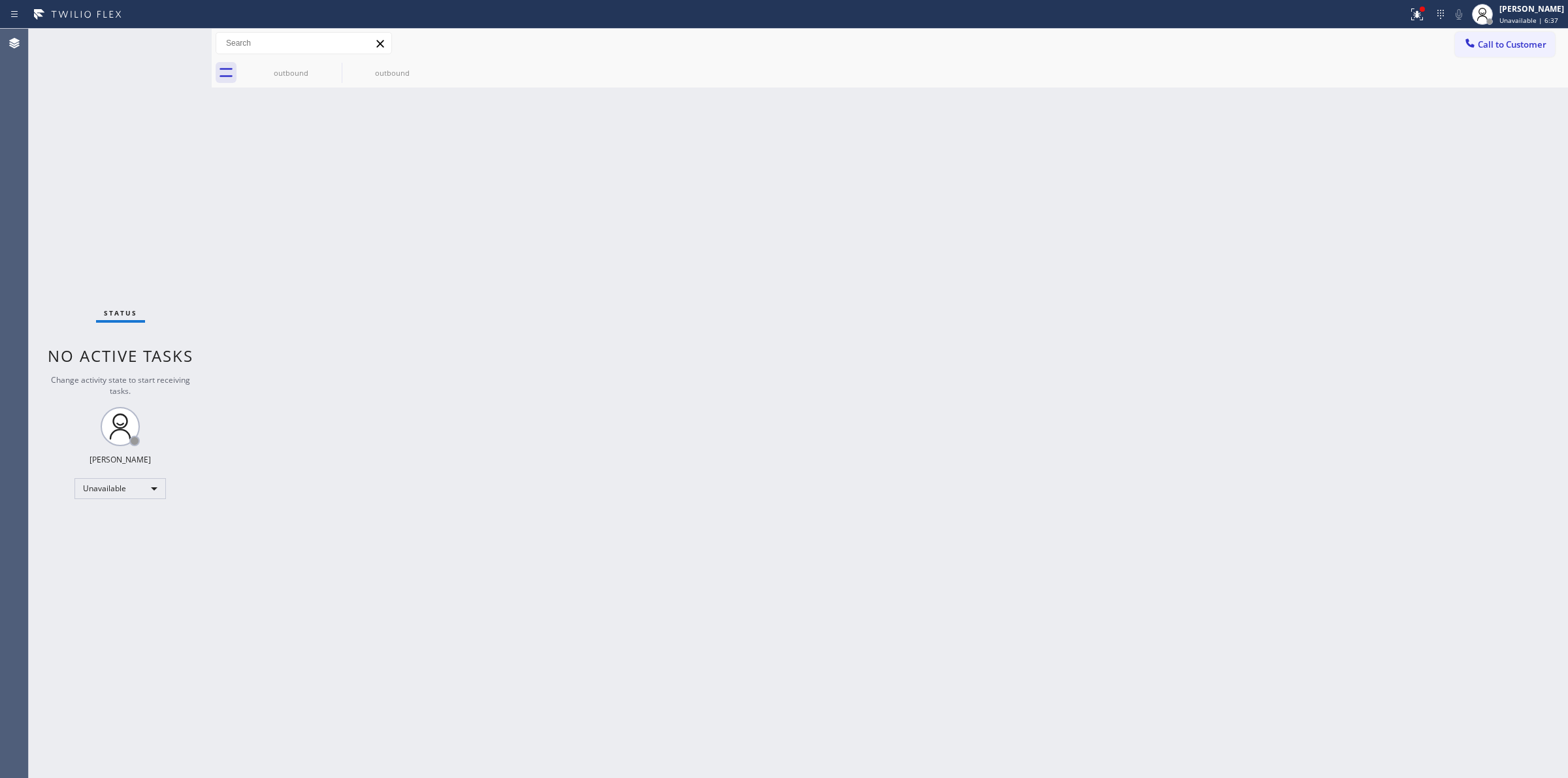
click at [1372, 236] on div "Back to Dashboard Change Sender ID Customers Technicians Select a contact Outbo…" at bounding box center [889, 403] width 1356 height 749
click at [1238, 249] on div "Back to Dashboard Change Sender ID Customers Technicians Select a contact Outbo…" at bounding box center [889, 403] width 1356 height 749
click at [1399, 92] on div "Back to Dashboard Change Sender ID Customers Technicians Select a contact Outbo…" at bounding box center [889, 403] width 1356 height 749
click at [1409, 139] on div "Back to Dashboard Change Sender ID Customers Technicians Select a contact Outbo…" at bounding box center [889, 403] width 1356 height 749
click at [595, 290] on div "Back to Dashboard Change Sender ID Customers Technicians Select a contact Outbo…" at bounding box center [889, 403] width 1356 height 749
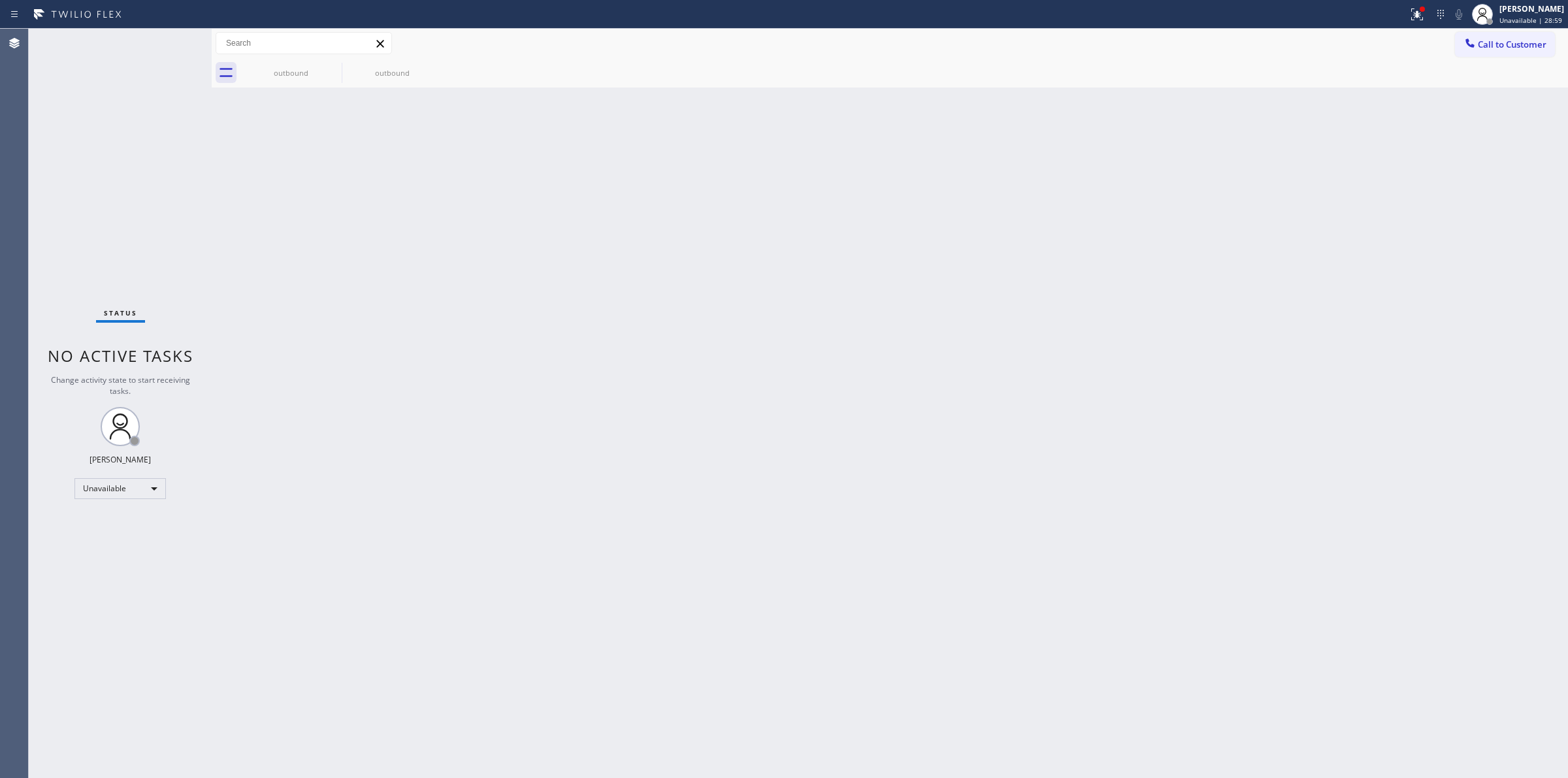
drag, startPoint x: 1395, startPoint y: 134, endPoint x: 1387, endPoint y: 98, distance: 36.9
click at [1395, 134] on div "Back to Dashboard Change Sender ID Customers Technicians Select a contact Outbo…" at bounding box center [889, 403] width 1356 height 749
click at [862, 636] on div "Back to Dashboard Change Sender ID Customers Technicians Select a contact Outbo…" at bounding box center [889, 403] width 1356 height 749
click at [776, 523] on div "Back to Dashboard Change Sender ID Customers Technicians Select a contact Outbo…" at bounding box center [889, 403] width 1356 height 749
click at [949, 651] on div "Back to Dashboard Change Sender ID Customers Technicians Select a contact Outbo…" at bounding box center [889, 403] width 1356 height 749
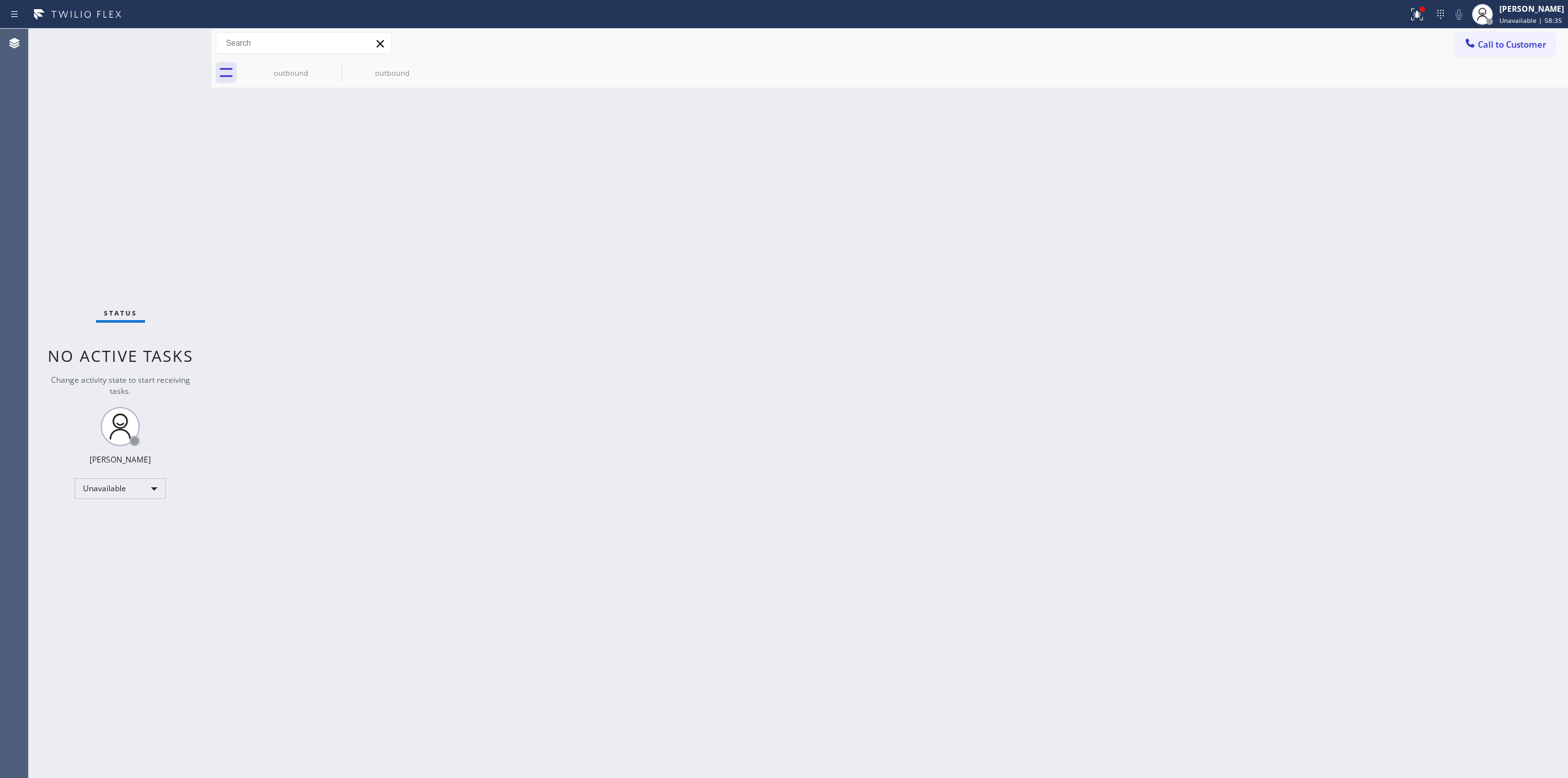
click at [830, 456] on div "Back to Dashboard Change Sender ID Customers Technicians Select a contact Outbo…" at bounding box center [889, 403] width 1356 height 749
click at [573, 676] on div "Back to Dashboard Change Sender ID Customers Technicians Select a contact Outbo…" at bounding box center [889, 403] width 1356 height 749
click at [1385, 268] on div "Back to Dashboard Change Sender ID Customers Technicians Select a contact Outbo…" at bounding box center [889, 403] width 1356 height 749
click at [1484, 15] on div at bounding box center [1472, 14] width 29 height 29
click at [1448, 124] on span "Log out" at bounding box center [1459, 127] width 27 height 11
